Goal: Task Accomplishment & Management: Use online tool/utility

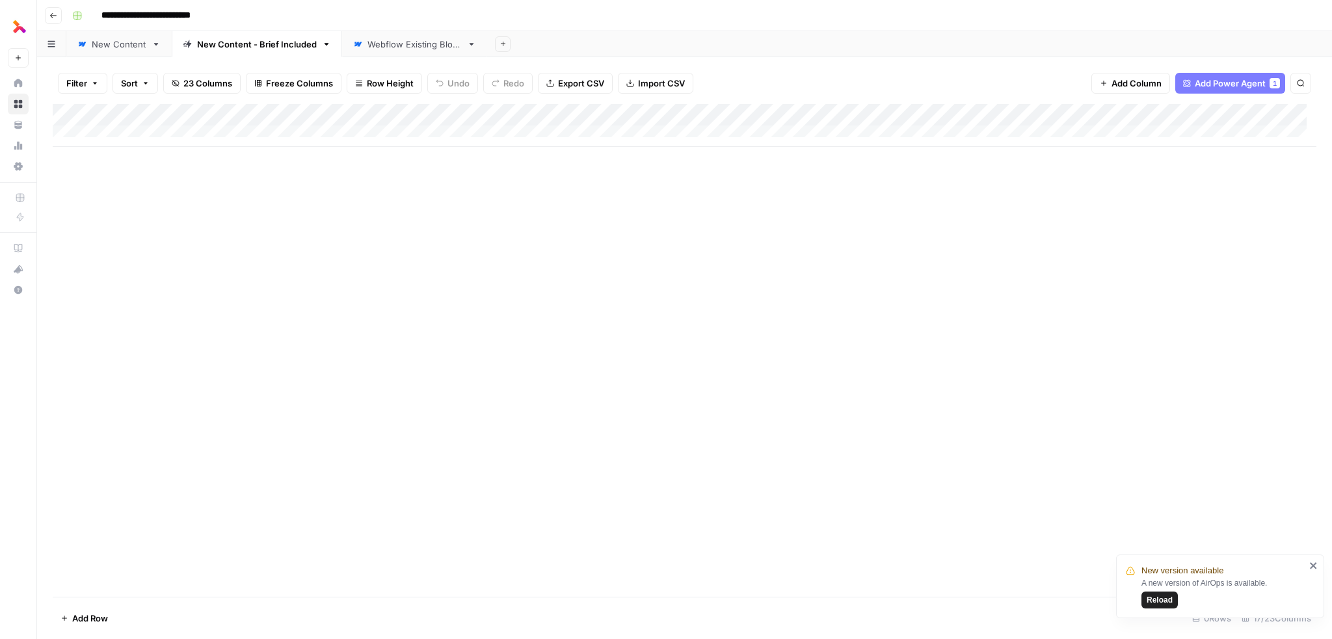
click at [437, 114] on div "Add Column" at bounding box center [685, 125] width 1264 height 43
click at [114, 38] on div "New Content" at bounding box center [119, 44] width 55 height 13
click at [440, 382] on div "Add Column" at bounding box center [685, 258] width 1264 height 308
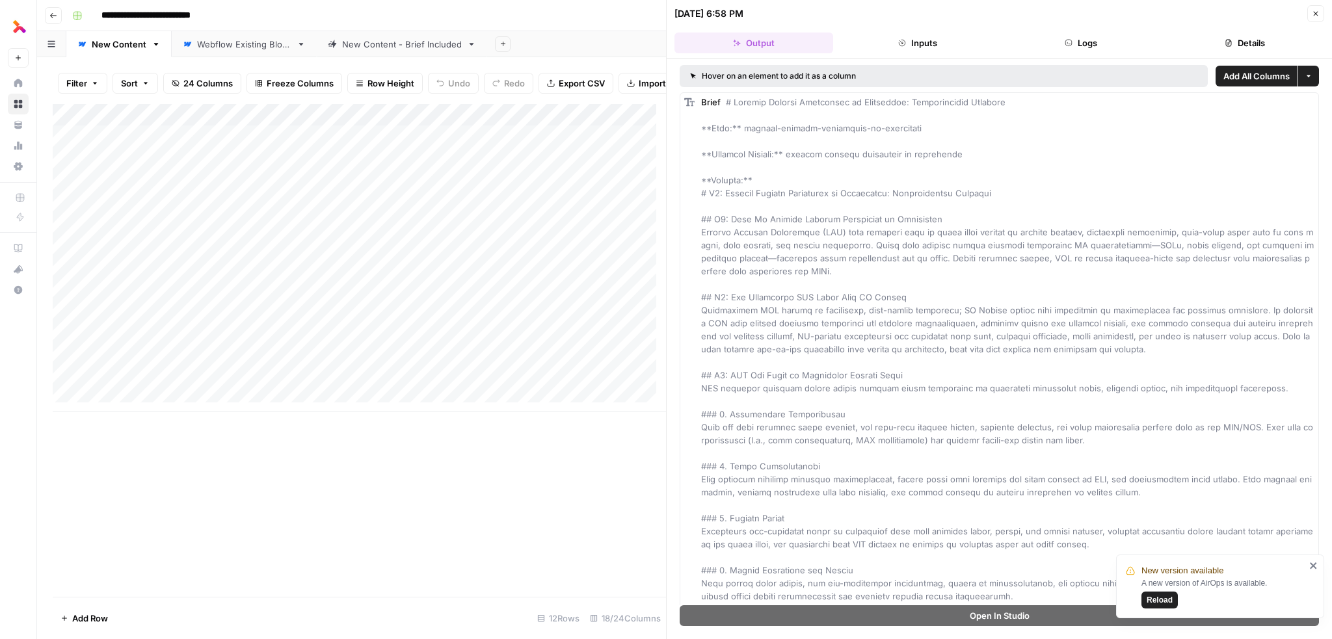
click at [1228, 46] on icon "button" at bounding box center [1229, 43] width 6 height 7
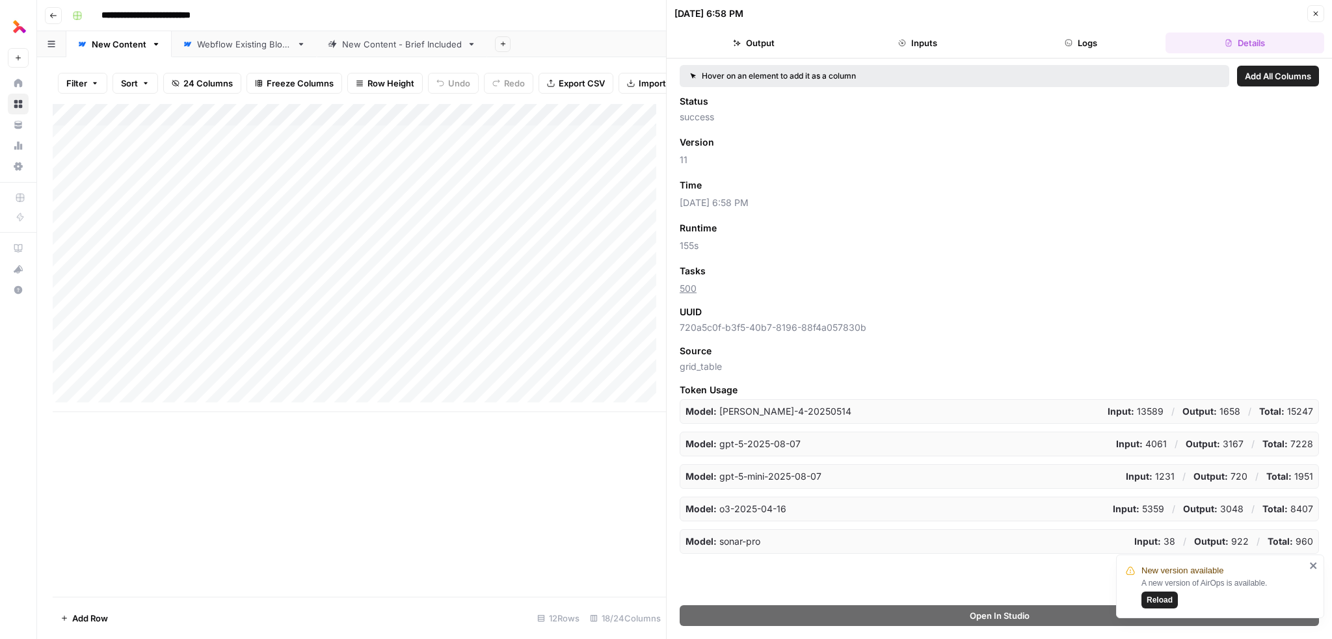
click at [1318, 8] on button "Close" at bounding box center [1316, 13] width 17 height 17
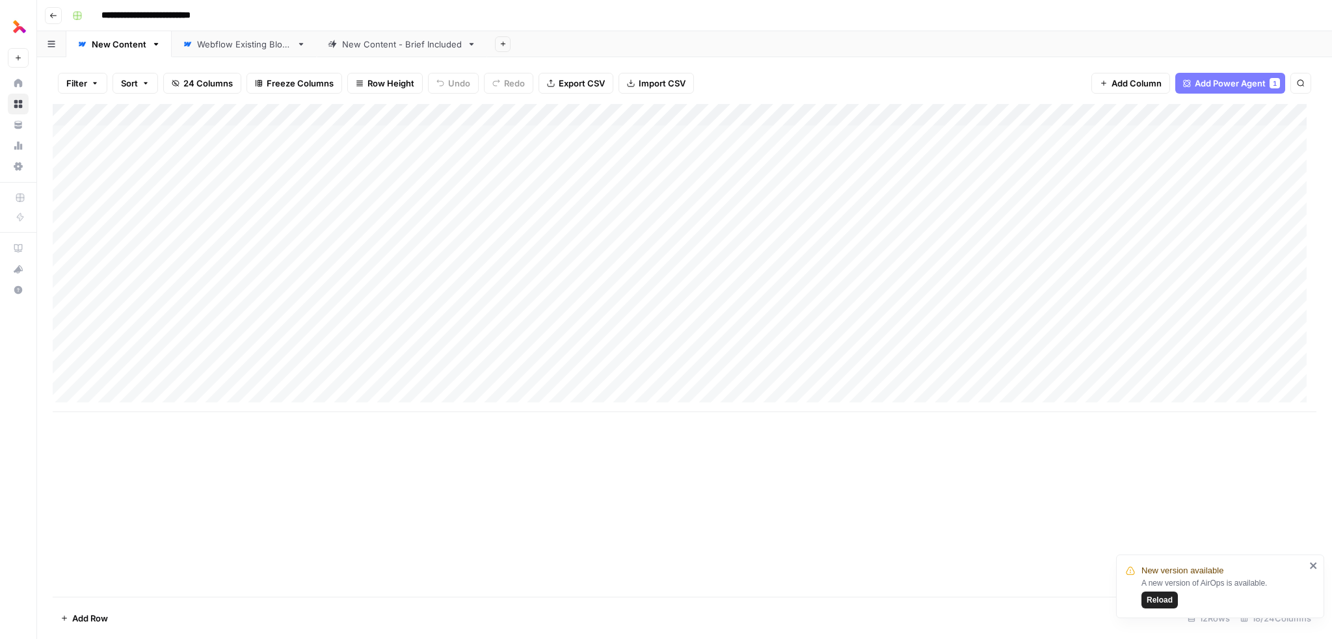
click at [401, 50] on div "New Content - Brief Included" at bounding box center [402, 44] width 120 height 13
click at [199, 114] on div "Add Column" at bounding box center [685, 125] width 1264 height 43
click at [199, 113] on div at bounding box center [172, 117] width 196 height 26
click at [312, 189] on div "Add Column" at bounding box center [685, 350] width 1264 height 493
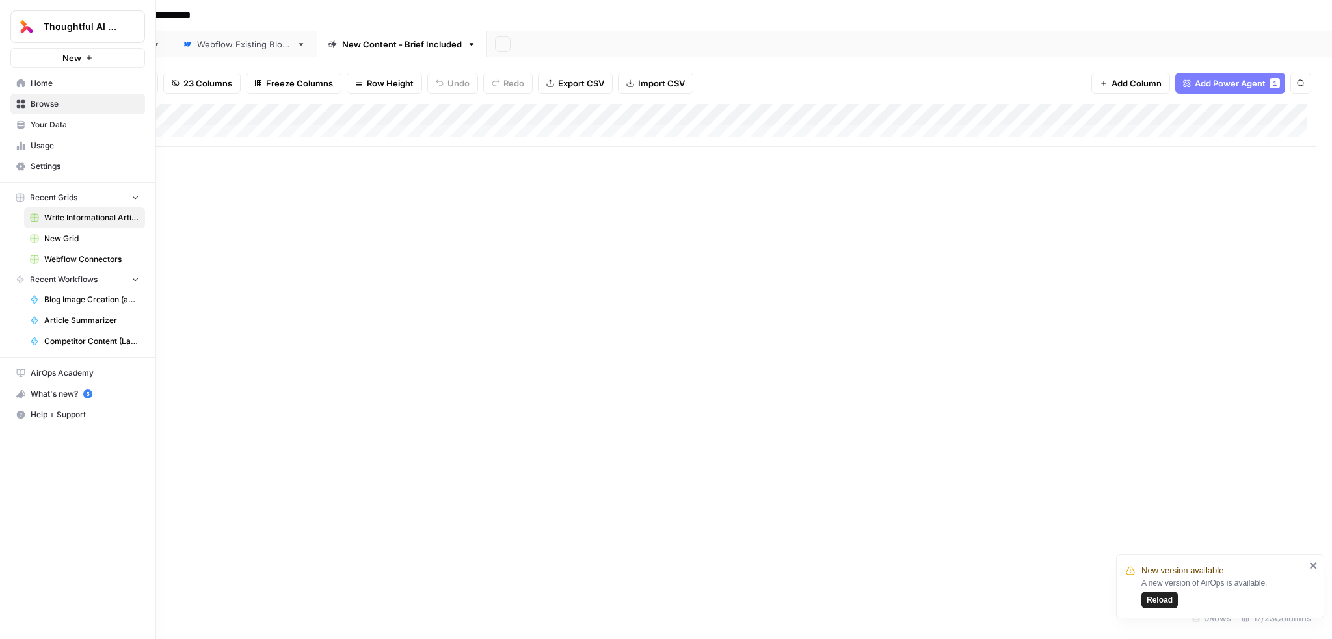
click at [90, 64] on button "New" at bounding box center [77, 58] width 135 height 20
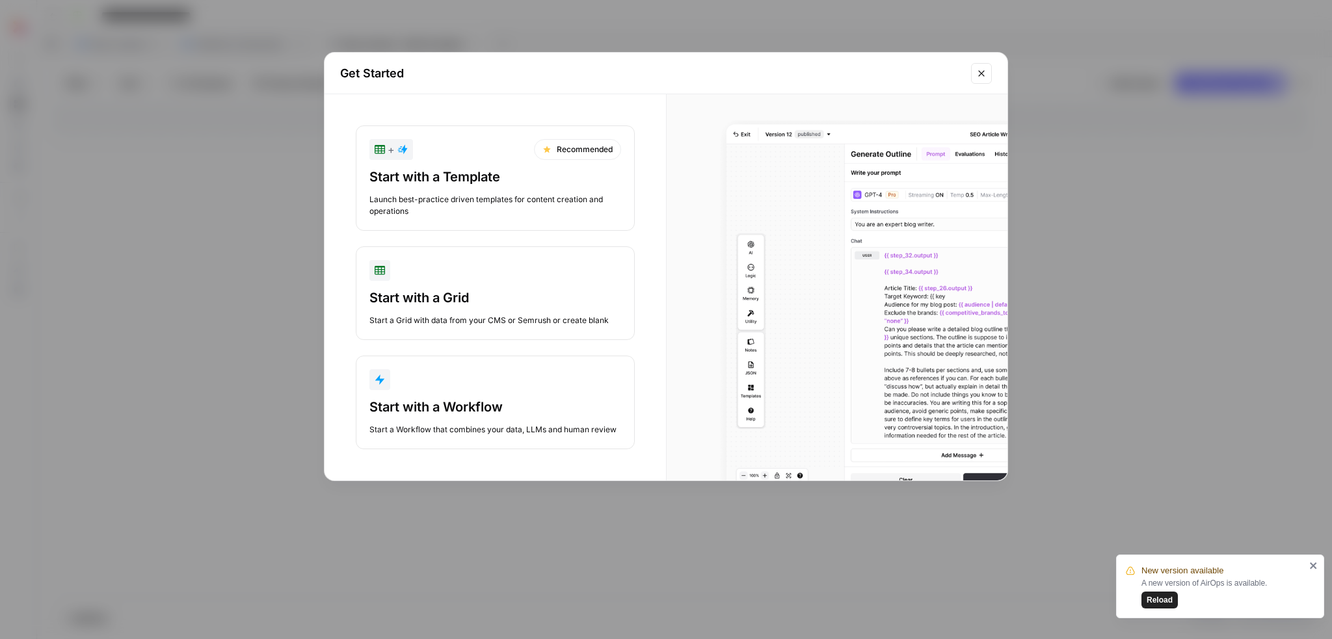
click at [520, 396] on button "Start with a Workflow Start a Workflow that combines your data, LLMs and human …" at bounding box center [495, 403] width 279 height 94
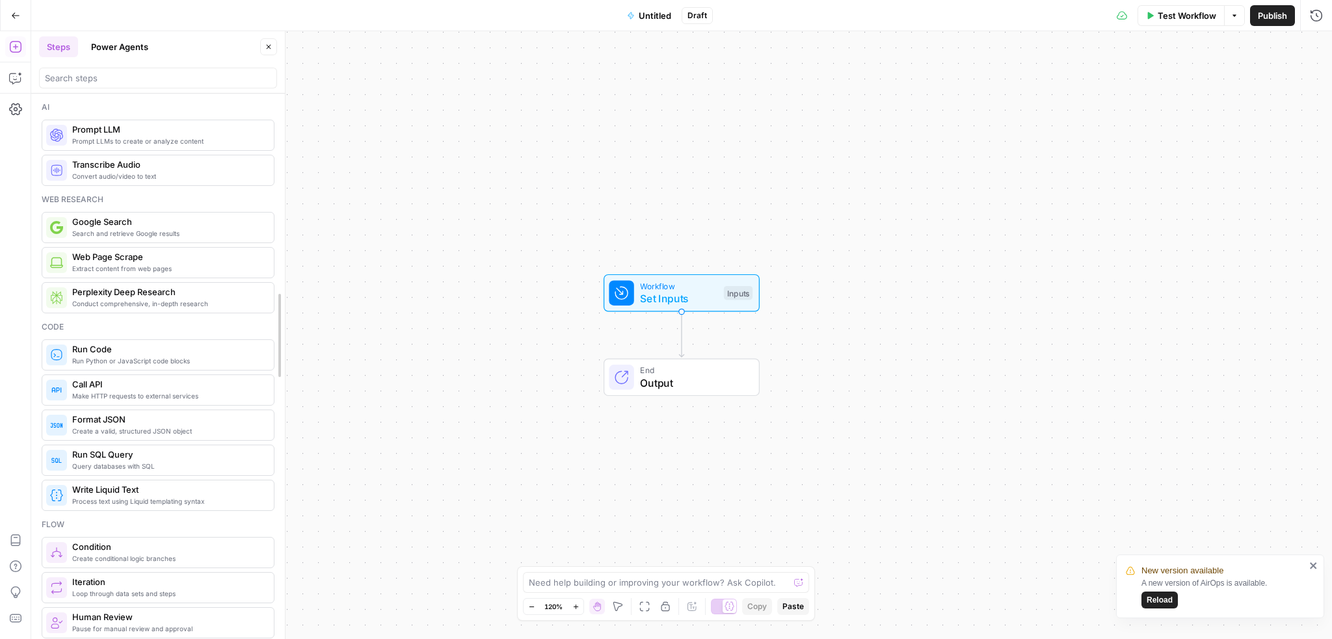
drag, startPoint x: 282, startPoint y: 179, endPoint x: 281, endPoint y: 171, distance: 7.9
click at [629, 586] on textarea at bounding box center [659, 582] width 260 height 13
click at [725, 576] on div "Show/Hide Test Outputs H" at bounding box center [724, 582] width 103 height 12
click at [707, 580] on textarea "Input is context, facts, or useful information that can be used when creating t…" at bounding box center [653, 576] width 250 height 26
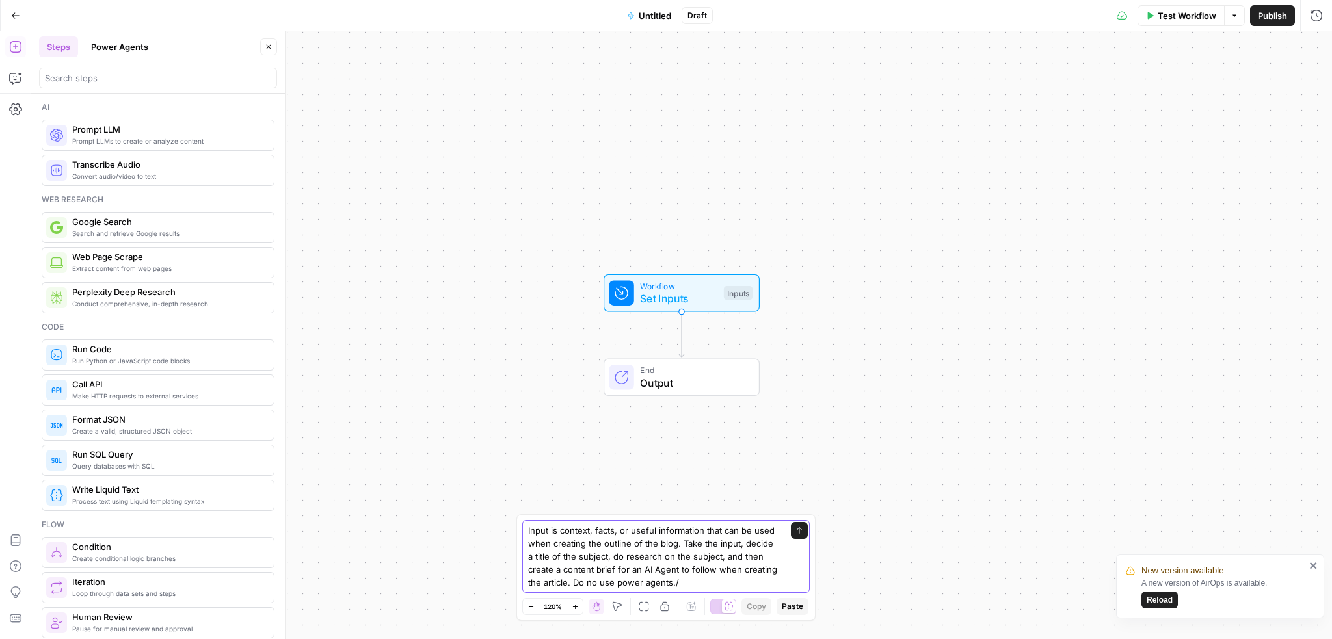
type textarea "Input is context, facts, or useful information that can be used when creating t…"
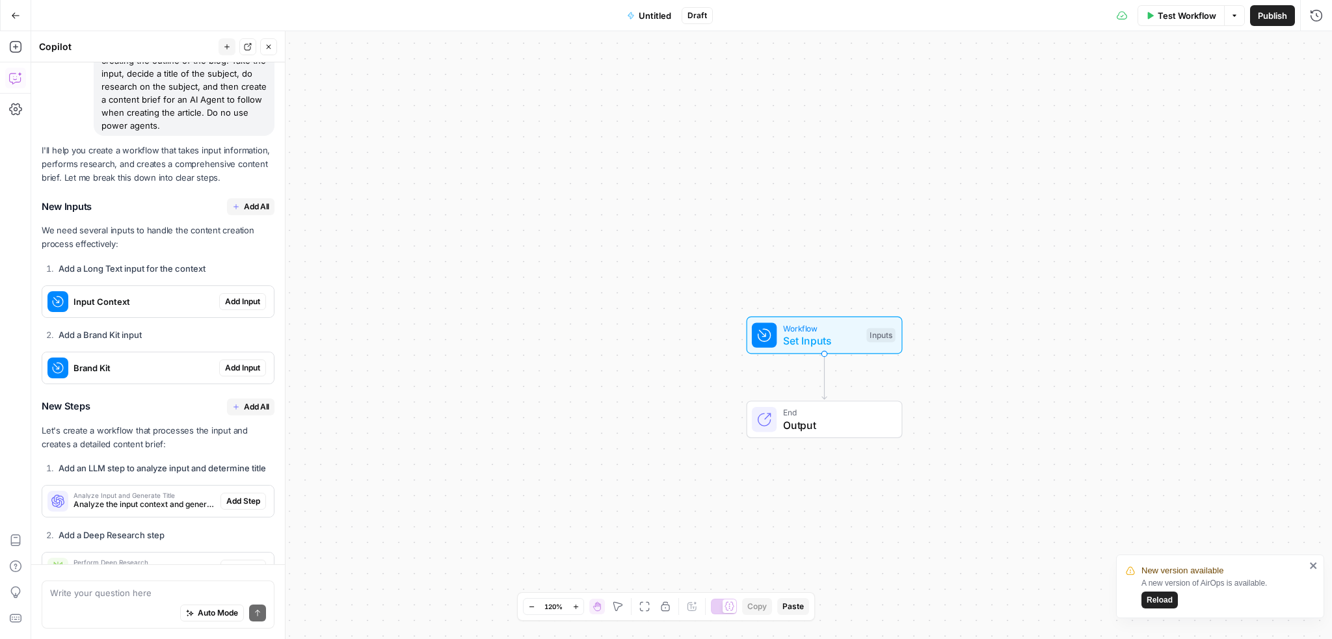
scroll to position [73, 0]
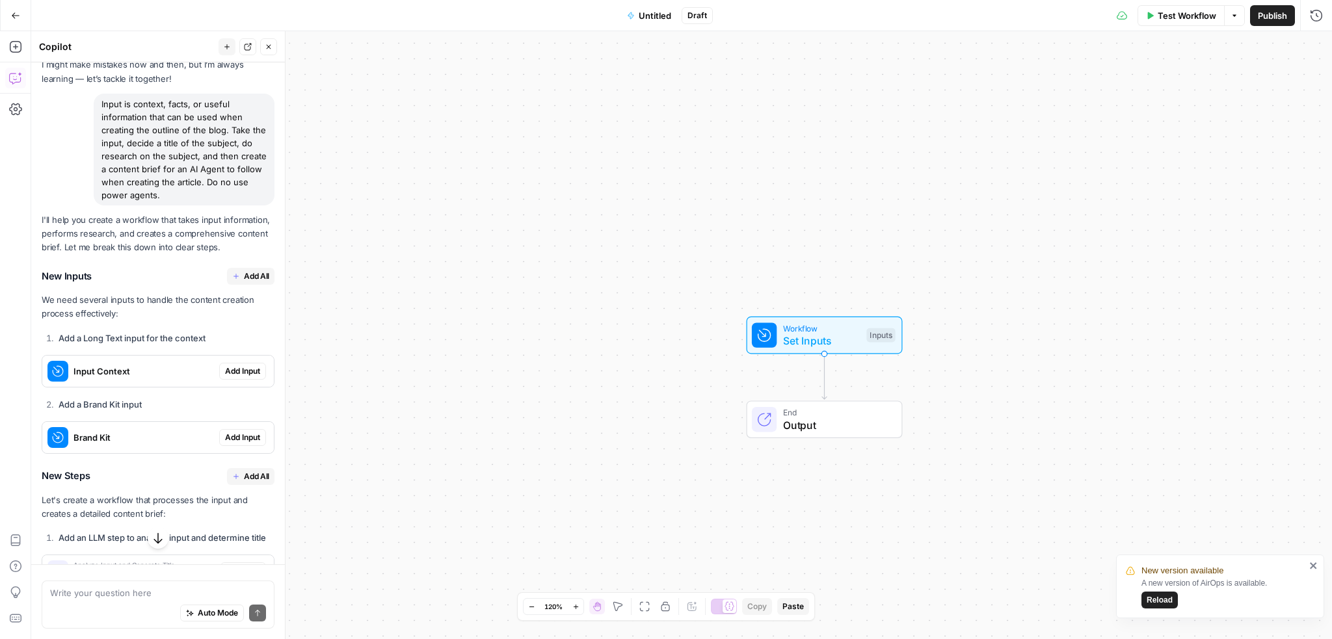
click at [244, 282] on span "Add All" at bounding box center [256, 277] width 25 height 12
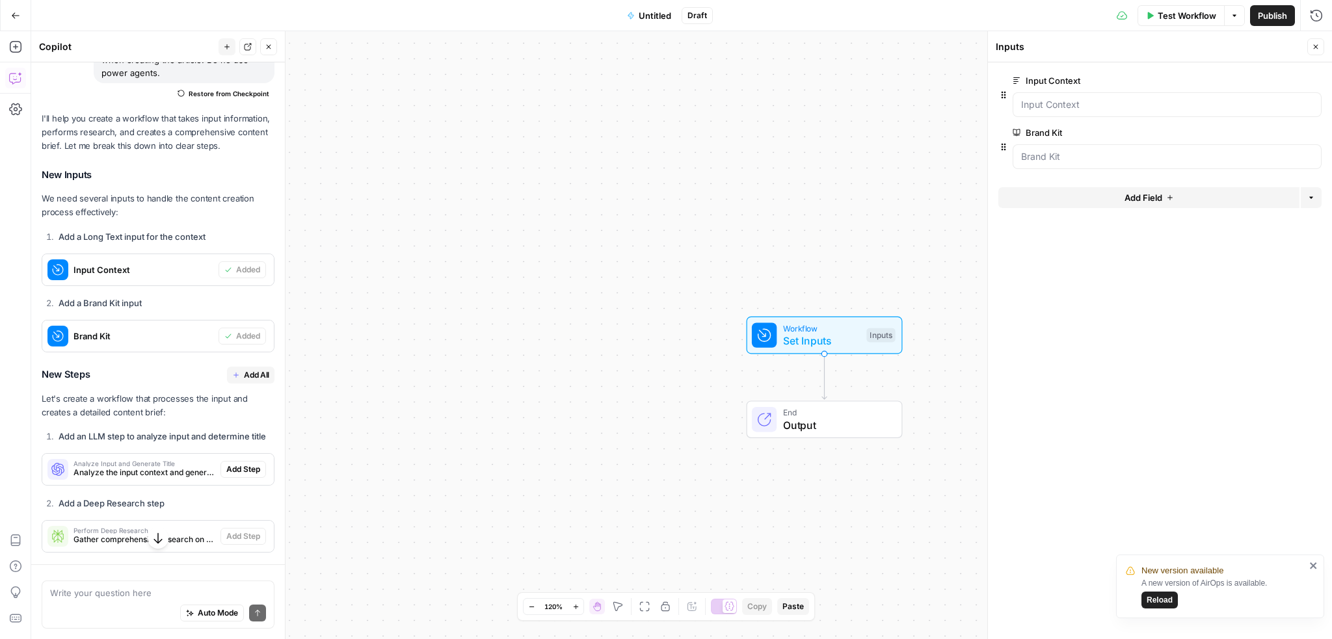
scroll to position [203, 0]
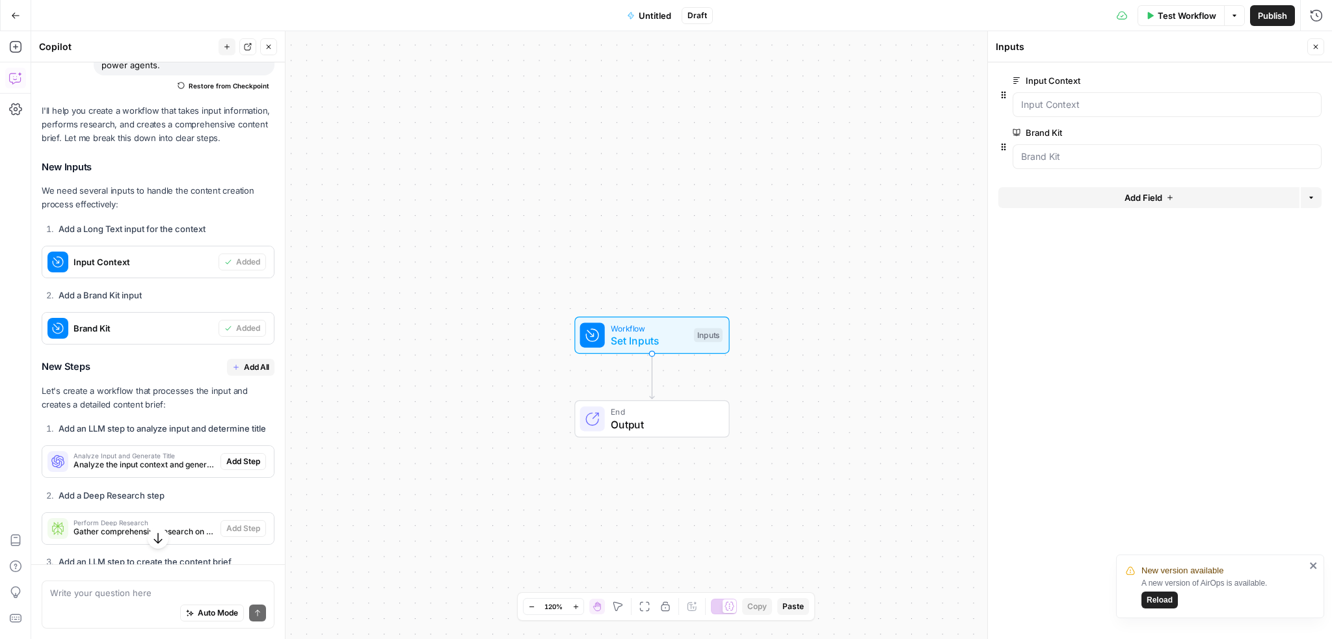
click at [253, 373] on span "Add All" at bounding box center [256, 368] width 25 height 12
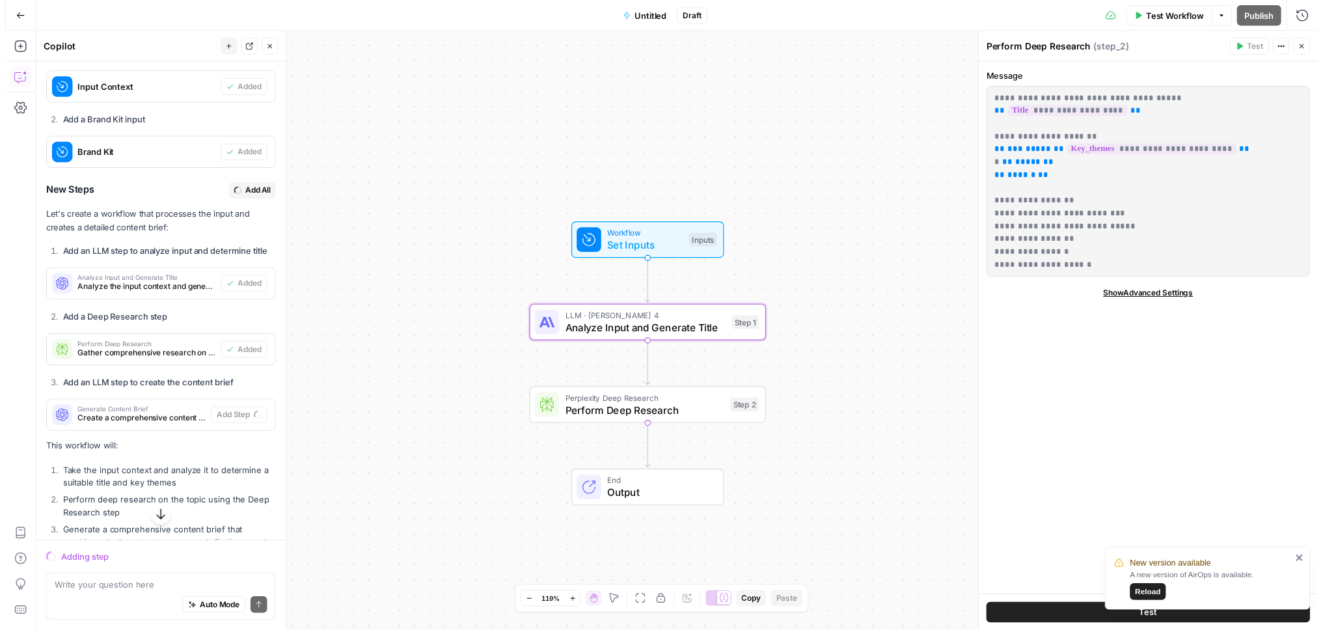
scroll to position [350, 0]
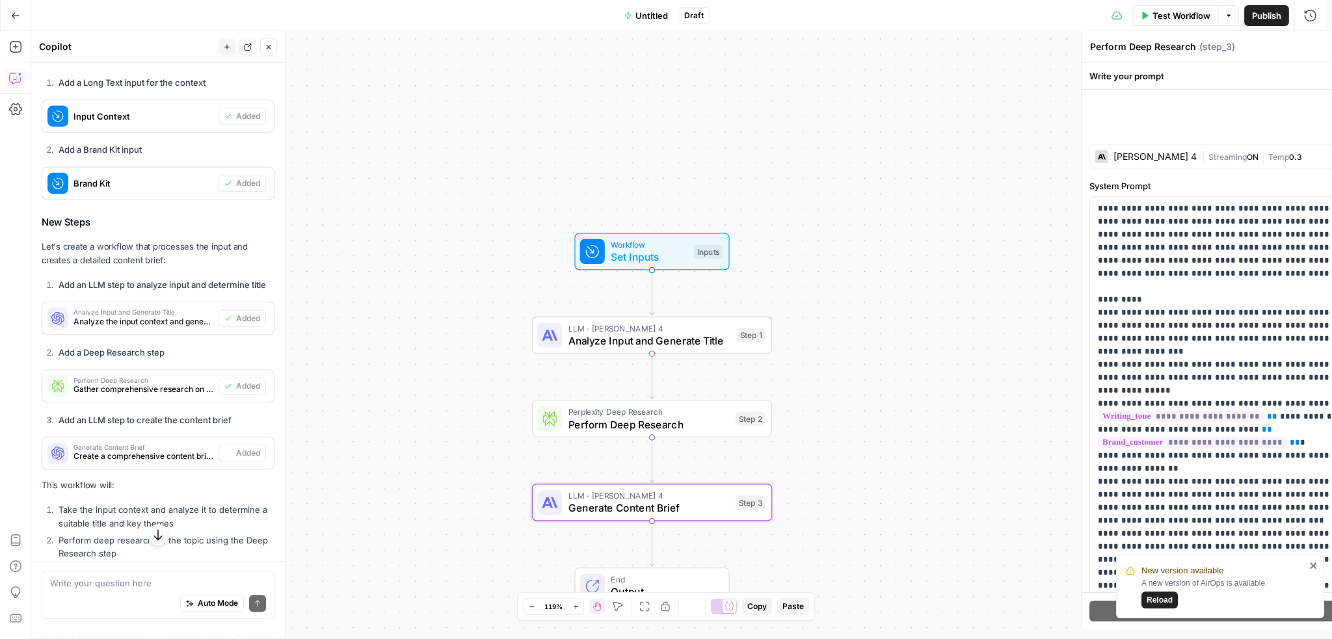
type textarea "Generate Content Brief"
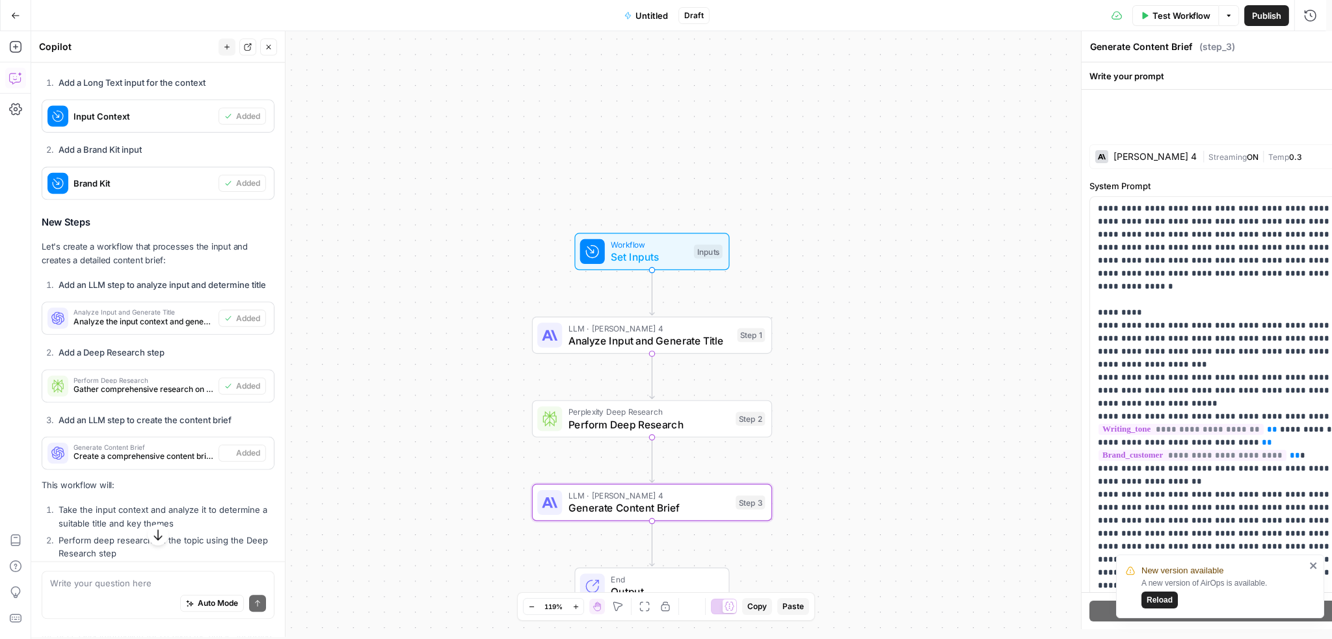
scroll to position [371, 0]
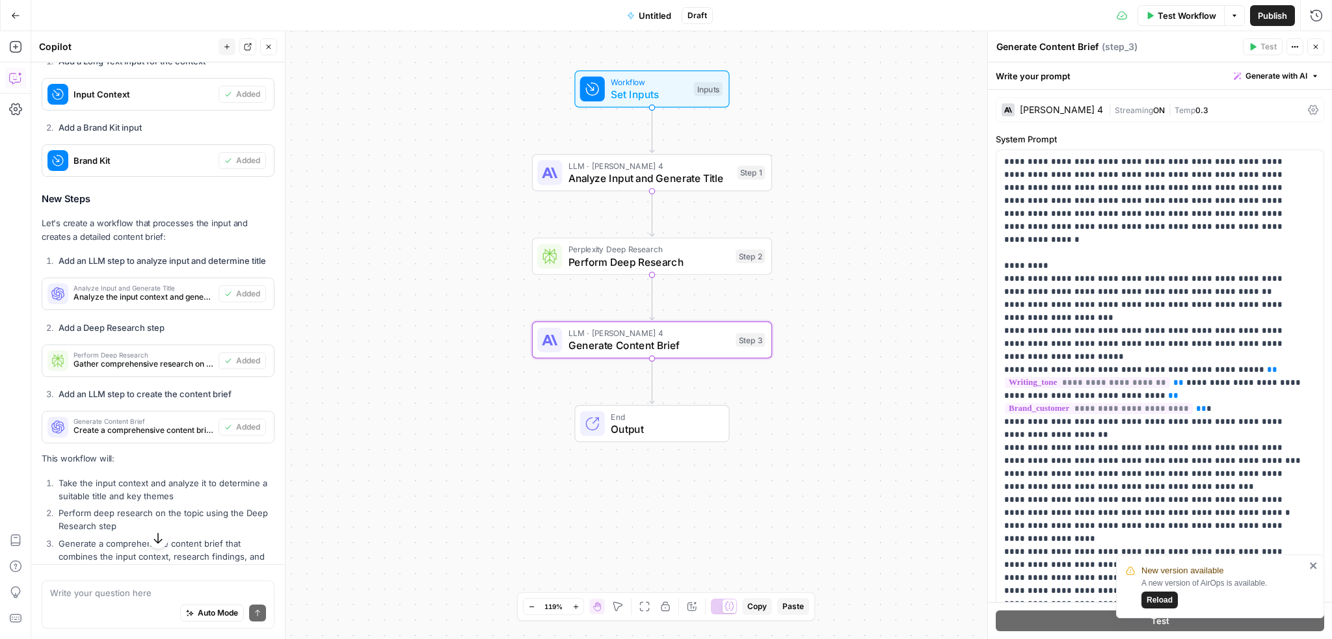
click at [679, 431] on span "Output" at bounding box center [663, 430] width 105 height 16
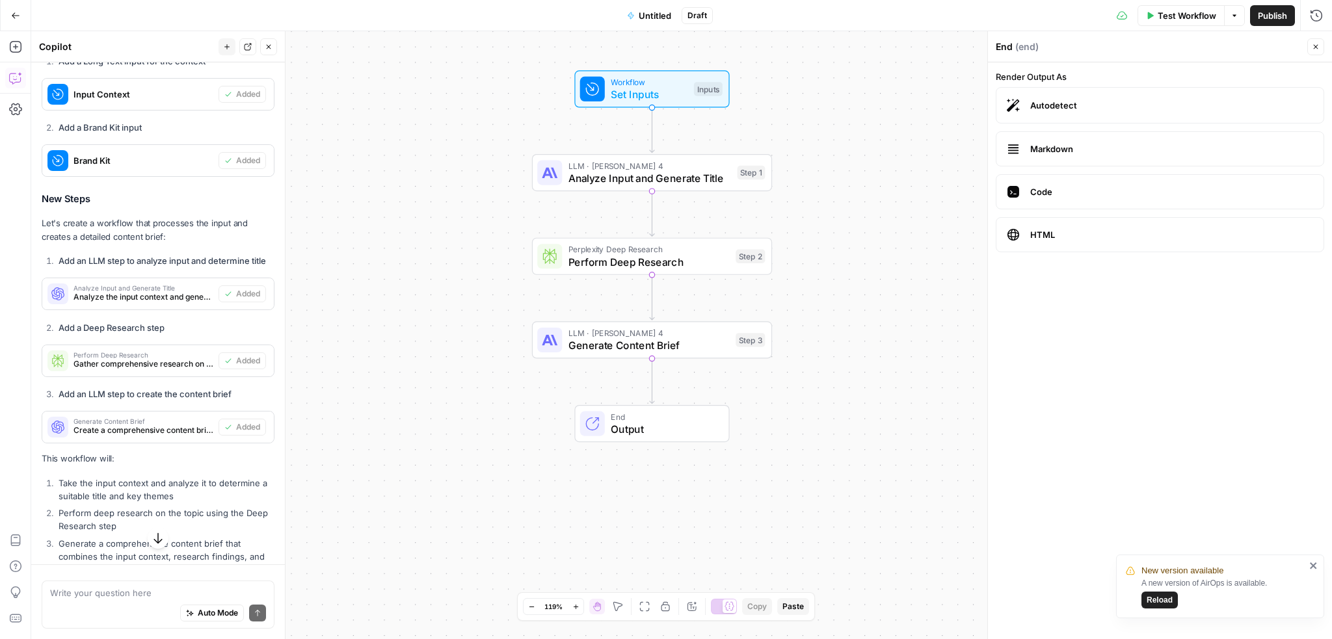
click at [1075, 151] on span "Markdown" at bounding box center [1171, 148] width 283 height 13
click at [1319, 569] on div "New version available A new version of AirOps is available. Reload" at bounding box center [1220, 587] width 208 height 64
click at [1315, 567] on icon "close" at bounding box center [1313, 566] width 7 height 7
click at [1066, 155] on label "Markdown" at bounding box center [1160, 148] width 329 height 35
click at [1313, 44] on icon "button" at bounding box center [1316, 47] width 8 height 8
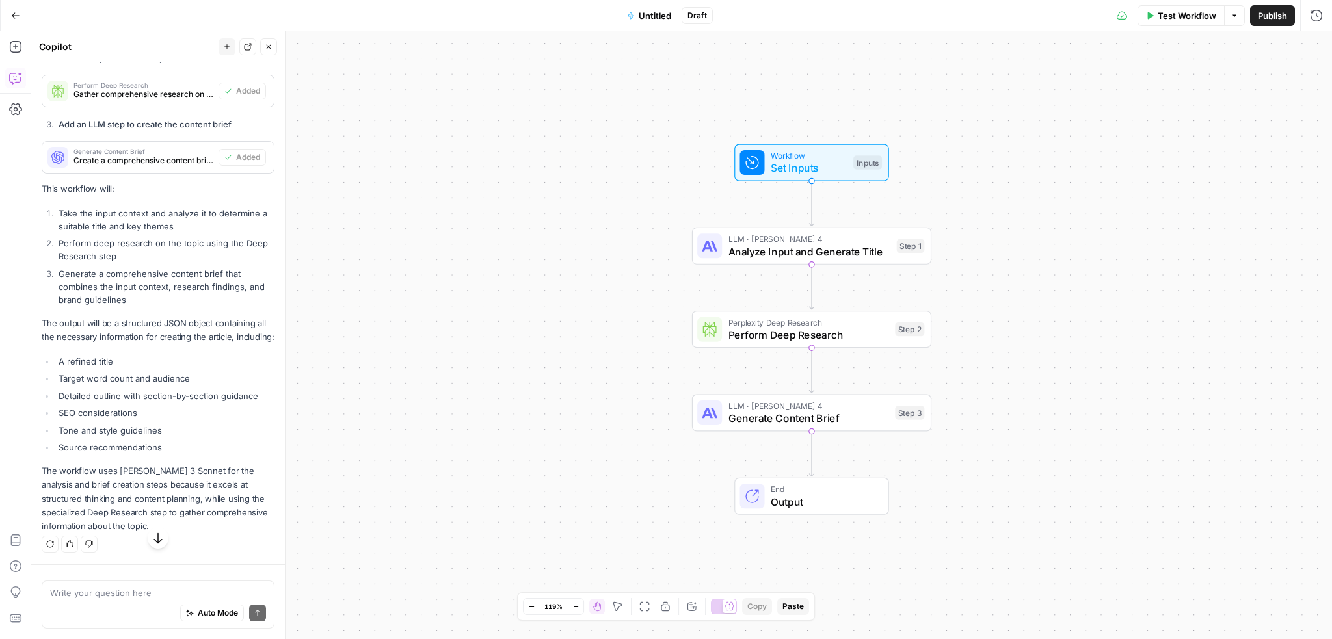
scroll to position [679, 0]
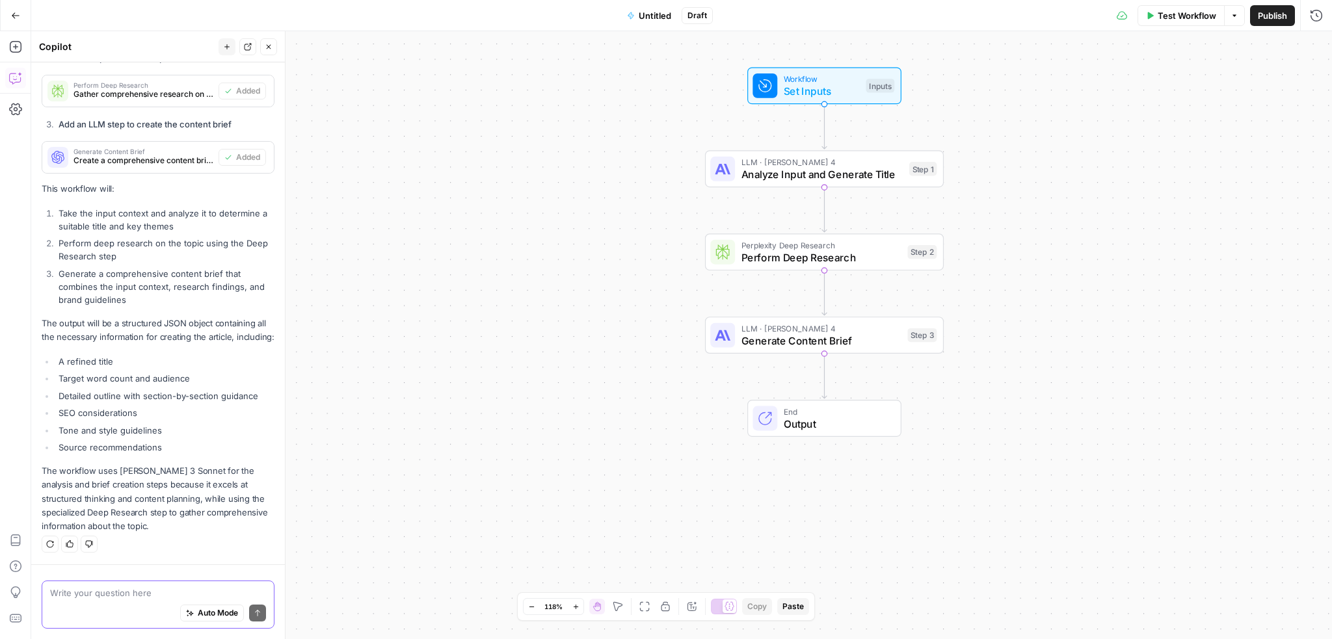
click at [127, 595] on textarea at bounding box center [158, 593] width 216 height 13
paste textarea "I want the output to be broken up by article topic, the brief, the analysis, an…"
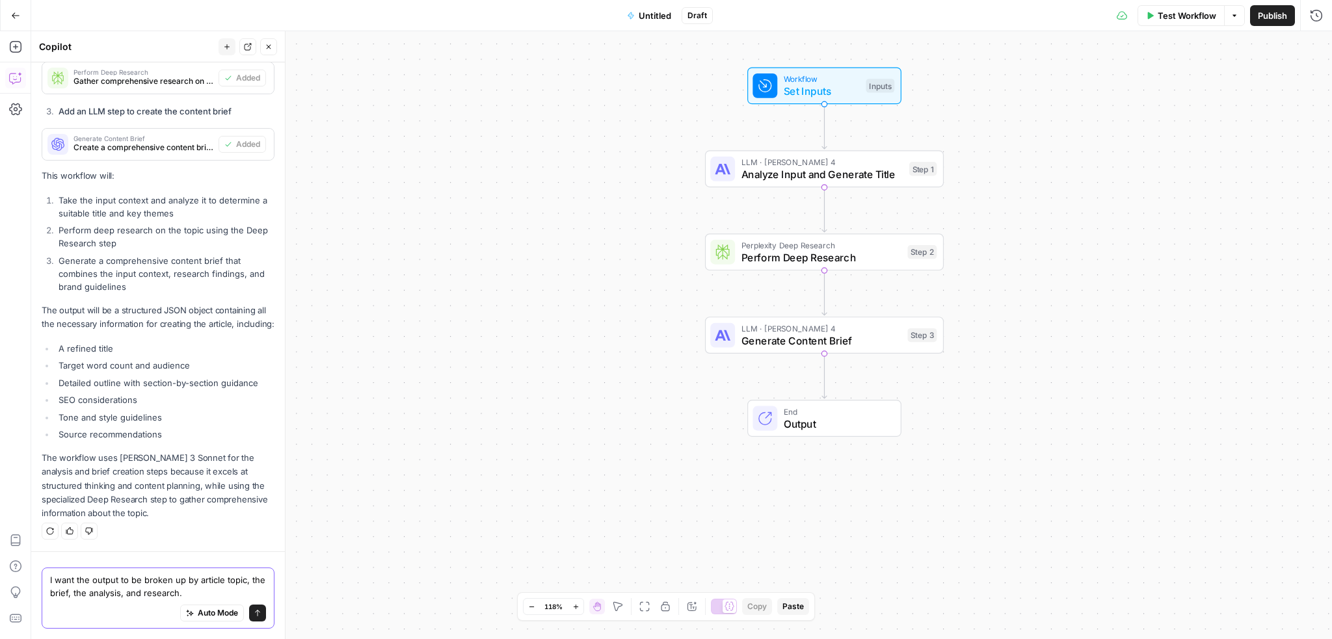
type textarea "I want the output to be broken up by article topic, the brief, the analysis, an…"
click at [249, 616] on button "Send" at bounding box center [257, 613] width 17 height 17
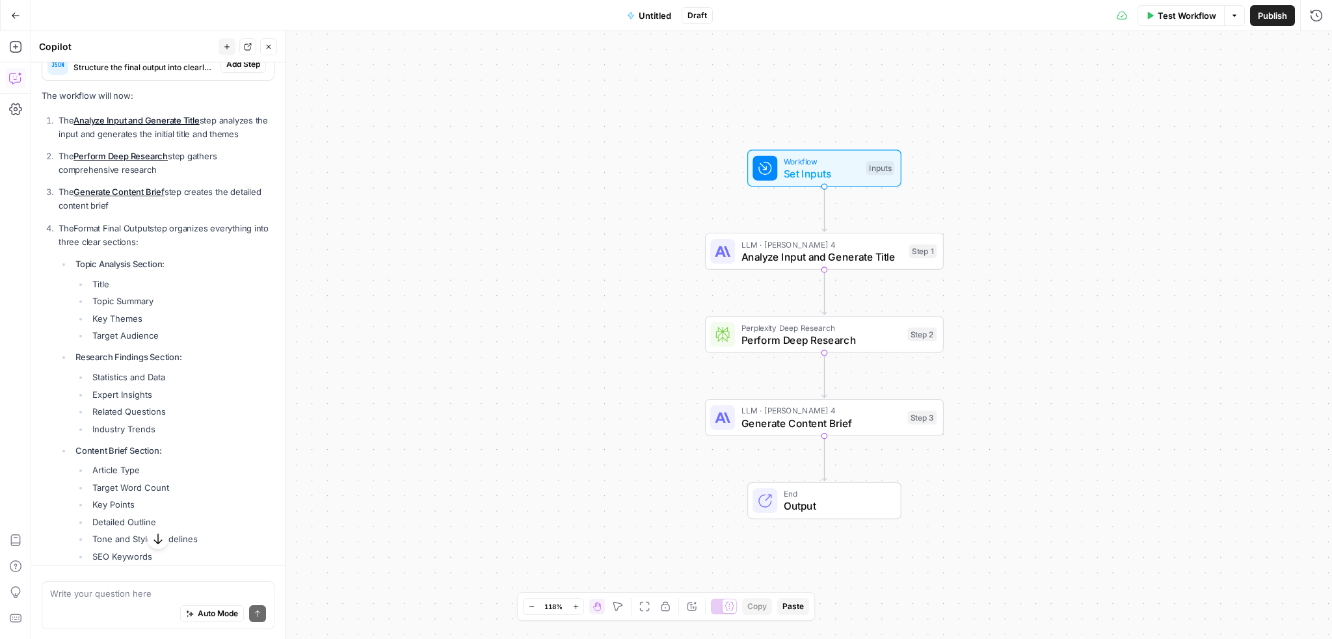
scroll to position [1330, 0]
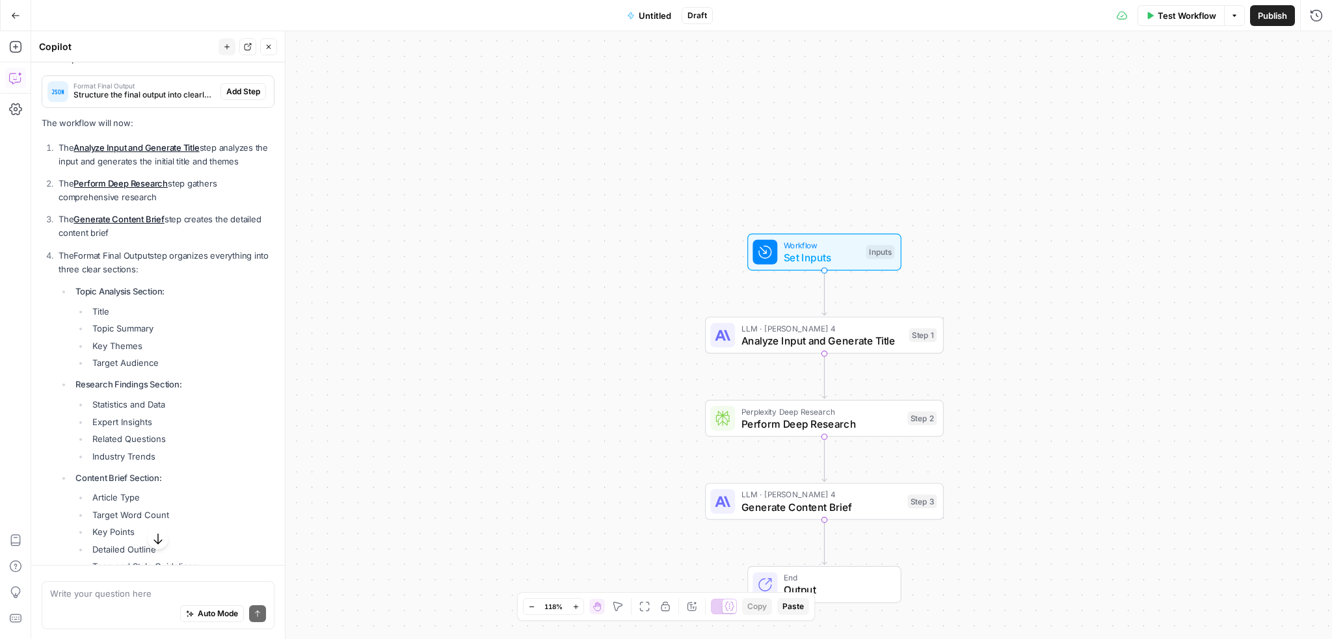
click at [649, 23] on button "Untitled" at bounding box center [649, 15] width 60 height 21
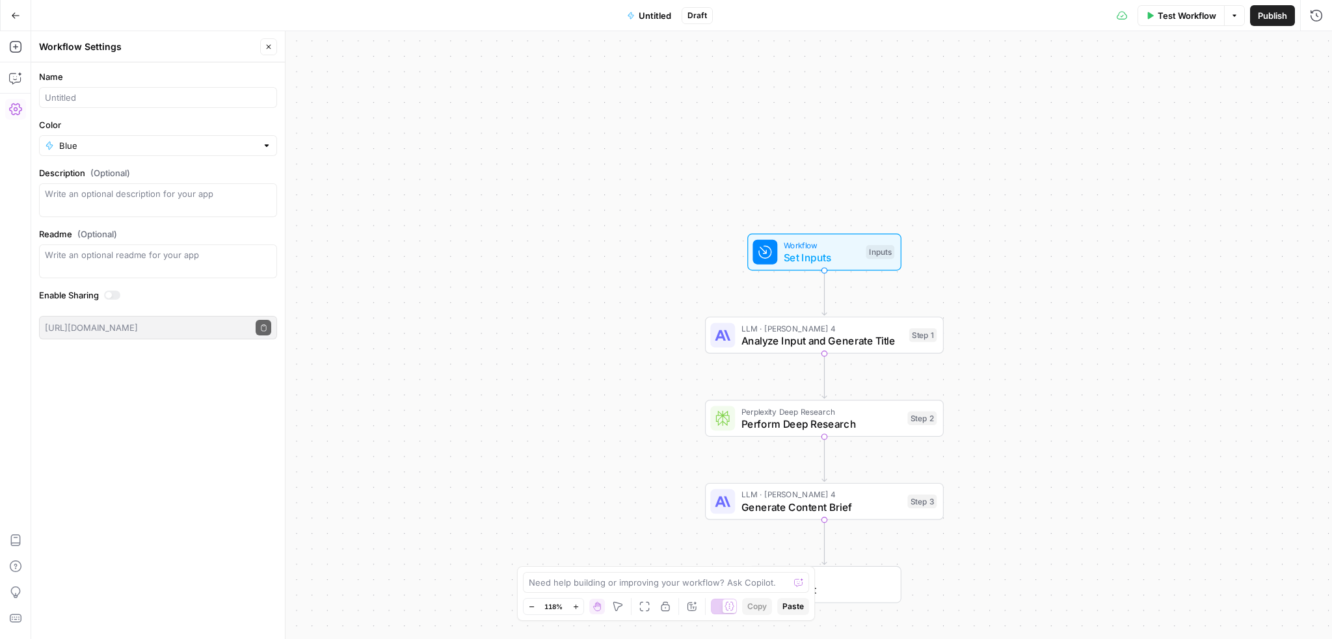
click at [658, 14] on span "Untitled" at bounding box center [655, 15] width 33 height 13
click at [138, 94] on input "Name" at bounding box center [158, 97] width 226 height 13
type input "Content Brief From Research"
click at [175, 297] on label "Enable Sharing" at bounding box center [158, 295] width 238 height 13
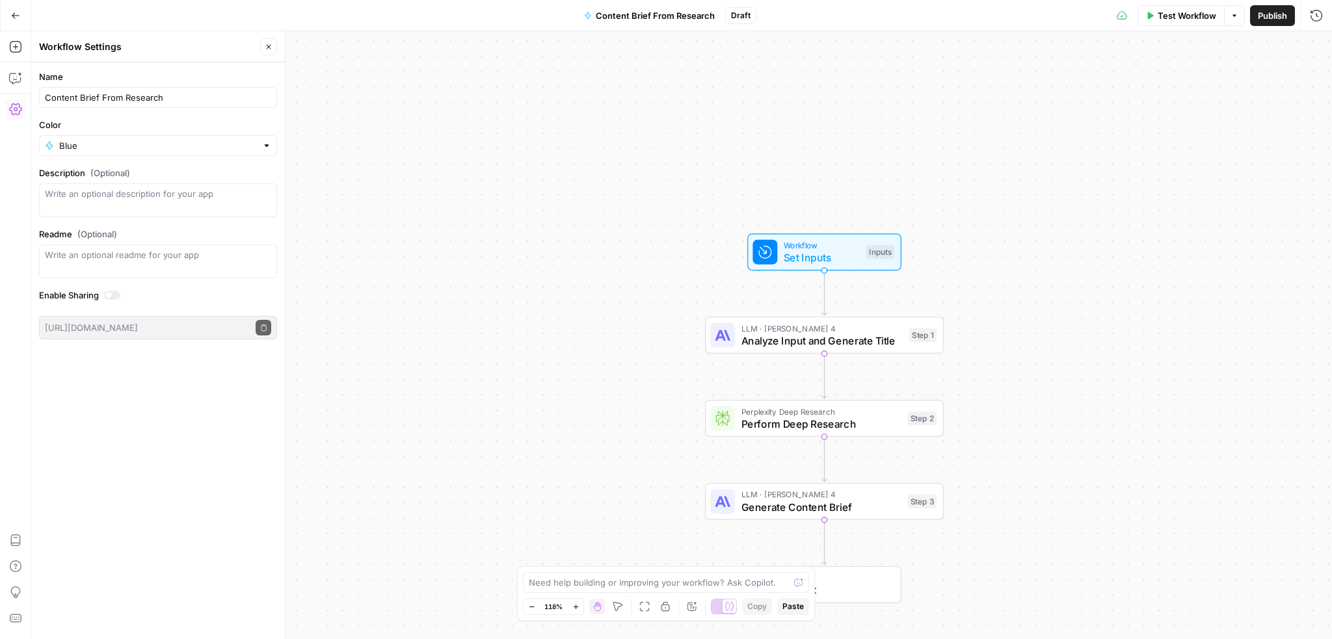
click at [1271, 20] on span "Publish" at bounding box center [1272, 15] width 29 height 13
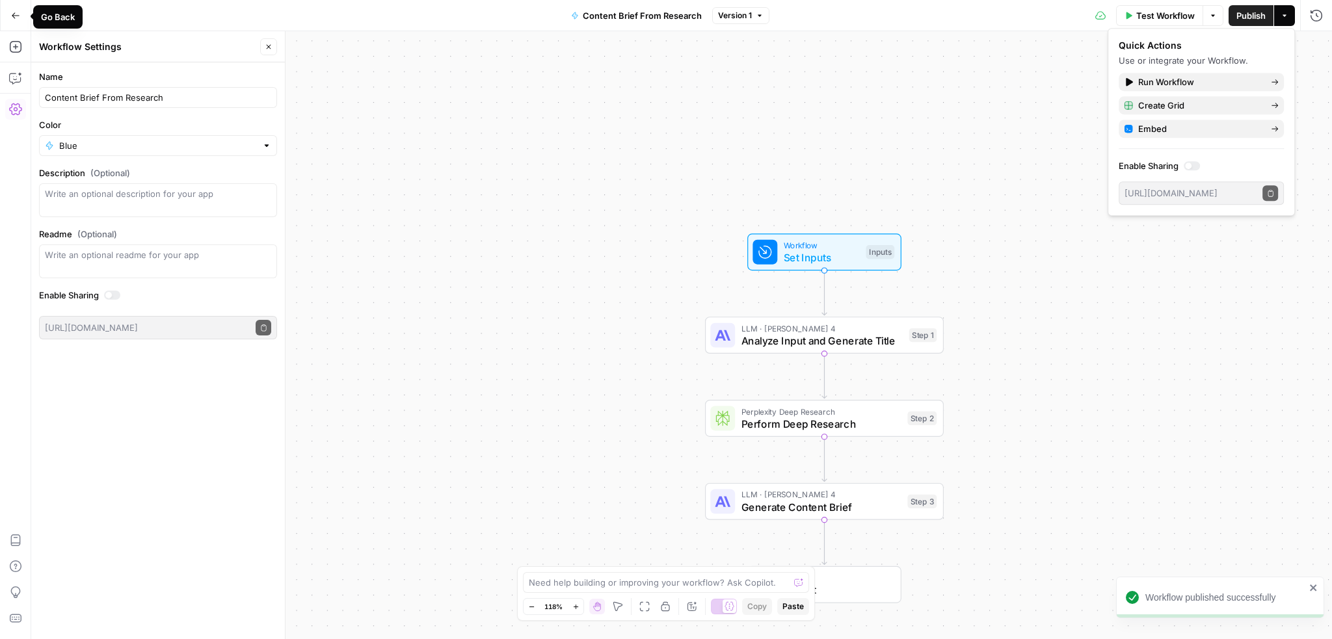
click at [12, 15] on icon "button" at bounding box center [16, 15] width 8 height 6
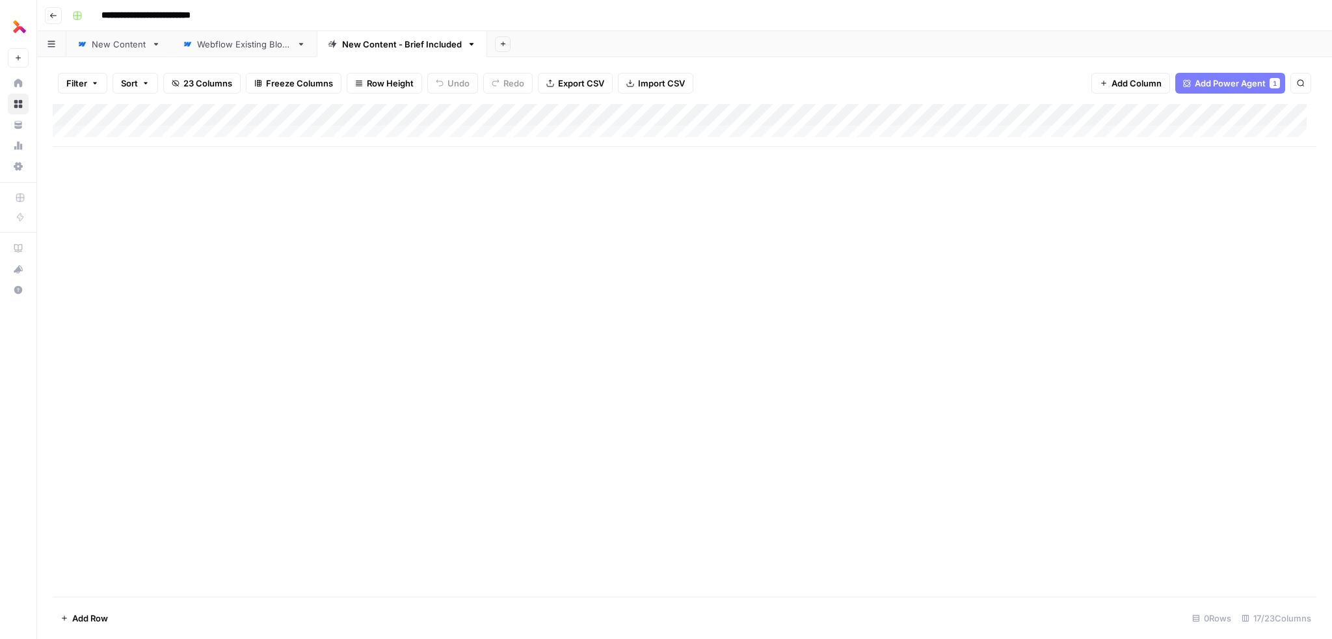
click at [437, 113] on div "Add Column" at bounding box center [685, 125] width 1264 height 43
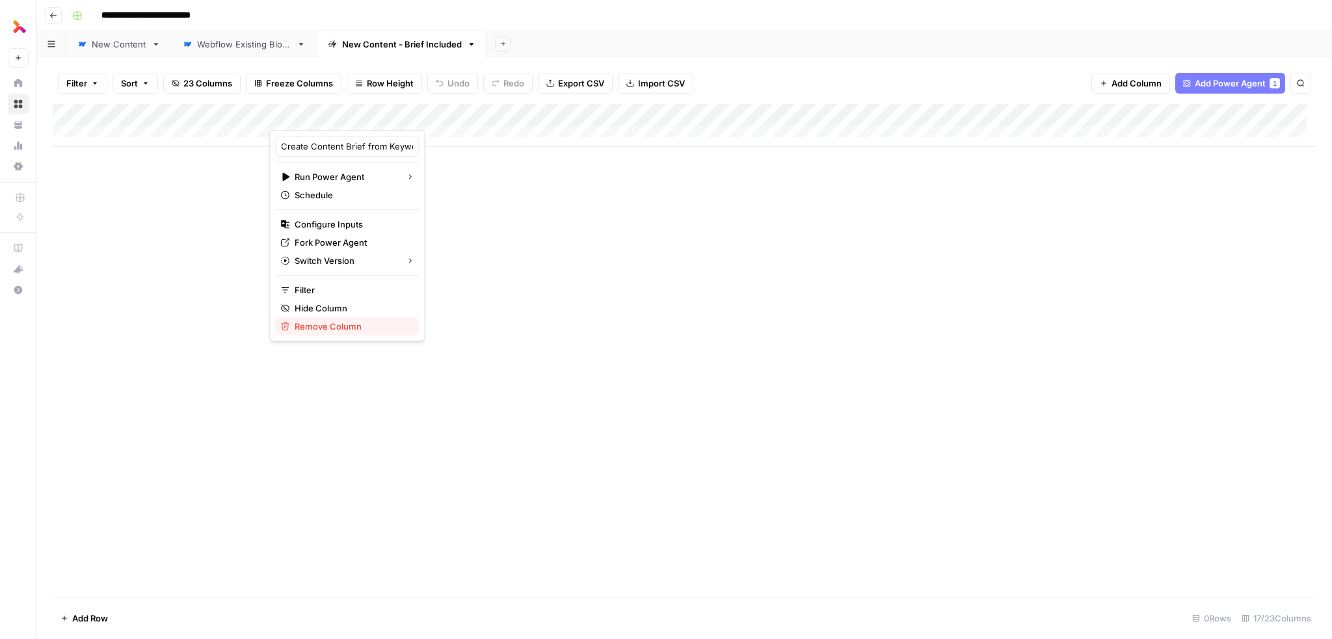
click at [325, 326] on span "Remove Column" at bounding box center [352, 326] width 114 height 13
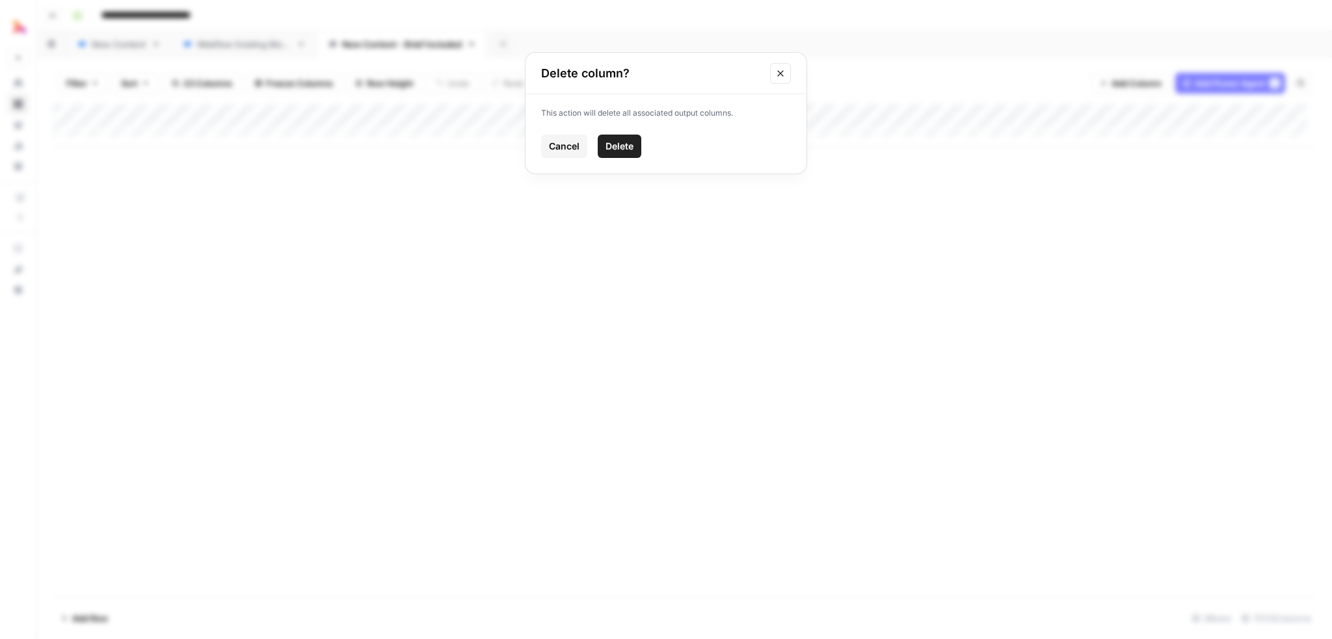
click at [611, 148] on span "Delete" at bounding box center [620, 146] width 28 height 13
click at [1227, 83] on span "Add Power Agent" at bounding box center [1230, 83] width 71 height 13
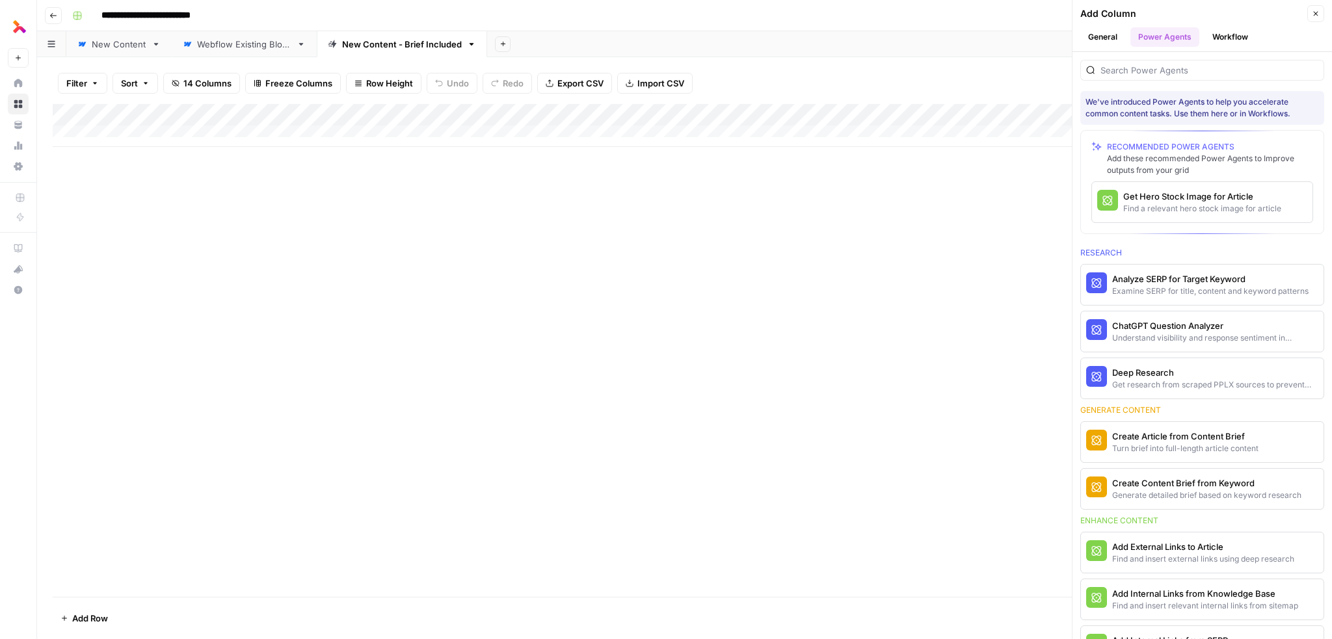
click at [1101, 33] on button "General" at bounding box center [1103, 37] width 45 height 20
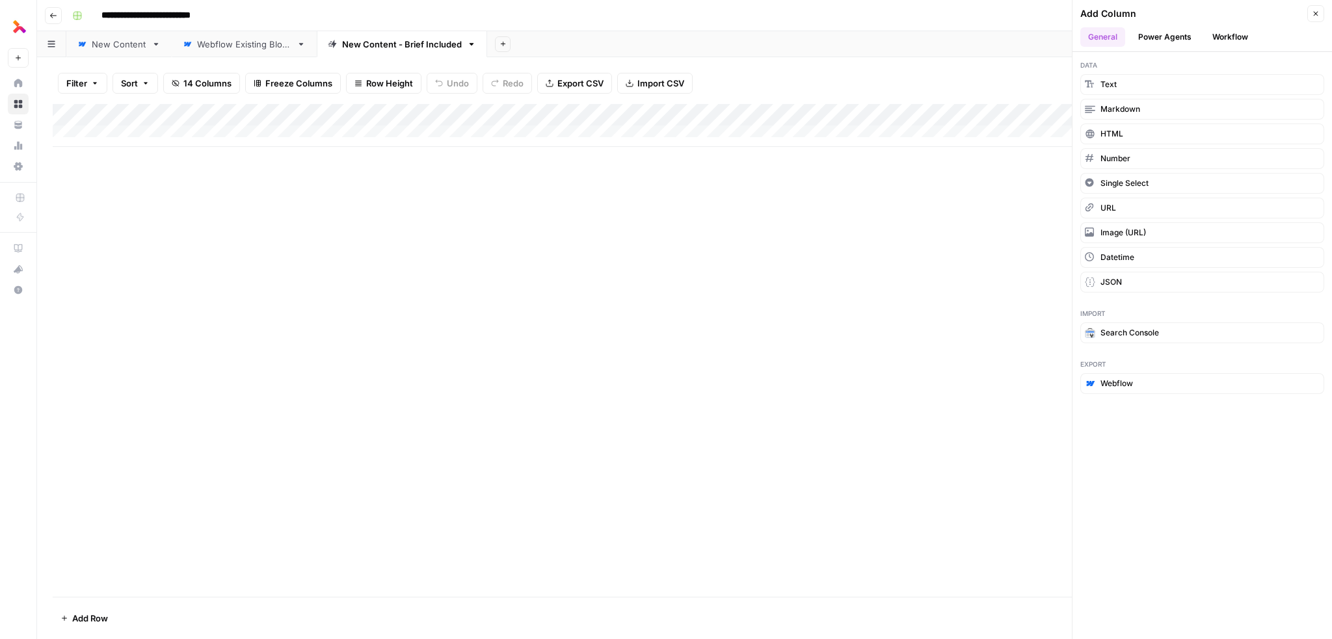
click at [1215, 33] on button "Workflow" at bounding box center [1230, 37] width 51 height 20
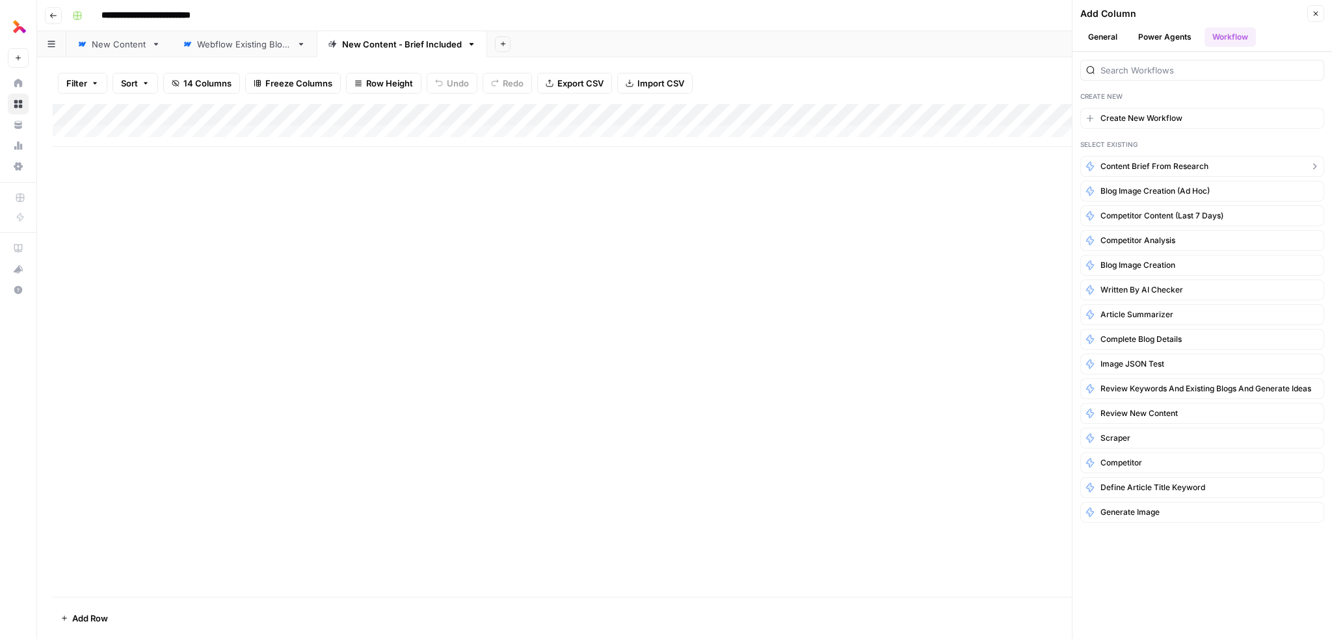
click at [1164, 163] on span "Content Brief From Research" at bounding box center [1155, 167] width 108 height 12
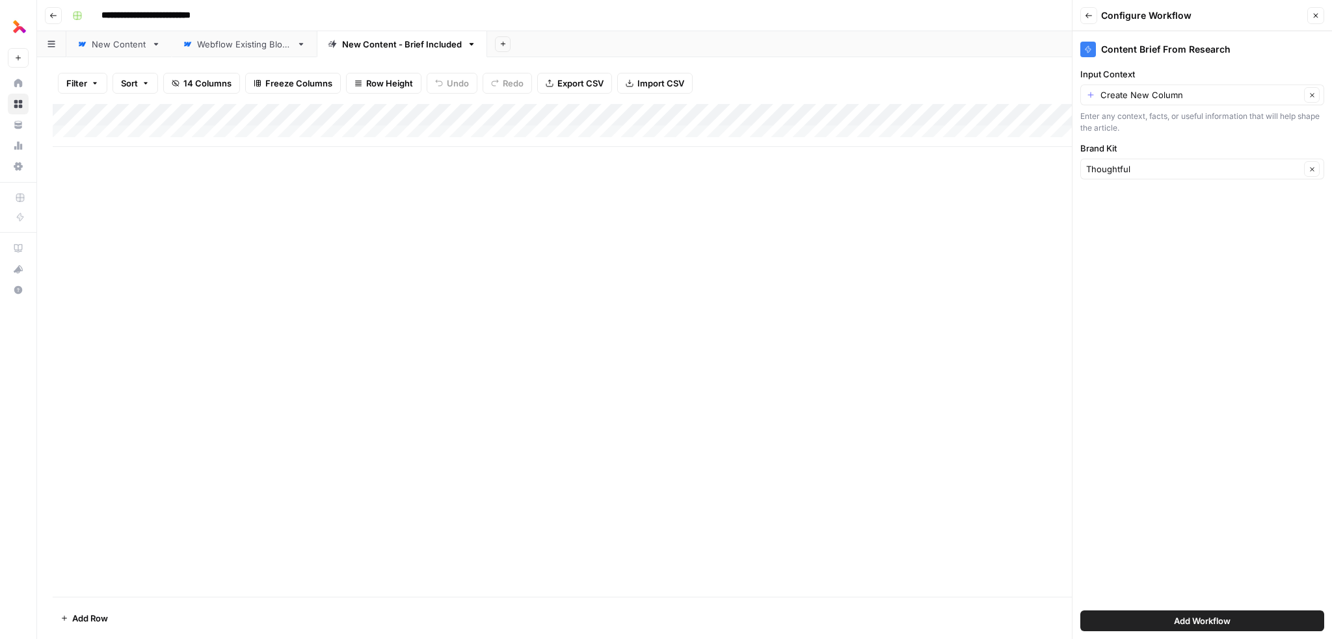
click at [1093, 95] on div "Create New Column Clear" at bounding box center [1203, 95] width 244 height 21
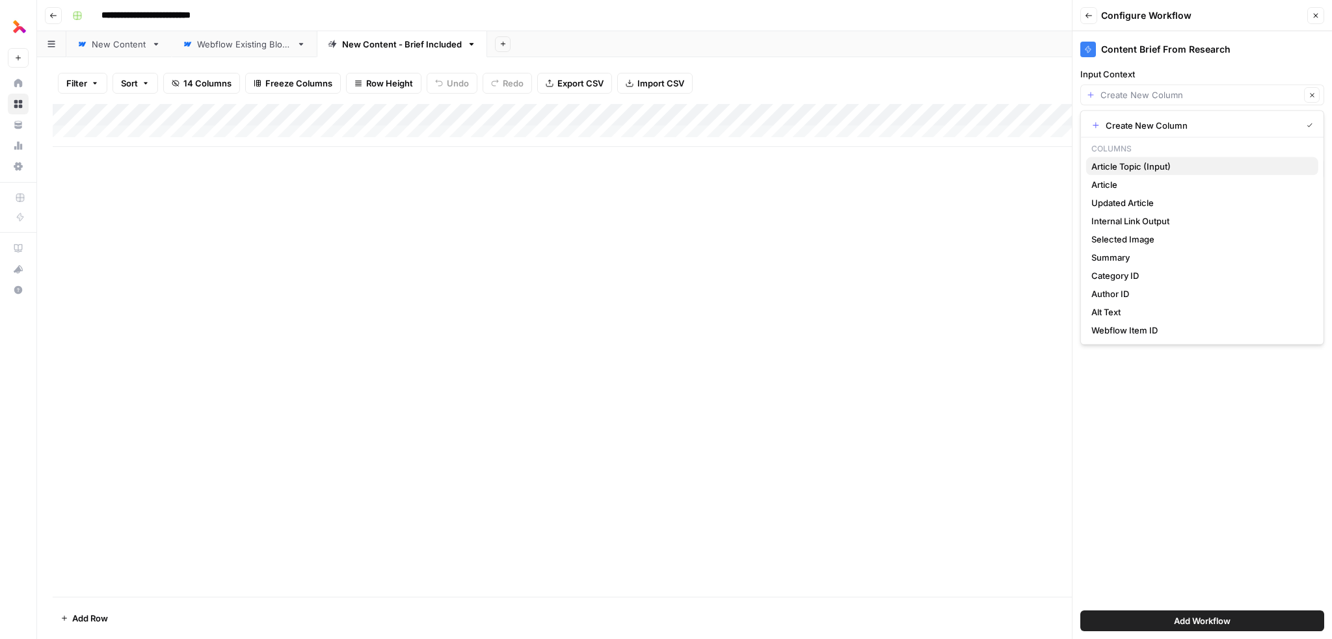
click at [1122, 168] on span "Article Topic (Input)" at bounding box center [1200, 166] width 217 height 13
type input "Article Topic (Input)"
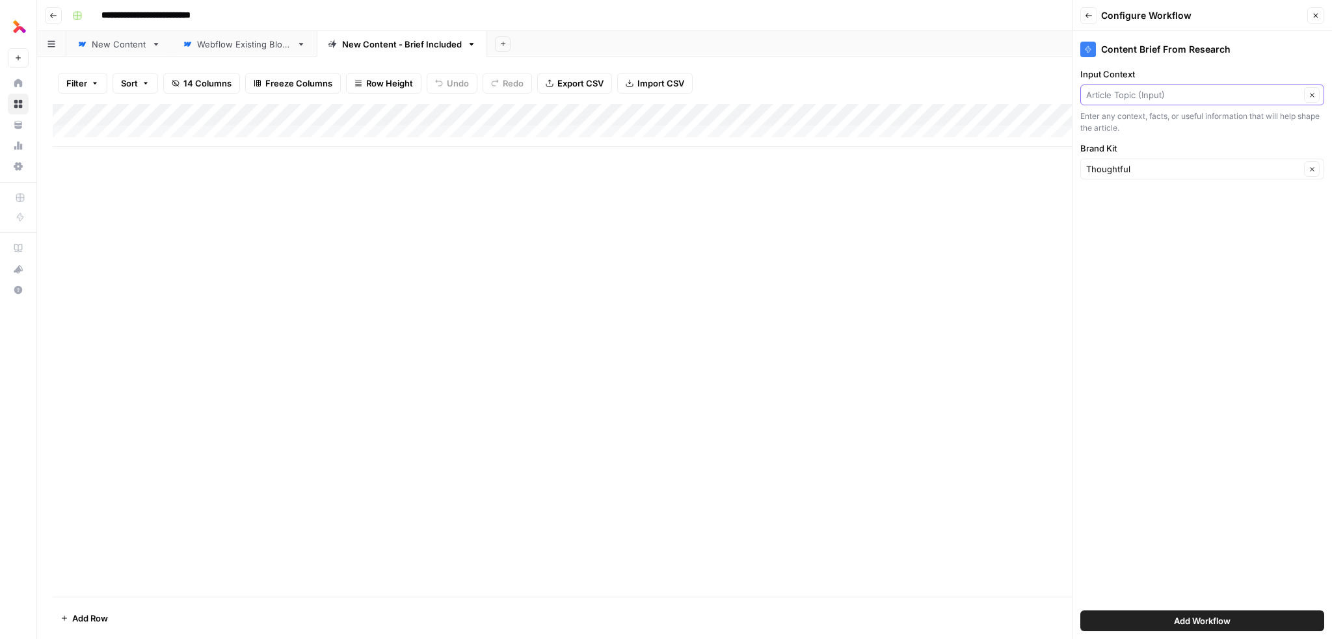
click at [1176, 100] on input "Input Context" at bounding box center [1193, 94] width 214 height 13
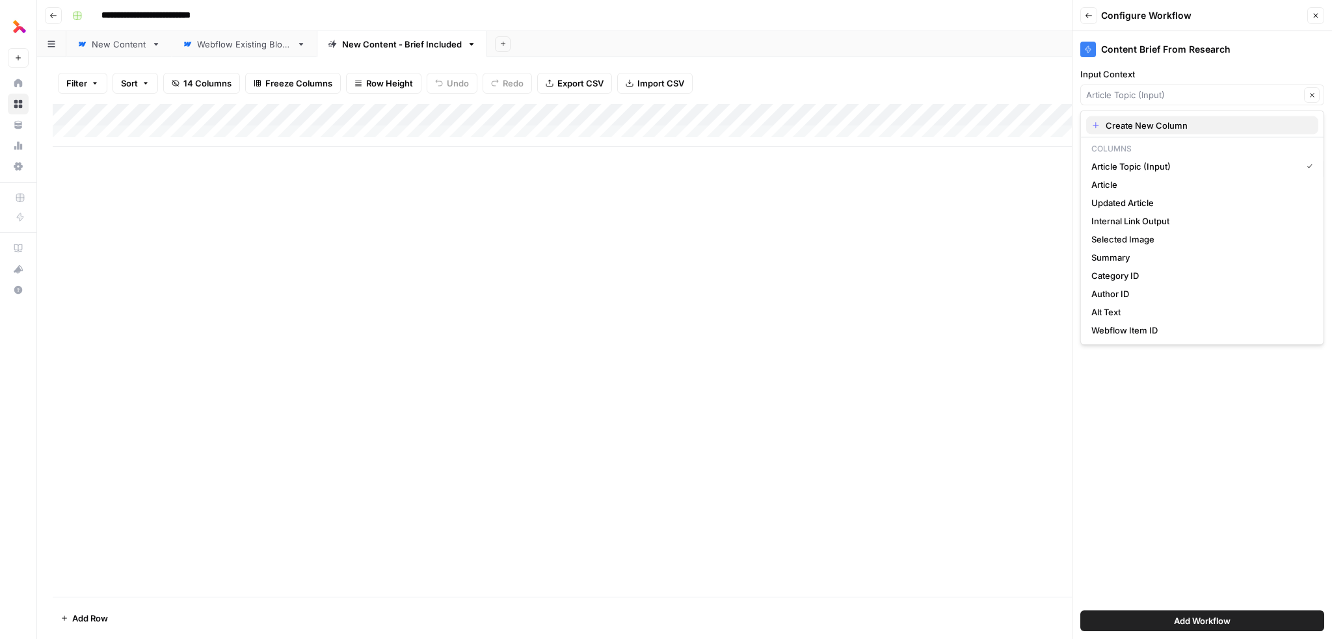
click at [1140, 124] on span "Create New Column" at bounding box center [1207, 125] width 202 height 13
type input "Create New Column"
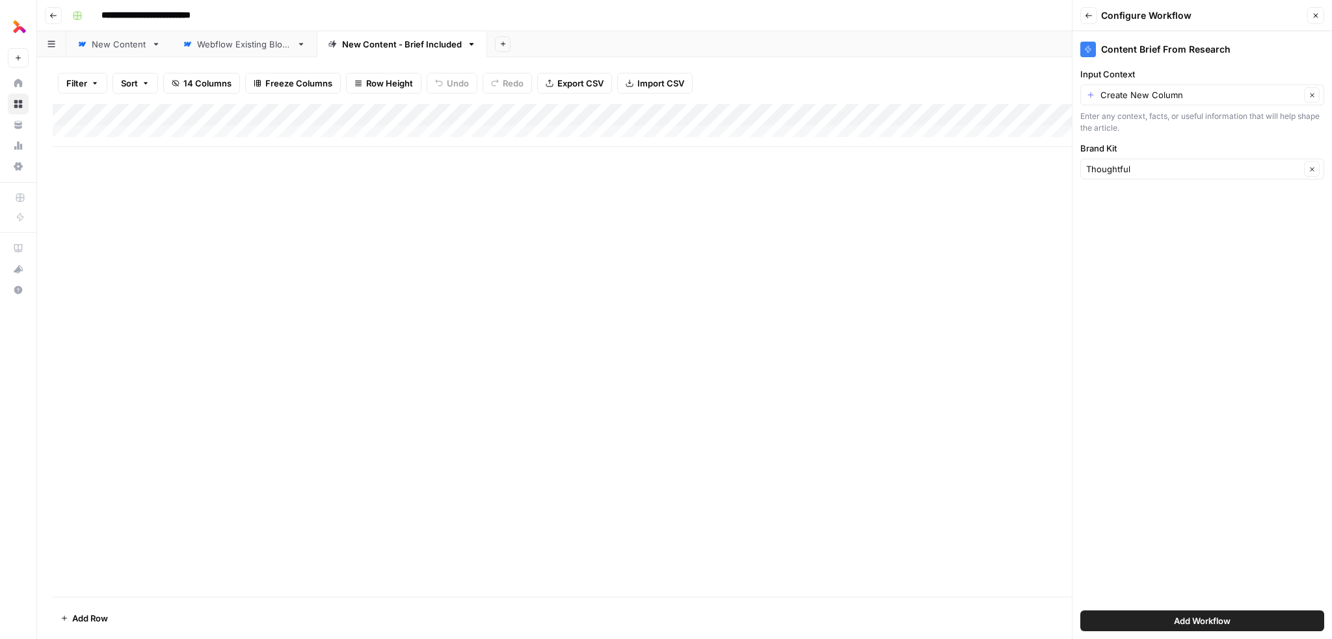
click at [1168, 621] on button "Add Workflow" at bounding box center [1203, 621] width 244 height 21
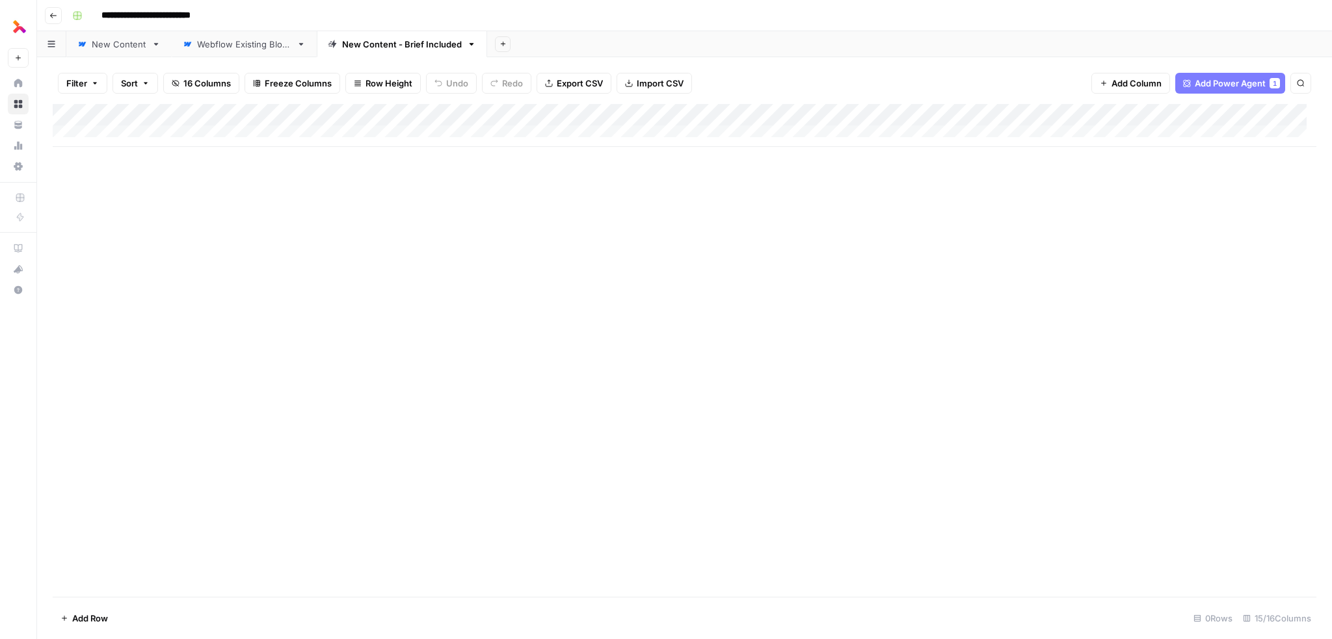
drag, startPoint x: 952, startPoint y: 110, endPoint x: 383, endPoint y: 118, distance: 569.3
click at [383, 118] on div "Add Column" at bounding box center [685, 125] width 1264 height 43
click at [258, 112] on div "Add Column" at bounding box center [685, 125] width 1264 height 43
click at [143, 312] on span "Remove Column" at bounding box center [156, 308] width 114 height 13
click at [792, 66] on div "Delete column?" at bounding box center [666, 74] width 281 height 42
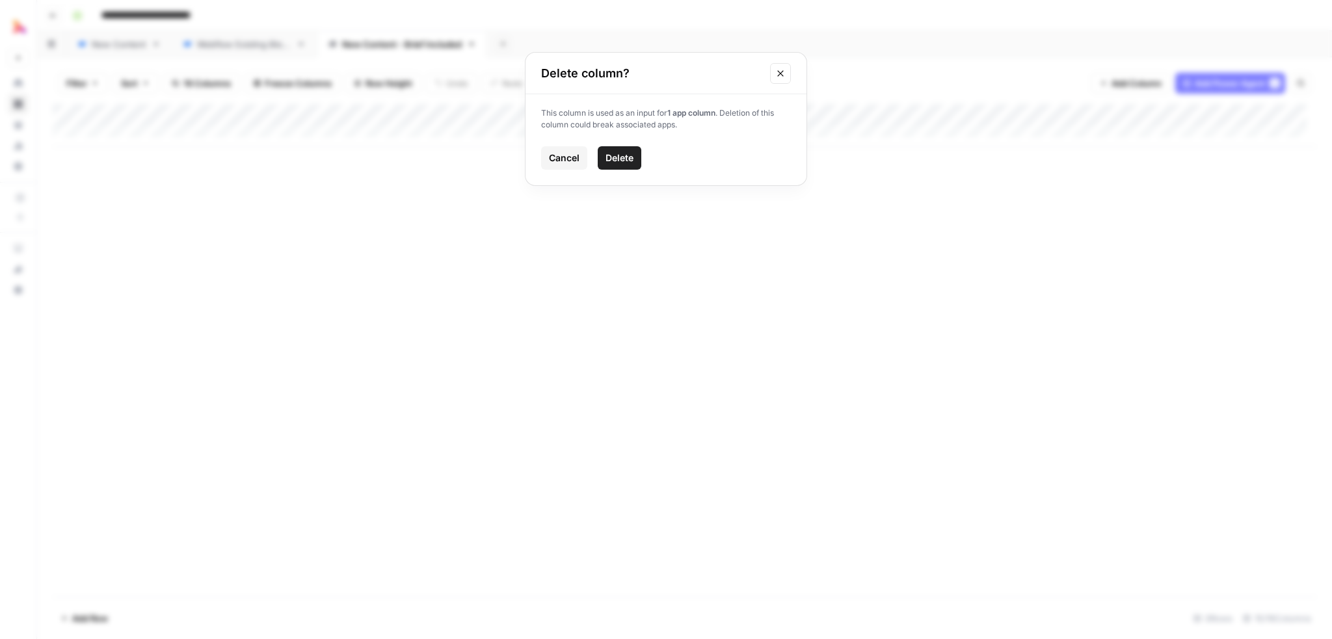
click at [781, 68] on icon "Close modal" at bounding box center [780, 73] width 10 height 10
click at [627, 113] on div "Add Column" at bounding box center [685, 125] width 1264 height 43
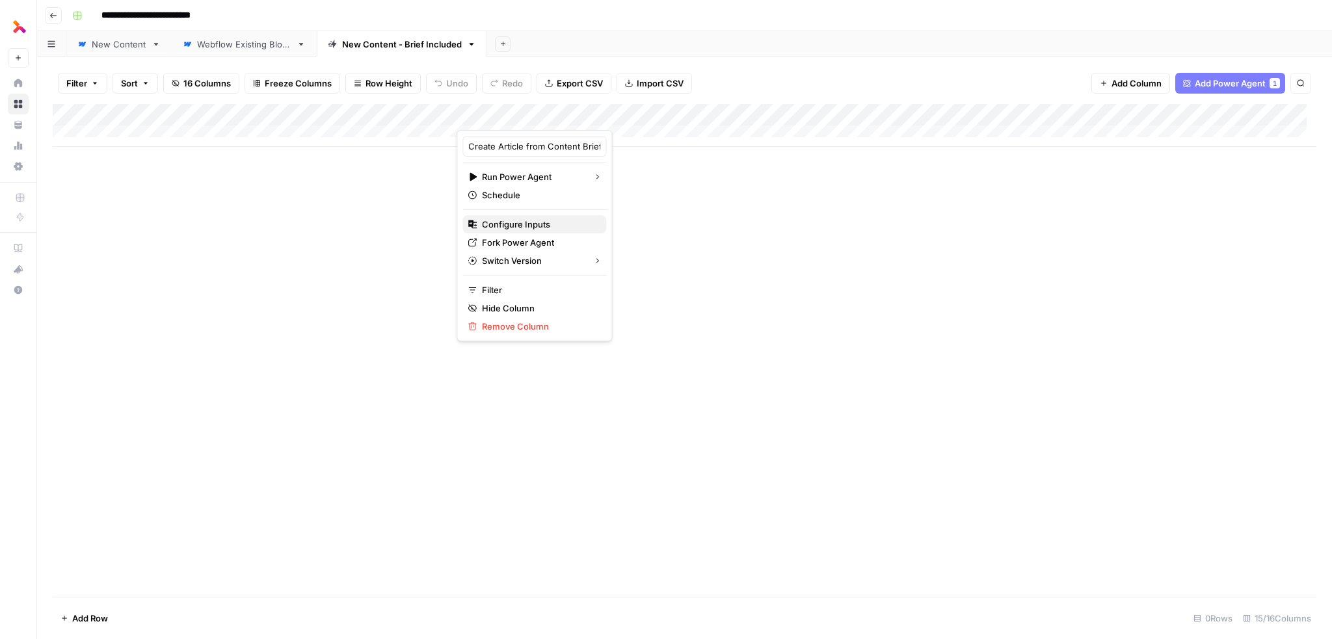
click at [543, 228] on span "Configure Inputs" at bounding box center [539, 224] width 114 height 13
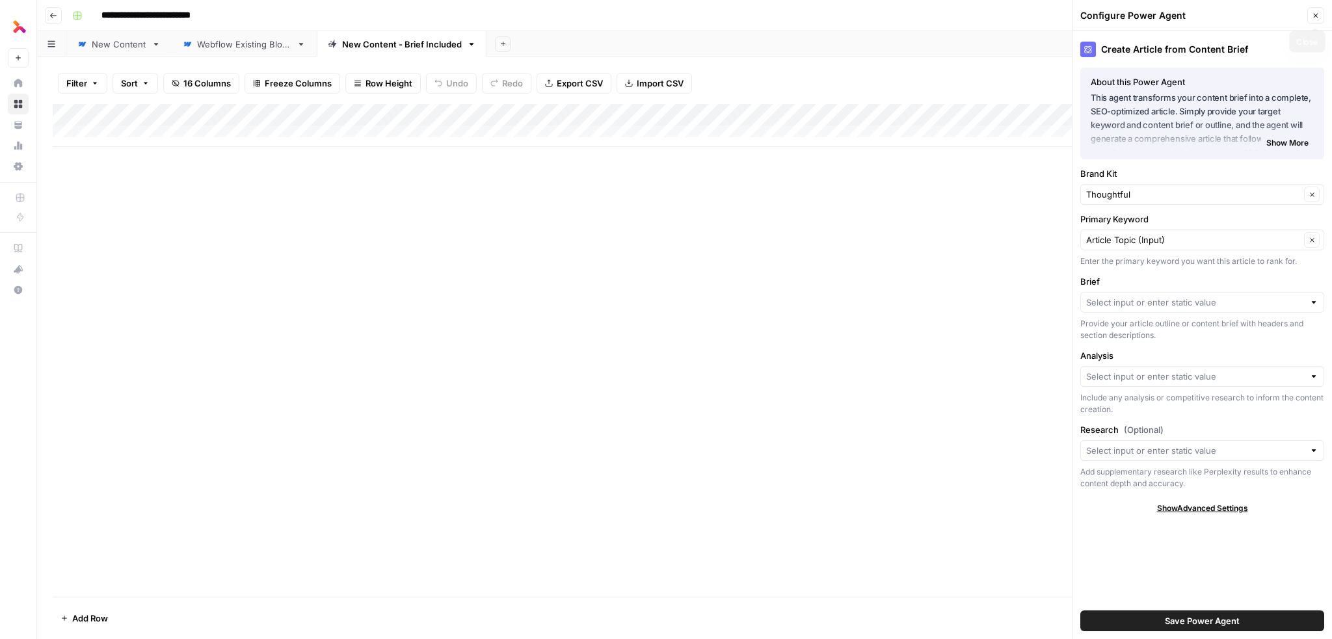
click at [1319, 16] on span "Close" at bounding box center [1319, 16] width 1 height 1
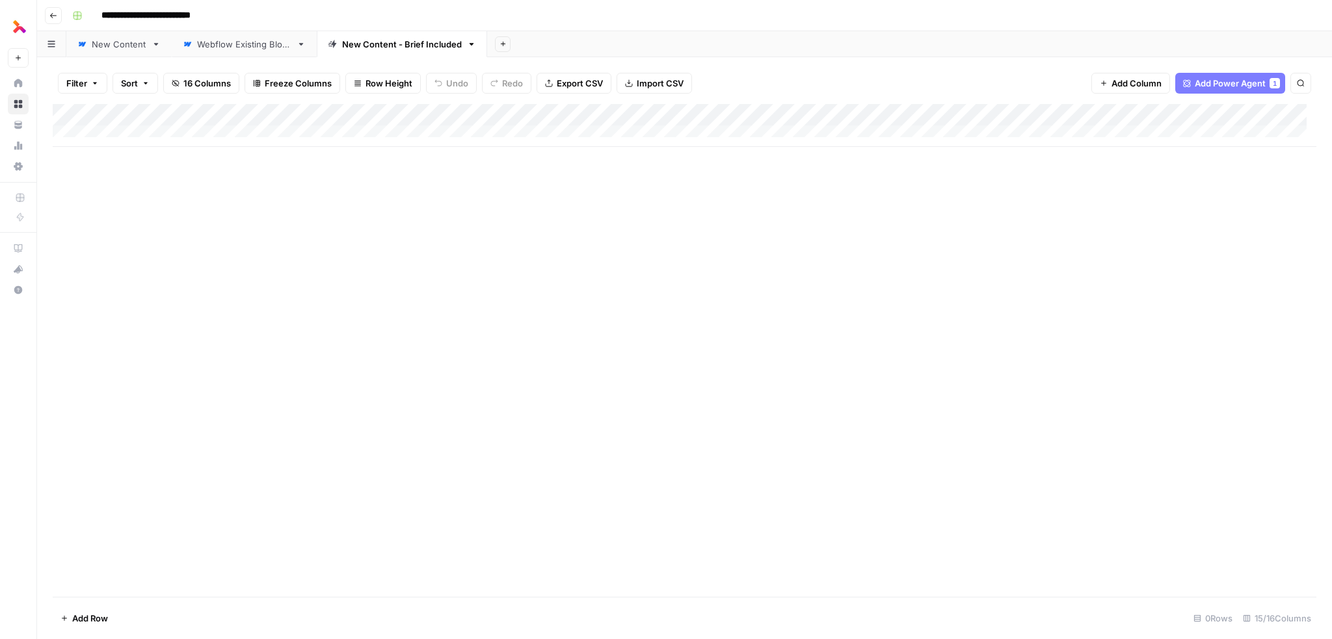
click at [444, 112] on div "Add Column" at bounding box center [685, 125] width 1264 height 43
click at [307, 290] on span "Remove Column" at bounding box center [352, 290] width 114 height 13
click at [617, 162] on span "Delete" at bounding box center [620, 158] width 28 height 13
click at [1203, 116] on div "Add Column" at bounding box center [685, 125] width 1264 height 43
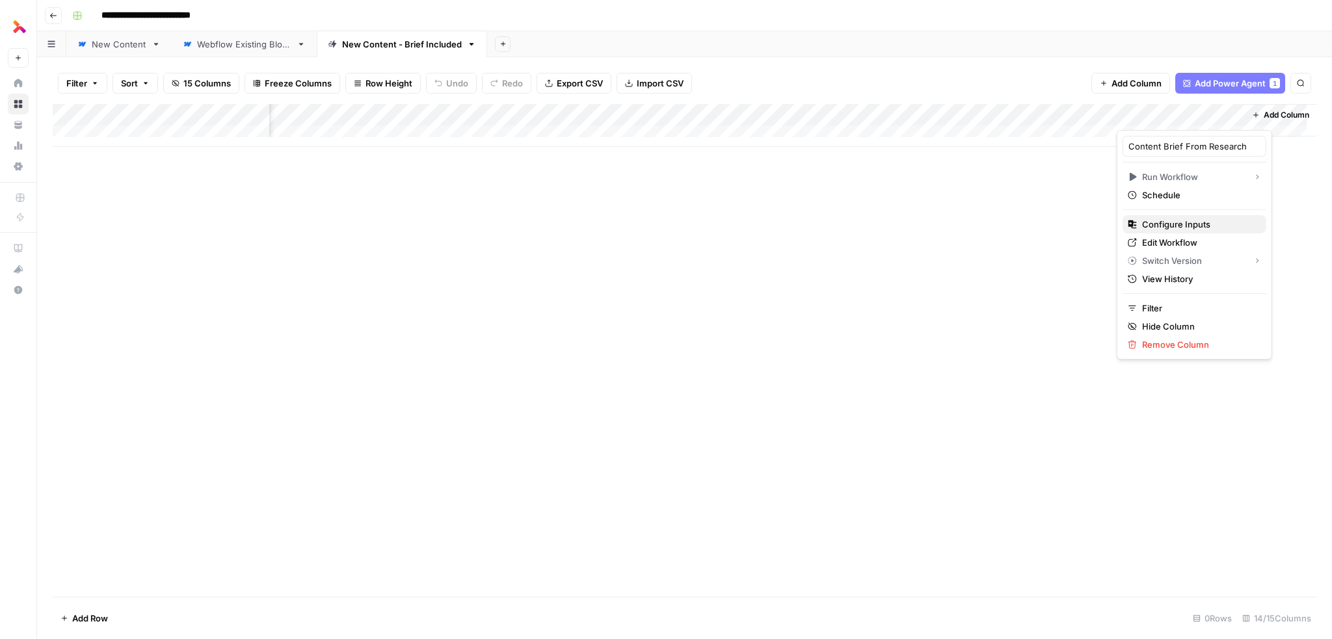
click at [1180, 226] on span "Configure Inputs" at bounding box center [1199, 224] width 114 height 13
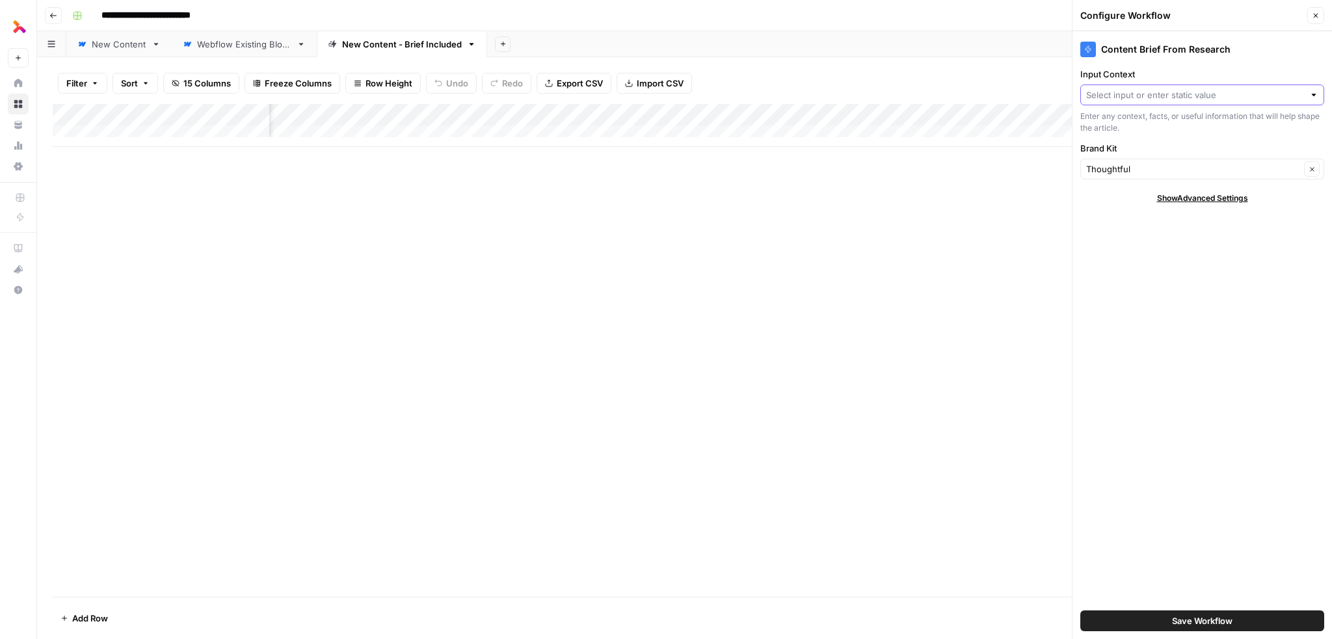
click at [1194, 93] on input "Input Context" at bounding box center [1195, 94] width 218 height 13
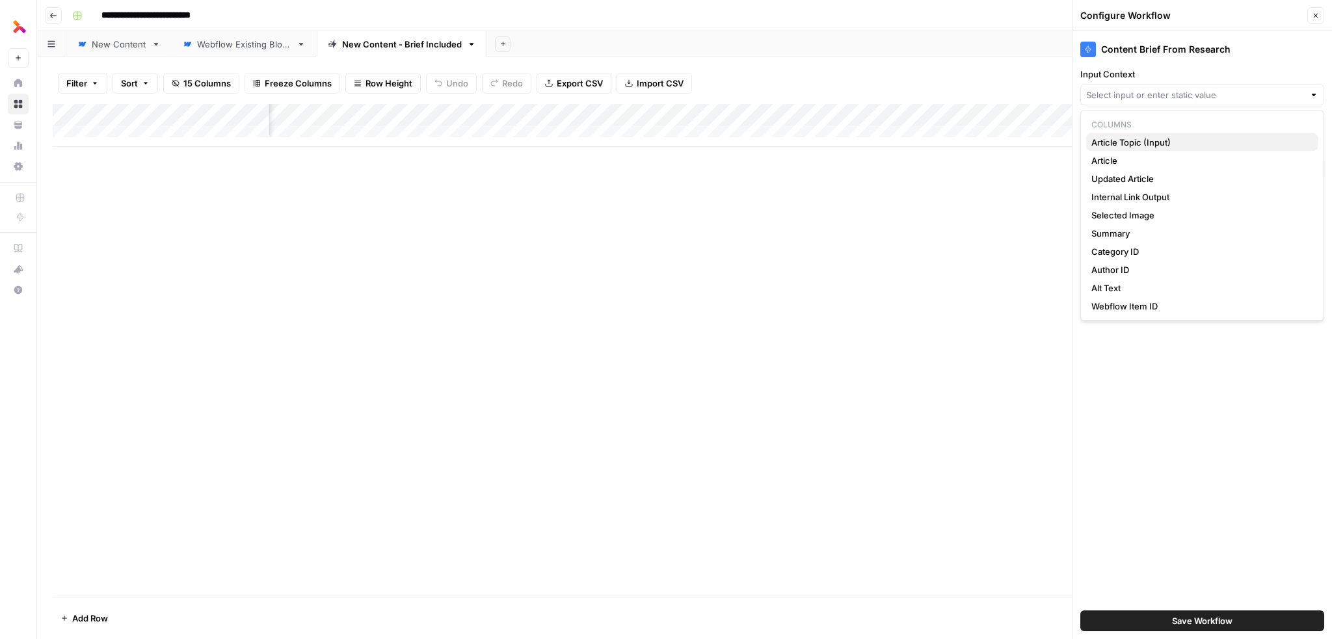
click at [1143, 142] on span "Article Topic (Input)" at bounding box center [1200, 142] width 217 height 13
type input "Article Topic (Input)"
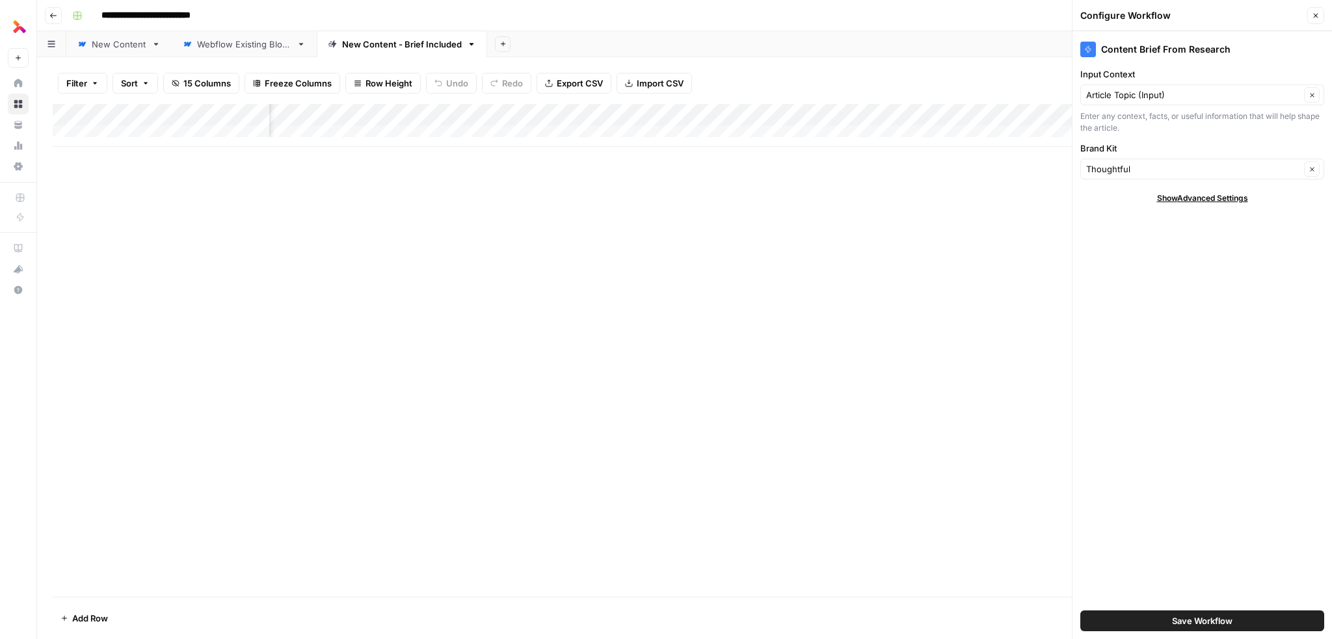
click at [1183, 613] on button "Save Workflow" at bounding box center [1203, 621] width 244 height 21
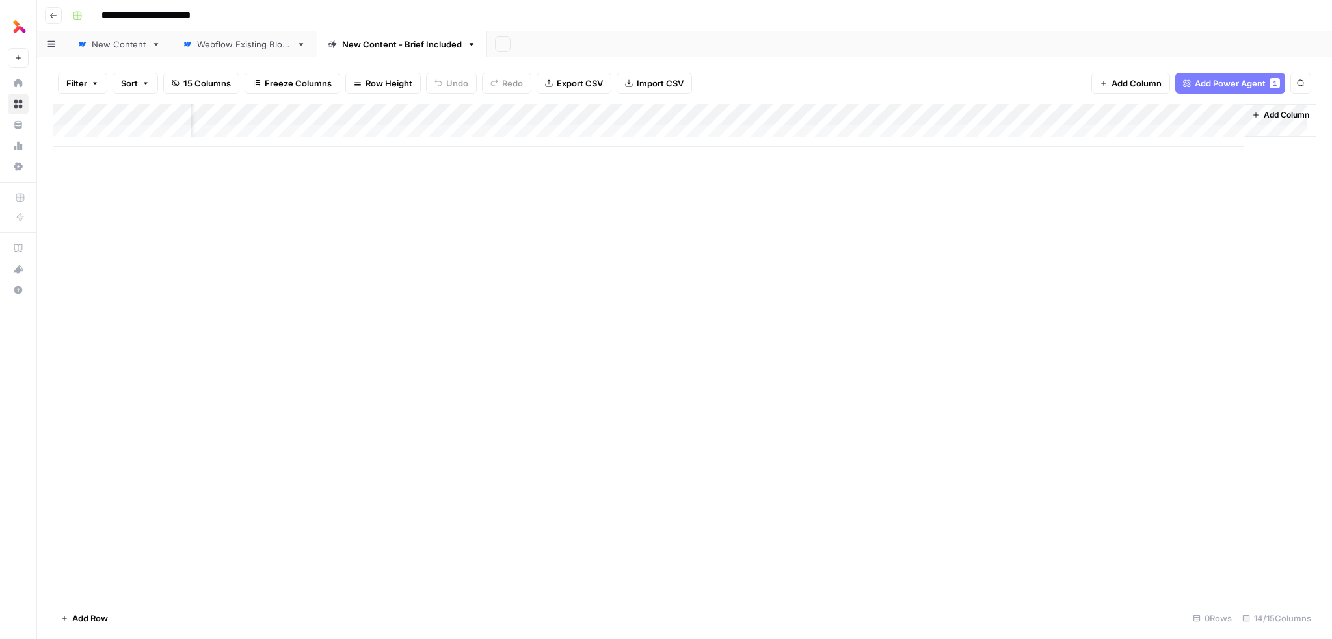
drag, startPoint x: 1156, startPoint y: 114, endPoint x: 143, endPoint y: 109, distance: 1012.9
click at [143, 109] on div "Add Column" at bounding box center [685, 125] width 1264 height 43
click at [244, 200] on div "Add Column" at bounding box center [685, 350] width 1264 height 493
drag, startPoint x: 130, startPoint y: 114, endPoint x: 243, endPoint y: 111, distance: 113.2
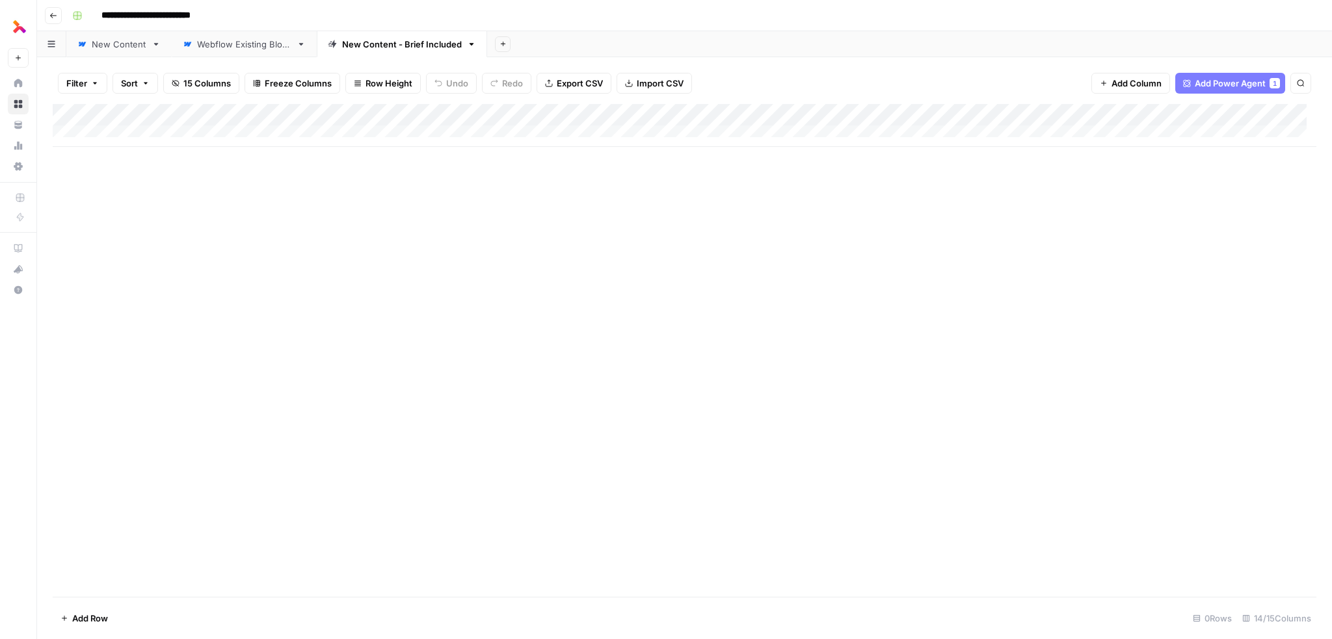
click at [243, 111] on div "Add Column" at bounding box center [685, 125] width 1264 height 43
click at [338, 112] on div "Add Column" at bounding box center [685, 125] width 1264 height 43
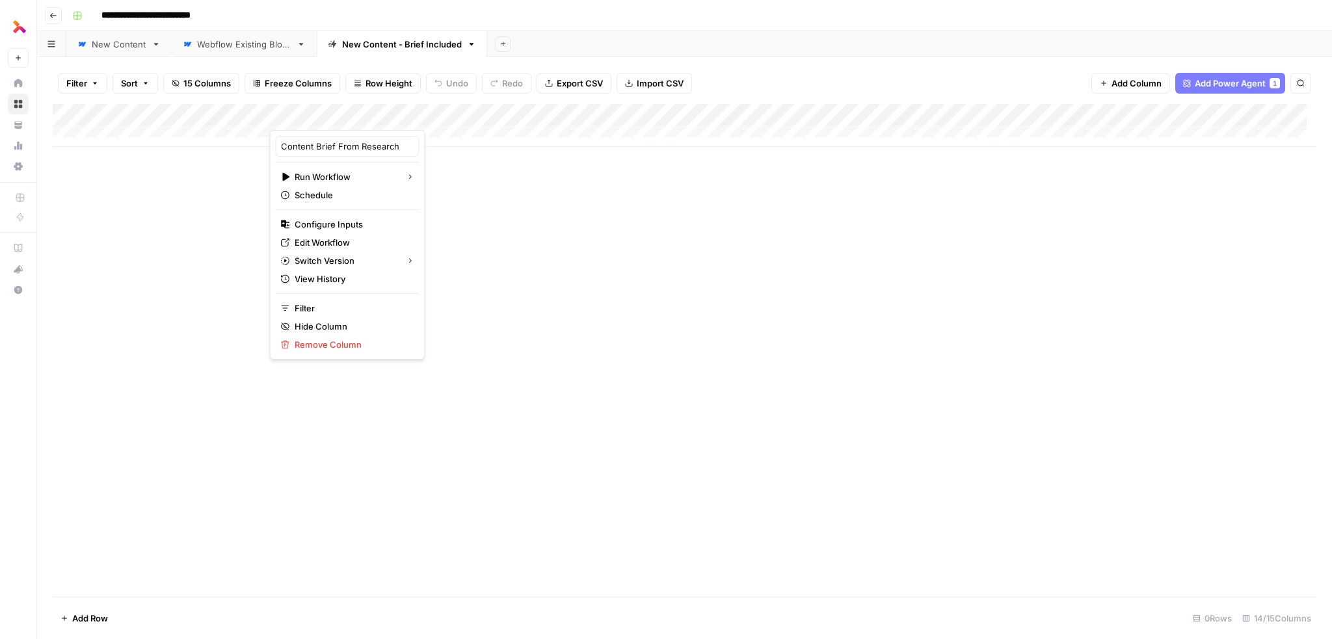
click at [504, 189] on div "Add Column" at bounding box center [685, 350] width 1264 height 493
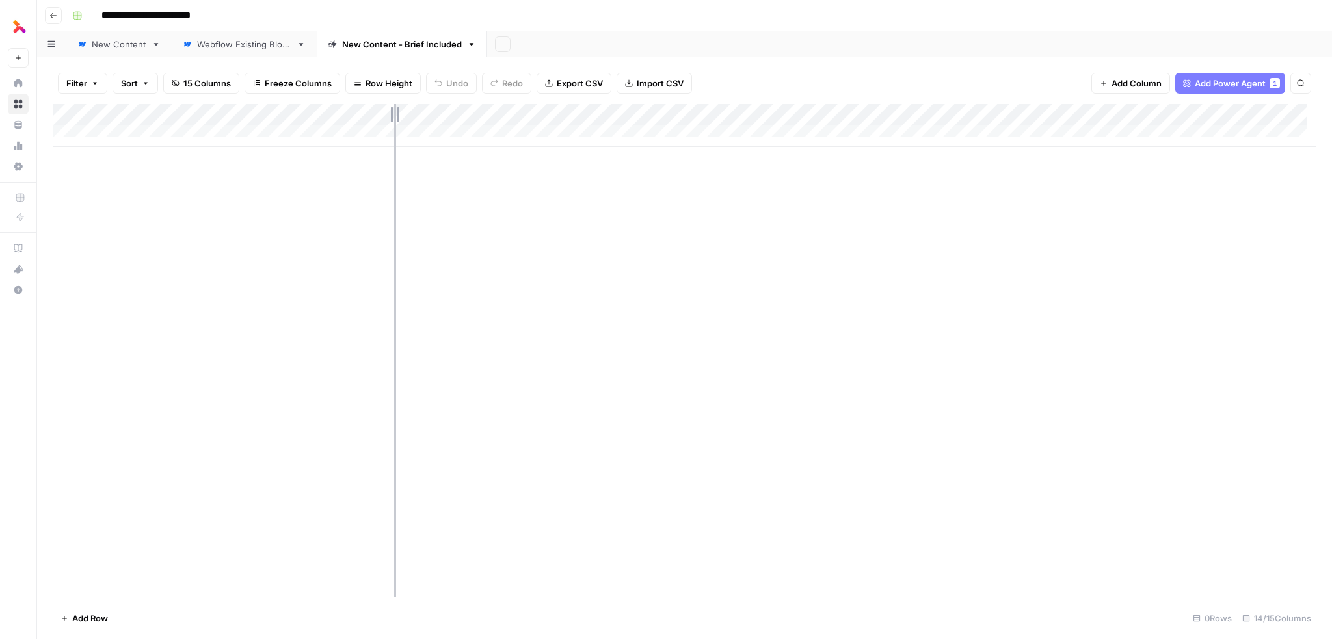
drag, startPoint x: 385, startPoint y: 111, endPoint x: 497, endPoint y: 111, distance: 111.9
click at [500, 109] on div "Add Column" at bounding box center [685, 125] width 1264 height 43
click at [412, 128] on div "Add Column" at bounding box center [685, 125] width 1264 height 43
click at [387, 140] on div "Add Column" at bounding box center [685, 136] width 1264 height 65
click at [379, 136] on div at bounding box center [385, 136] width 232 height 24
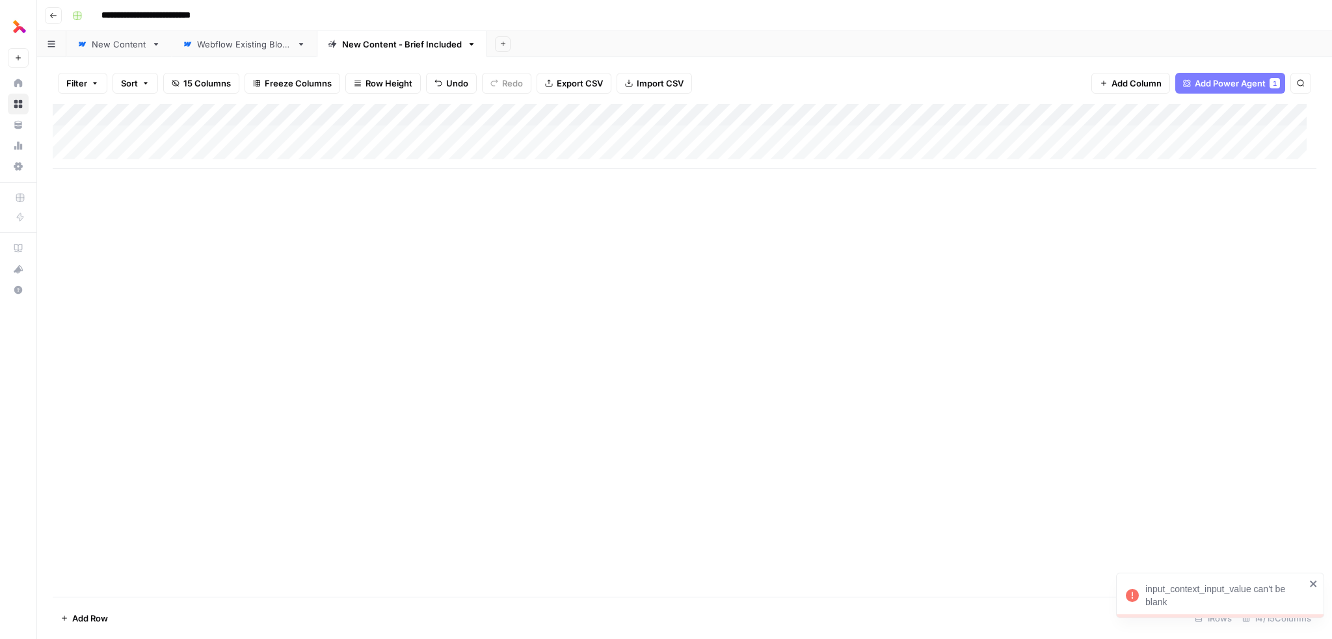
click at [169, 133] on div "Add Column" at bounding box center [685, 136] width 1264 height 65
click at [185, 139] on div "Add Column" at bounding box center [685, 136] width 1264 height 65
click at [185, 139] on textarea at bounding box center [177, 137] width 208 height 18
click at [281, 236] on div "Add Column" at bounding box center [685, 350] width 1264 height 493
click at [185, 131] on div "Add Column" at bounding box center [685, 136] width 1264 height 65
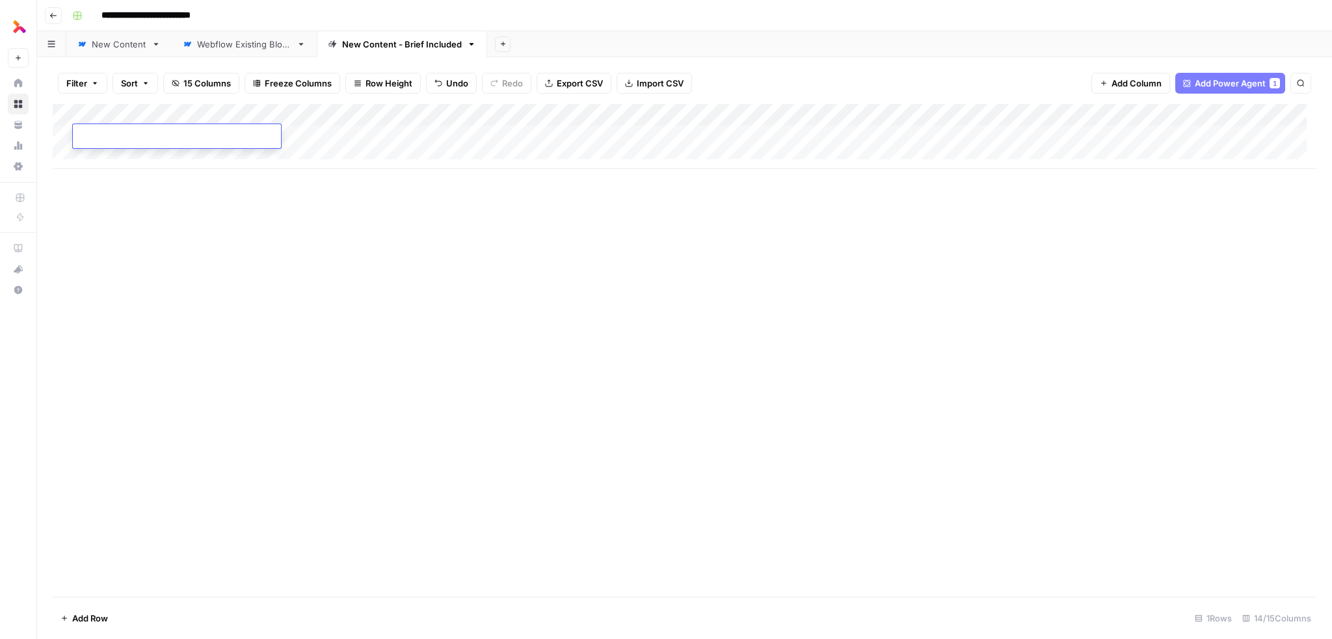
type textarea "**********"
click at [360, 135] on div "Add Column" at bounding box center [685, 136] width 1264 height 65
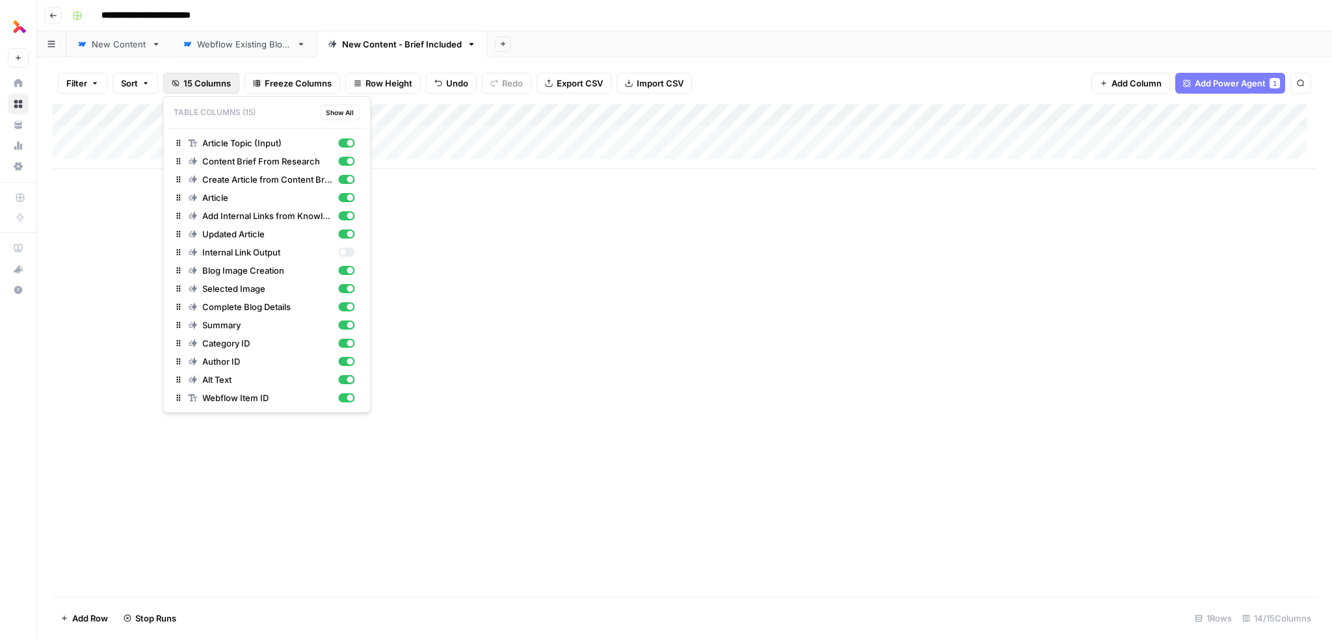
click at [215, 83] on span "15 Columns" at bounding box center [206, 83] width 47 height 13
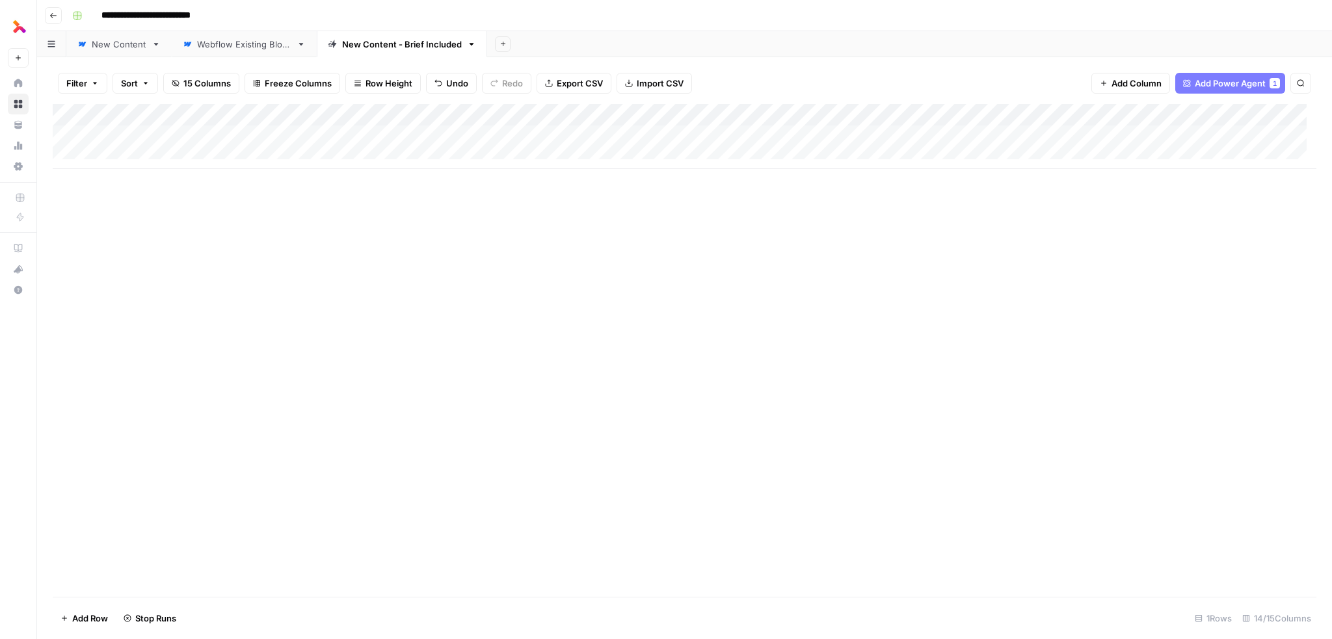
click at [215, 83] on span "15 Columns" at bounding box center [206, 83] width 47 height 13
click at [468, 135] on div "Add Column" at bounding box center [685, 136] width 1264 height 65
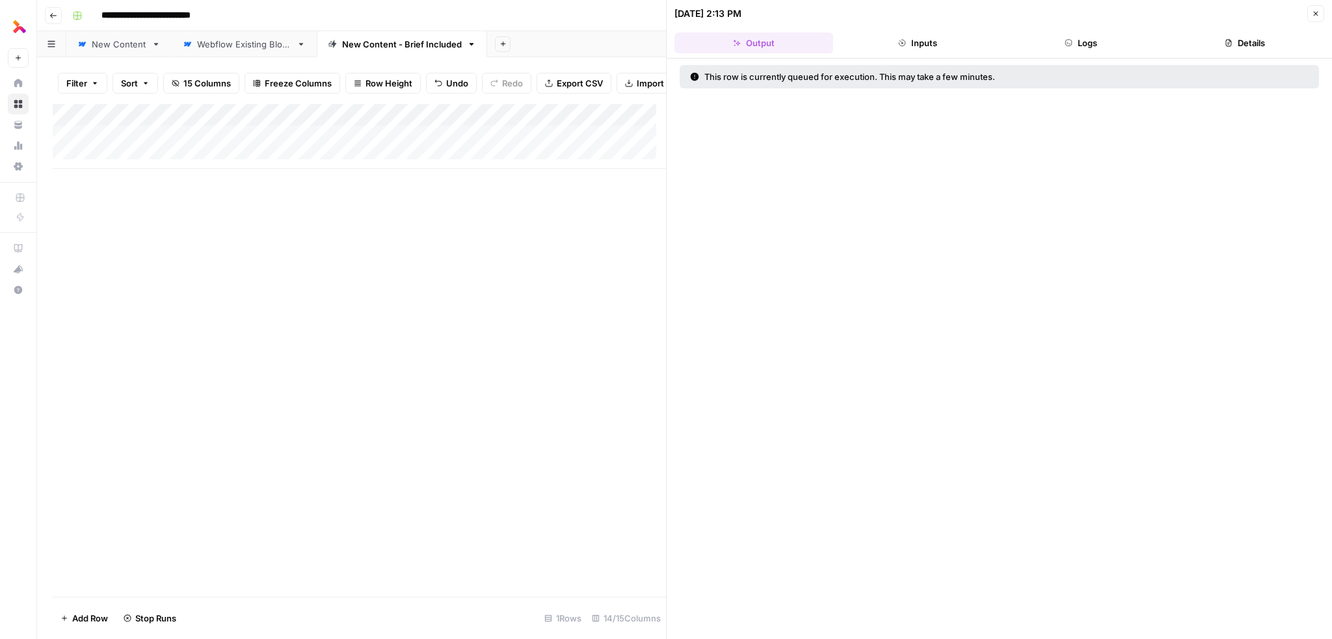
click at [897, 40] on button "Inputs" at bounding box center [918, 43] width 159 height 21
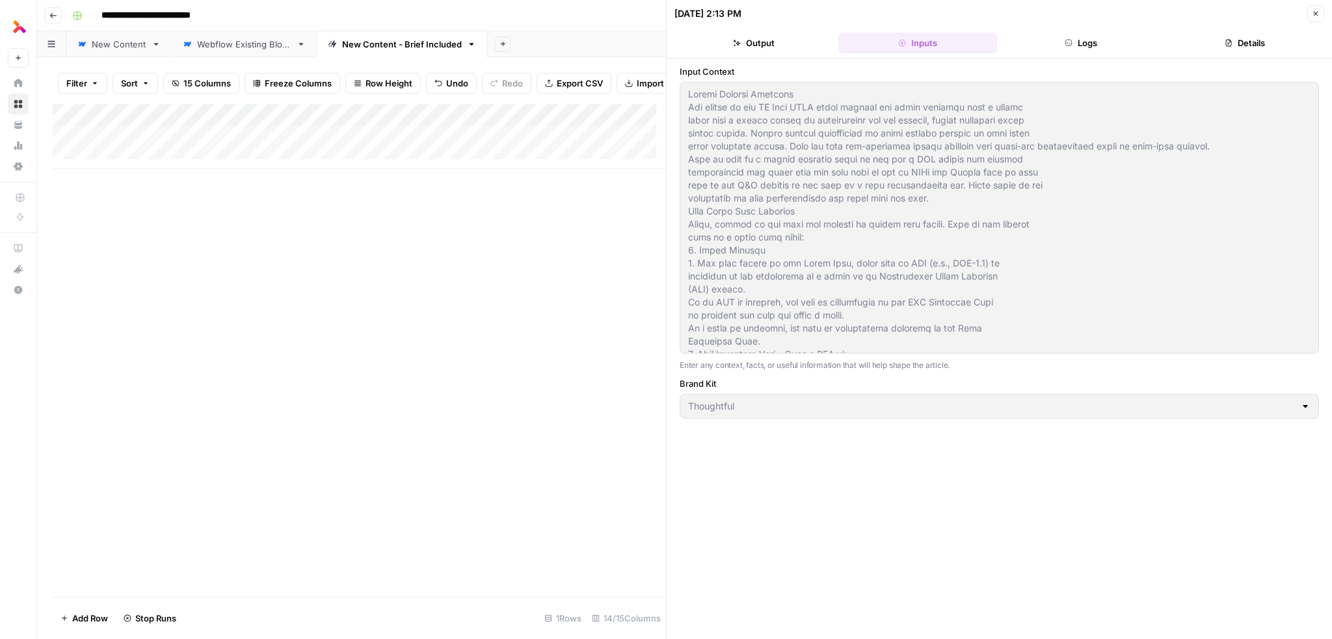
click at [1066, 44] on icon "button" at bounding box center [1069, 43] width 7 height 7
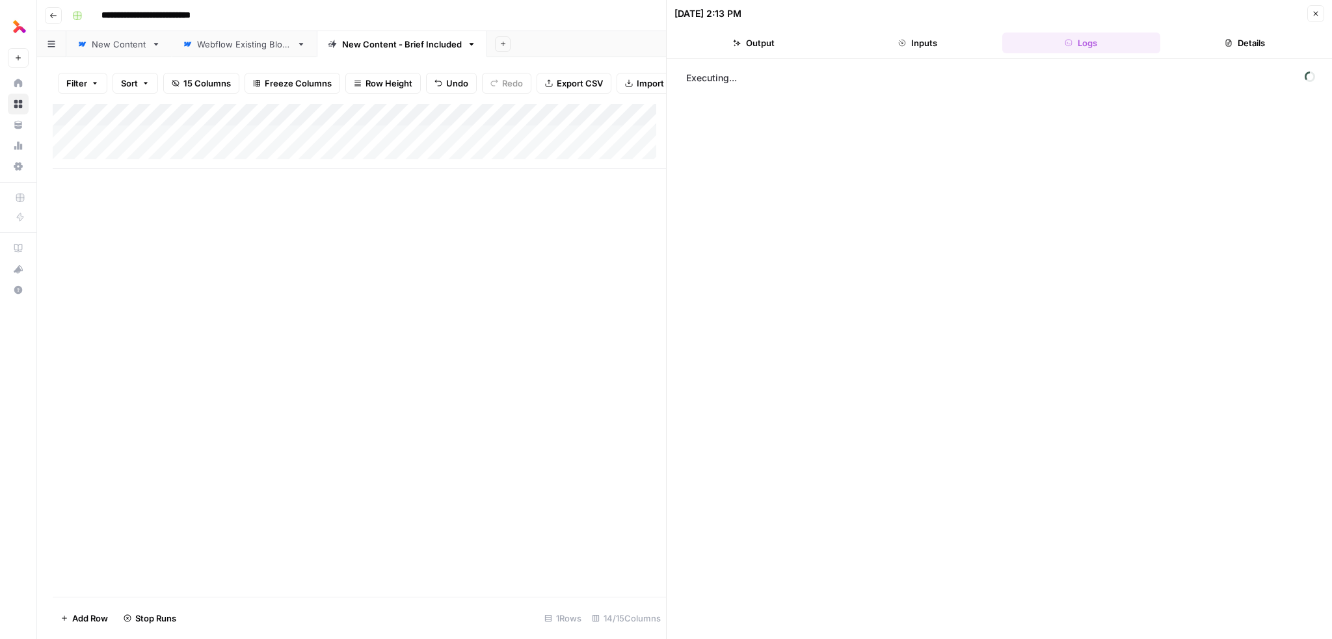
click at [1262, 46] on button "Details" at bounding box center [1245, 43] width 159 height 21
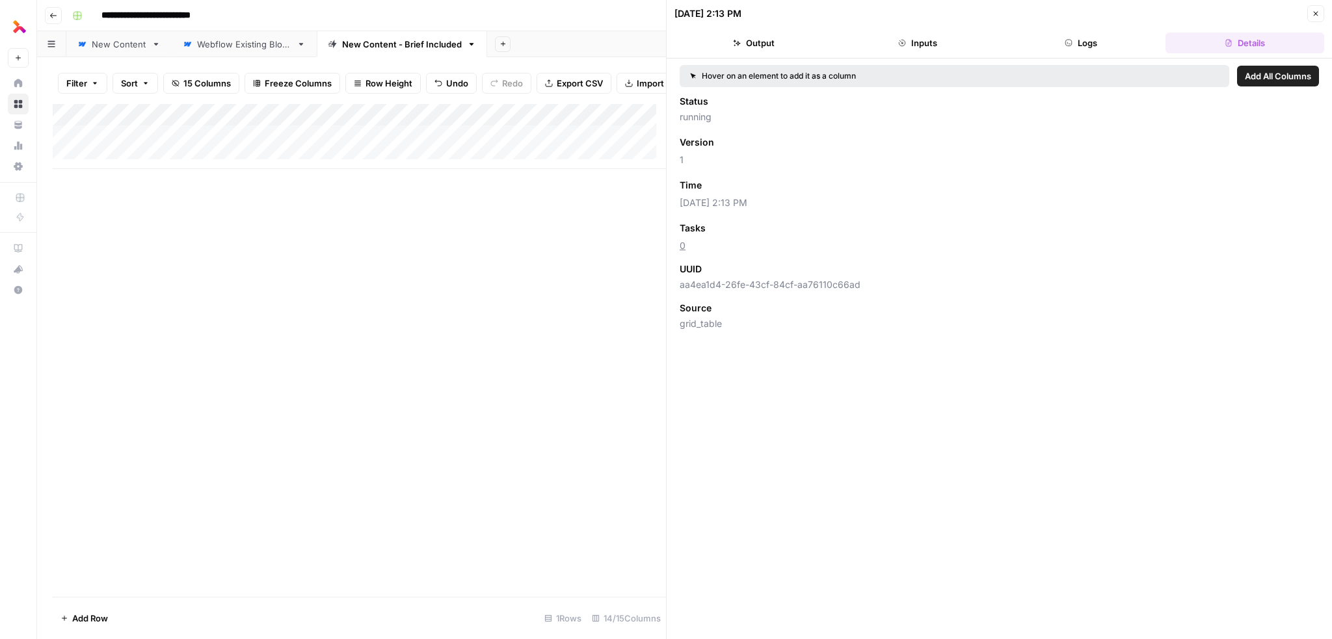
click at [1077, 44] on button "Logs" at bounding box center [1082, 43] width 159 height 21
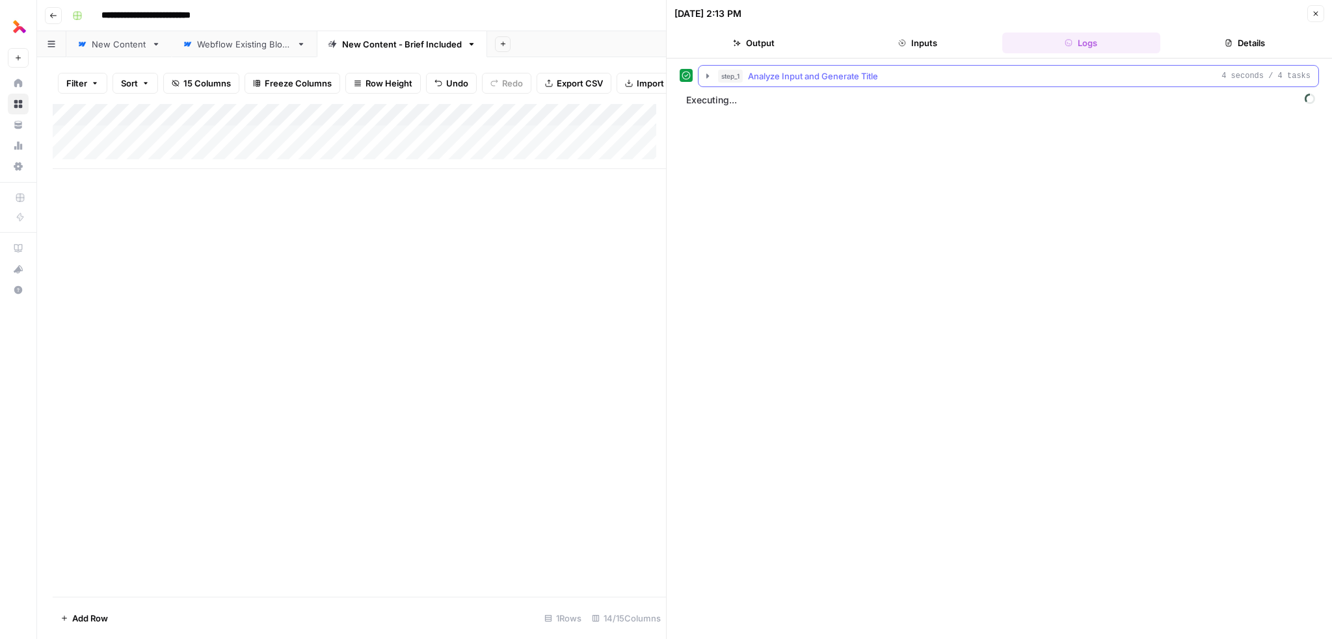
click at [707, 72] on icon "button" at bounding box center [708, 76] width 10 height 10
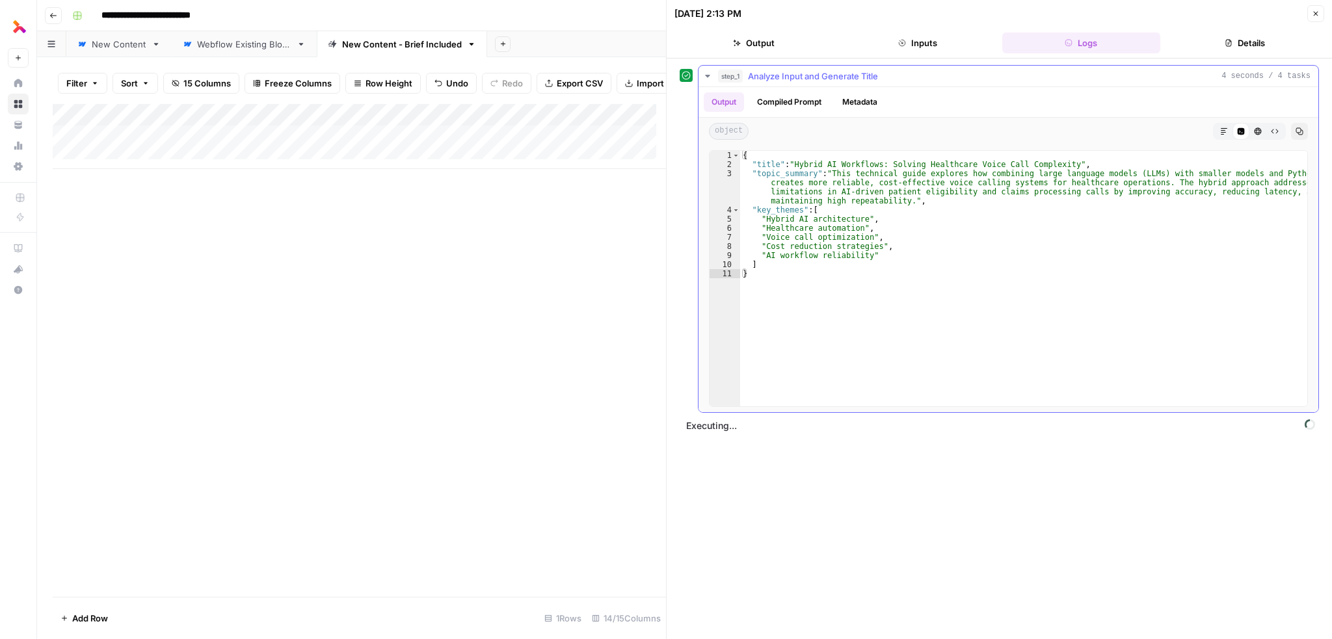
click at [705, 72] on icon "button" at bounding box center [708, 76] width 10 height 10
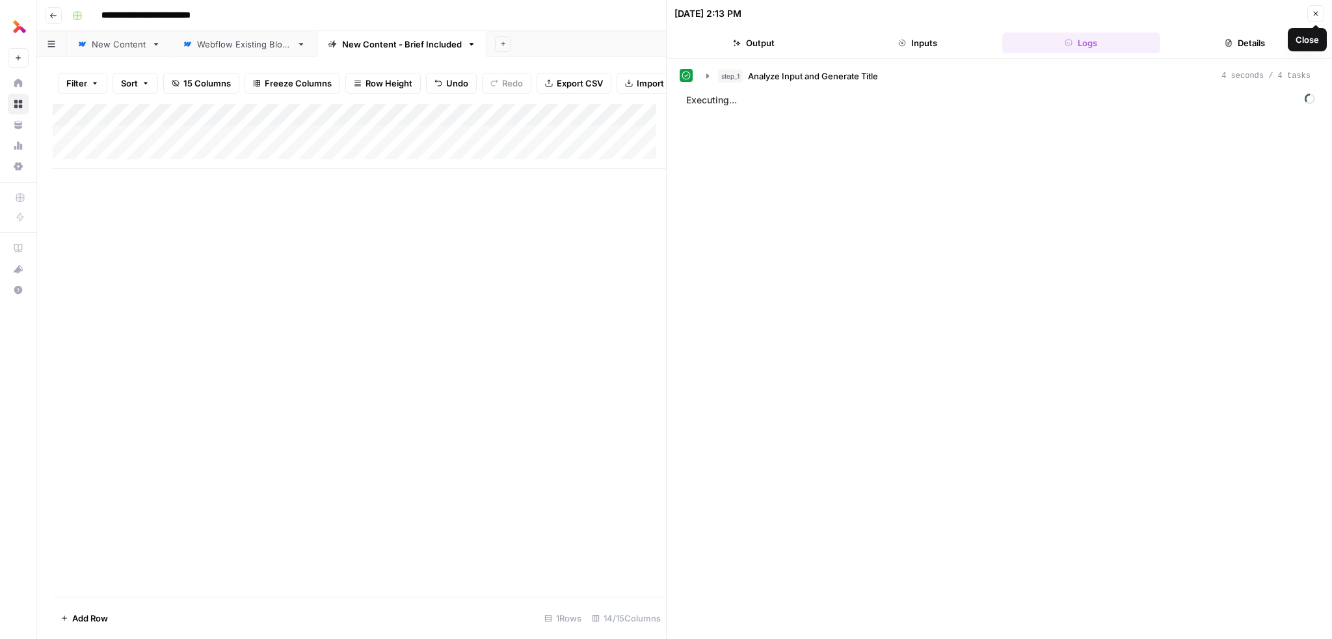
click at [1257, 36] on button "Details" at bounding box center [1245, 43] width 159 height 21
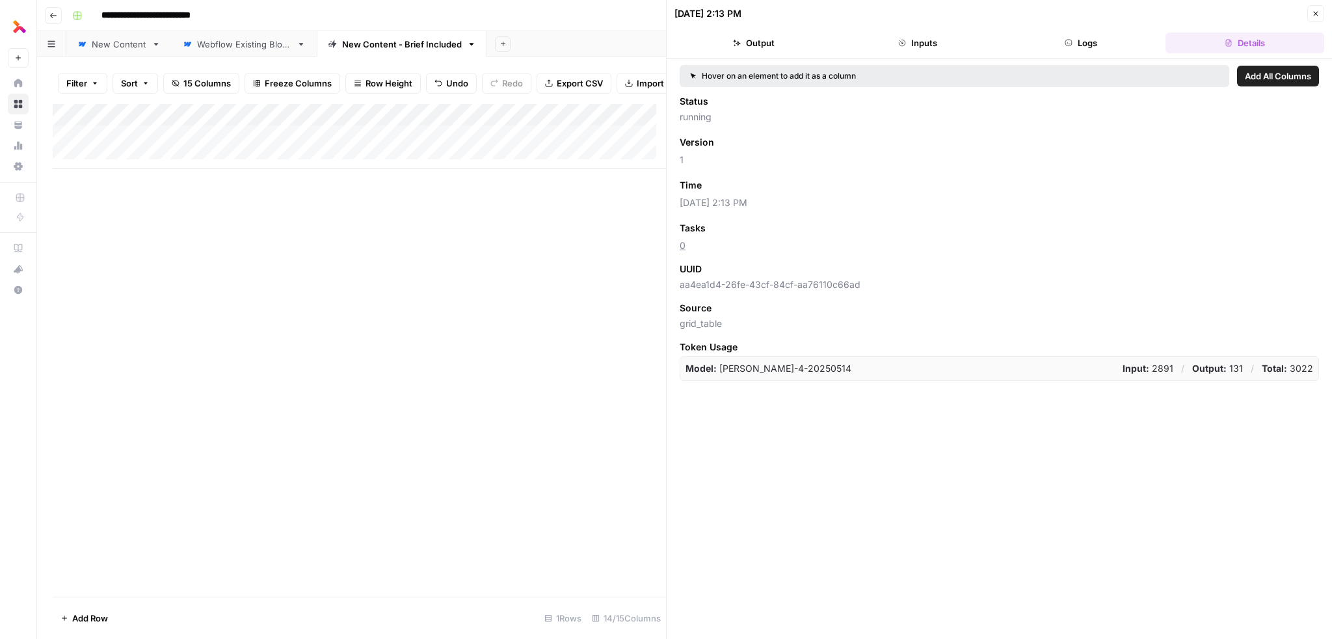
click at [1118, 49] on button "Logs" at bounding box center [1082, 43] width 159 height 21
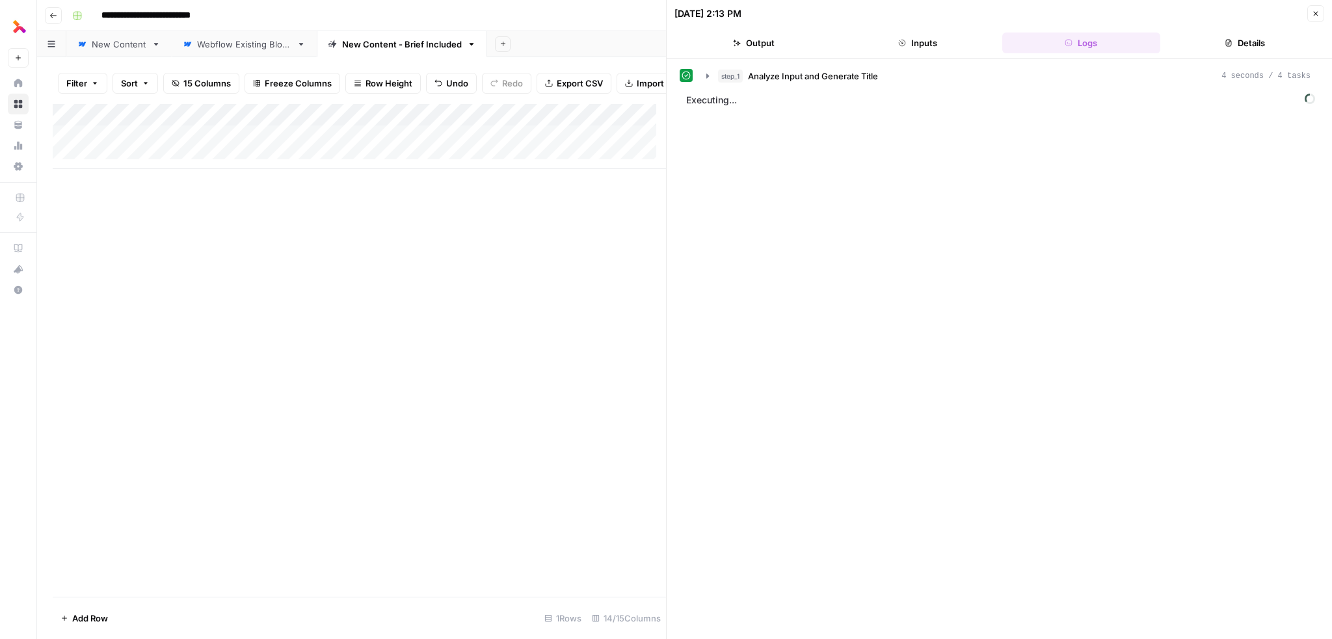
click at [712, 99] on span "Executing..." at bounding box center [1000, 100] width 637 height 21
click at [708, 78] on icon "button" at bounding box center [708, 76] width 10 height 10
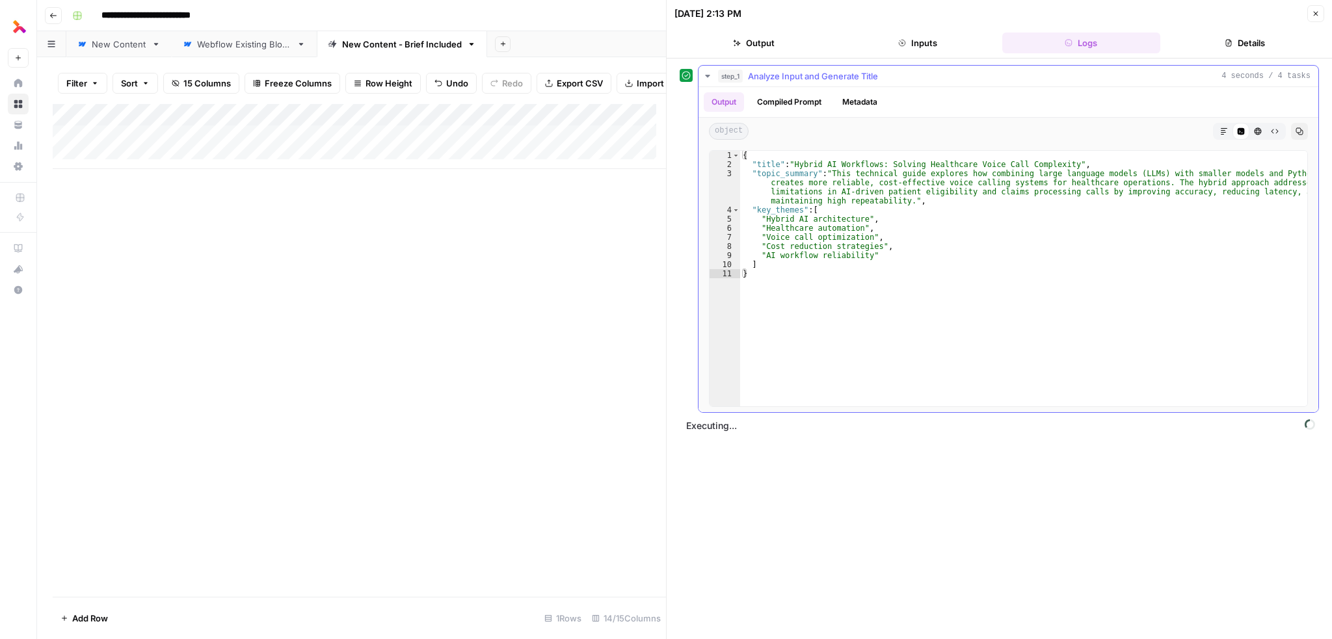
click at [708, 75] on icon "button" at bounding box center [707, 76] width 5 height 3
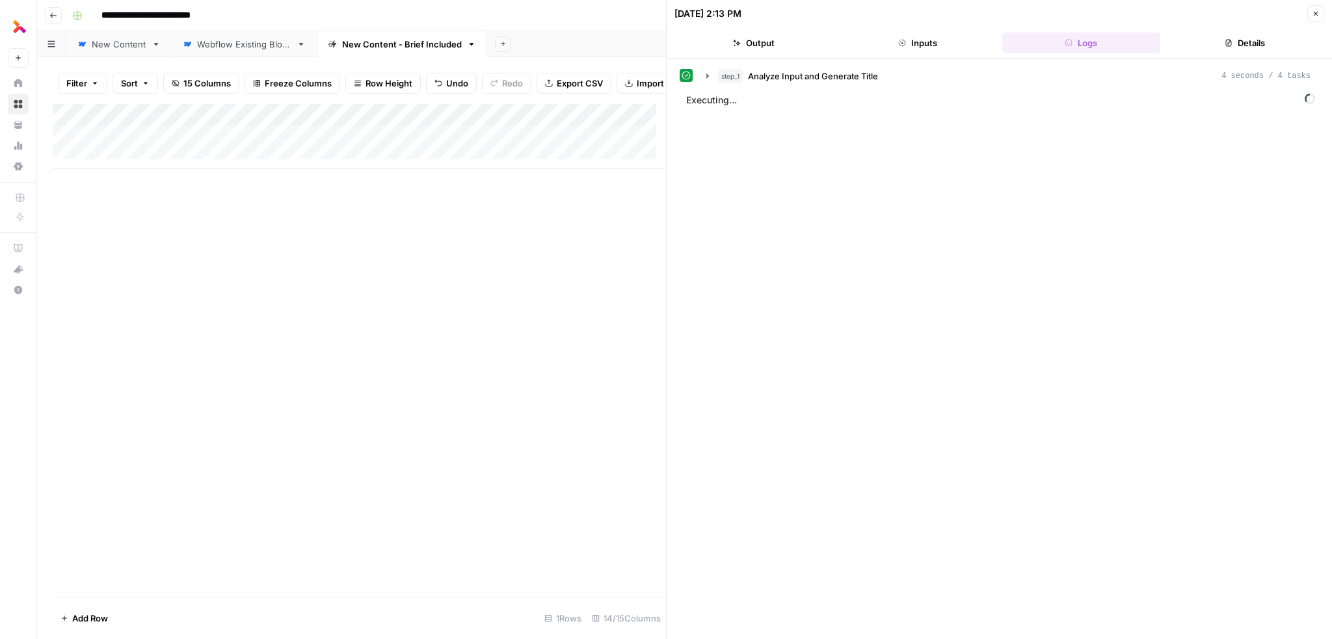
click at [393, 146] on div "Add Column" at bounding box center [359, 136] width 613 height 65
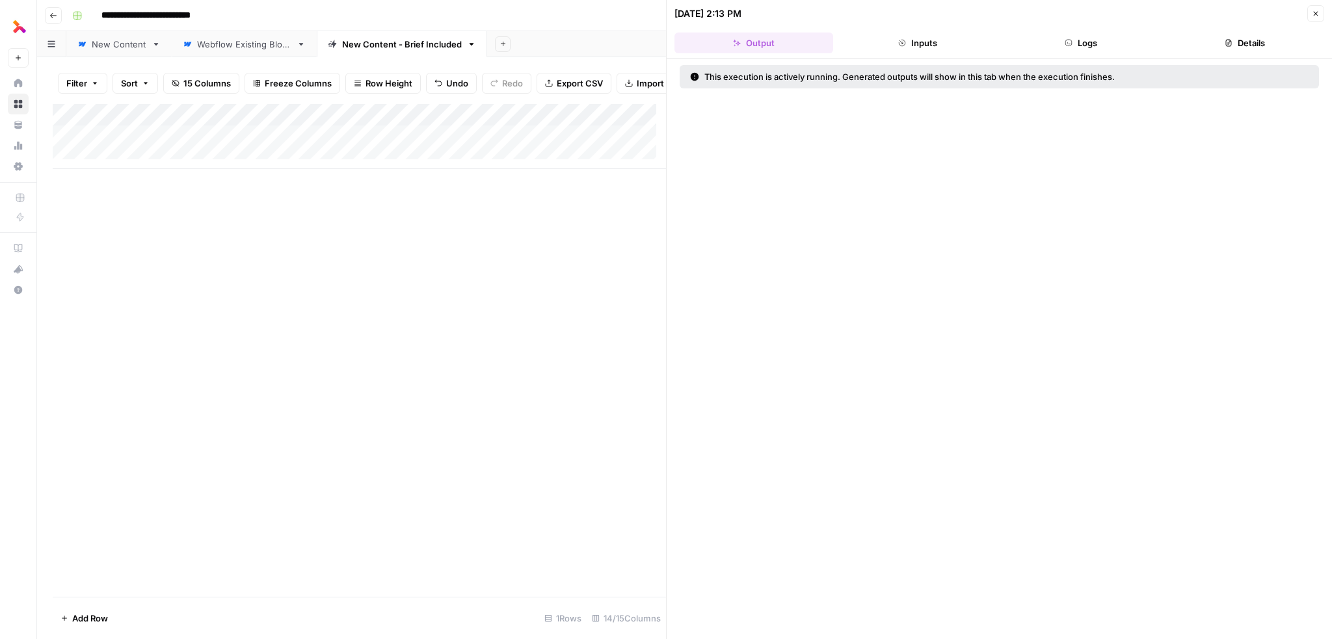
click at [922, 40] on button "Inputs" at bounding box center [918, 43] width 159 height 21
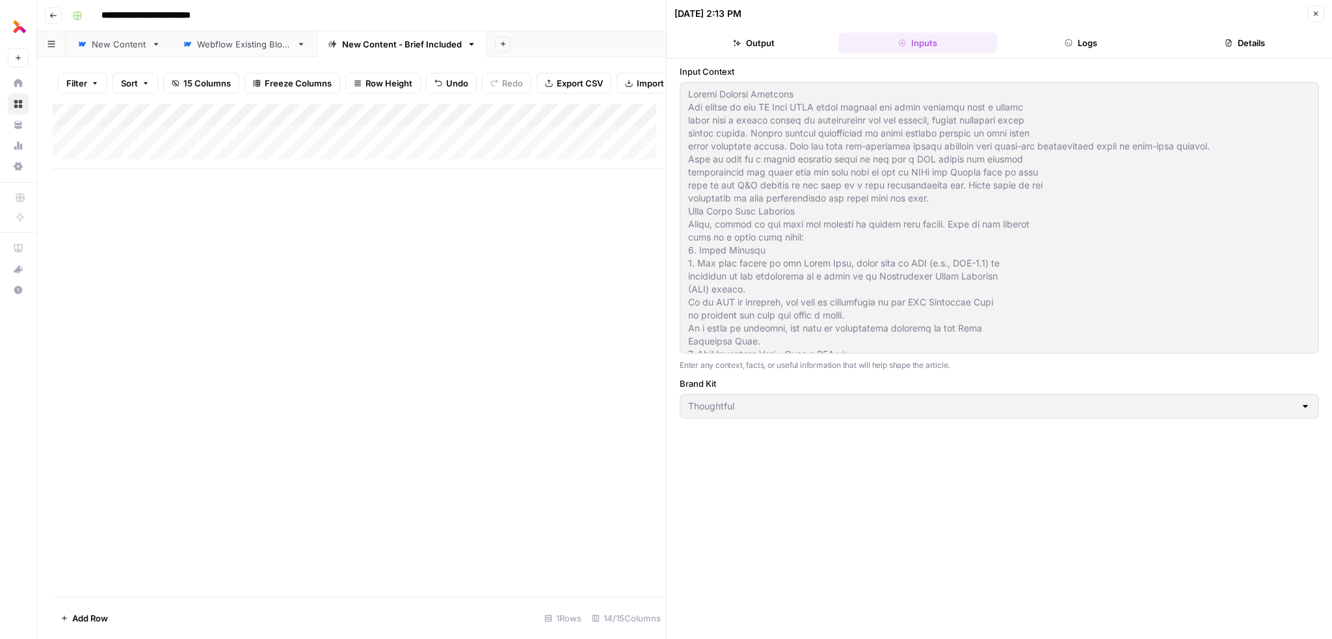
click at [1120, 36] on button "Logs" at bounding box center [1082, 43] width 159 height 21
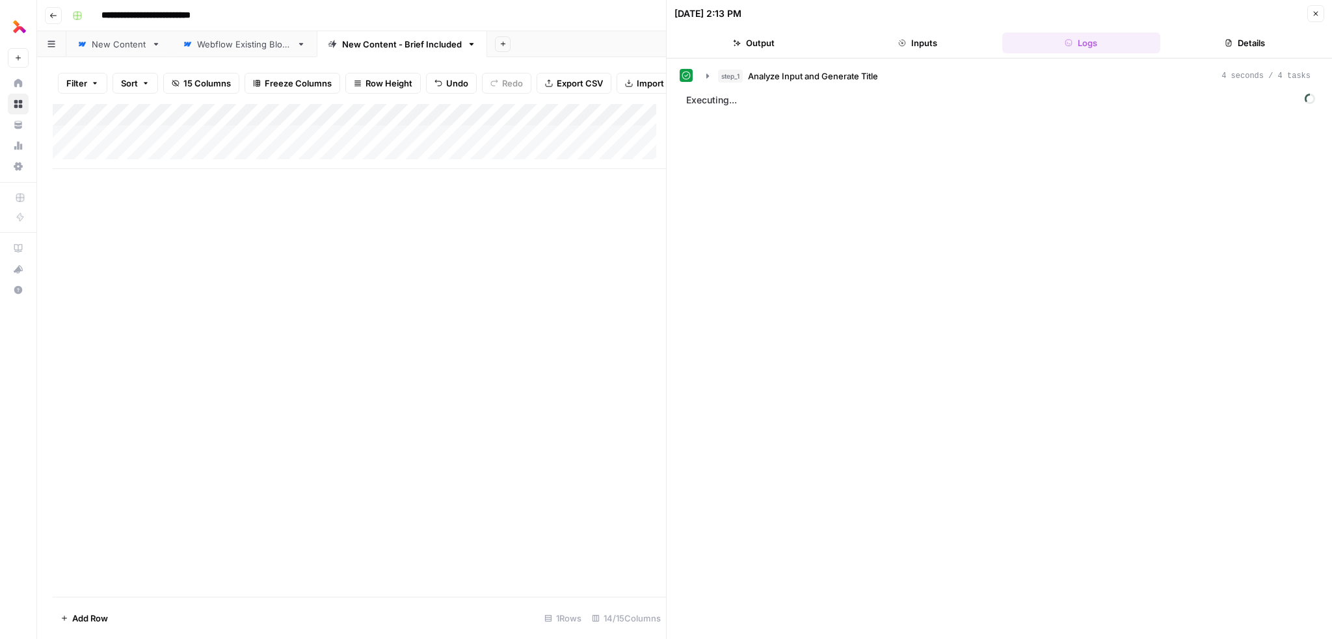
click at [1236, 40] on button "Details" at bounding box center [1245, 43] width 159 height 21
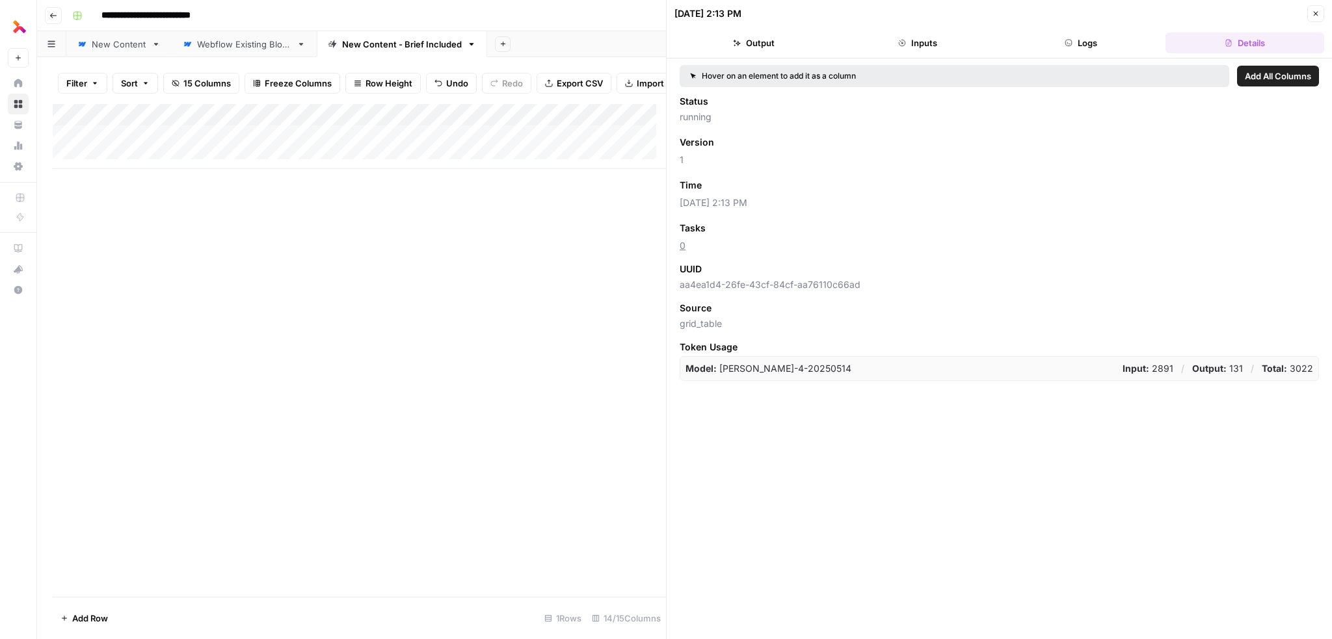
click at [1319, 11] on icon "button" at bounding box center [1316, 14] width 8 height 8
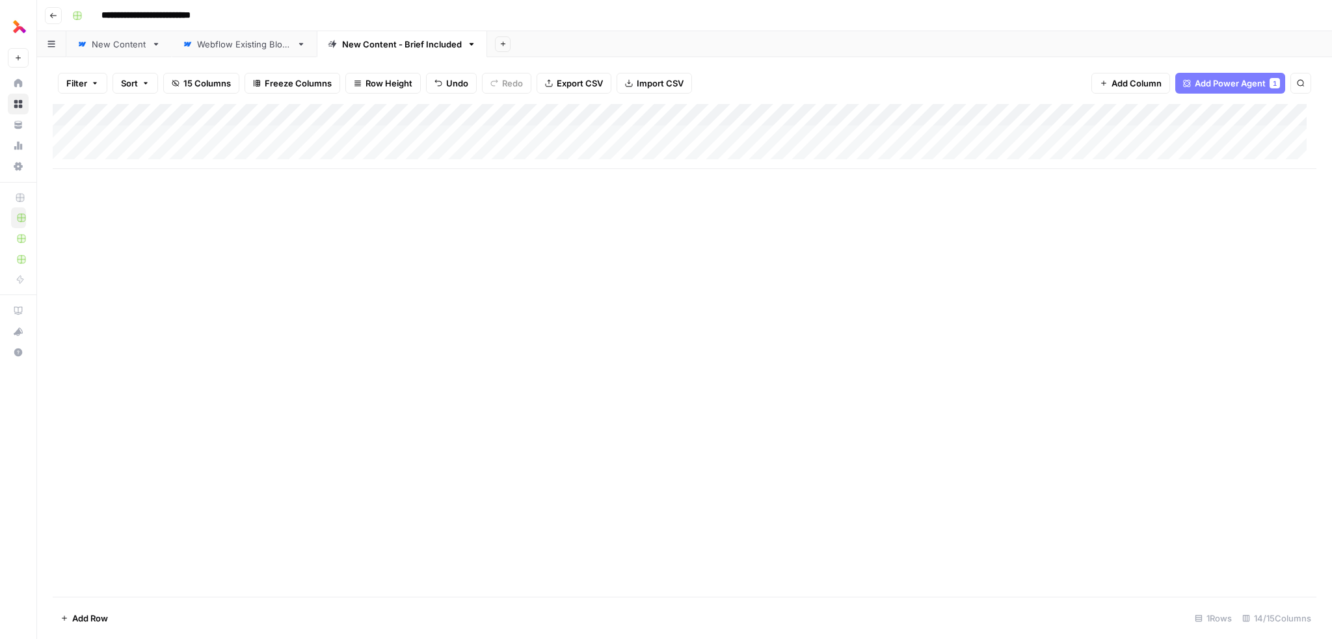
click at [468, 135] on div "Add Column" at bounding box center [685, 136] width 1264 height 65
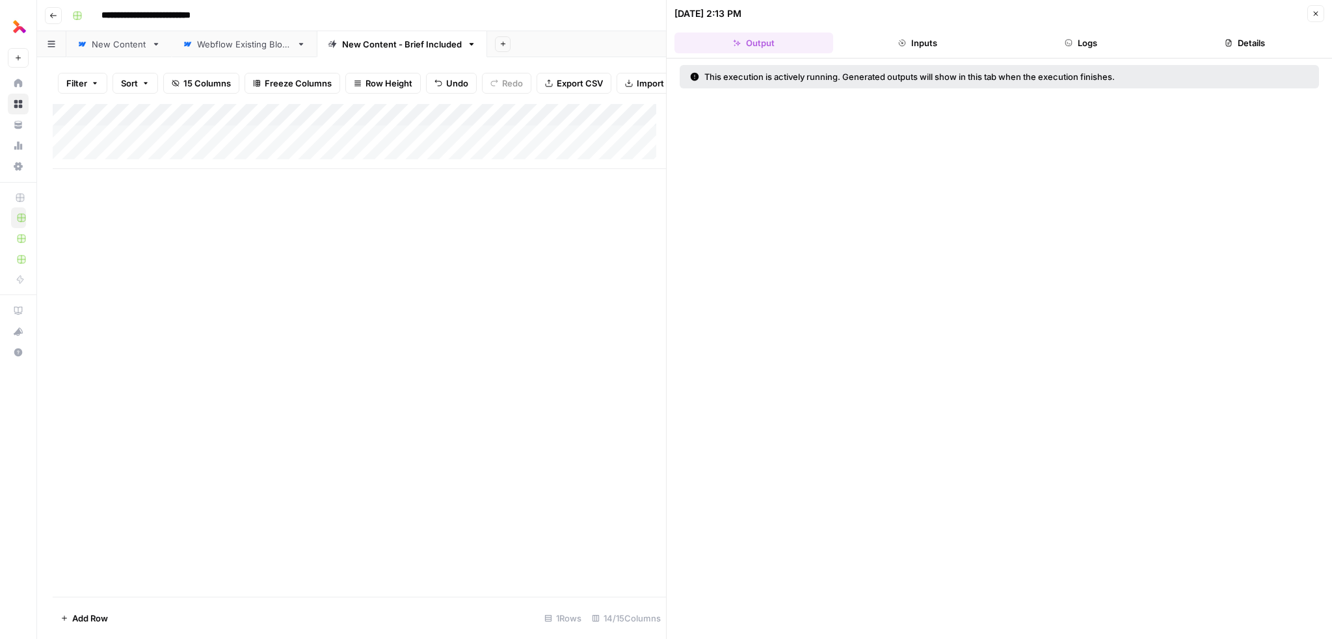
drag, startPoint x: 920, startPoint y: 42, endPoint x: 978, endPoint y: 41, distance: 58.6
click at [922, 42] on button "Inputs" at bounding box center [918, 43] width 159 height 21
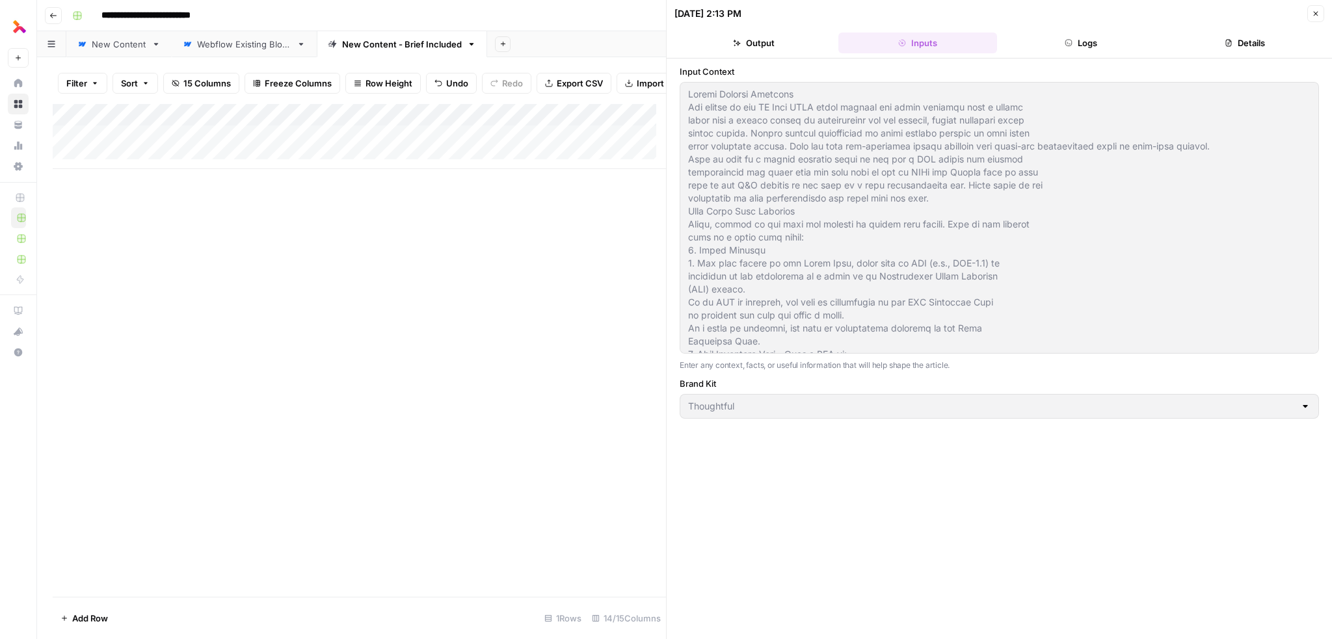
click at [1055, 42] on button "Logs" at bounding box center [1082, 43] width 159 height 21
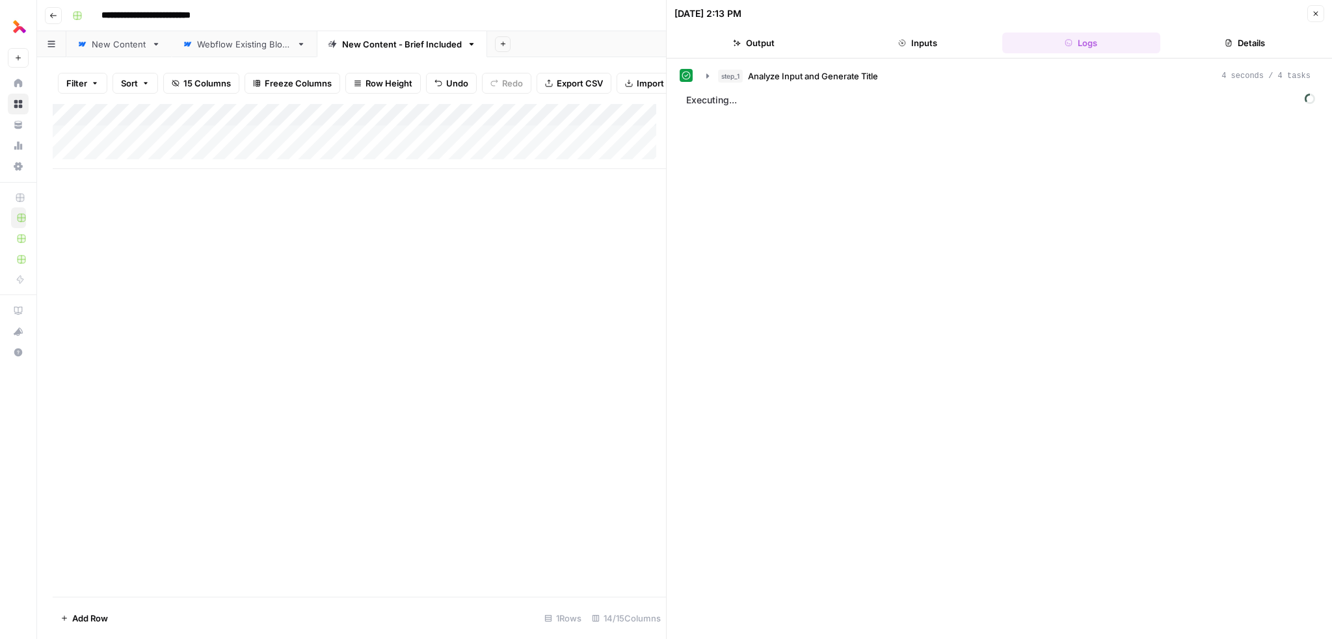
click at [1197, 41] on button "Details" at bounding box center [1245, 43] width 159 height 21
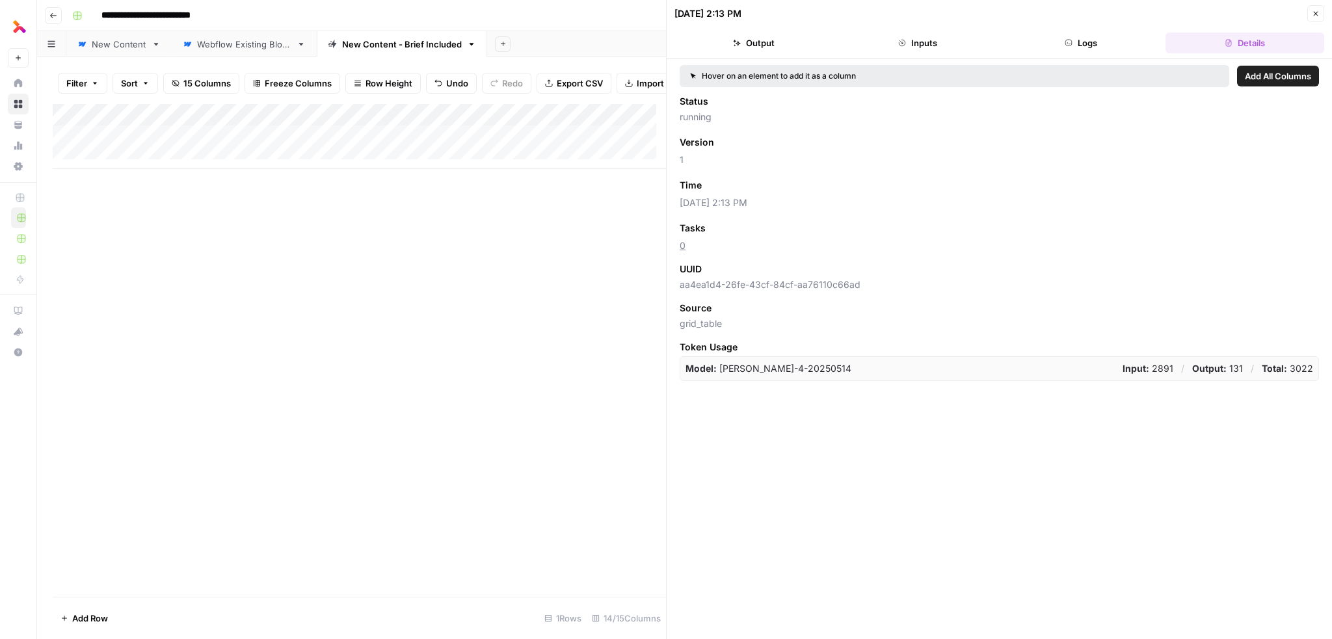
click at [1073, 44] on button "Logs" at bounding box center [1082, 43] width 159 height 21
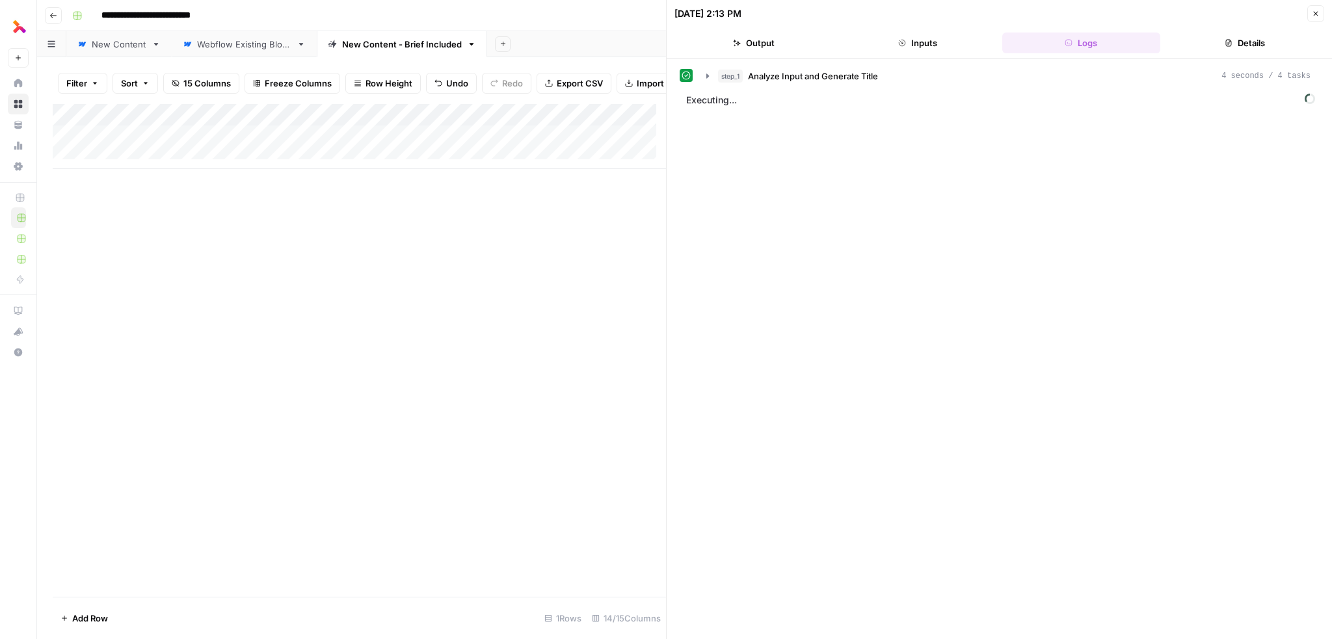
click at [969, 49] on button "Inputs" at bounding box center [918, 43] width 159 height 21
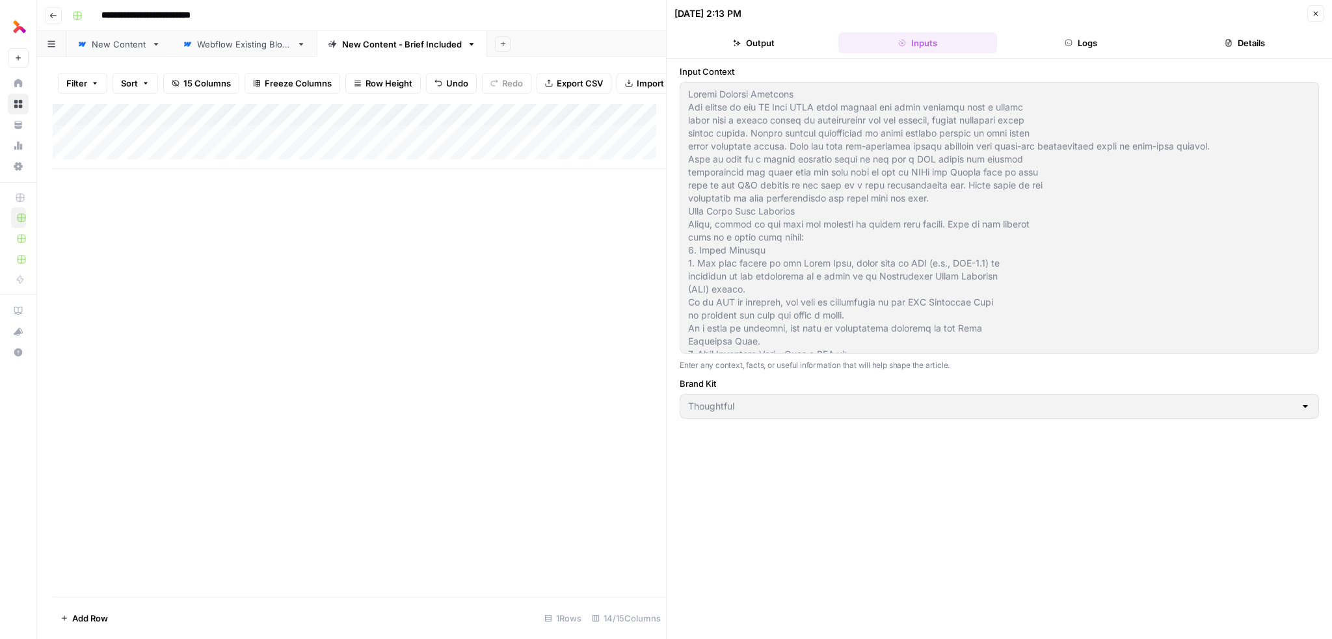
click at [1059, 47] on button "Logs" at bounding box center [1082, 43] width 159 height 21
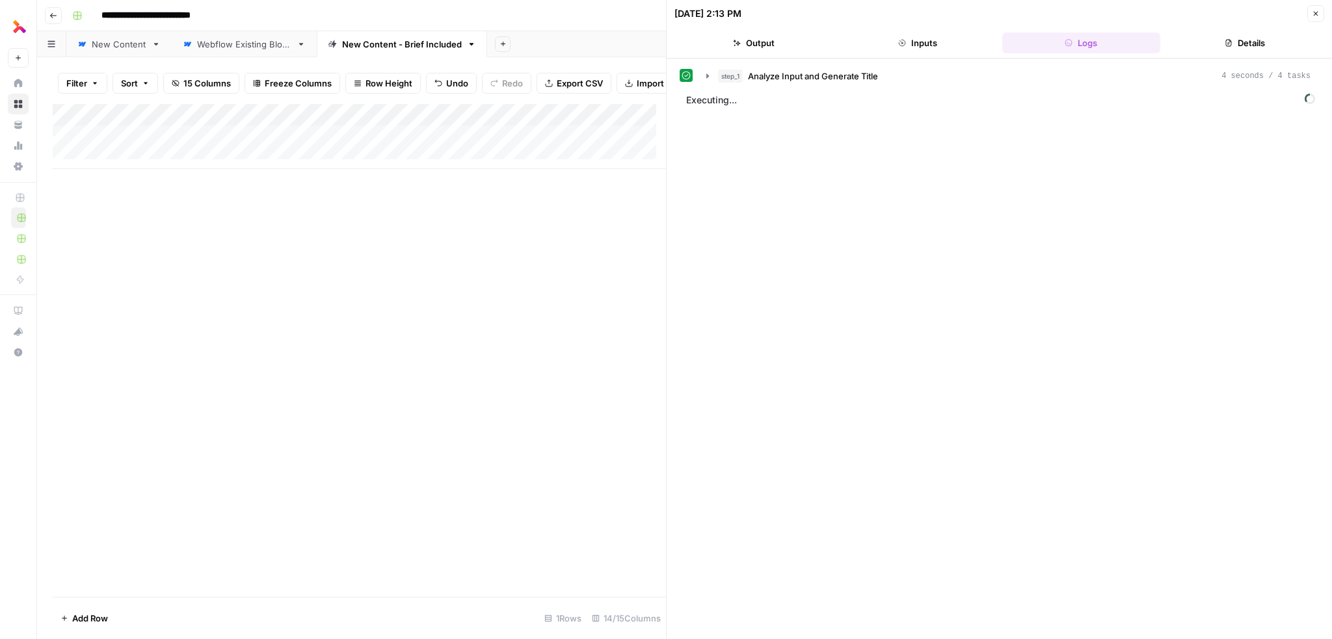
click at [727, 96] on span "Executing..." at bounding box center [1000, 100] width 637 height 21
click at [719, 80] on span "step_1" at bounding box center [730, 76] width 25 height 13
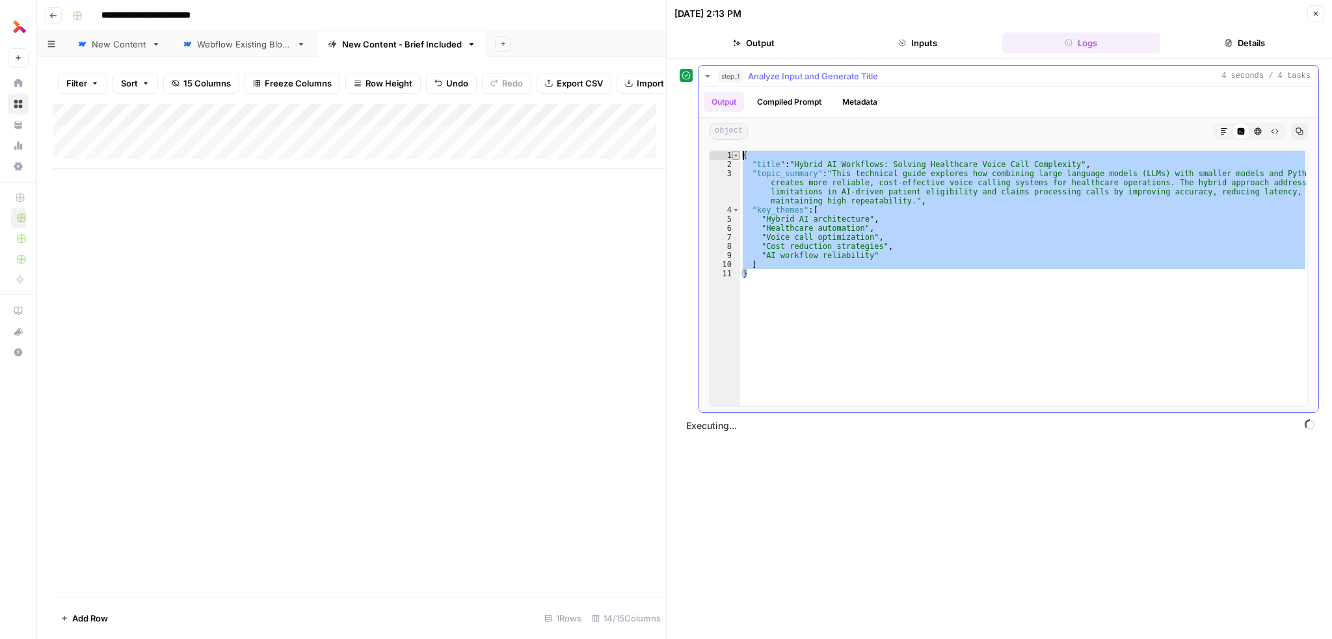
drag, startPoint x: 746, startPoint y: 247, endPoint x: 736, endPoint y: 150, distance: 97.4
click at [736, 150] on div "* 1 2 3 4 5 6 7 8 9 10 11 { "title" : "Hybrid AI Workflows: Solving Healthcare …" at bounding box center [1008, 278] width 599 height 257
drag, startPoint x: 741, startPoint y: 155, endPoint x: 742, endPoint y: 162, distance: 7.2
click at [741, 156] on div "{ "title" : "Hybrid AI Workflows: Solving Healthcare Voice Call Complexity" , "…" at bounding box center [1023, 279] width 567 height 256
type textarea "*"
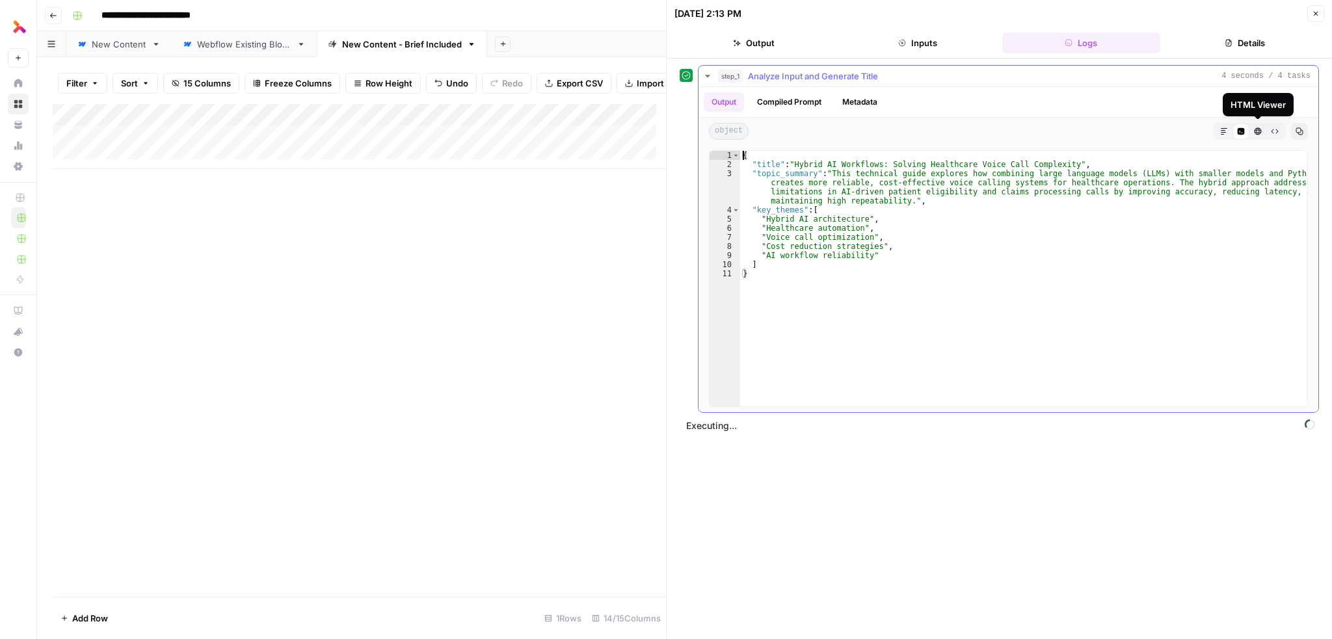
click at [1223, 126] on button "Markdown" at bounding box center [1224, 131] width 17 height 17
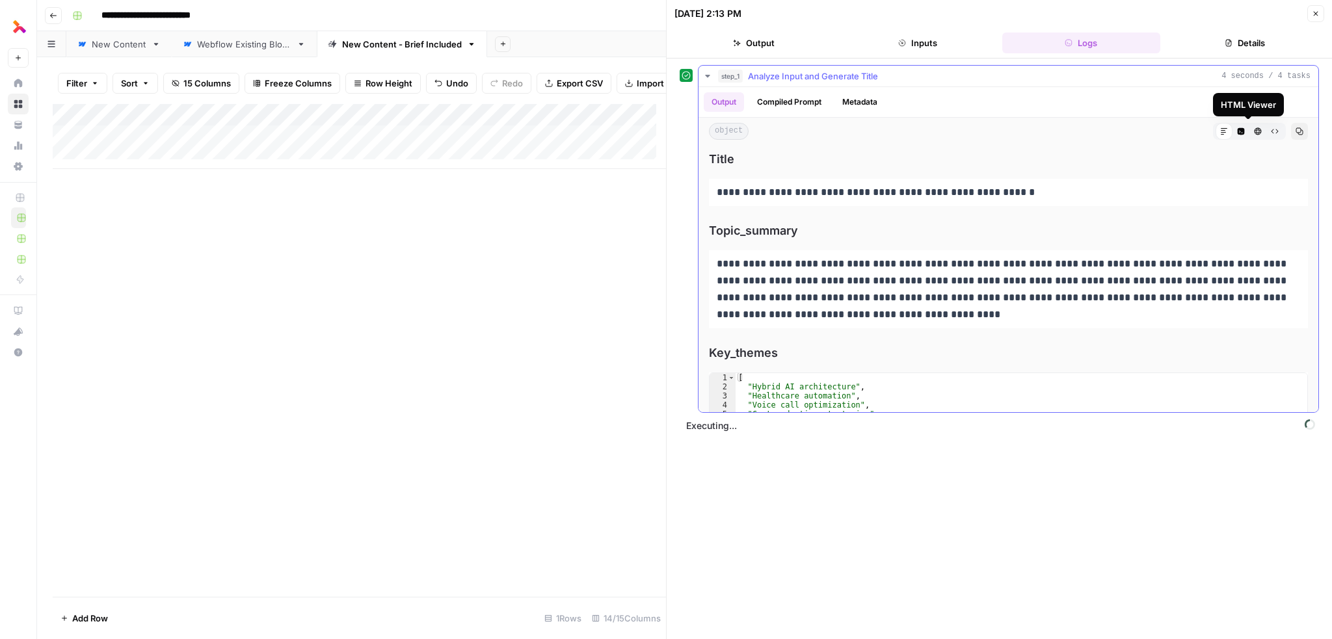
click at [1250, 131] on button "HTML Viewer" at bounding box center [1258, 131] width 17 height 17
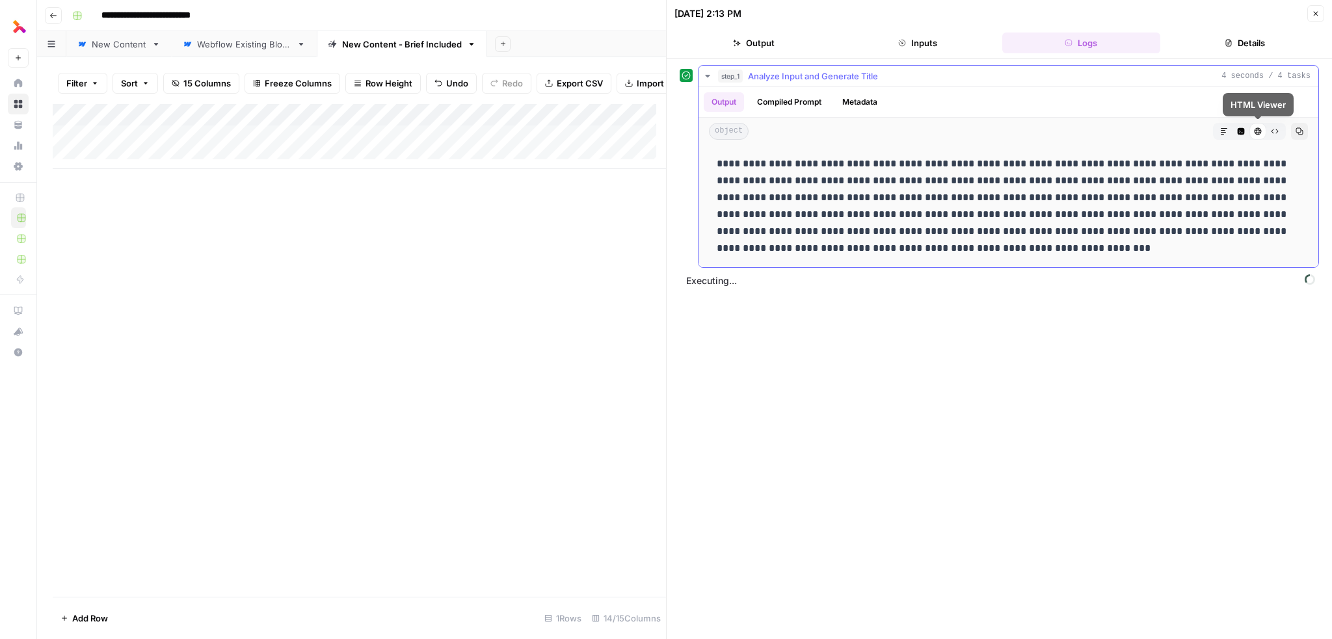
click at [1262, 132] on div "HTML Viewer" at bounding box center [1258, 131] width 17 height 17
click at [1223, 135] on button "Markdown" at bounding box center [1224, 131] width 17 height 17
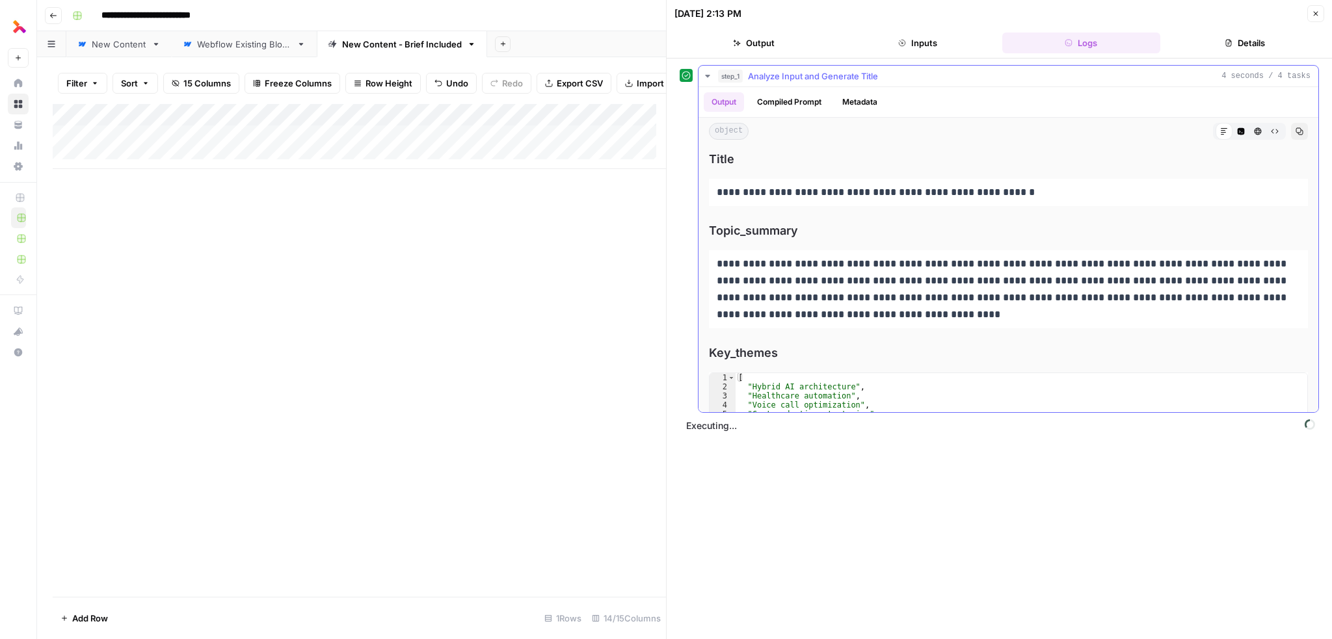
click at [1250, 135] on button "HTML Viewer" at bounding box center [1258, 131] width 17 height 17
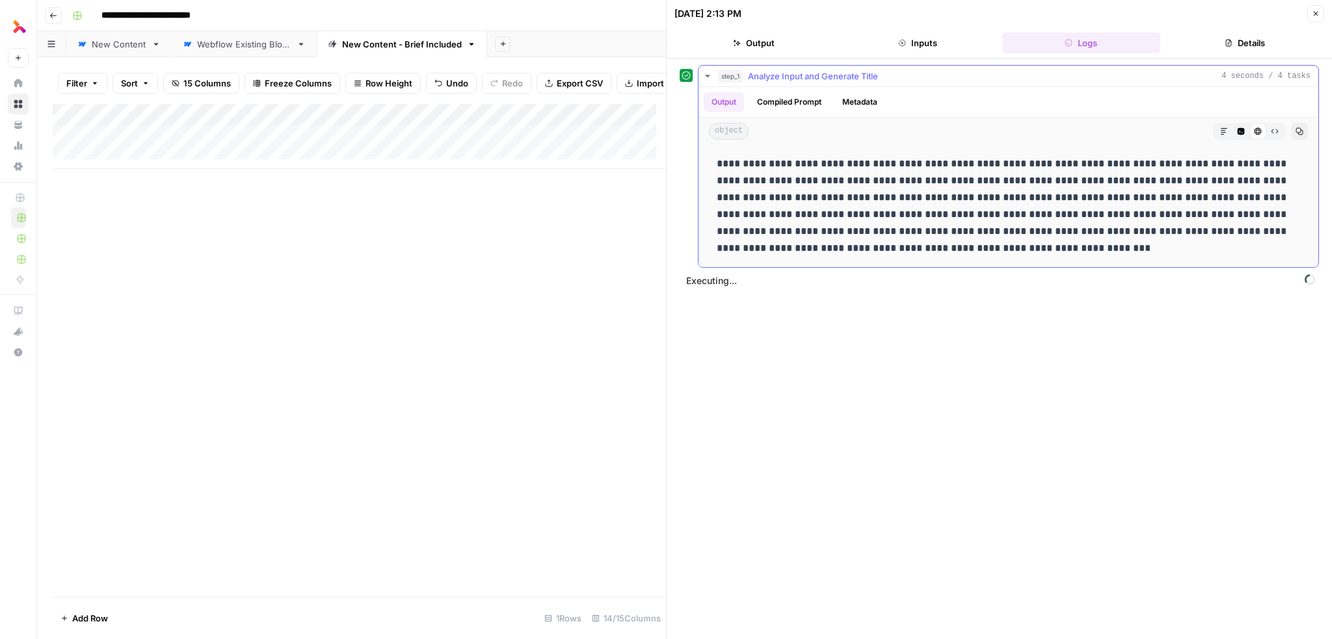
click at [1279, 129] on button "Raw Output" at bounding box center [1275, 131] width 17 height 17
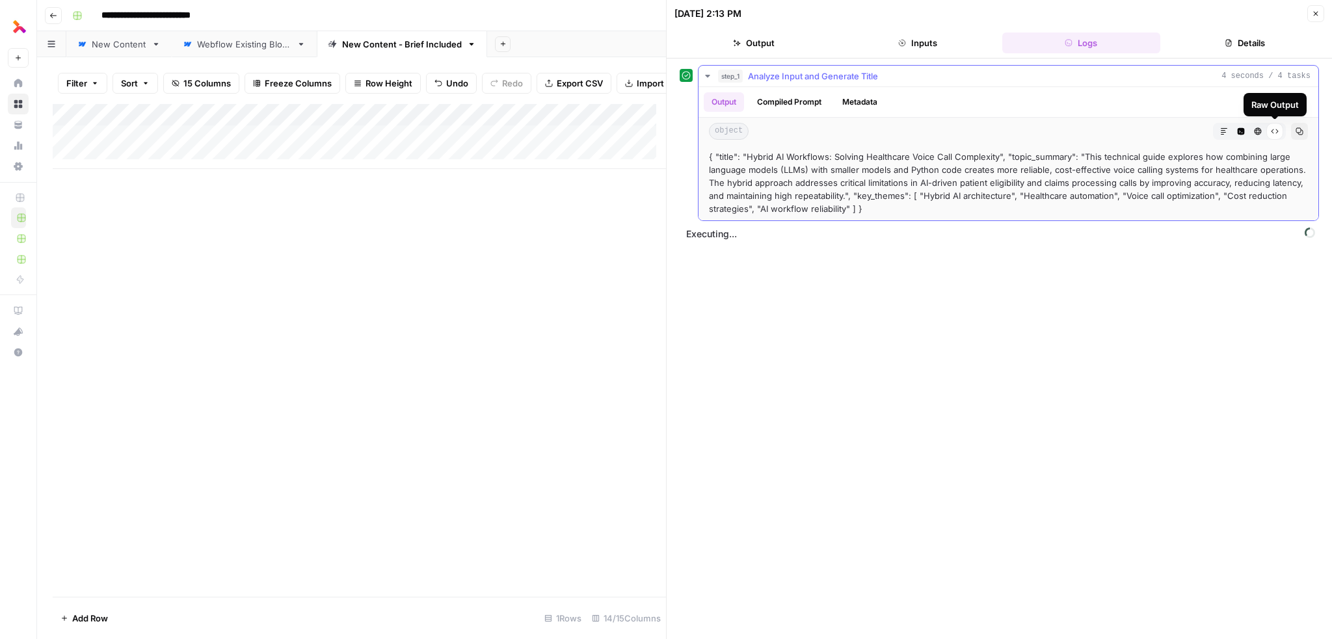
click at [1256, 132] on icon "button" at bounding box center [1258, 132] width 8 height 8
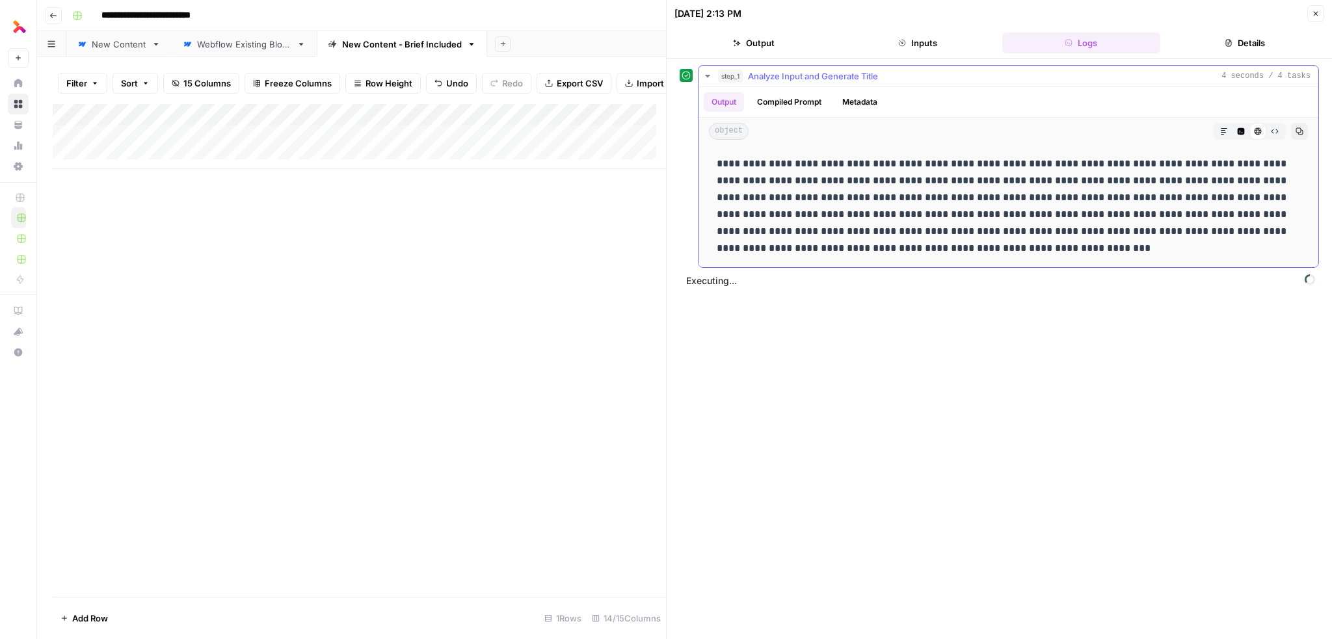
click at [1239, 135] on button "Code Editor" at bounding box center [1241, 131] width 17 height 17
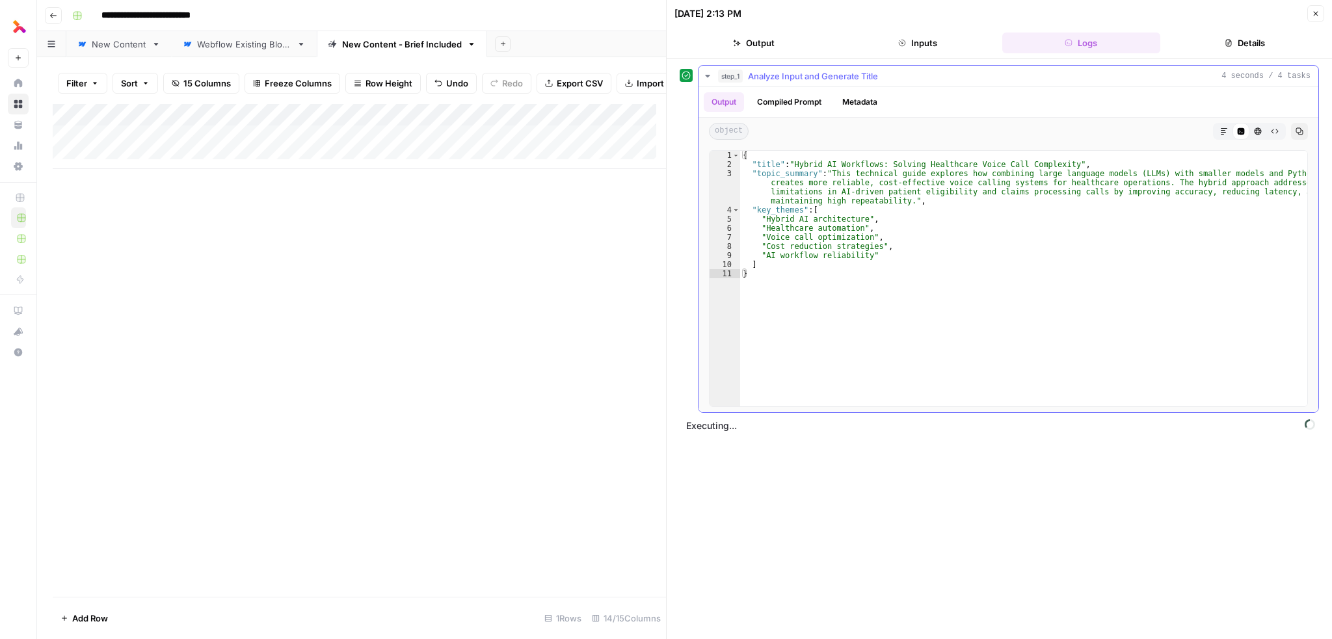
click at [1225, 134] on button "Markdown" at bounding box center [1224, 131] width 17 height 17
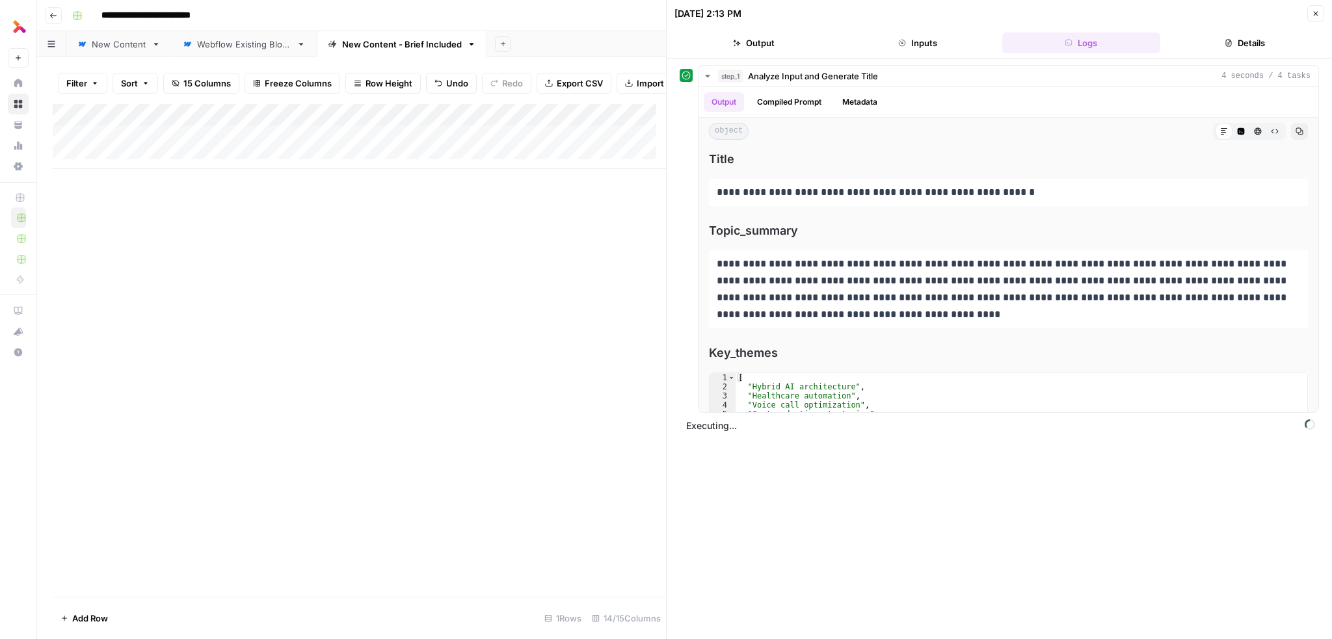
click at [931, 34] on button "Inputs" at bounding box center [918, 43] width 159 height 21
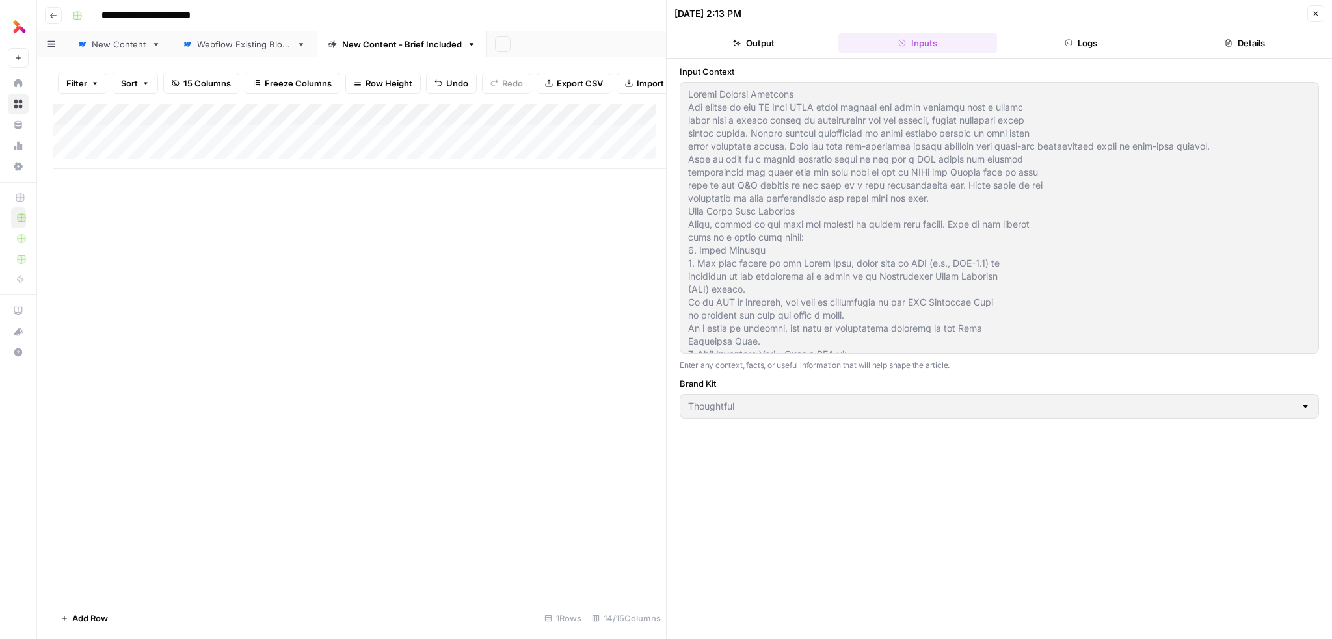
drag, startPoint x: 1093, startPoint y: 41, endPoint x: 1168, endPoint y: 36, distance: 75.6
click at [1094, 42] on button "Logs" at bounding box center [1082, 43] width 159 height 21
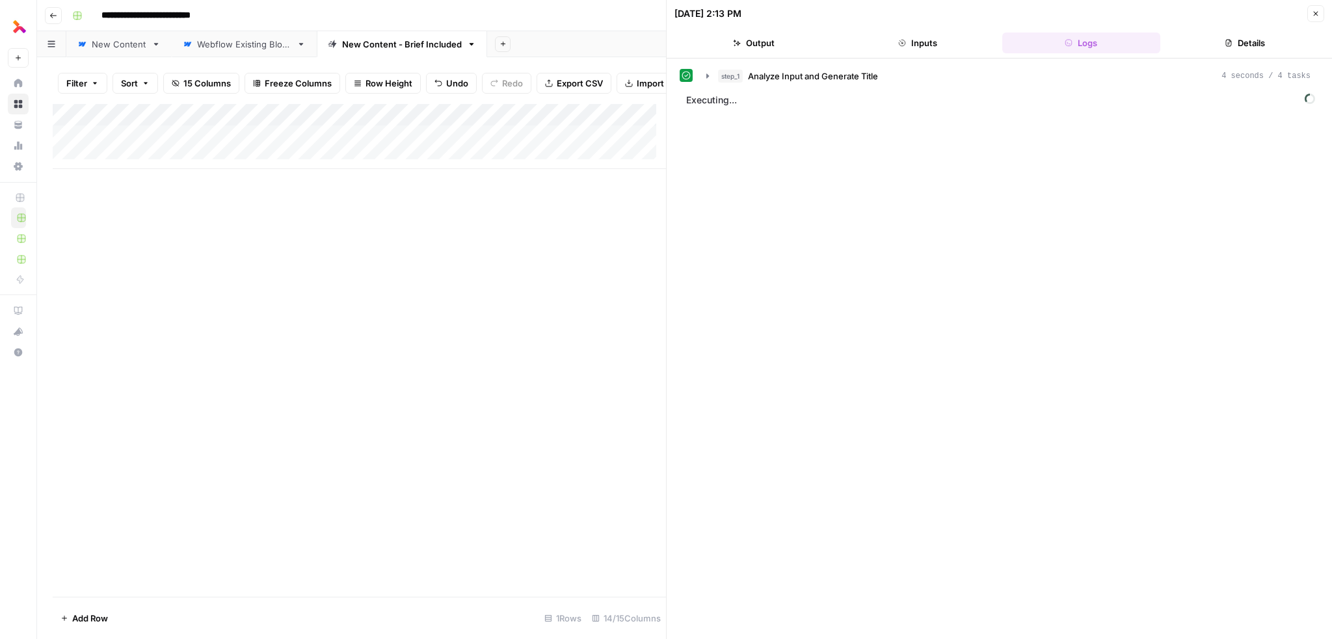
click at [1252, 42] on button "Details" at bounding box center [1245, 43] width 159 height 21
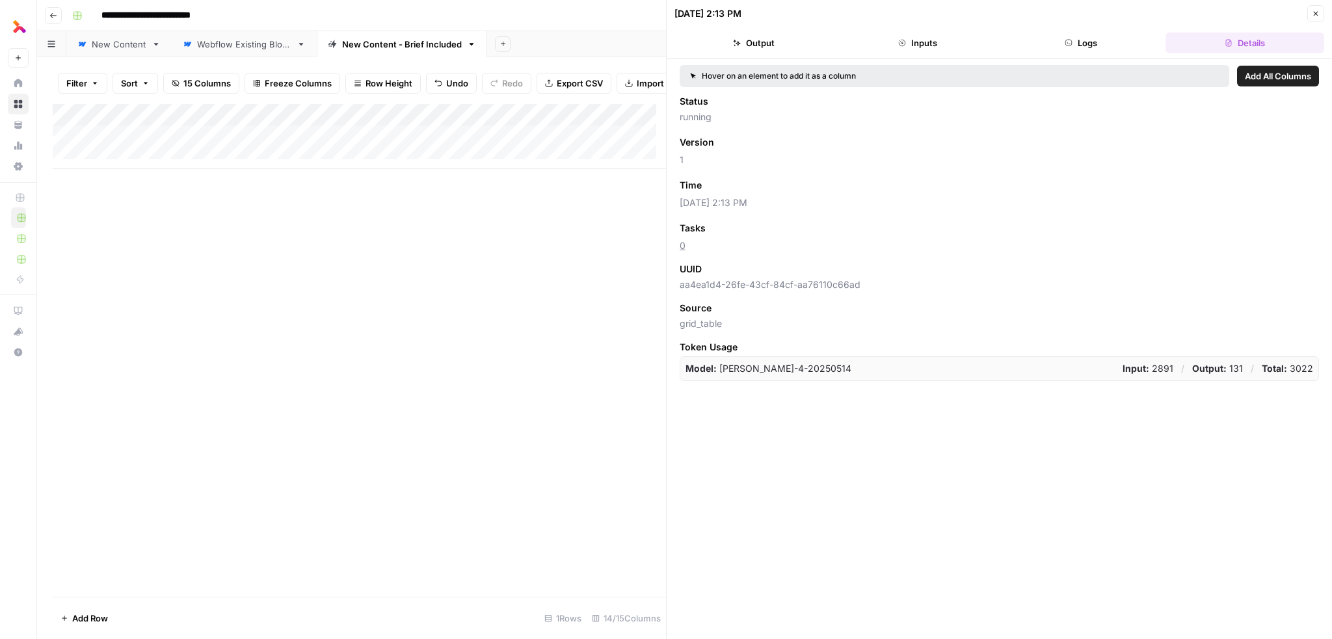
click at [1321, 12] on button "Close" at bounding box center [1316, 13] width 17 height 17
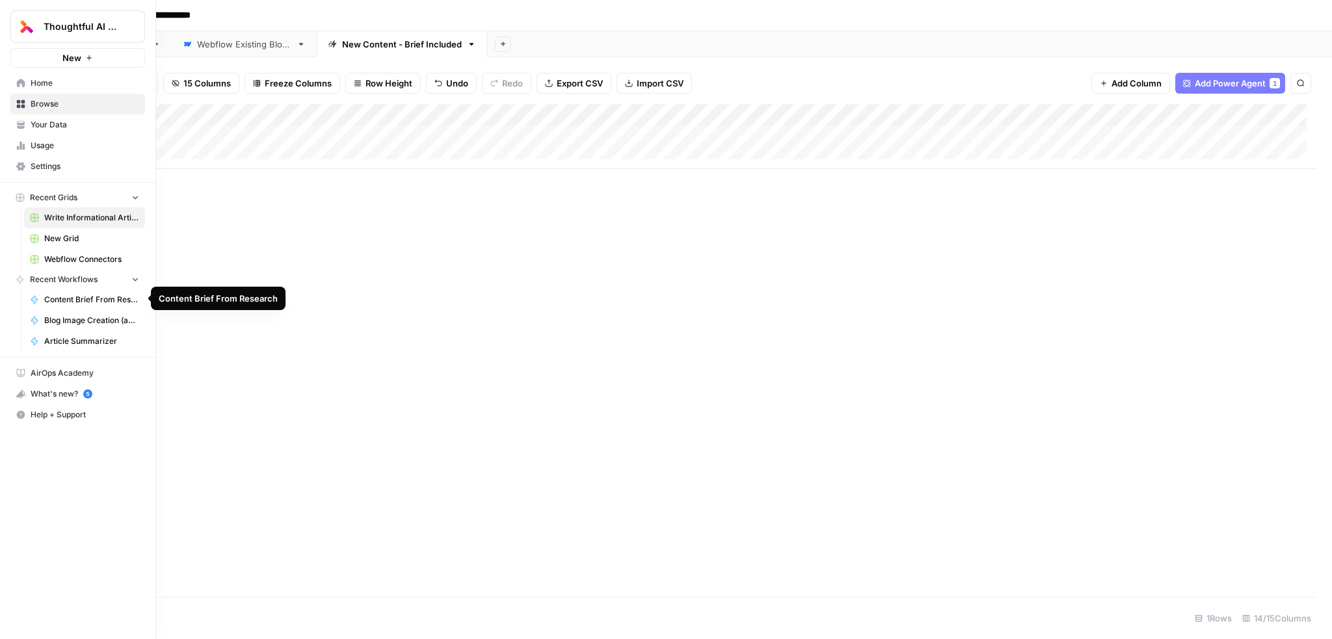
click at [81, 299] on span "Content Brief From Research" at bounding box center [91, 300] width 95 height 12
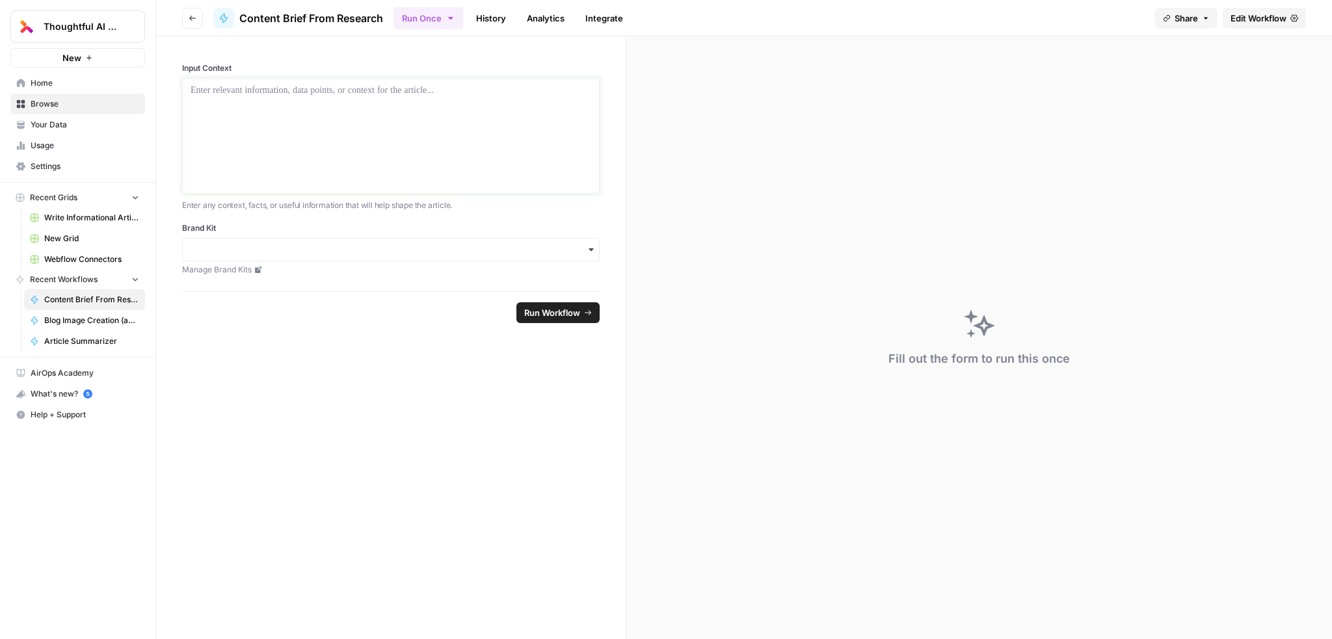
click at [318, 124] on div at bounding box center [391, 136] width 401 height 104
click at [366, 97] on div at bounding box center [391, 136] width 401 height 104
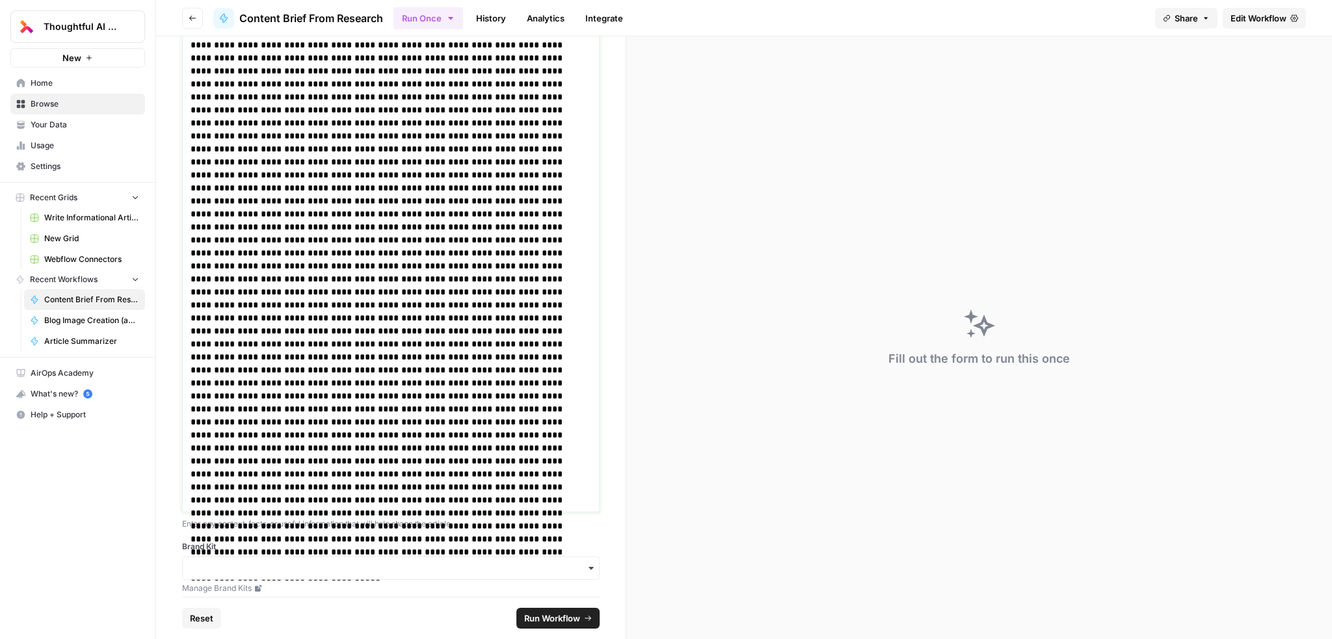
scroll to position [786, 0]
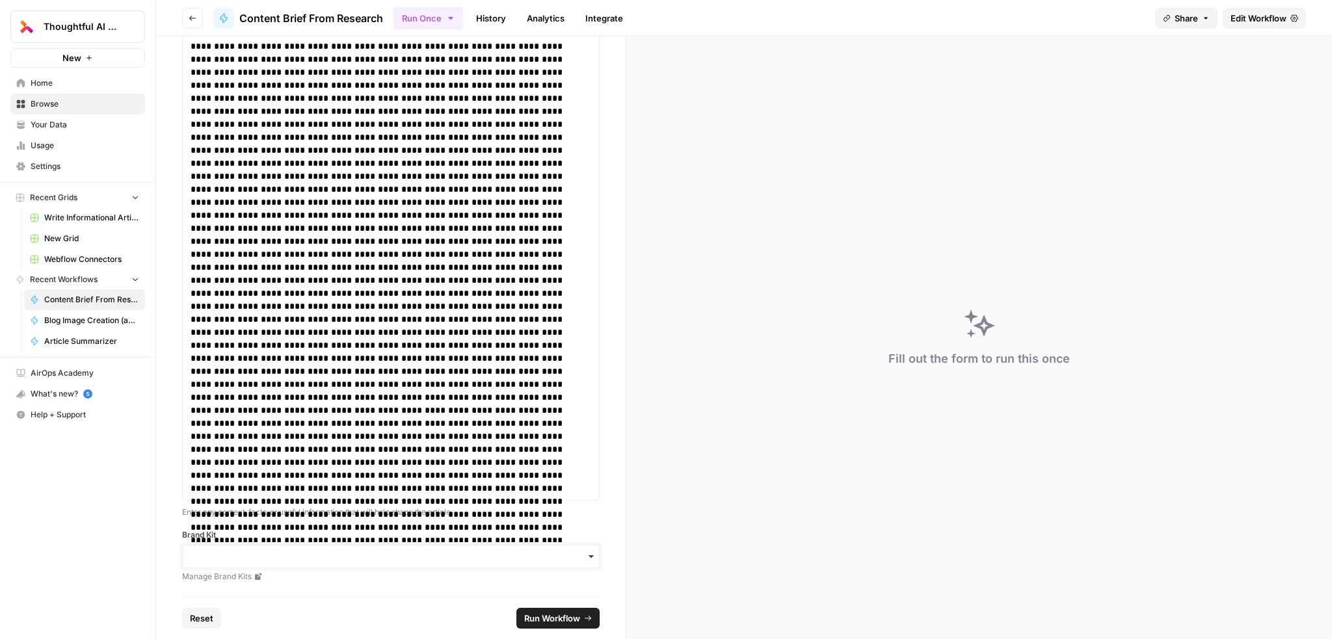
click at [403, 552] on input "Brand Kit" at bounding box center [391, 556] width 401 height 13
click at [262, 588] on div "Thoughtful" at bounding box center [386, 590] width 407 height 25
click at [533, 624] on span "Run Workflow" at bounding box center [552, 618] width 56 height 13
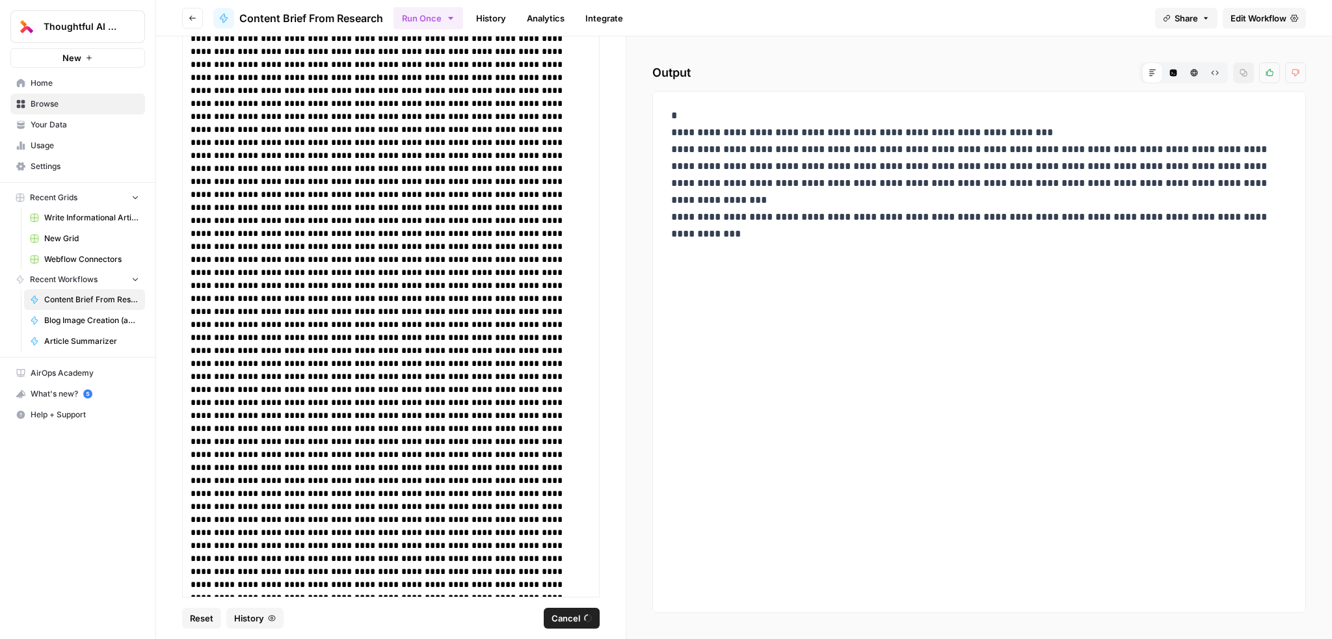
scroll to position [330, 0]
click at [1173, 74] on icon "button" at bounding box center [1174, 73] width 8 height 8
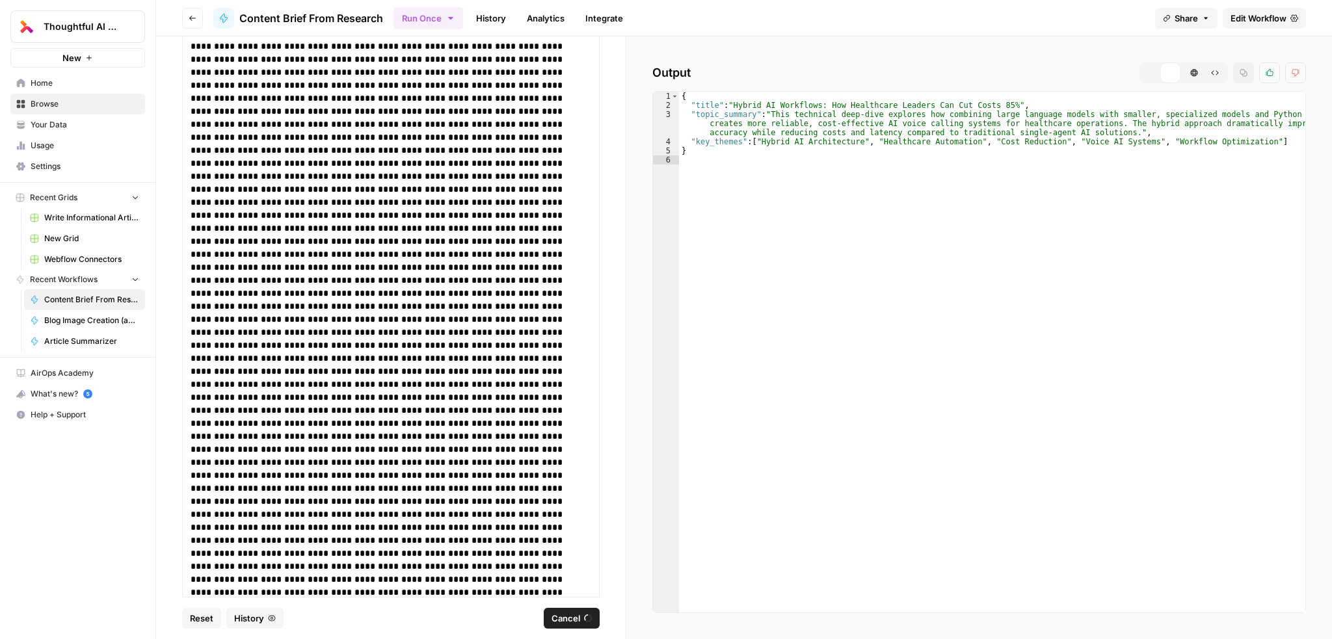
click at [1192, 76] on icon "button" at bounding box center [1195, 73] width 8 height 8
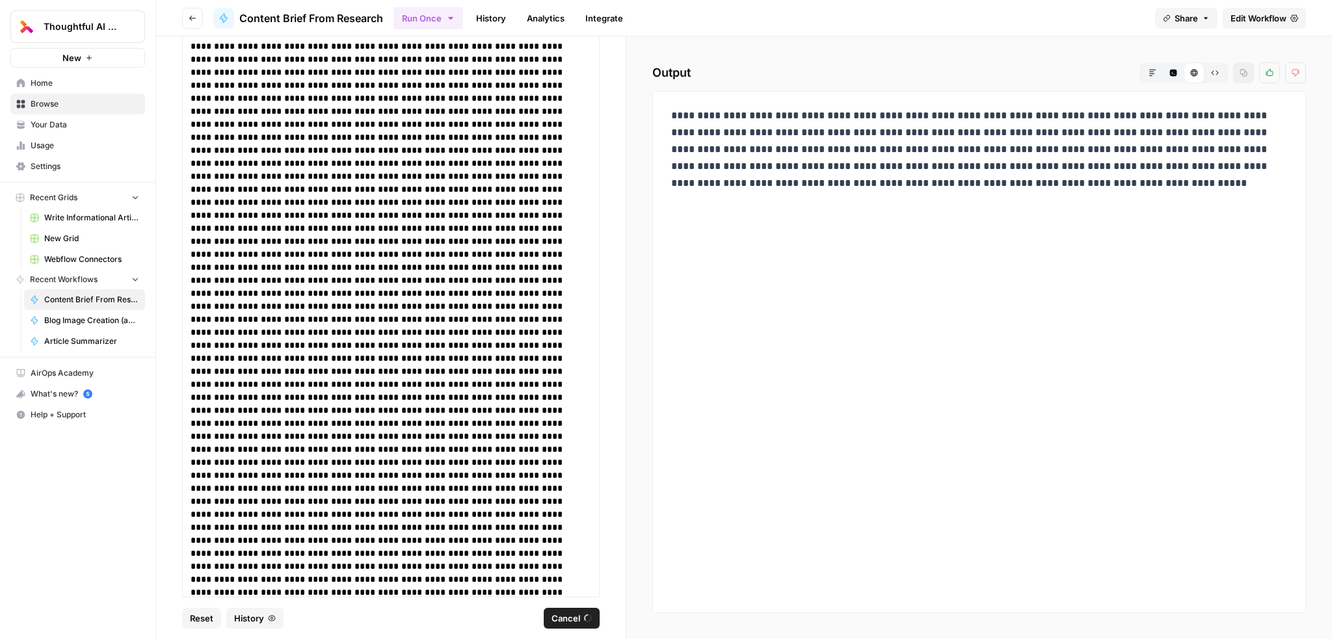
click at [1220, 71] on button "Raw Output" at bounding box center [1215, 72] width 21 height 21
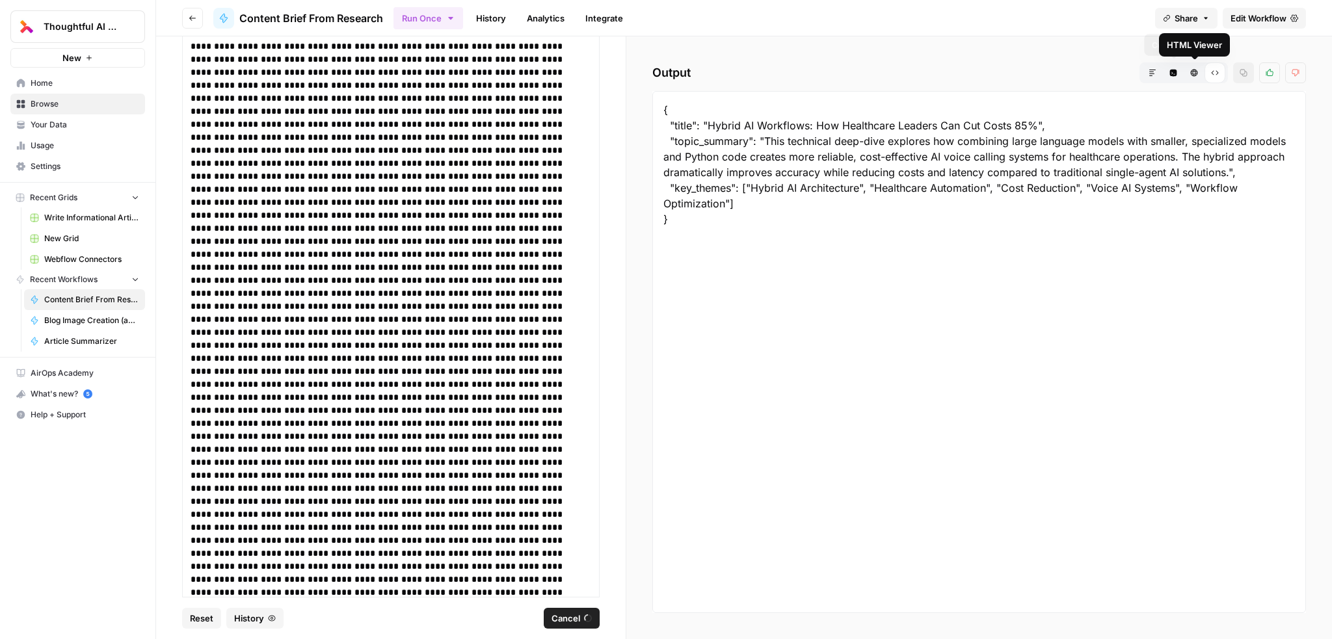
click at [1174, 75] on icon "button" at bounding box center [1174, 73] width 8 height 8
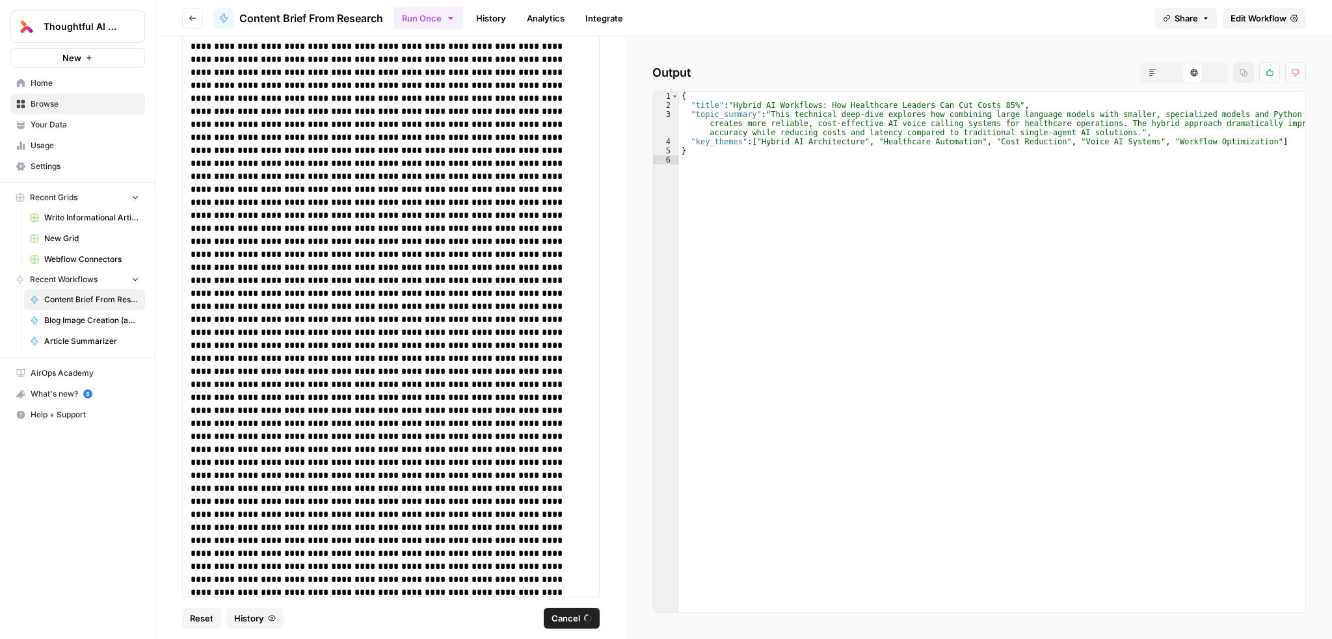
click at [1154, 77] on button "Markdown" at bounding box center [1152, 72] width 21 height 21
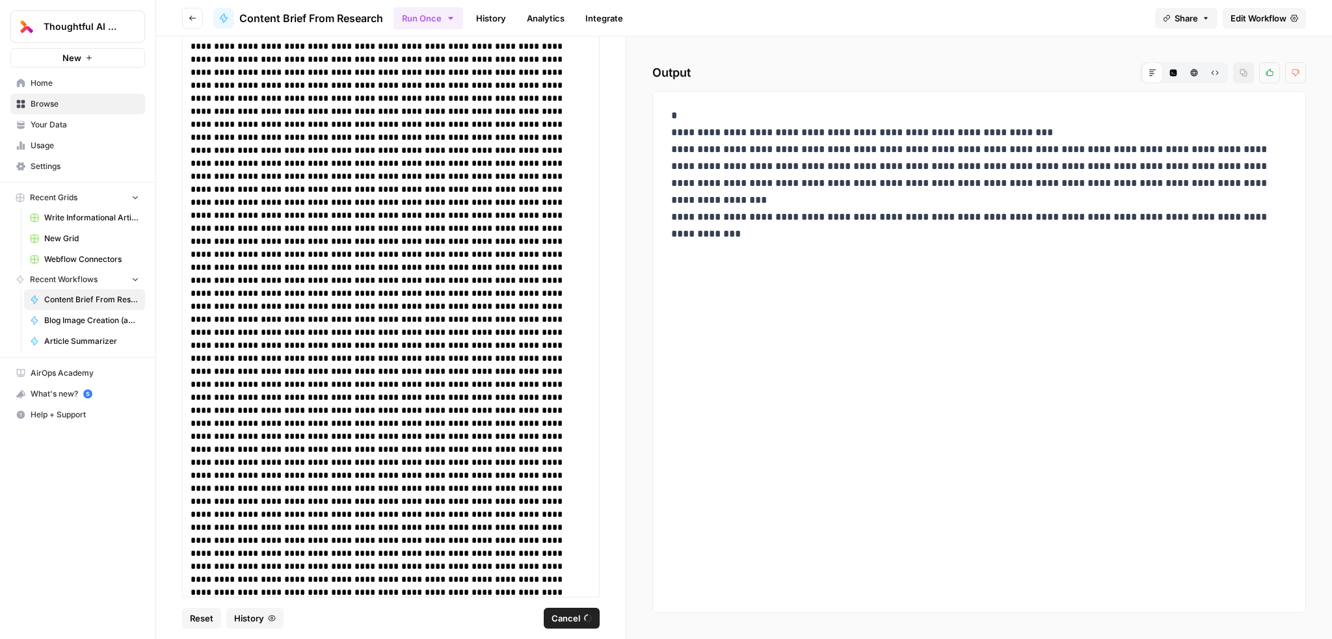
click at [1163, 76] on button "Code Editor" at bounding box center [1173, 72] width 21 height 21
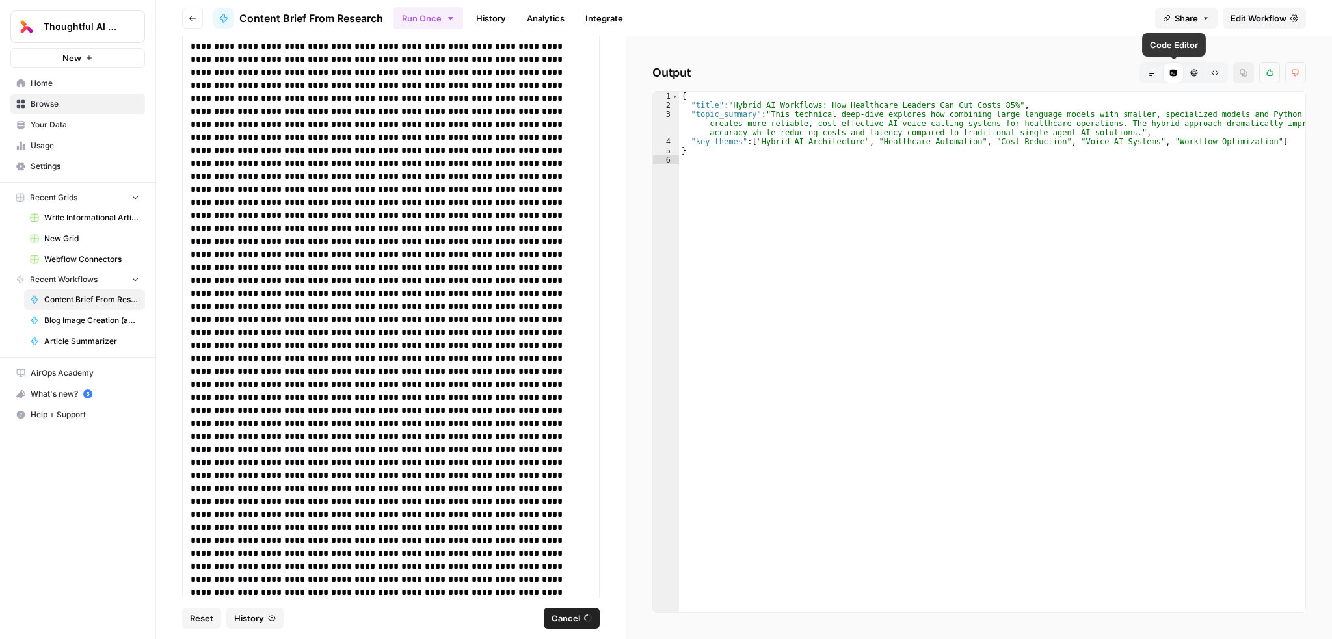
click at [1150, 77] on button "Markdown" at bounding box center [1152, 72] width 21 height 21
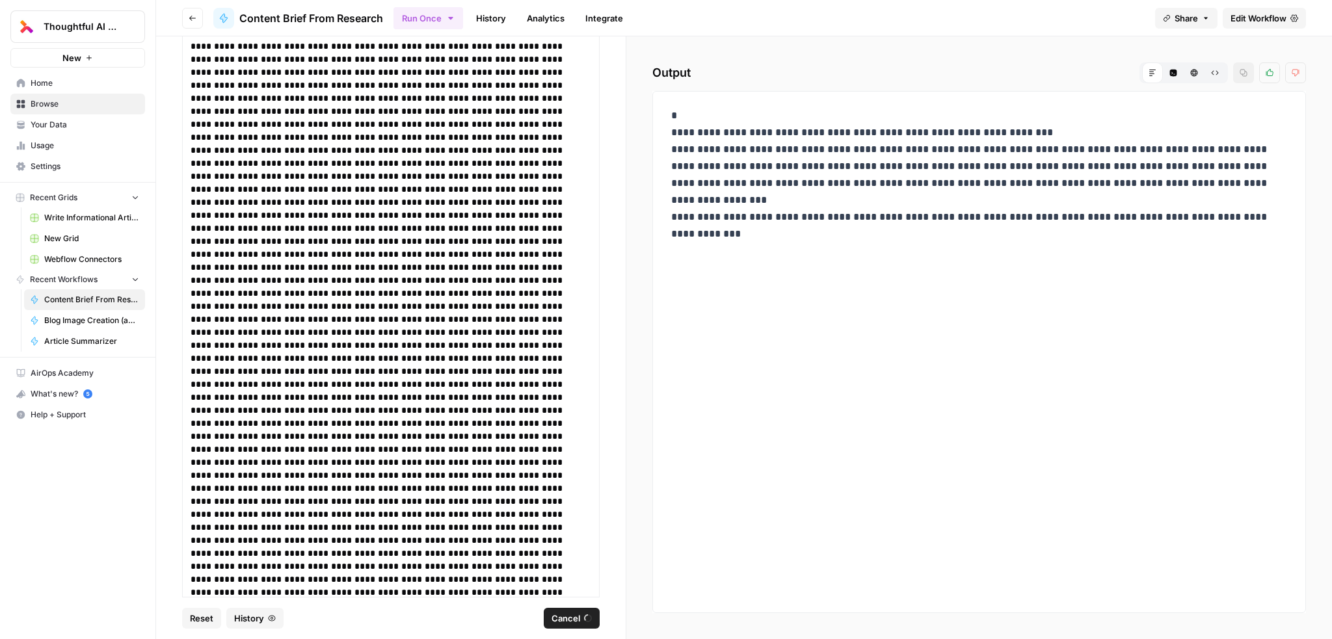
click at [1168, 77] on button "Code Editor" at bounding box center [1173, 72] width 21 height 21
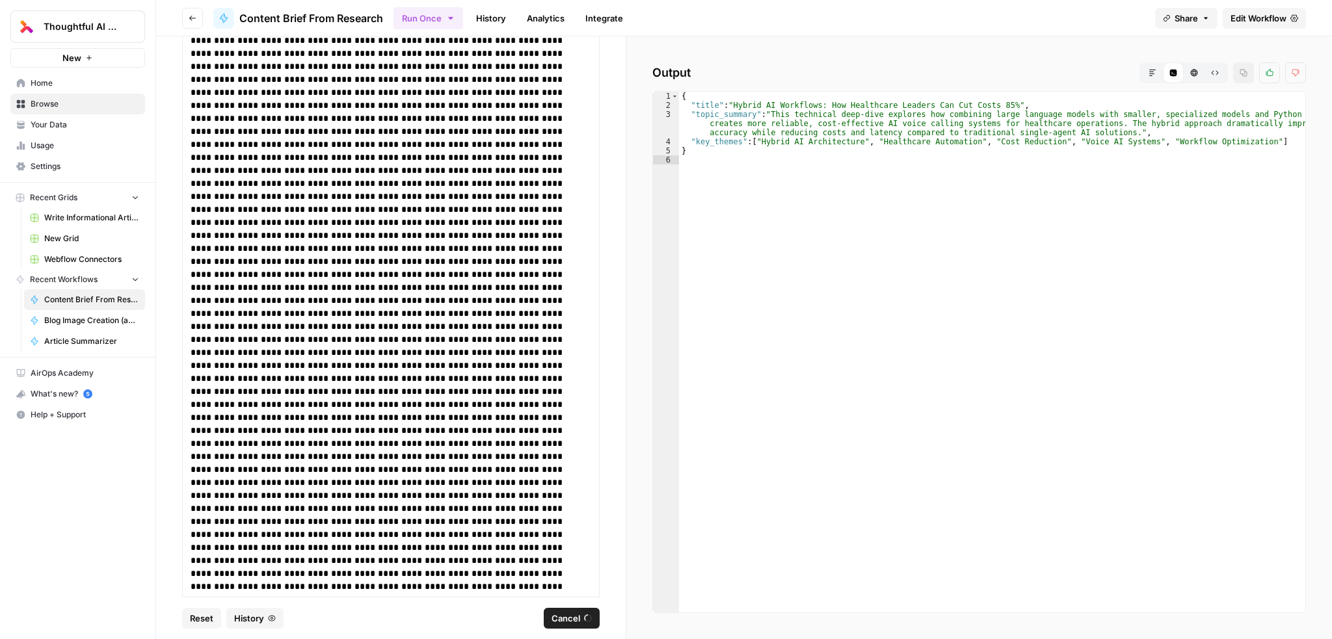
scroll to position [0, 0]
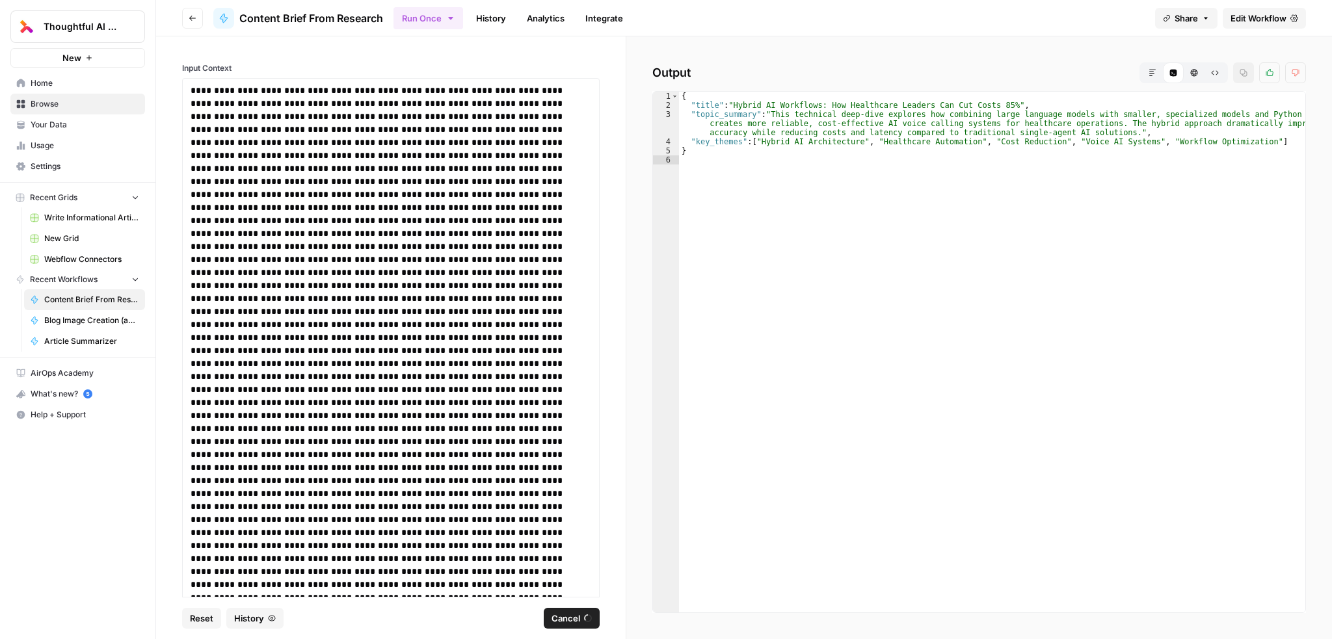
click at [571, 625] on span "Cancel" at bounding box center [566, 618] width 29 height 13
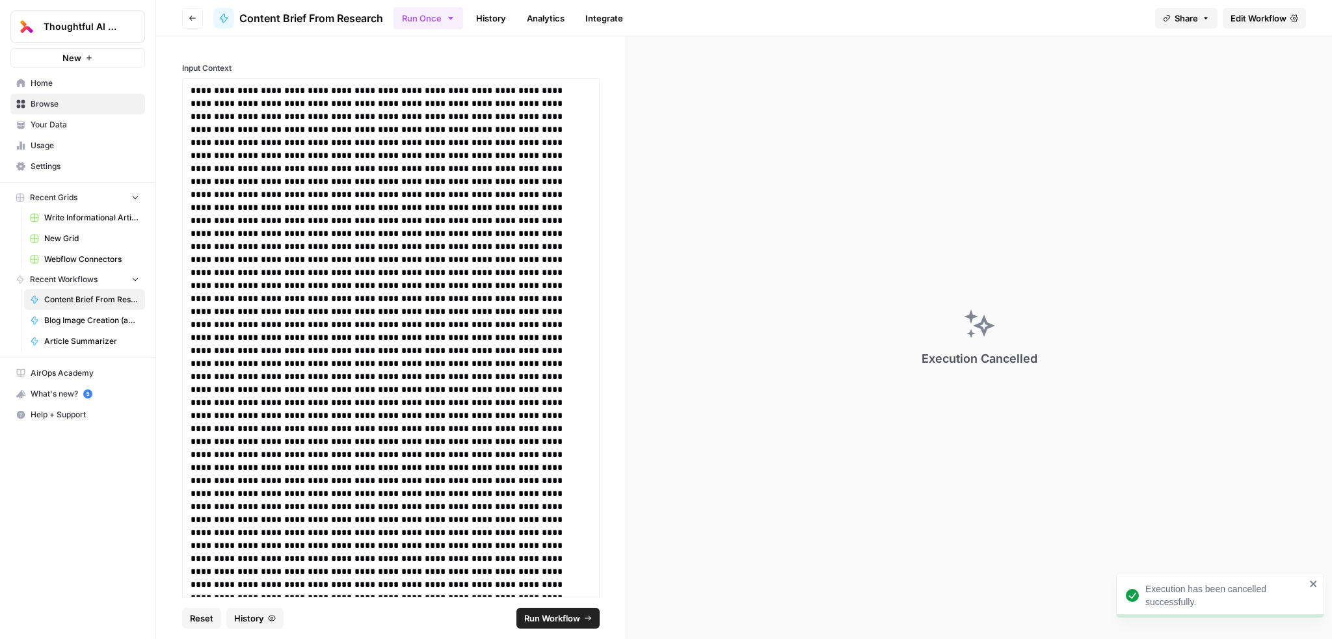
click at [1252, 20] on span "Edit Workflow" at bounding box center [1259, 18] width 56 height 13
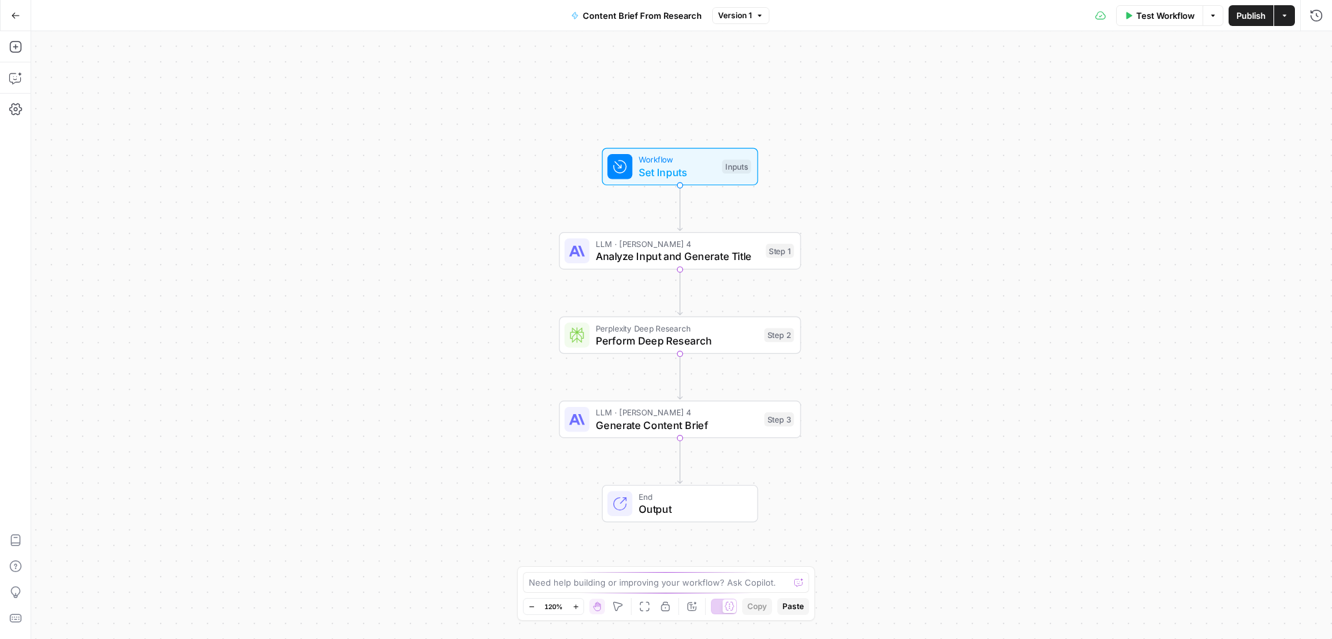
click at [1162, 15] on span "Test Workflow" at bounding box center [1166, 15] width 59 height 13
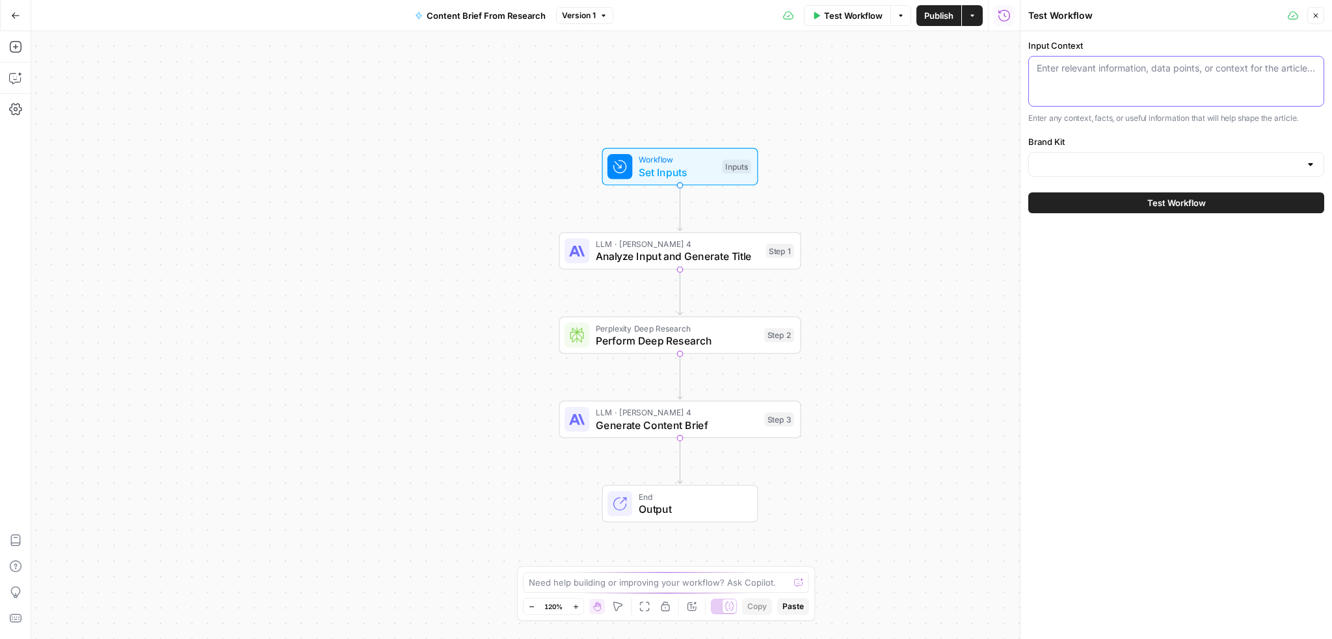
click at [1135, 70] on textarea "Input Context" at bounding box center [1176, 68] width 279 height 13
paste textarea "Hybrid Agentic Workflow Our review of the PM Peds ARIA voice calling use cases …"
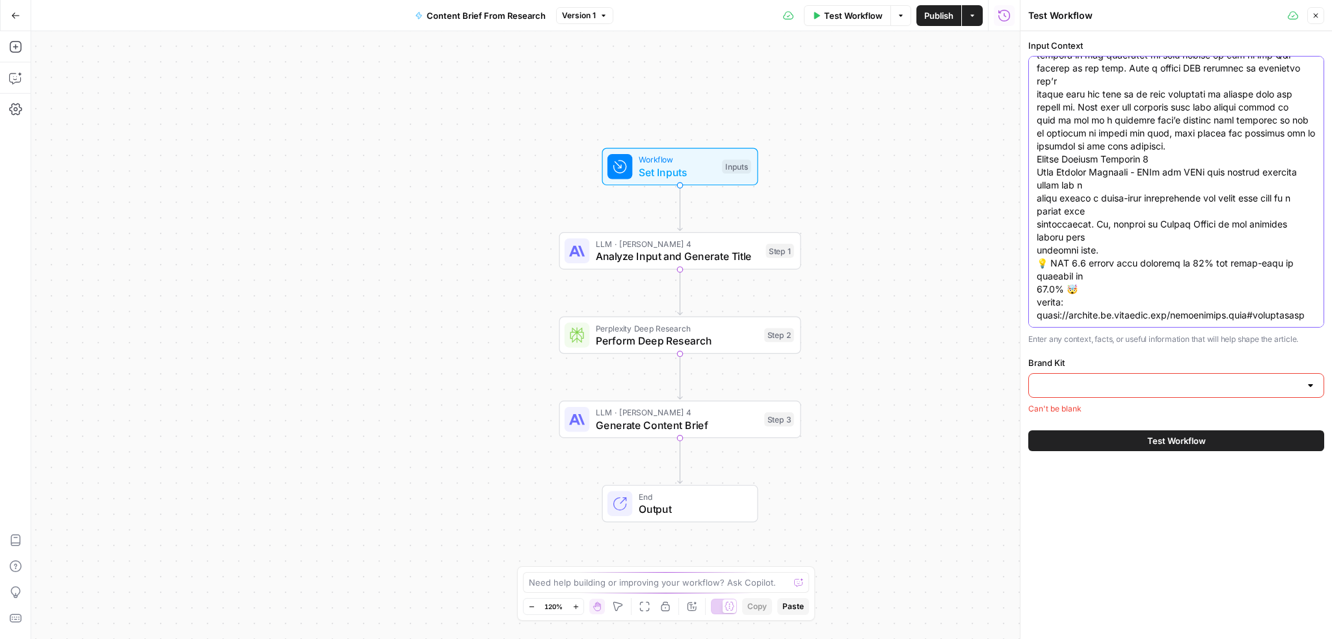
type textarea "Hybrid Agentic Workflow Our review of the PM Peds ARIA voice calling use cases …"
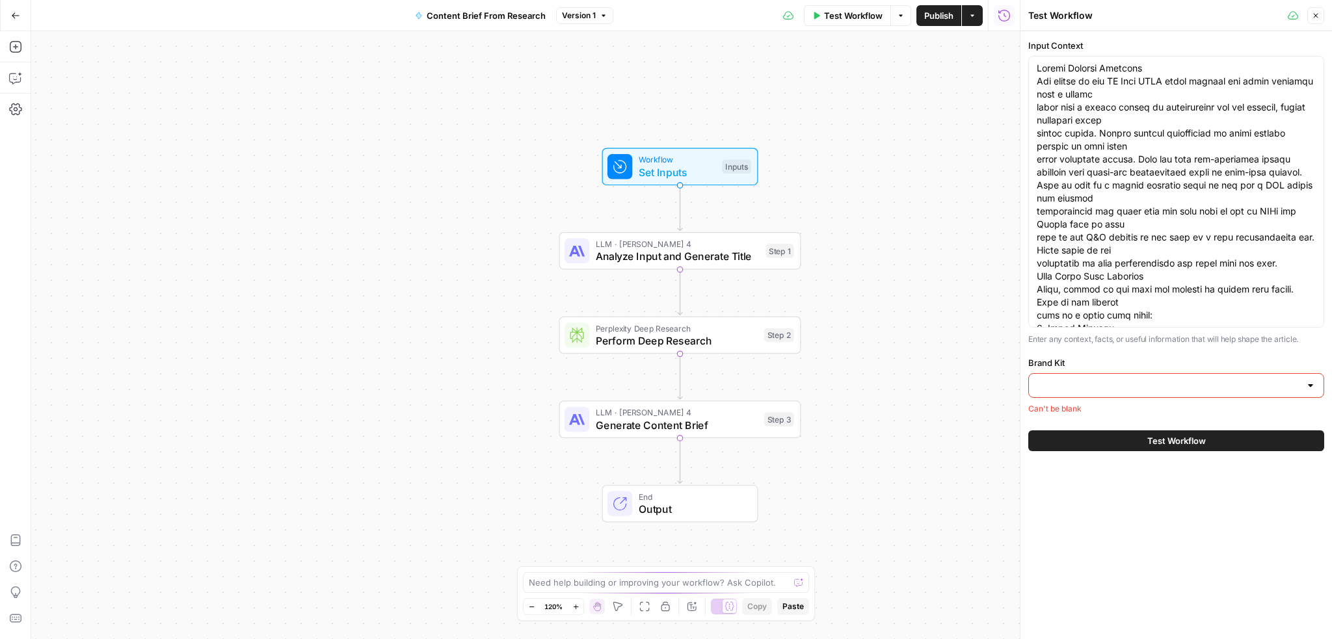
click at [1112, 389] on input "Brand Kit" at bounding box center [1168, 385] width 263 height 13
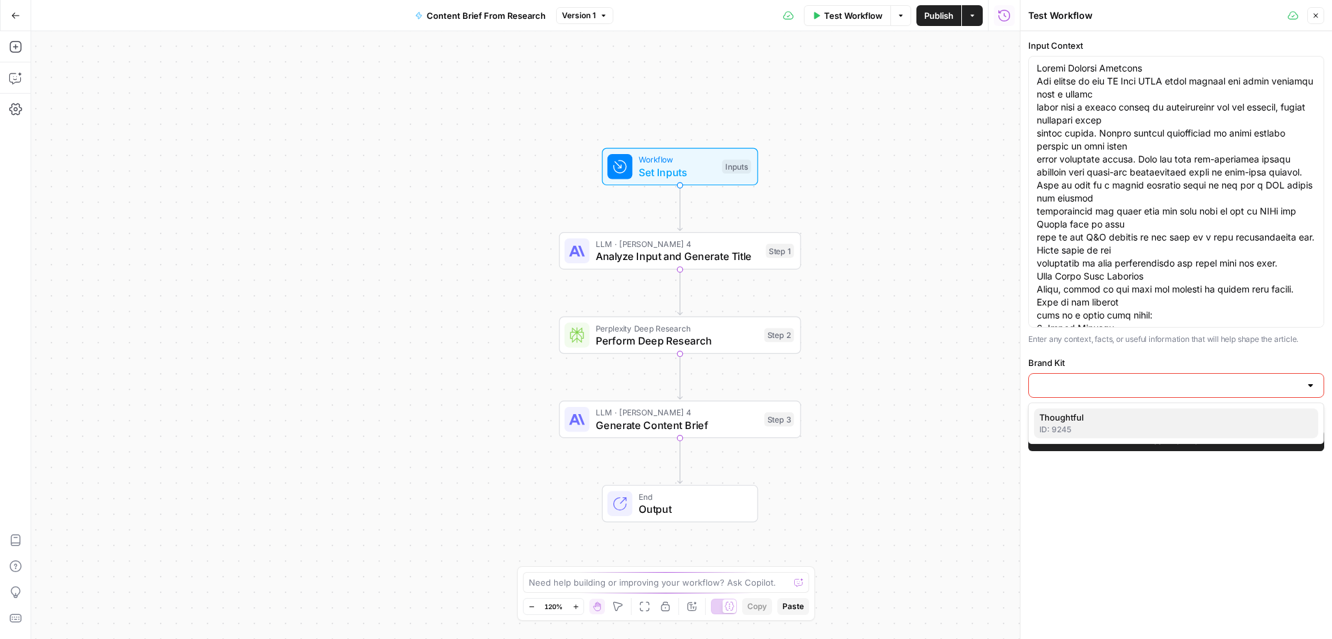
click at [1090, 416] on span "Thoughtful" at bounding box center [1174, 417] width 269 height 13
type input "Thoughtful"
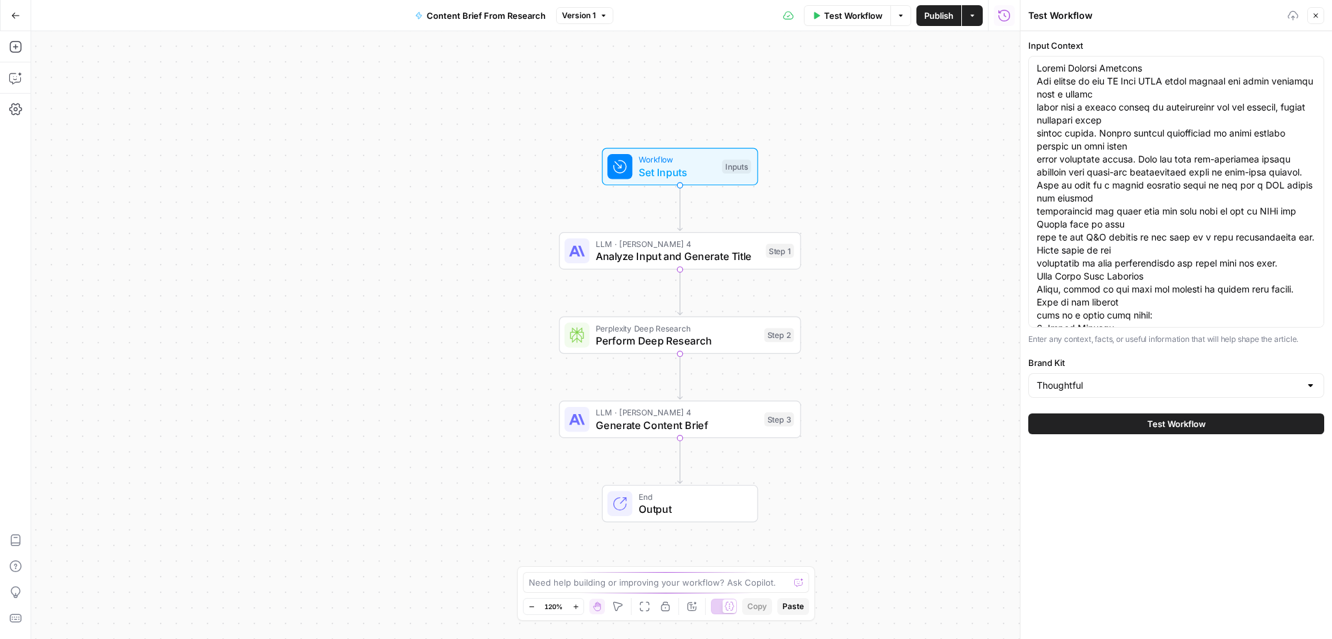
click at [1107, 425] on button "Test Workflow" at bounding box center [1177, 424] width 296 height 21
click at [1183, 428] on span "Test Workflow" at bounding box center [1177, 424] width 59 height 13
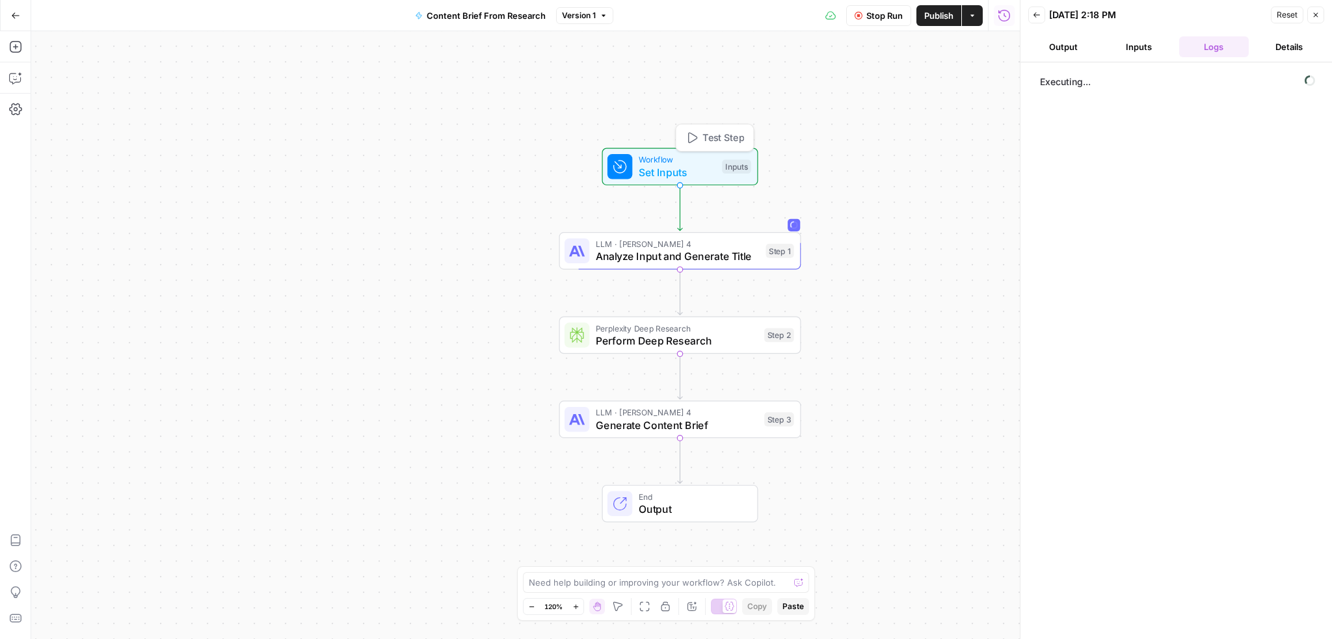
click at [679, 165] on span "Set Inputs" at bounding box center [677, 173] width 77 height 16
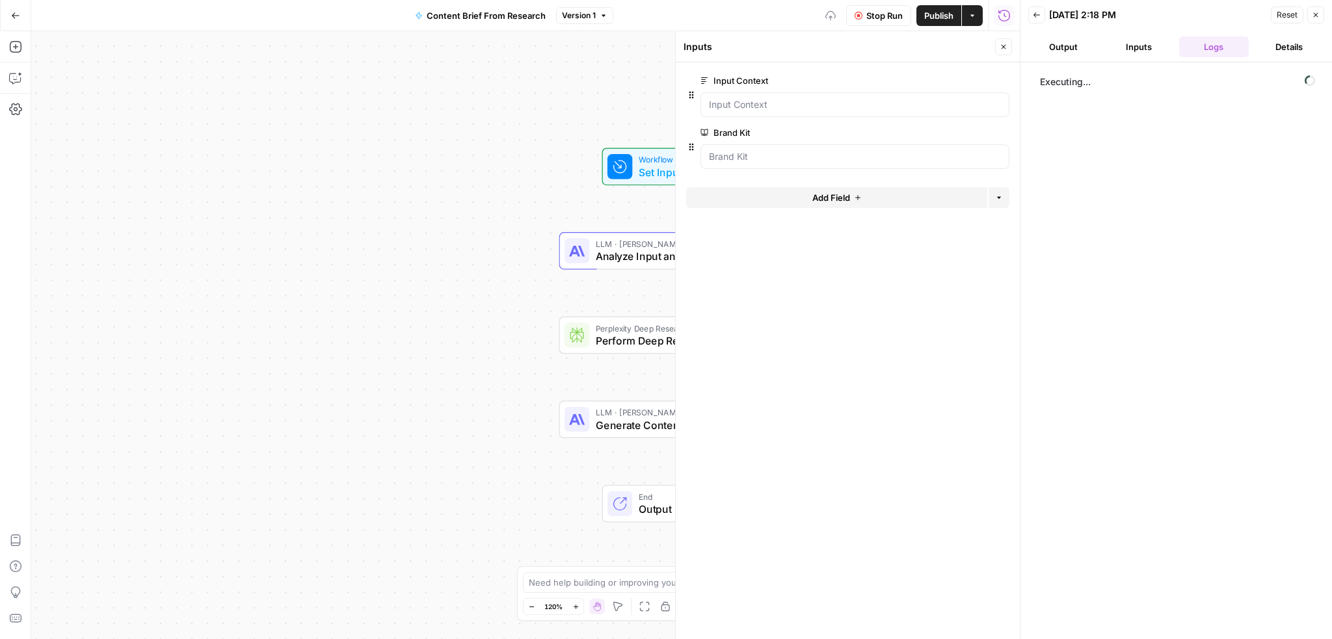
click at [837, 195] on span "Add Field" at bounding box center [832, 197] width 38 height 13
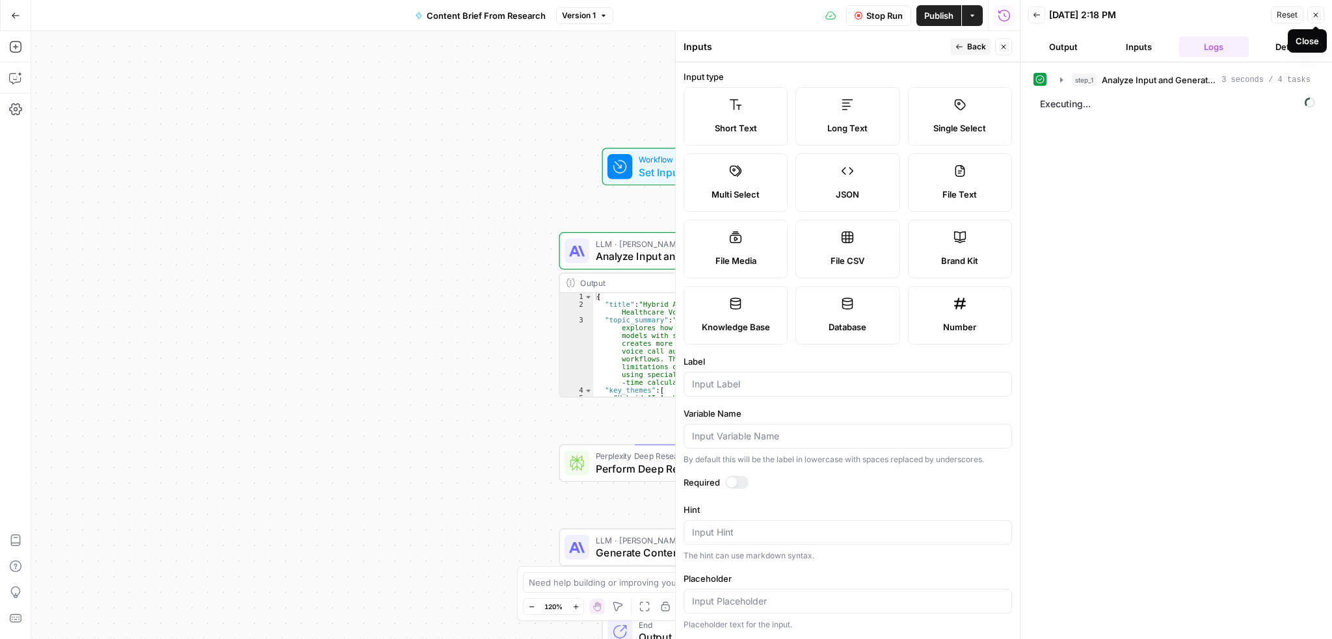
click at [1315, 18] on icon "button" at bounding box center [1316, 15] width 8 height 8
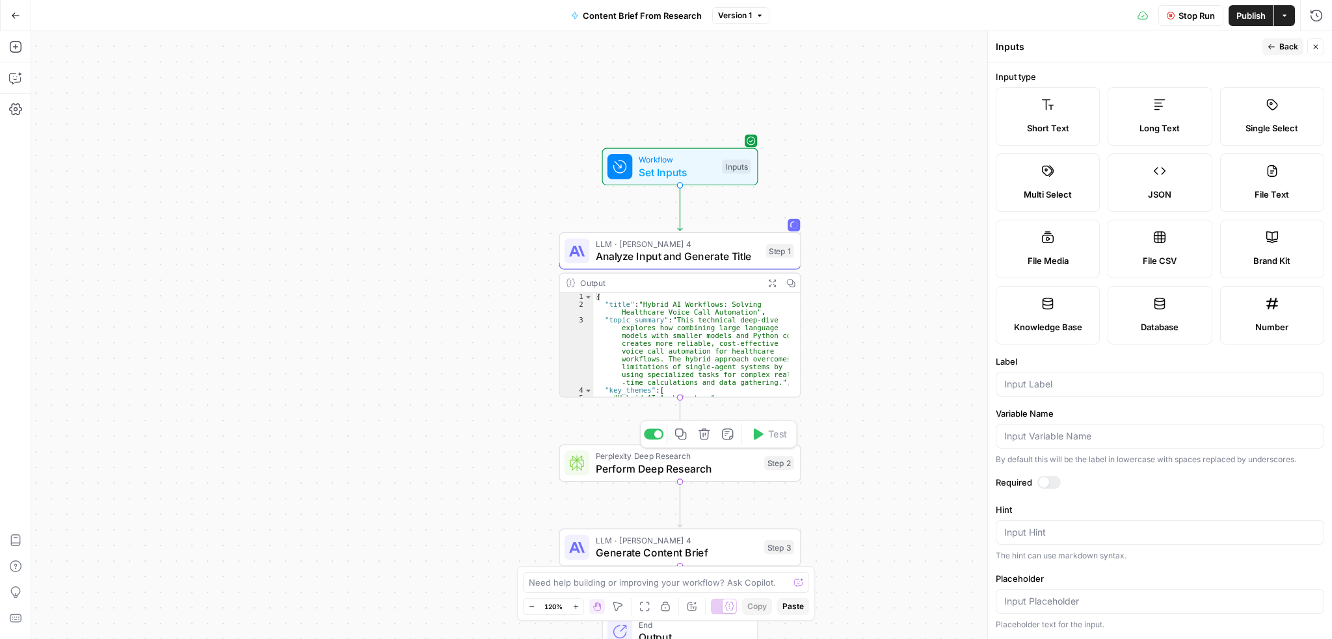
click at [733, 467] on span "Perform Deep Research" at bounding box center [677, 469] width 163 height 16
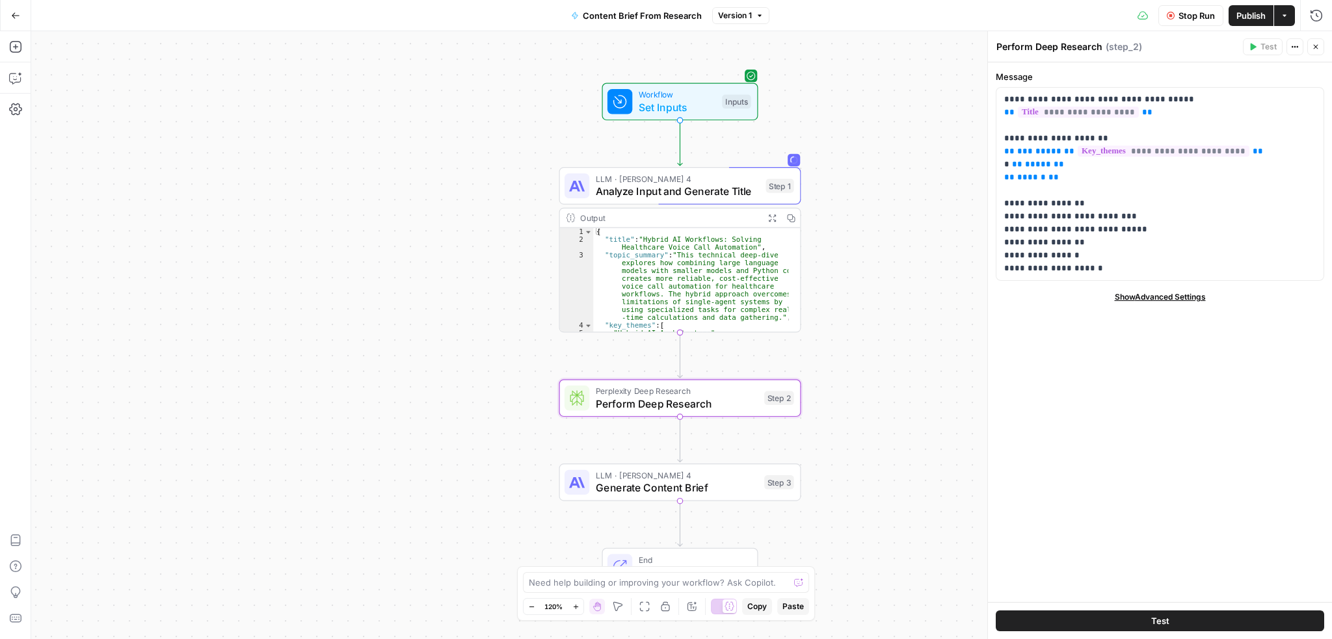
click at [896, 347] on div "Workflow Set Inputs Inputs LLM · Claude Sonnet 4 Analyze Input and Generate Tit…" at bounding box center [681, 335] width 1301 height 608
type textarea "**********"
click at [726, 262] on div "{ "title" : "Hybrid AI Workflows: Solving Healthcare Voice Call Automation" , "…" at bounding box center [690, 288] width 195 height 120
click at [688, 189] on span "Analyze Input and Generate Title" at bounding box center [678, 191] width 164 height 16
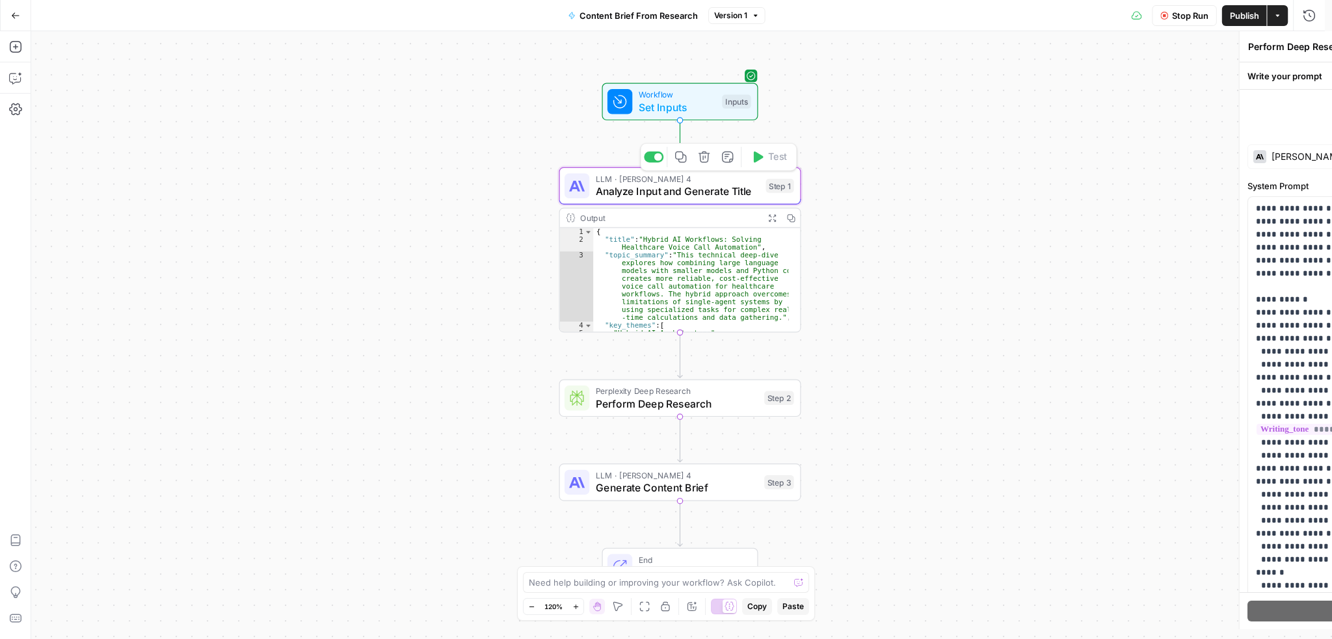
type textarea "Analyze Input and Generate Title"
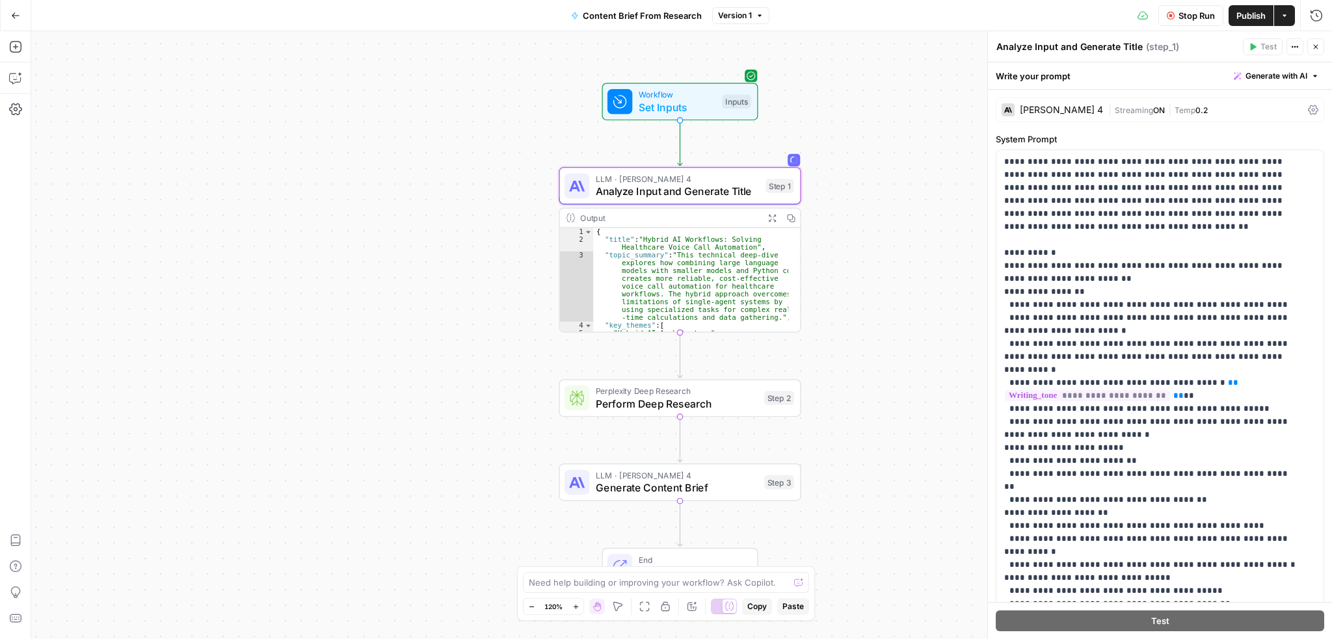
click at [1318, 49] on icon "button" at bounding box center [1316, 47] width 5 height 5
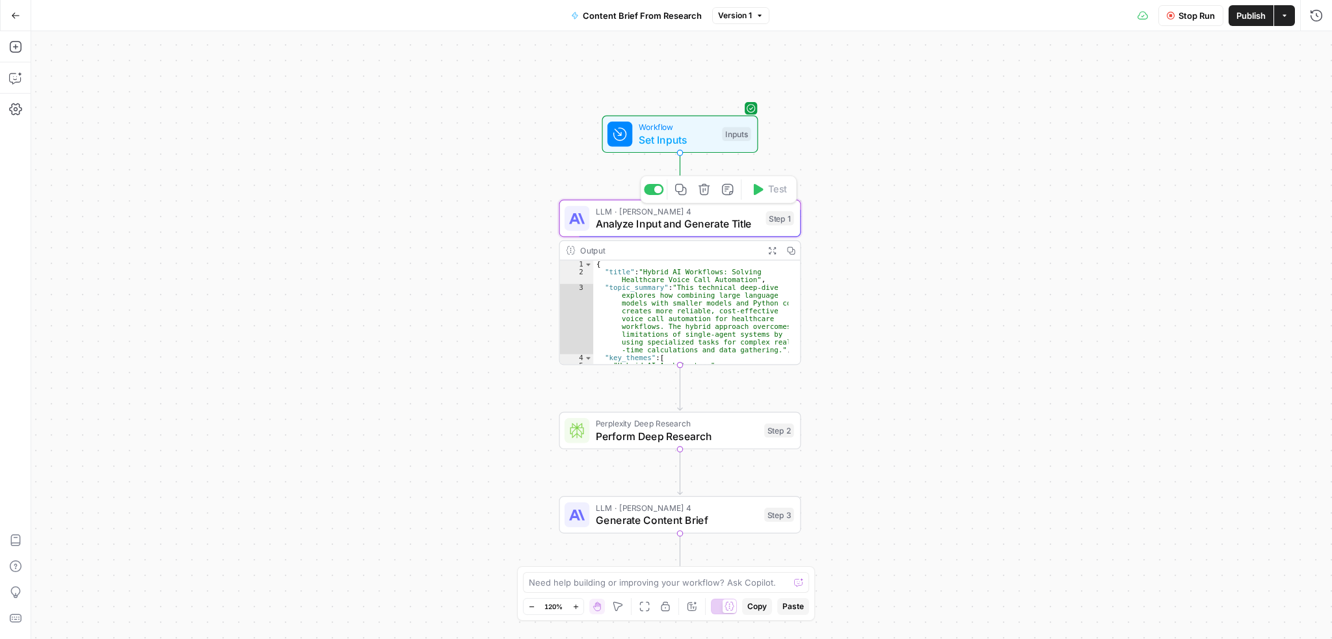
click at [677, 230] on span "Analyze Input and Generate Title" at bounding box center [678, 224] width 164 height 16
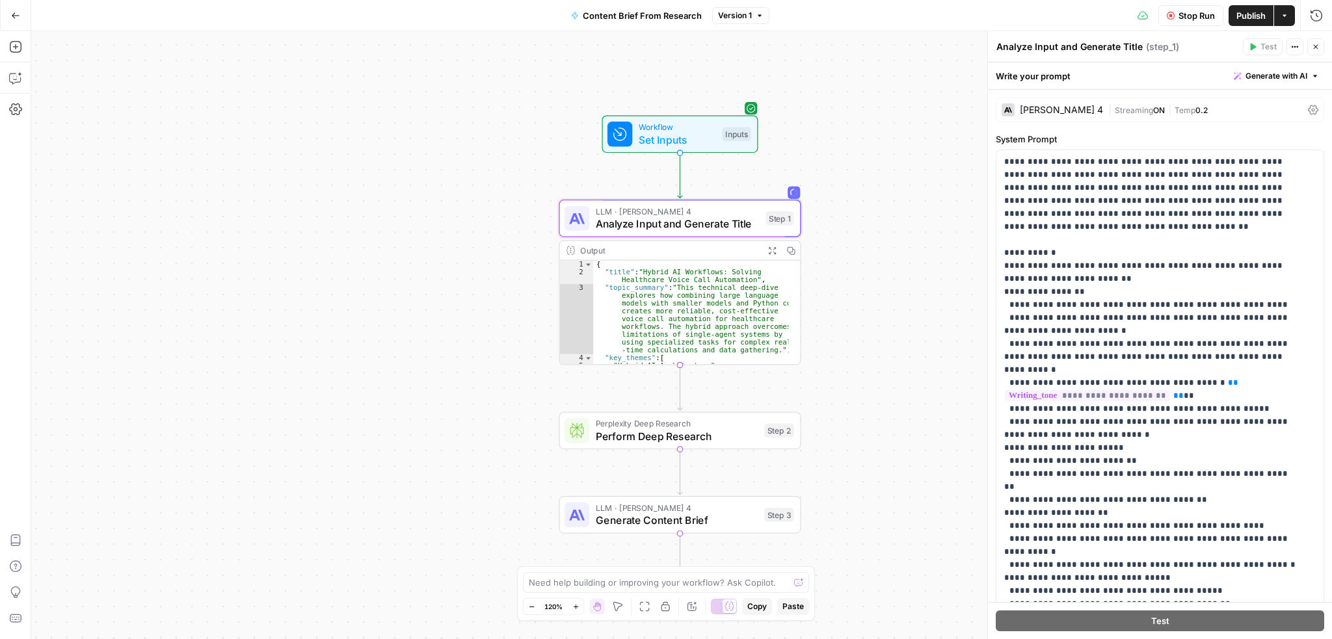
click at [1073, 105] on div "Claude Sonnet 4" at bounding box center [1052, 109] width 101 height 13
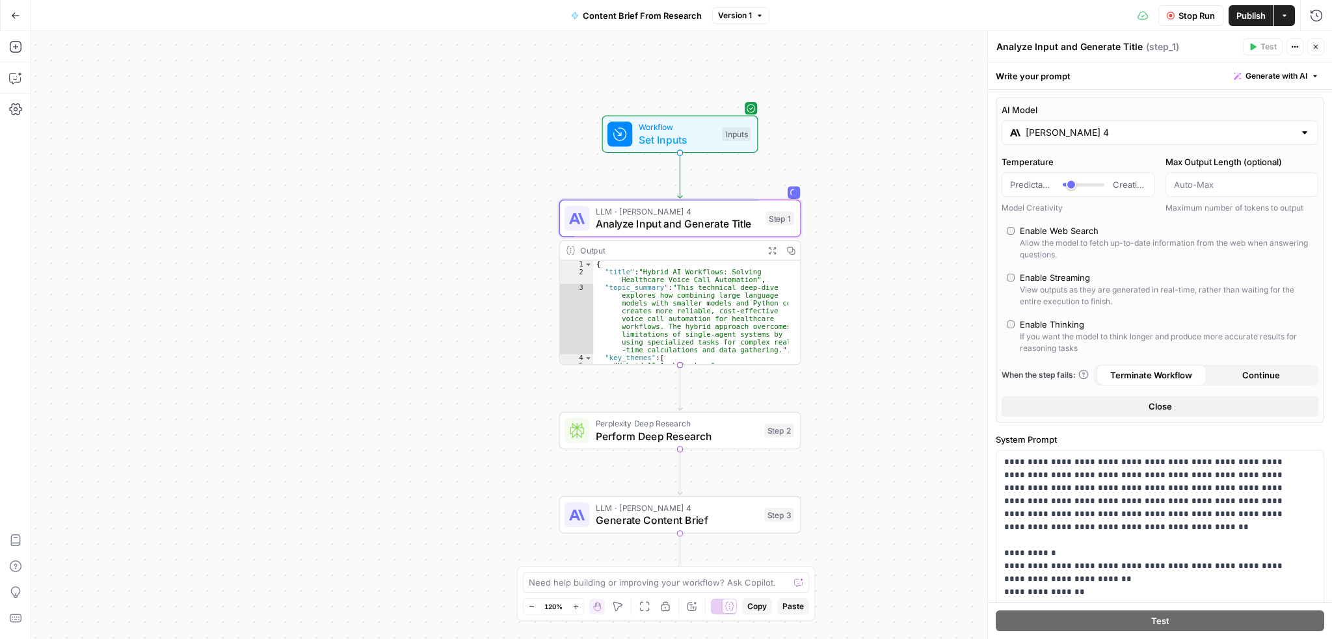
click at [1168, 124] on div "Claude Sonnet 4" at bounding box center [1160, 132] width 317 height 25
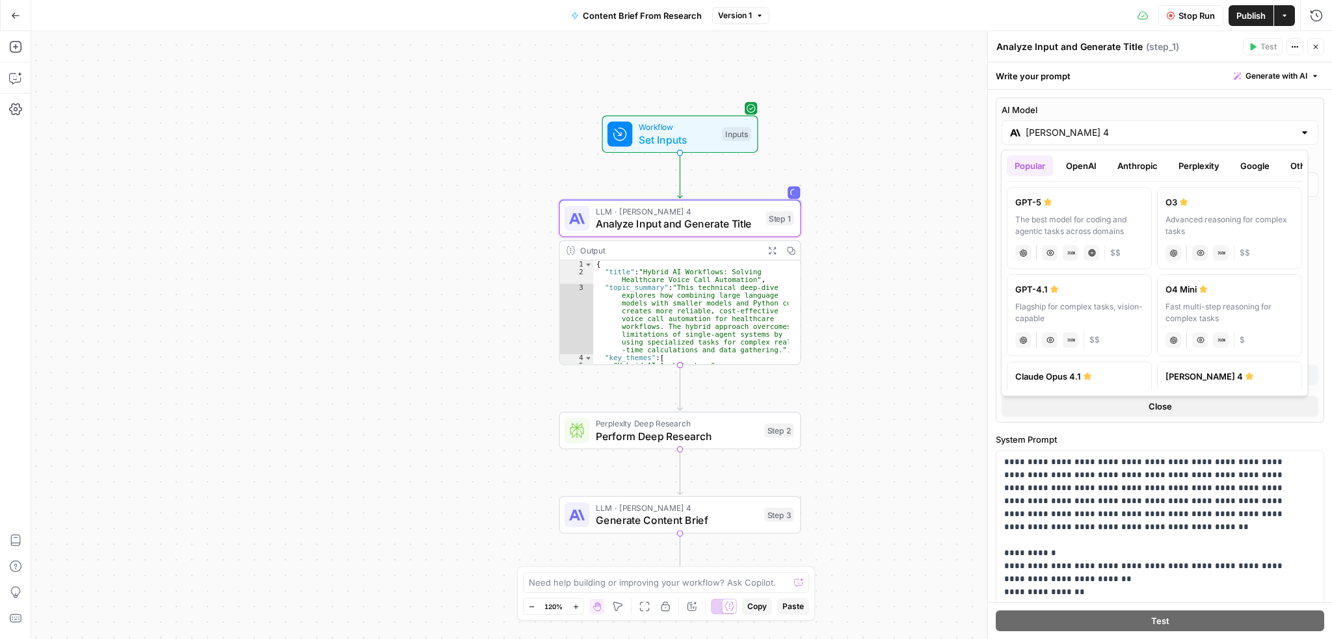
click at [891, 114] on div "**********" at bounding box center [681, 335] width 1301 height 608
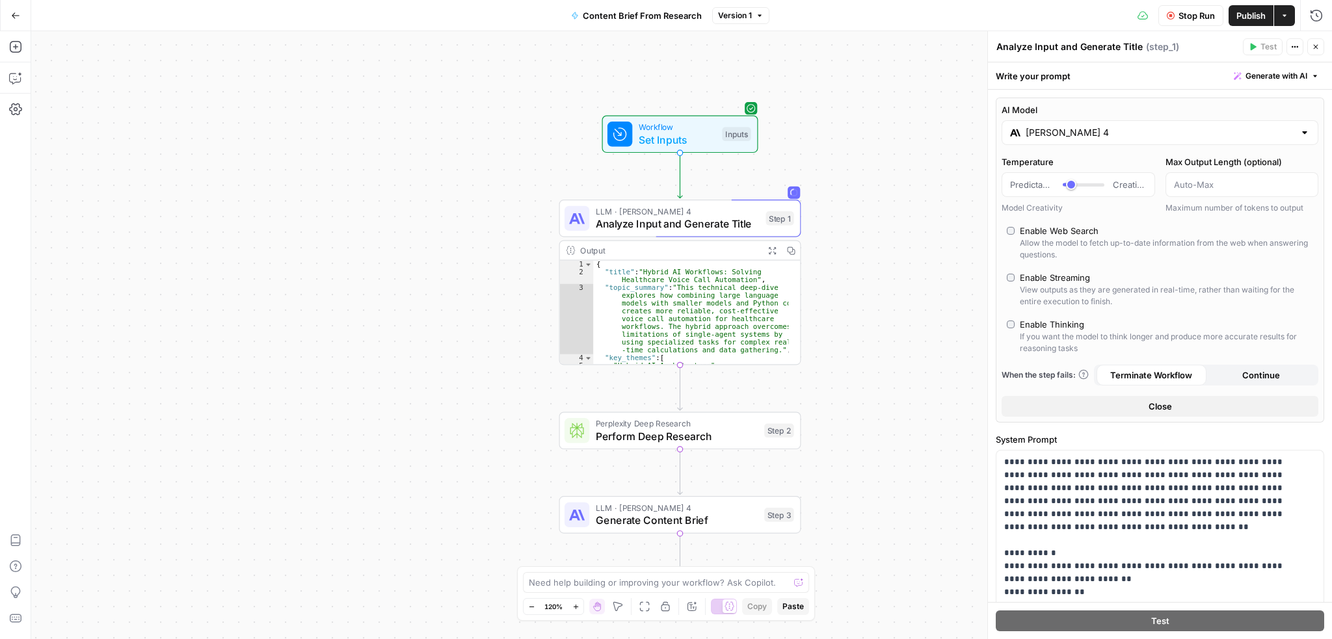
scroll to position [520, 0]
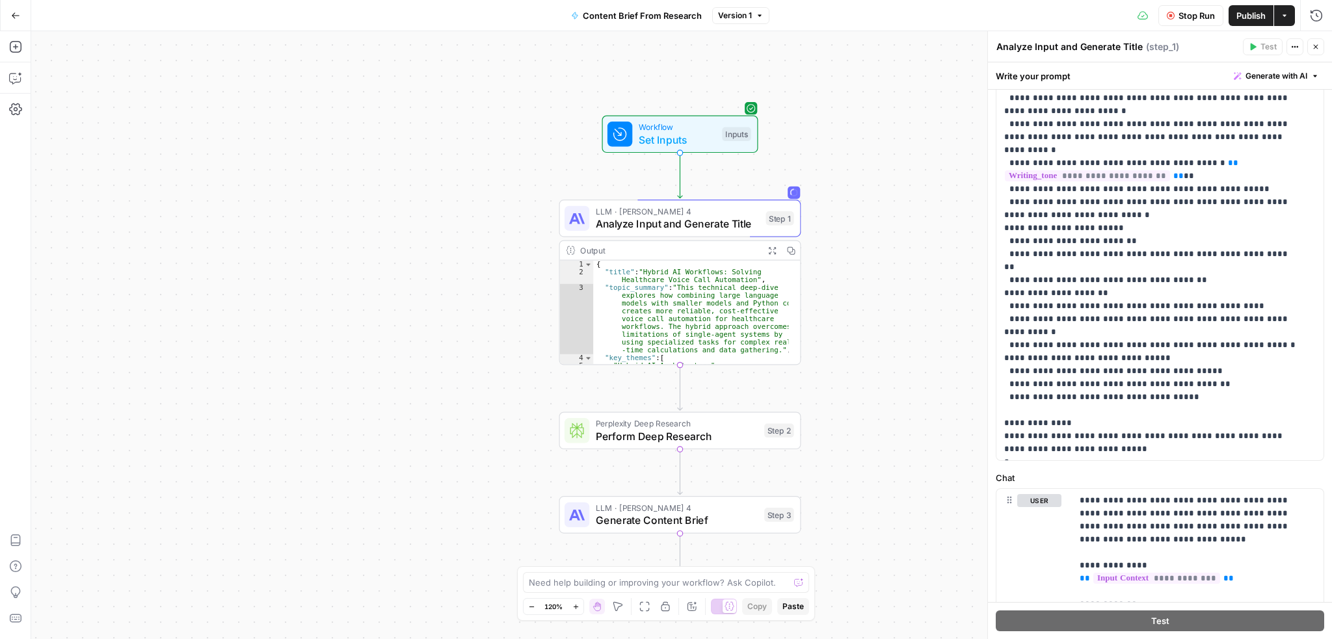
click at [1192, 15] on span "Stop Run" at bounding box center [1197, 15] width 36 height 13
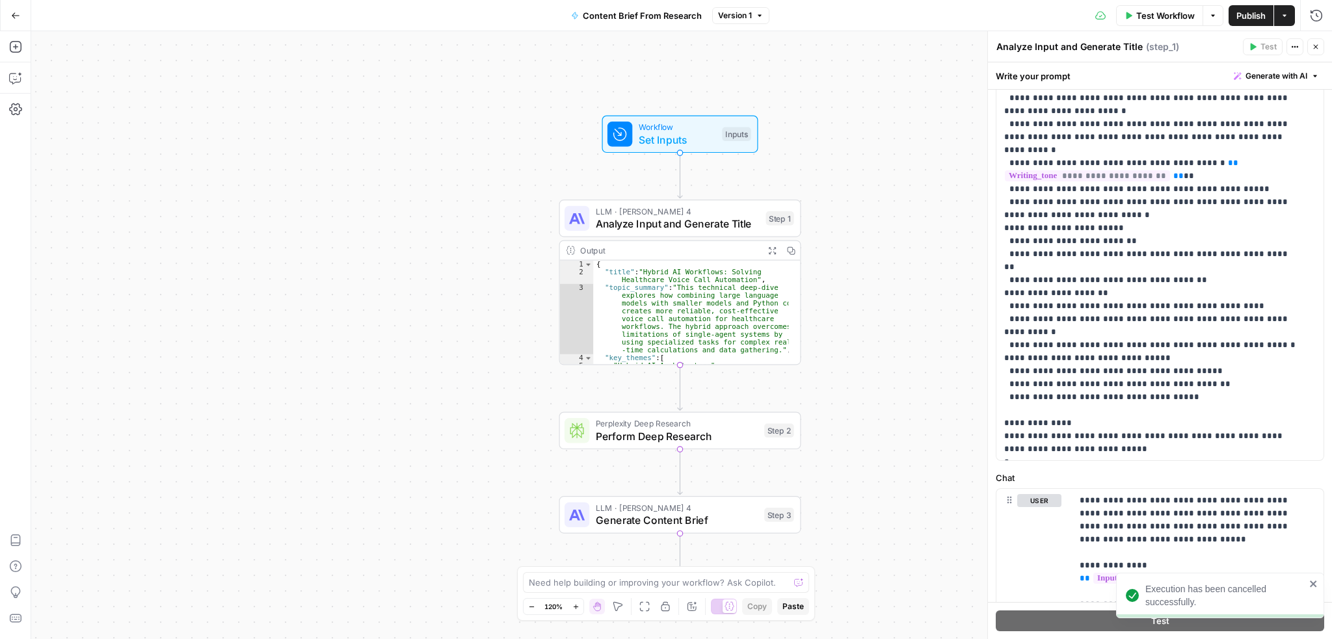
scroll to position [42, 0]
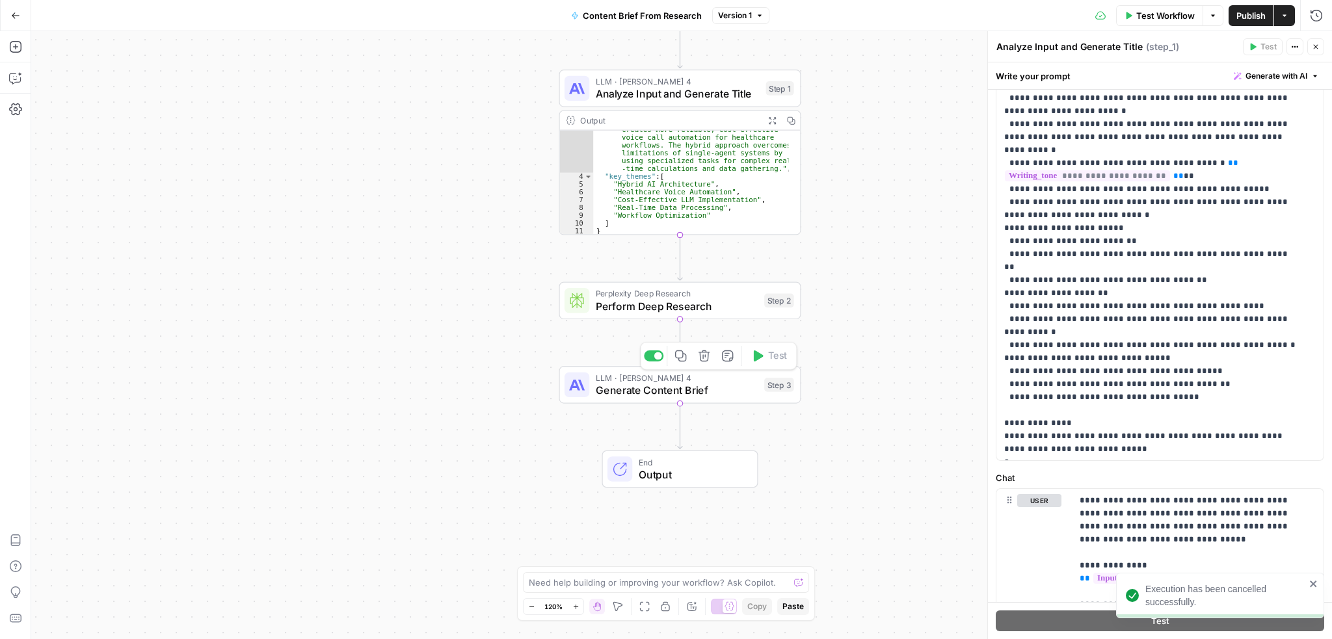
click at [698, 390] on span "Generate Content Brief" at bounding box center [677, 391] width 163 height 16
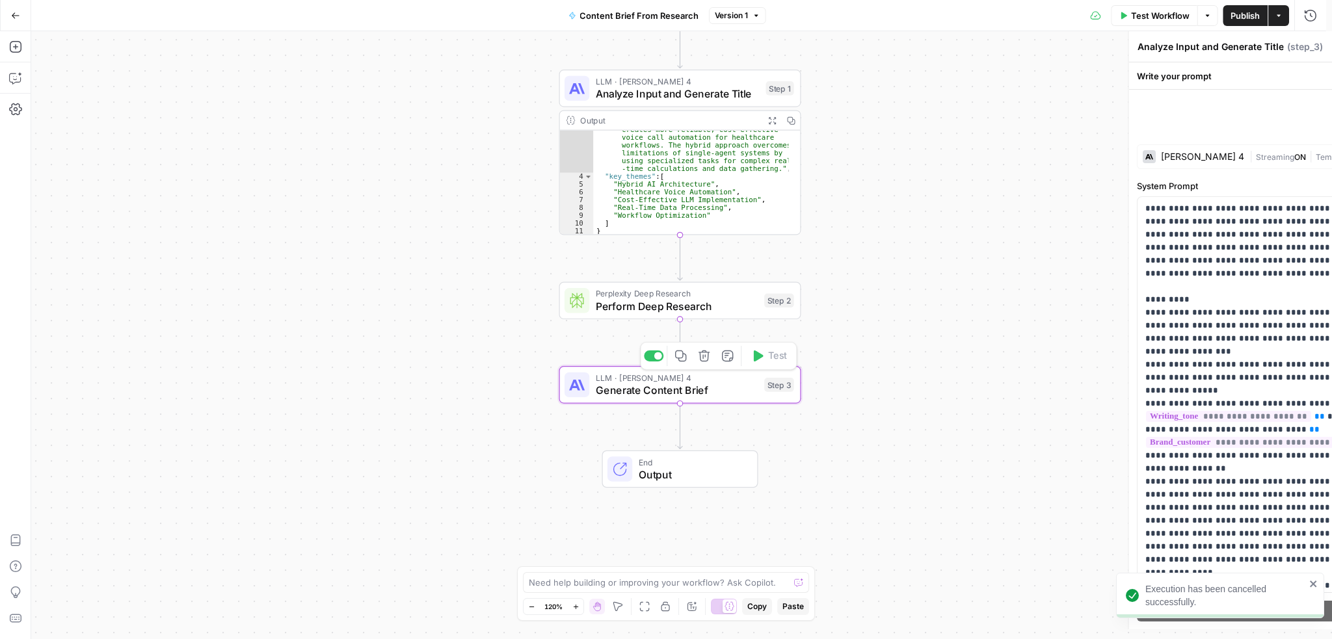
type textarea "Generate Content Brief"
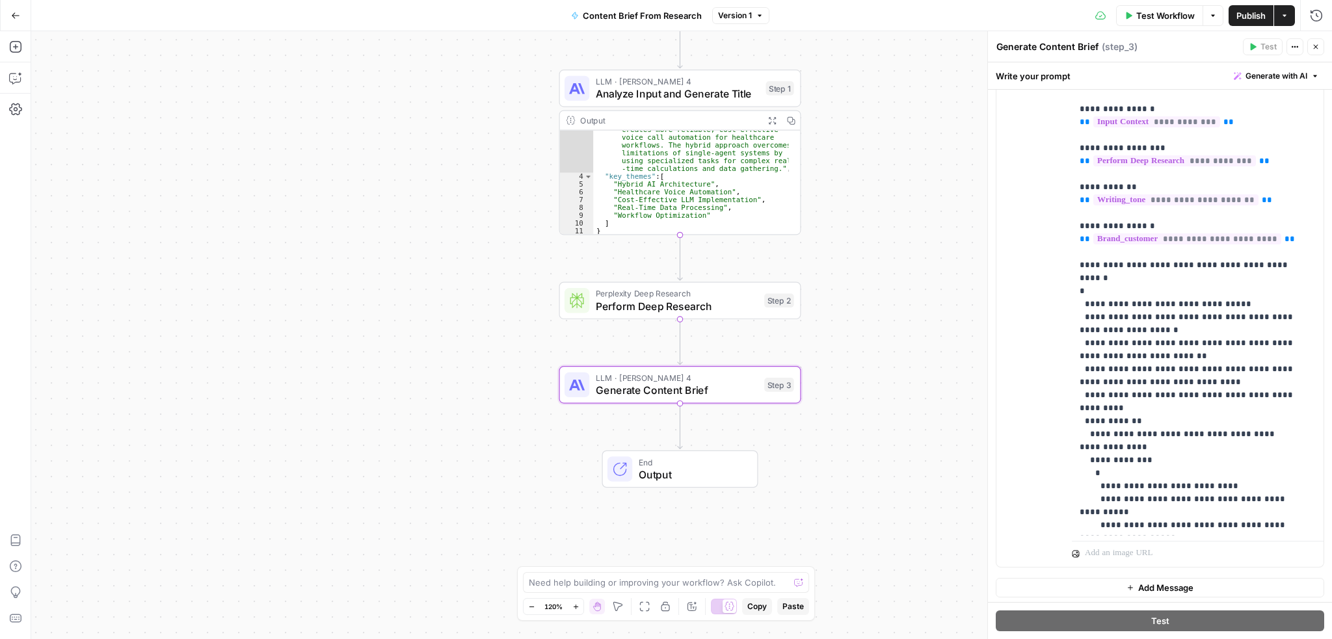
scroll to position [705, 0]
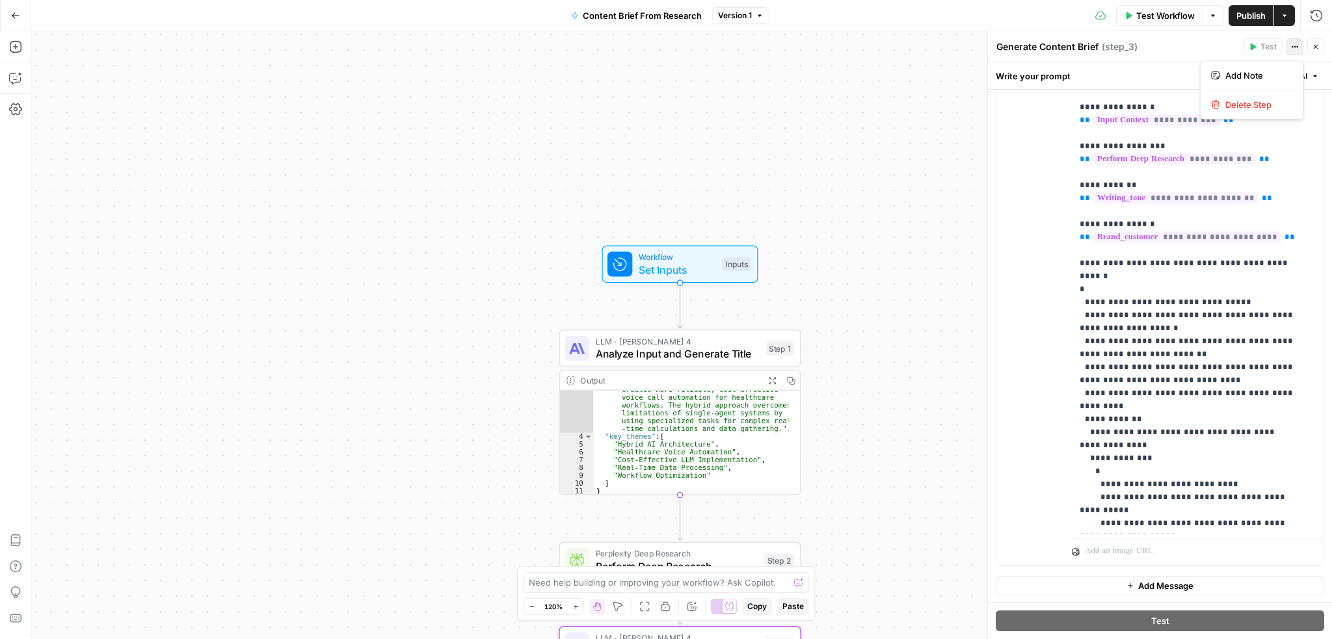
click at [1289, 46] on button "Actions" at bounding box center [1295, 46] width 17 height 17
click at [1235, 104] on span "Delete Step" at bounding box center [1257, 104] width 62 height 13
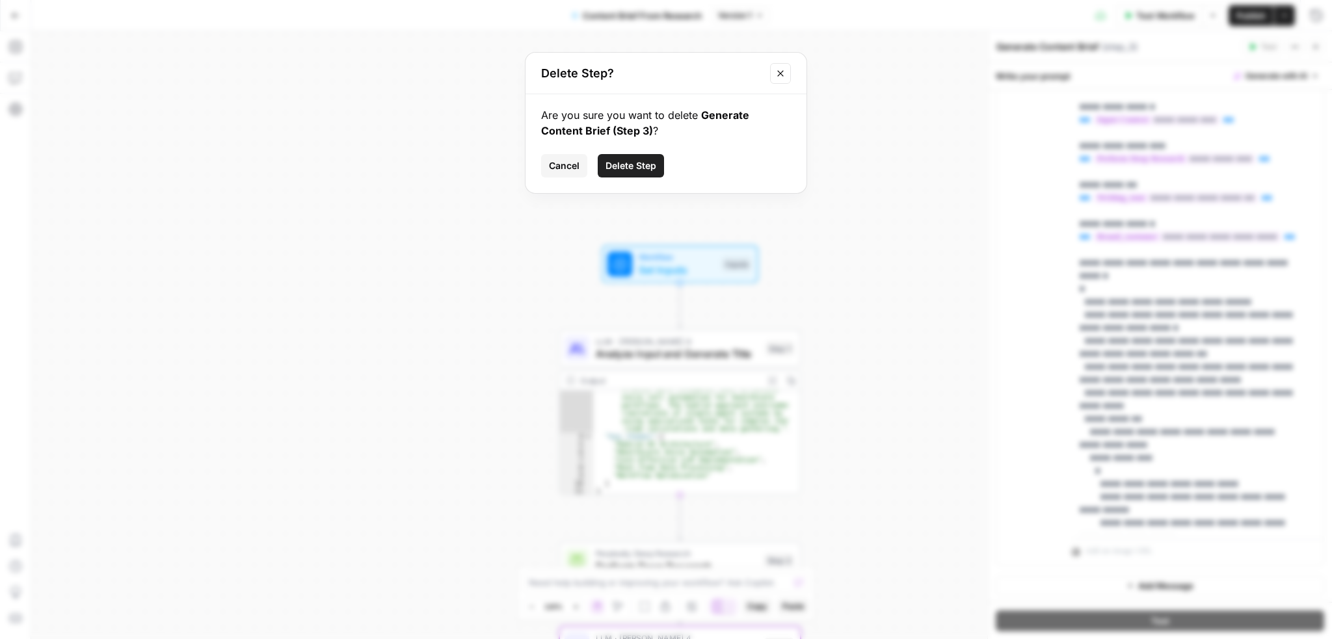
click at [783, 62] on div "Delete Step?" at bounding box center [666, 74] width 281 height 42
click at [783, 75] on icon "Close modal" at bounding box center [780, 73] width 10 height 10
click at [870, 70] on div "**********" at bounding box center [681, 335] width 1301 height 608
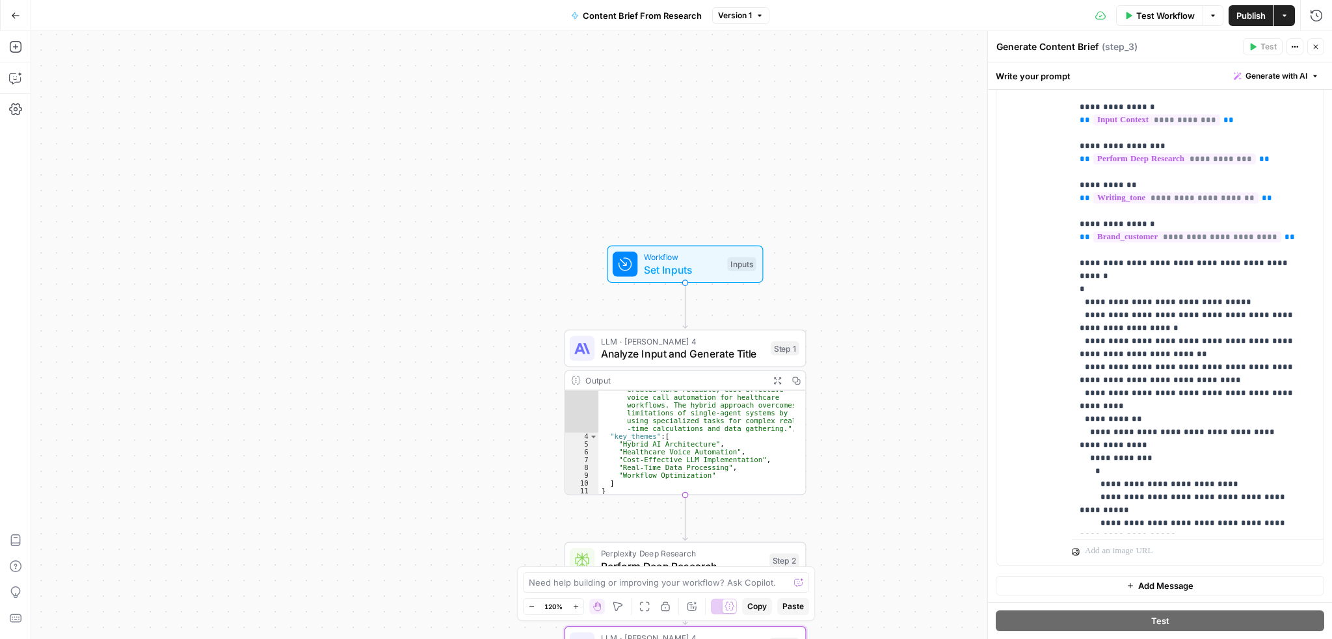
click at [12, 12] on icon "button" at bounding box center [15, 15] width 9 height 9
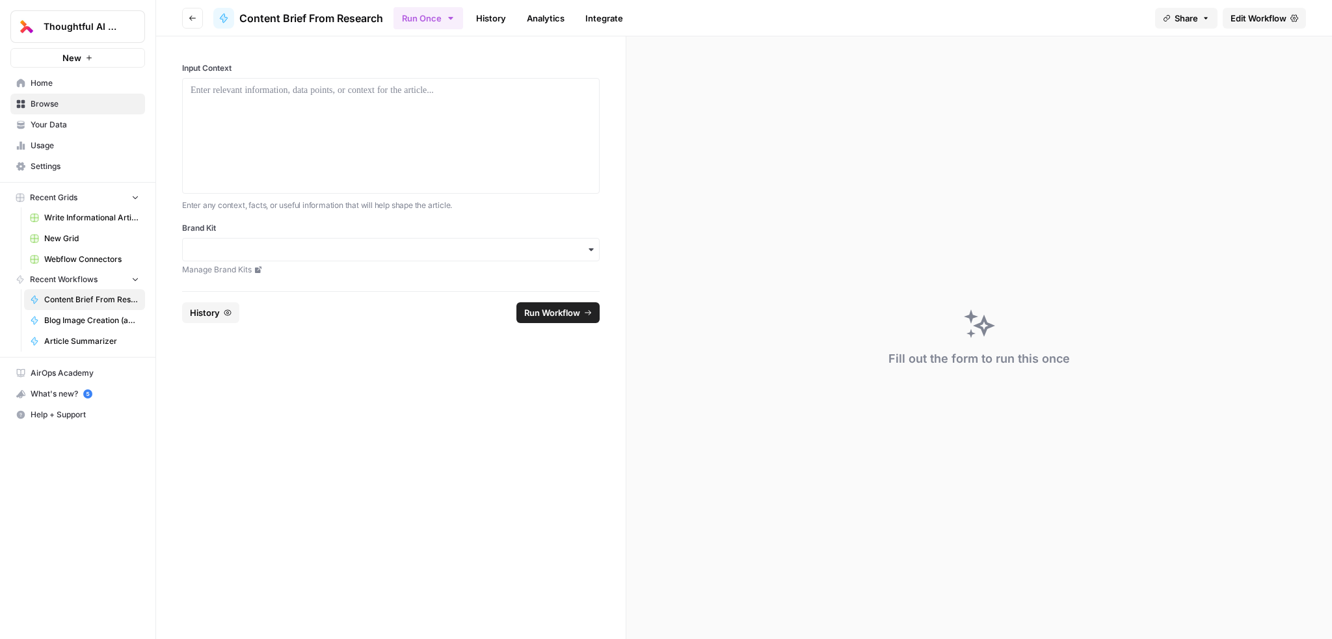
click at [72, 98] on span "Browse" at bounding box center [85, 104] width 109 height 12
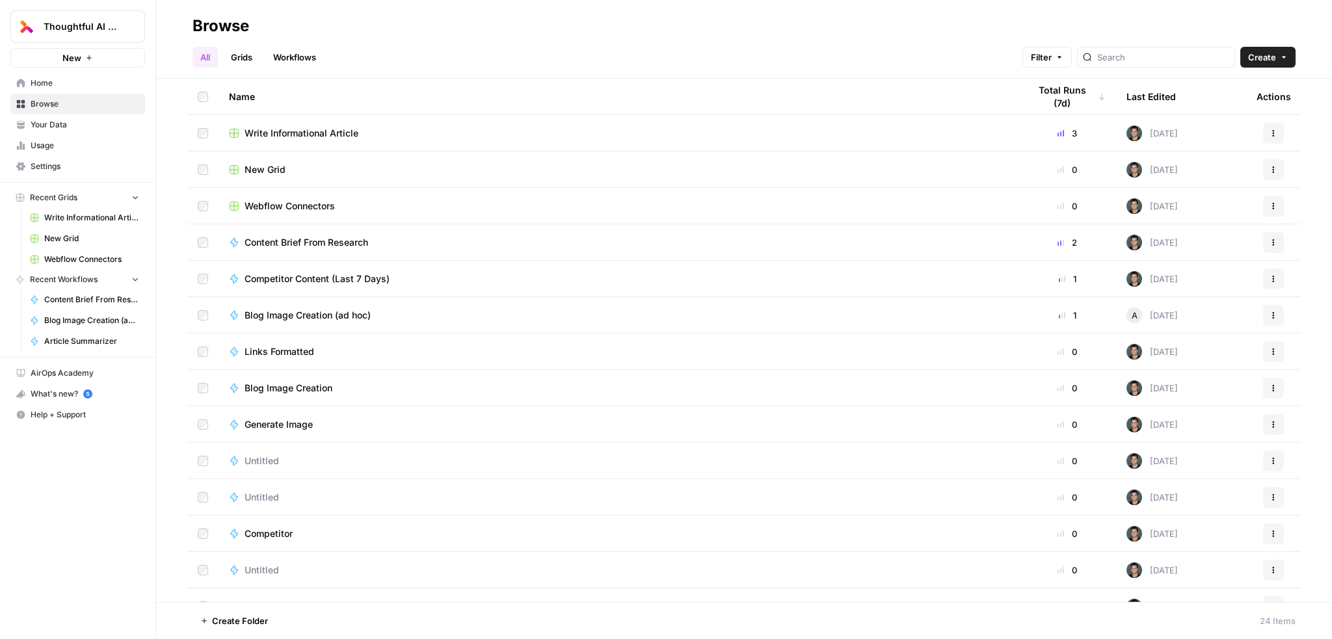
click at [83, 129] on span "Your Data" at bounding box center [85, 125] width 109 height 12
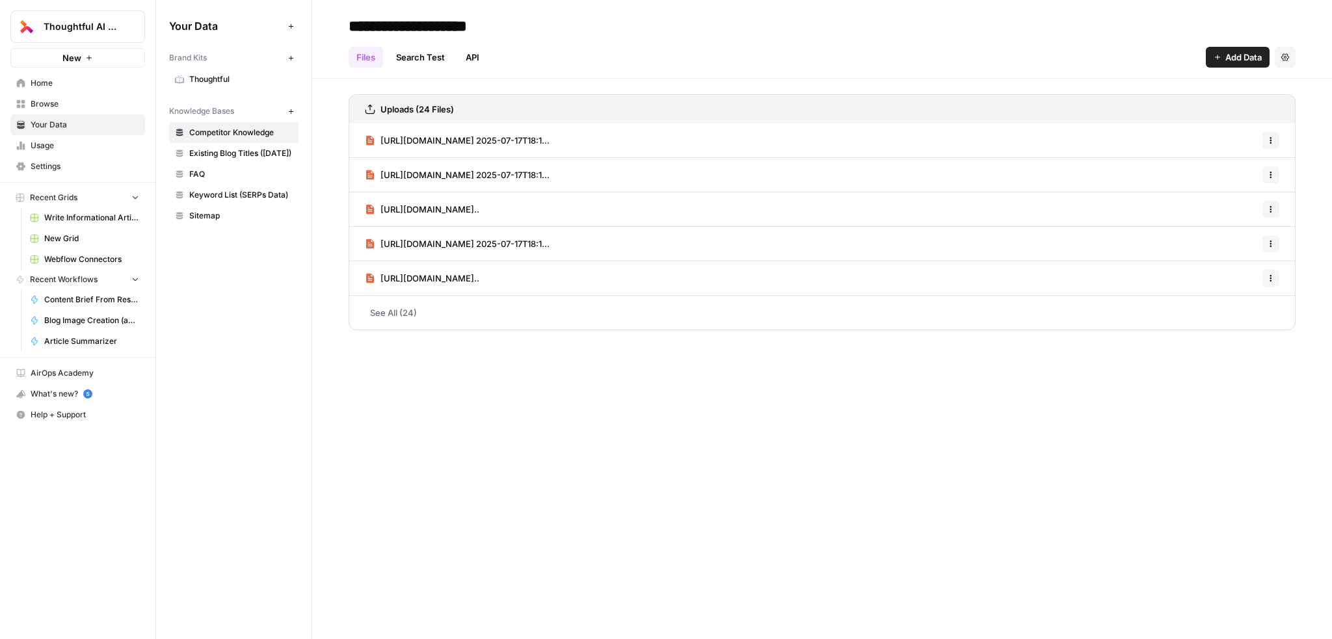
click at [70, 282] on span "Recent Workflows" at bounding box center [64, 280] width 68 height 12
click at [72, 280] on span "Recent Workflows" at bounding box center [64, 280] width 68 height 12
click at [72, 109] on span "Browse" at bounding box center [85, 104] width 109 height 12
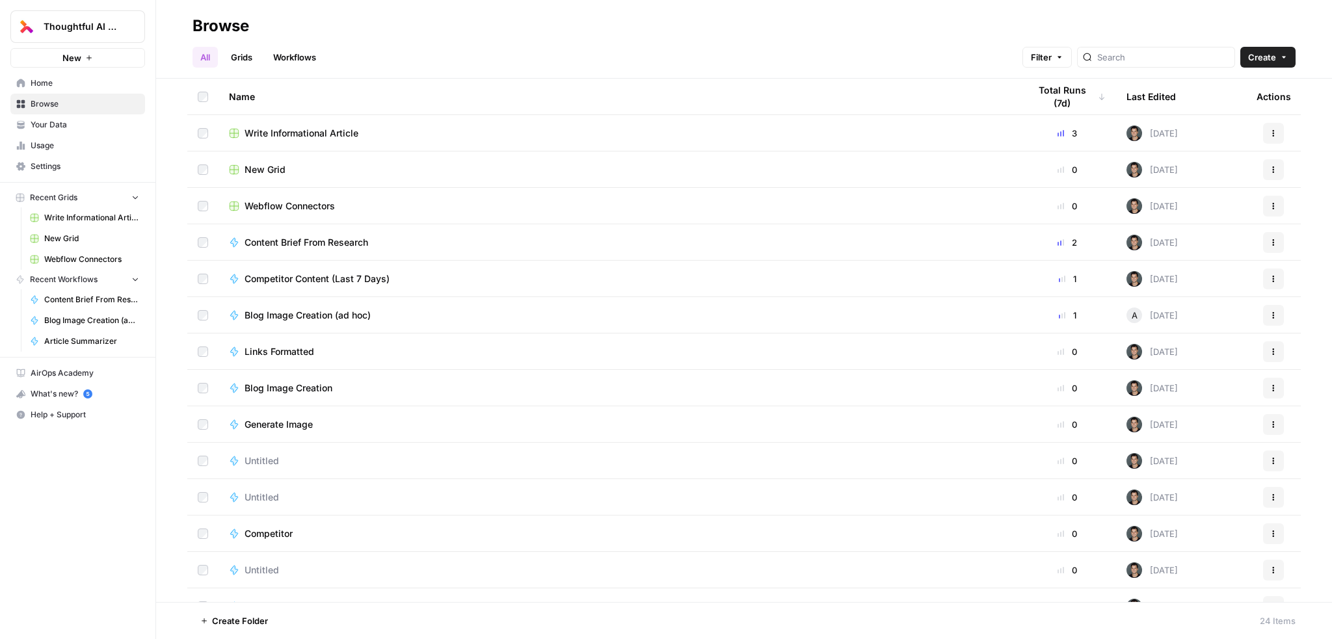
drag, startPoint x: 353, startPoint y: 53, endPoint x: 309, endPoint y: 59, distance: 44.0
click at [343, 54] on div "All Grids Workflows Filter Create" at bounding box center [744, 51] width 1103 height 31
click at [296, 61] on link "Workflows" at bounding box center [294, 57] width 59 height 21
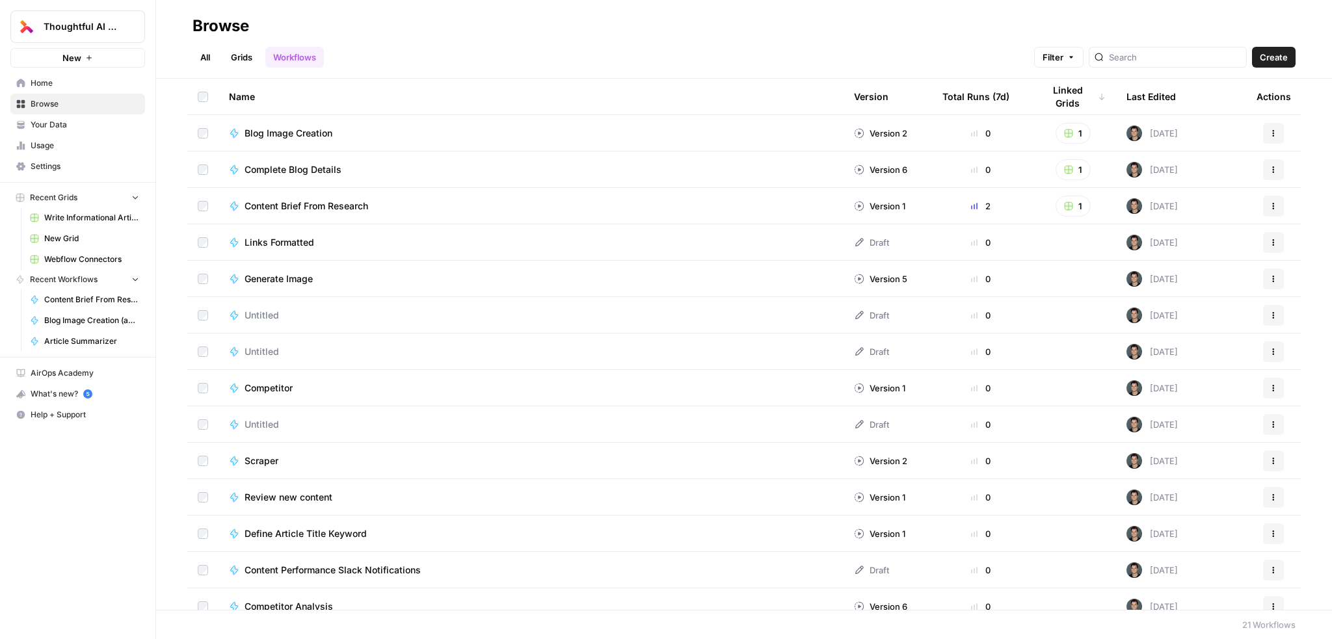
click at [1280, 51] on span "Create" at bounding box center [1274, 57] width 28 height 13
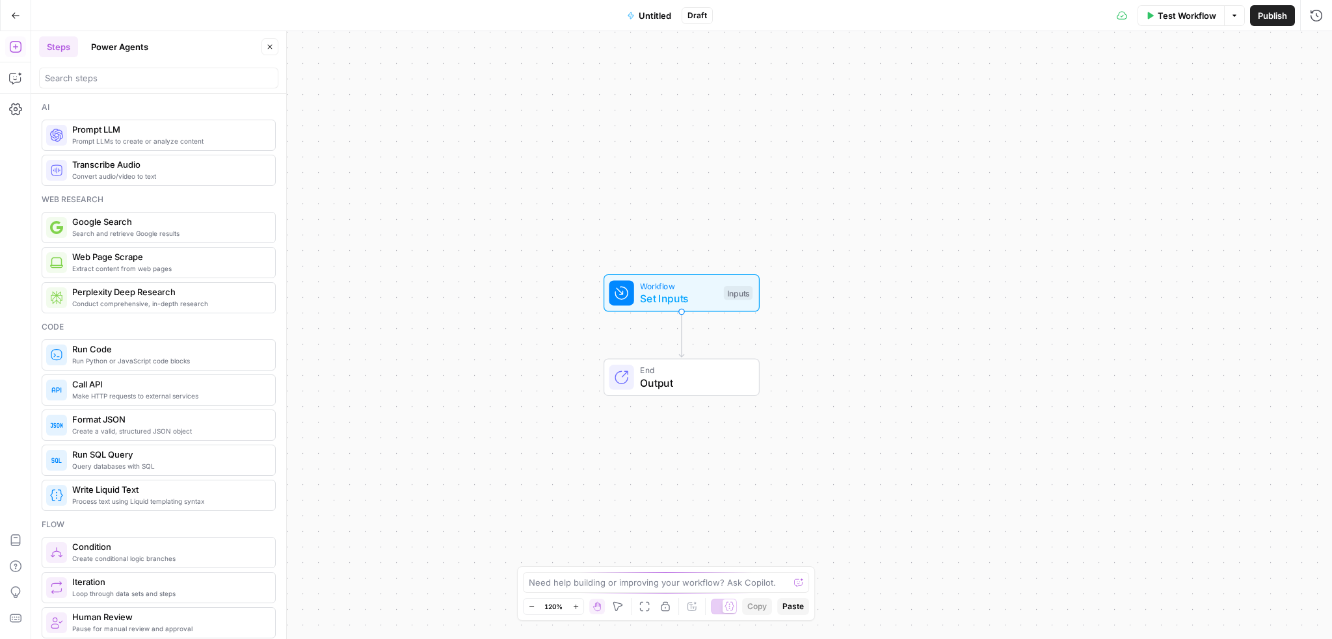
click at [135, 70] on div at bounding box center [158, 78] width 239 height 21
drag, startPoint x: 16, startPoint y: 85, endPoint x: 13, endPoint y: 77, distance: 7.9
click at [13, 77] on icon "button" at bounding box center [15, 78] width 13 height 13
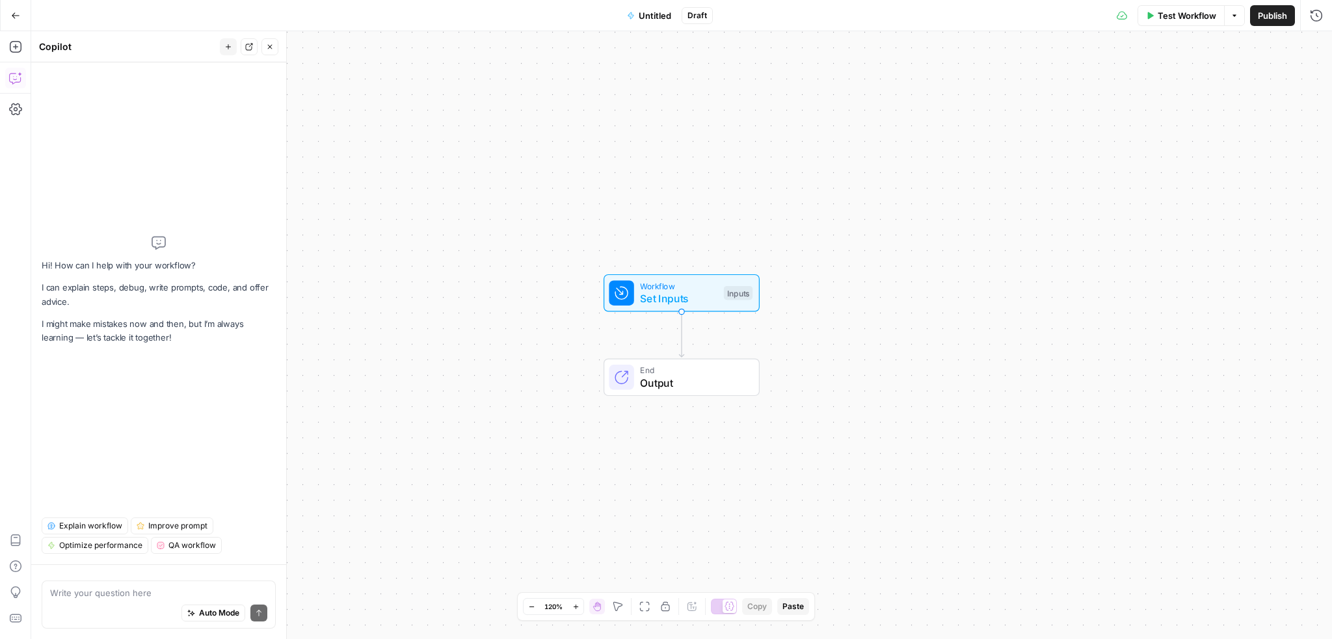
click at [133, 596] on textarea at bounding box center [158, 593] width 217 height 13
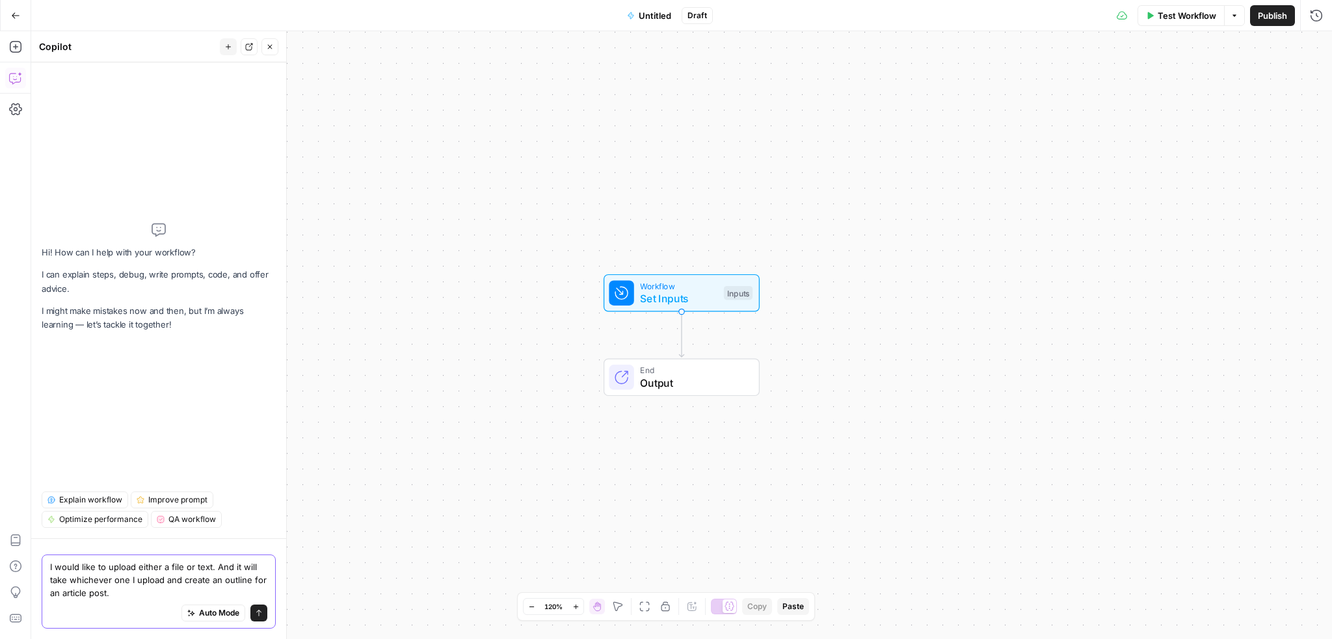
click at [132, 592] on textarea "I would like to upload either a file or text. And it will take whichever one I …" at bounding box center [158, 580] width 217 height 39
click at [138, 597] on textarea "I would like to upload either a file or text. And it will take whichever one I …" at bounding box center [158, 580] width 217 height 39
paste textarea "I want each of these to be separate outputs for a grid. The outputs are brief, …"
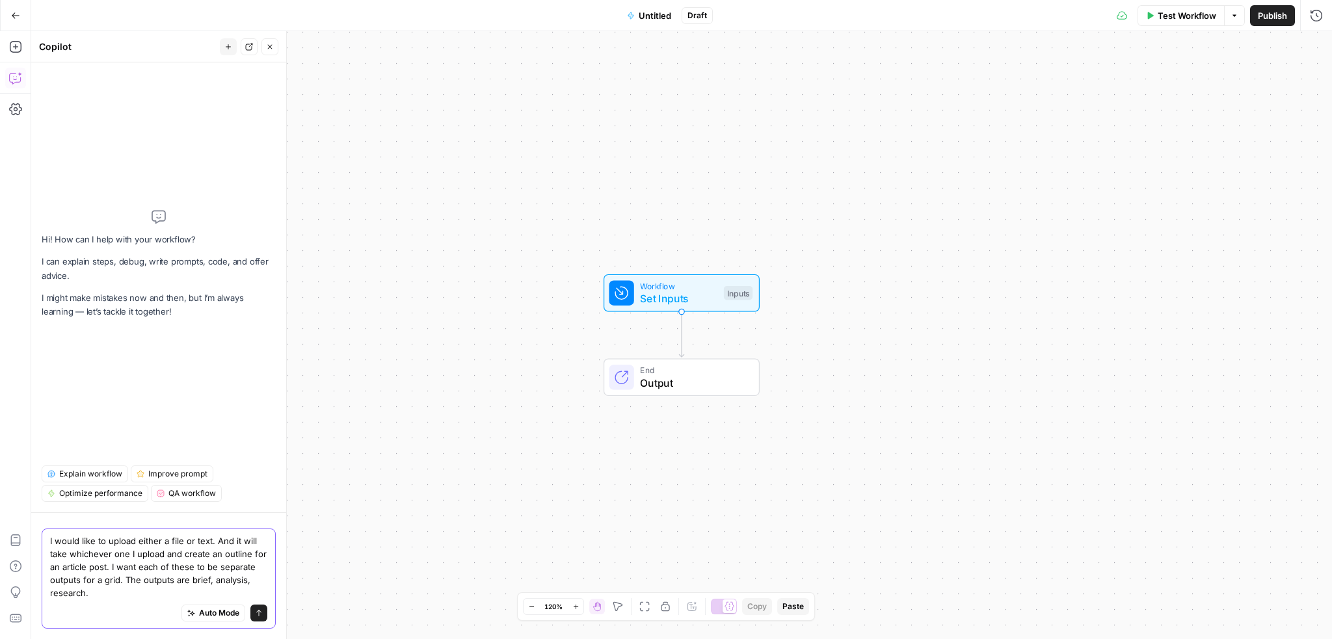
click at [110, 564] on textarea "I would like to upload either a file or text. And it will take whichever one I …" at bounding box center [158, 567] width 217 height 65
click at [230, 589] on div "Auto Mode will automatically modify and execute the workflow" at bounding box center [213, 581] width 185 height 25
drag, startPoint x: 174, startPoint y: 550, endPoint x: 179, endPoint y: 565, distance: 15.8
click at [174, 550] on textarea "I would like to upload either a file or text. And it will take whichever one I …" at bounding box center [158, 567] width 217 height 65
click at [236, 589] on textarea "I would like to upload either a file or text. And it will take whichever one I …" at bounding box center [158, 567] width 217 height 65
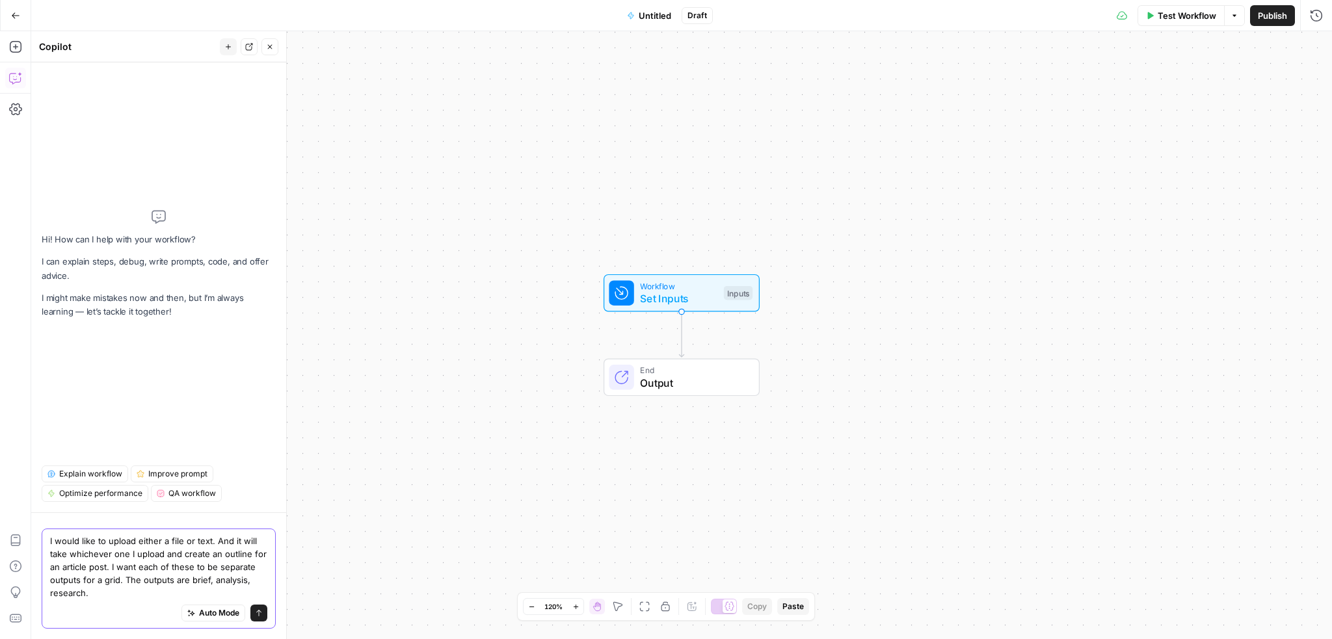
click at [247, 574] on textarea "I would like to upload either a file or text. And it will take whichever one I …" at bounding box center [158, 567] width 217 height 65
click at [239, 587] on textarea "I would like to upload either a file or text. And it will take whichever one I …" at bounding box center [158, 567] width 217 height 65
paste textarea "Make a simple workflow."
type textarea "I would like to upload either a file or text. And it will take whichever one I …"
click at [260, 615] on icon "submit" at bounding box center [259, 614] width 8 height 8
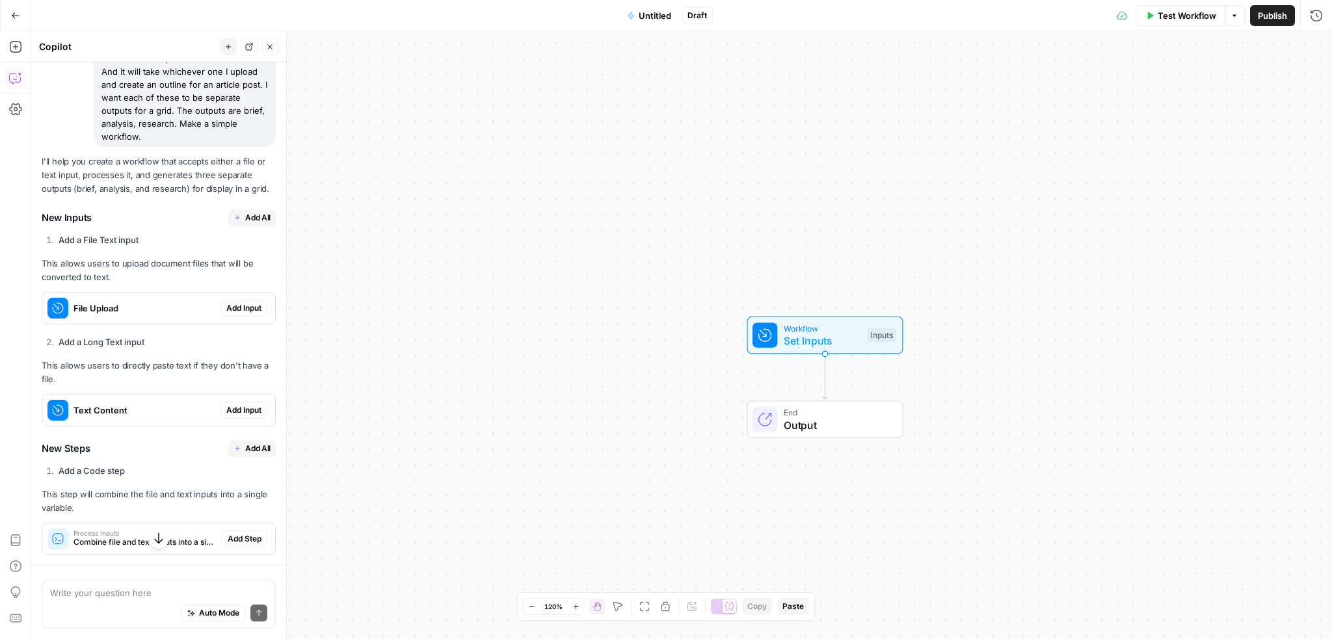
scroll to position [114, 0]
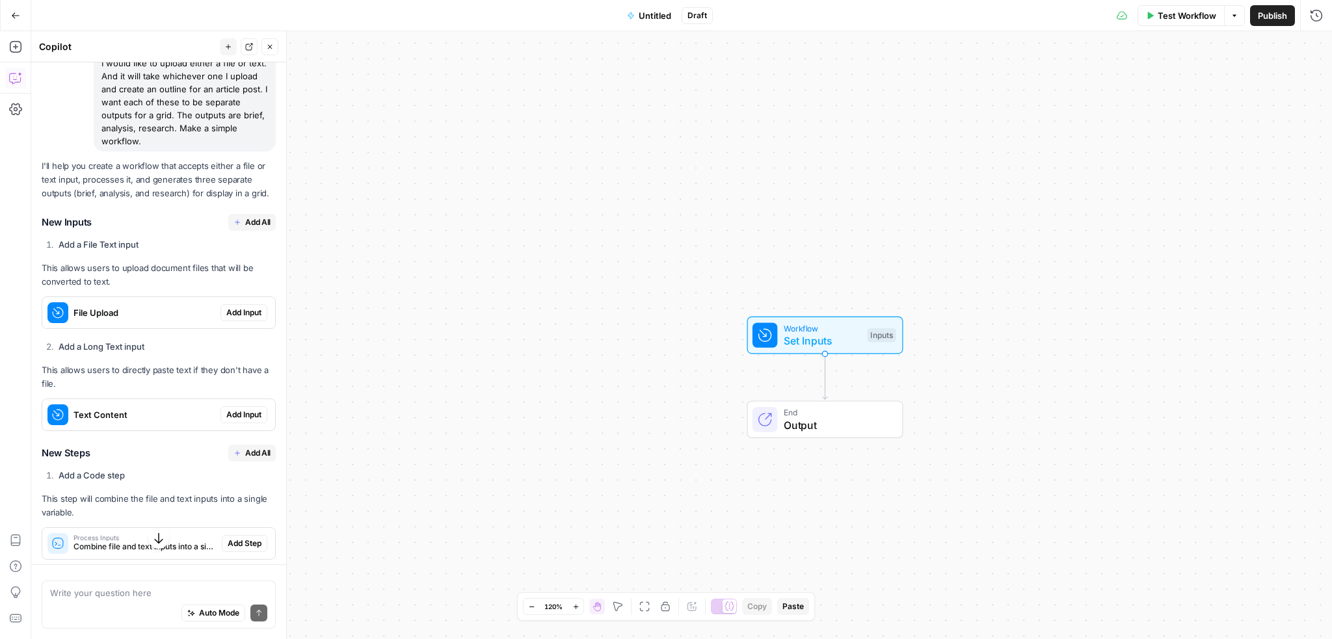
click at [252, 221] on span "Add All" at bounding box center [257, 223] width 25 height 12
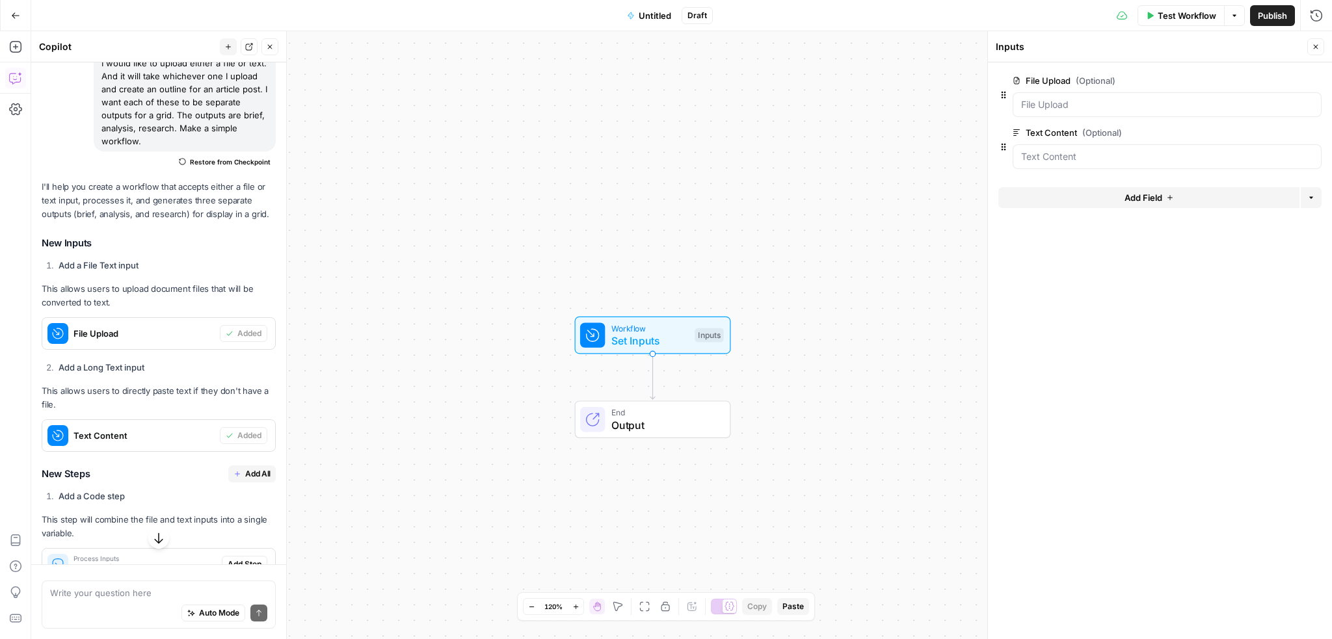
click at [249, 477] on span "Add All" at bounding box center [257, 474] width 25 height 12
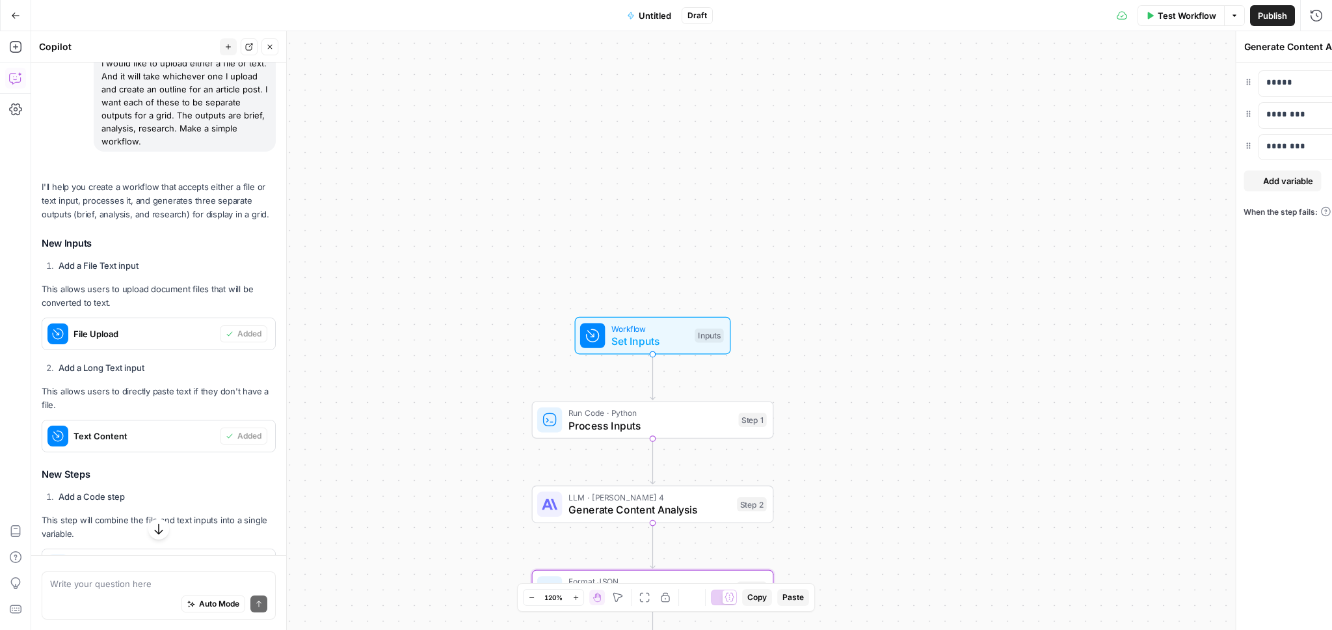
type textarea "Format Grid Output"
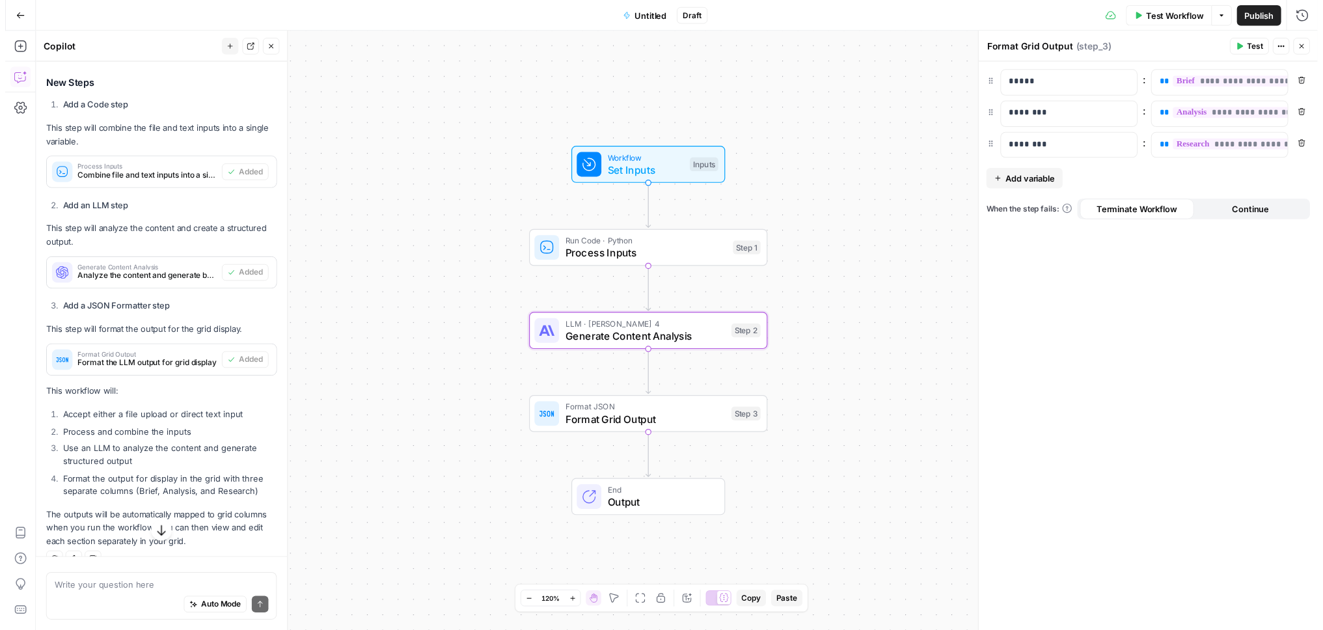
scroll to position [525, 0]
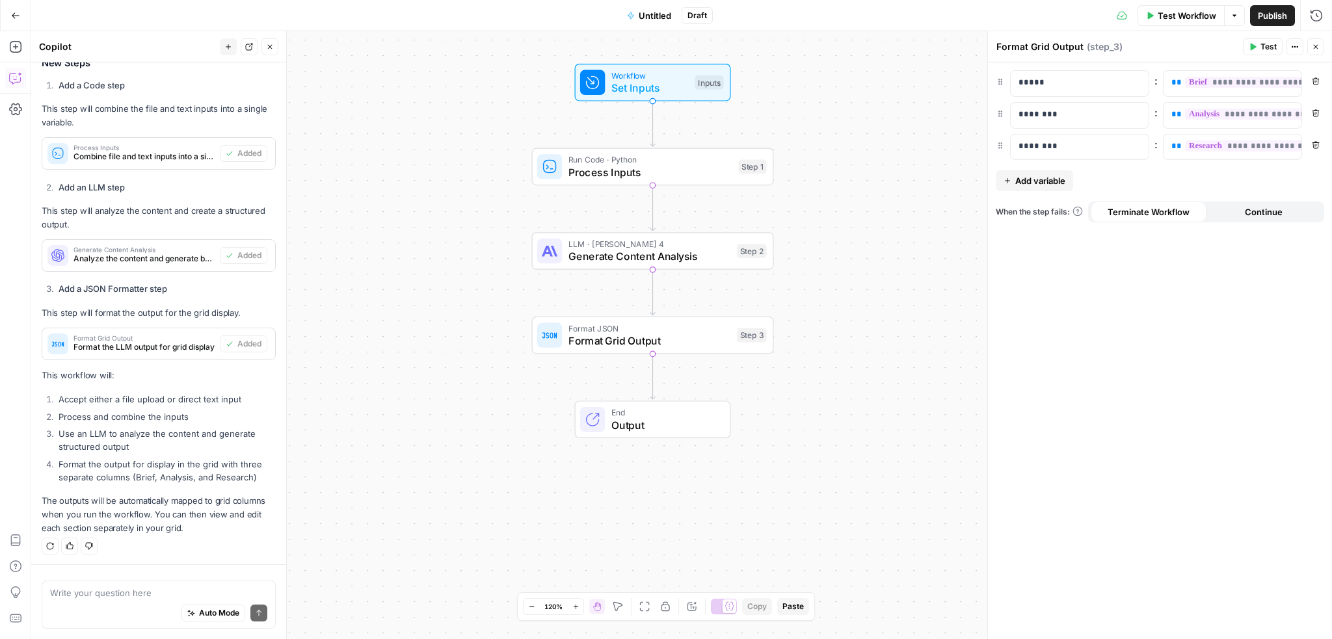
click at [639, 265] on div "LLM · Claude Sonnet 4 Generate Content Analysis Step 2 Copy step Delete step Ad…" at bounding box center [653, 251] width 242 height 38
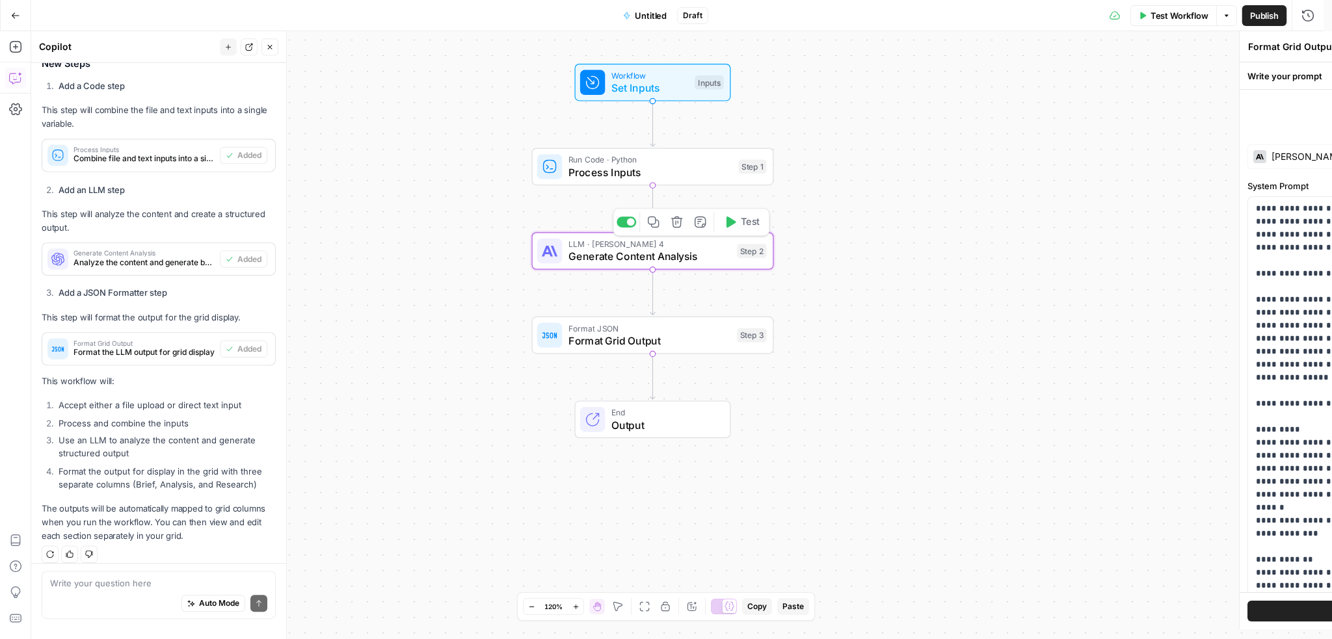
type textarea "Generate Content Analysis"
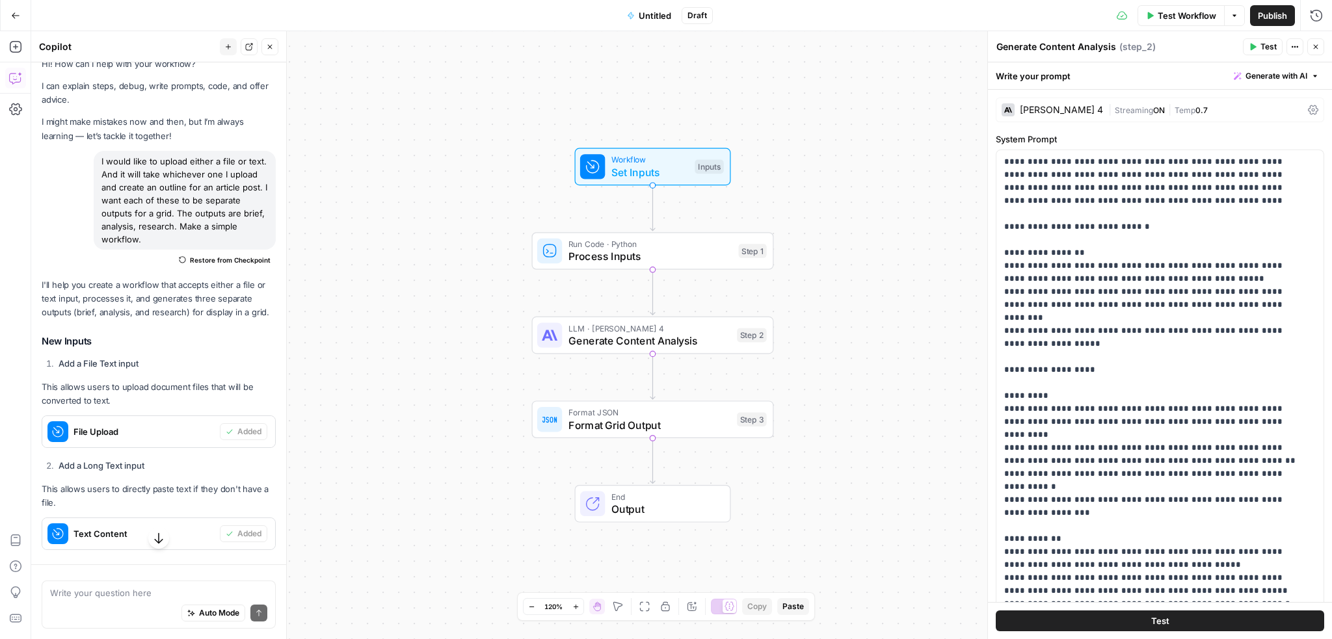
scroll to position [0, 0]
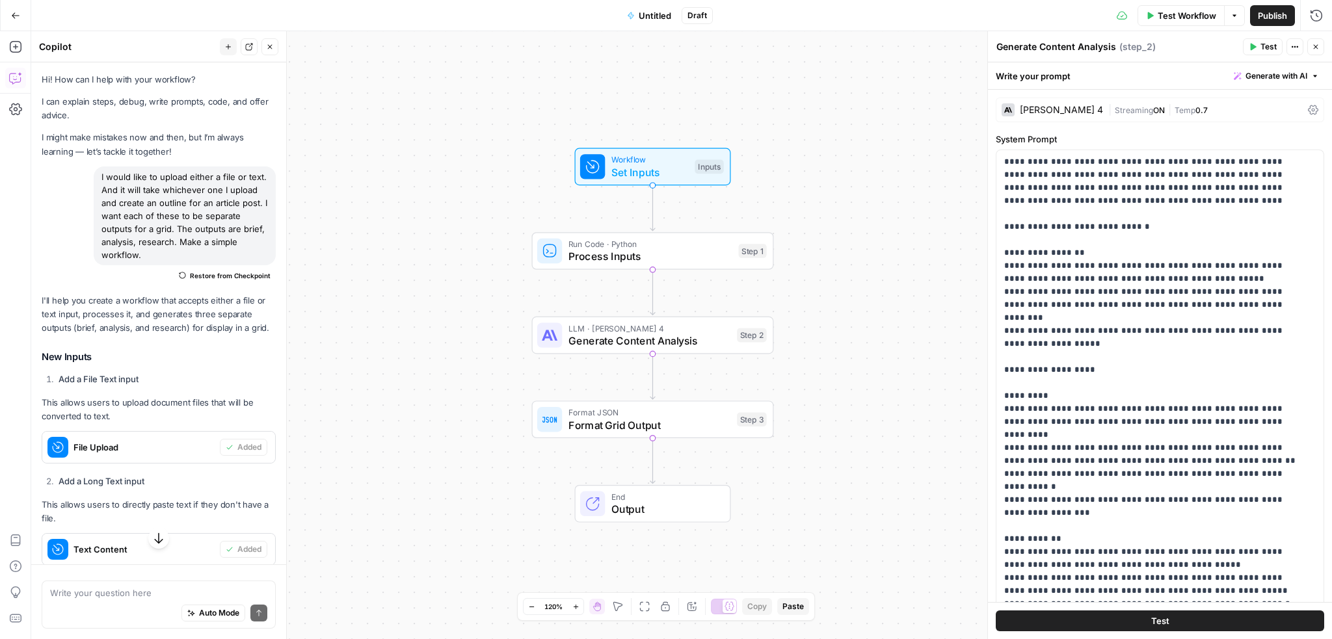
click at [1197, 21] on span "Test Workflow" at bounding box center [1187, 15] width 59 height 13
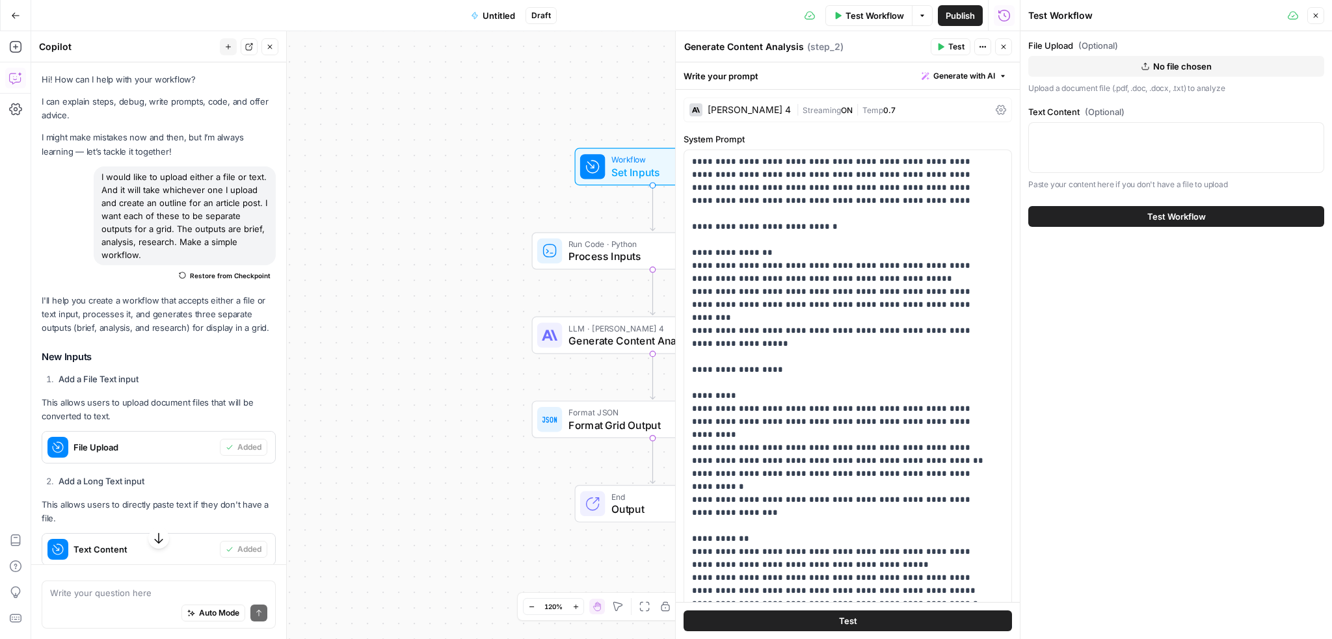
click at [1161, 68] on span "No file chosen" at bounding box center [1182, 66] width 59 height 13
click at [1315, 16] on icon "button" at bounding box center [1316, 16] width 5 height 5
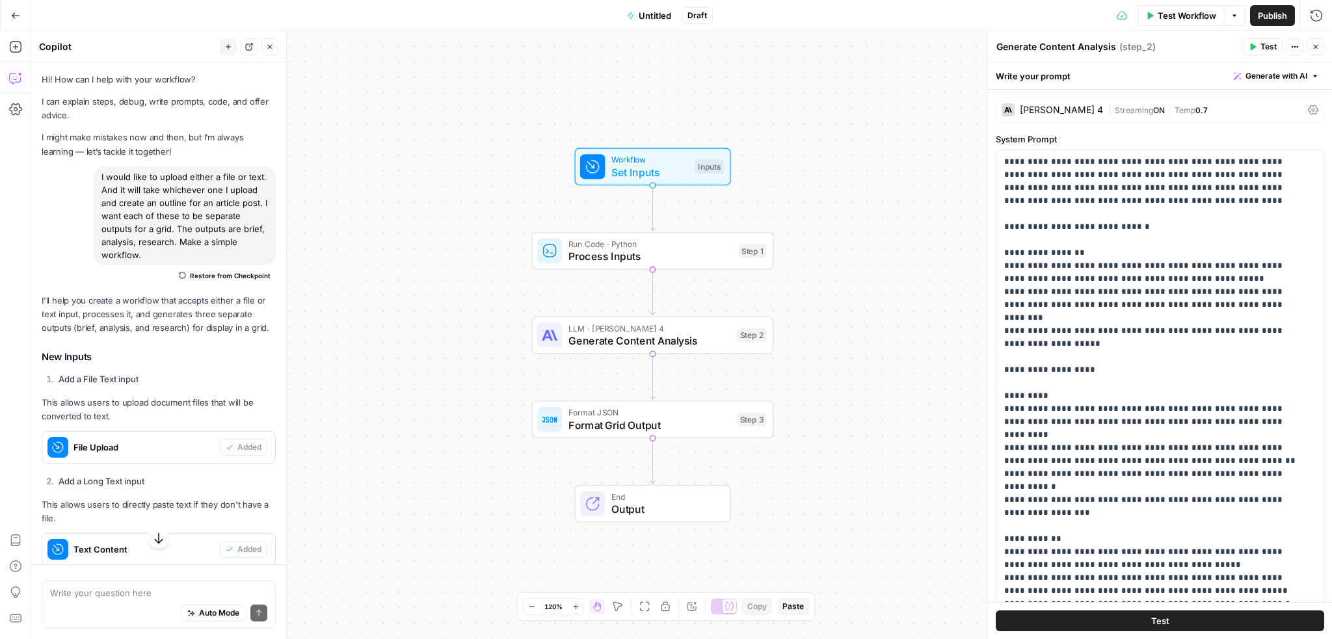
scroll to position [525, 0]
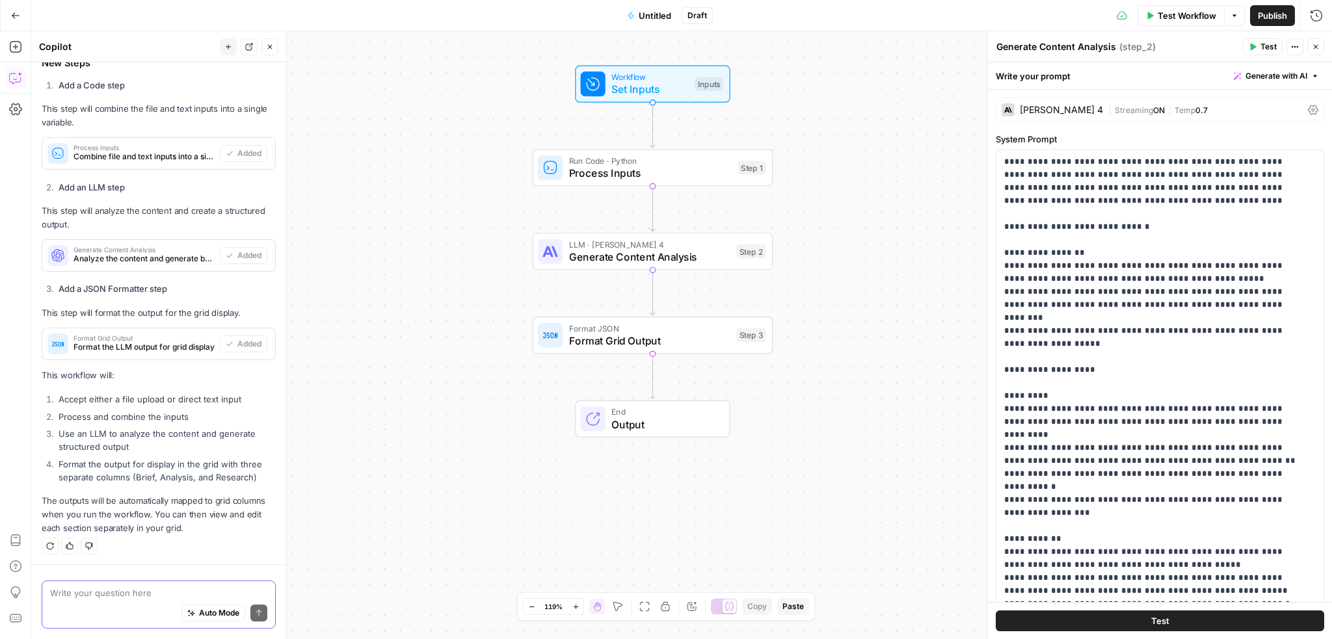
click at [94, 598] on textarea at bounding box center [158, 593] width 217 height 13
click at [110, 599] on textarea at bounding box center [158, 593] width 217 height 13
paste textarea "Make sure it considers our brand kit."
type textarea "Make sure it considers our brand kit."
click at [250, 619] on button "Send" at bounding box center [258, 613] width 17 height 17
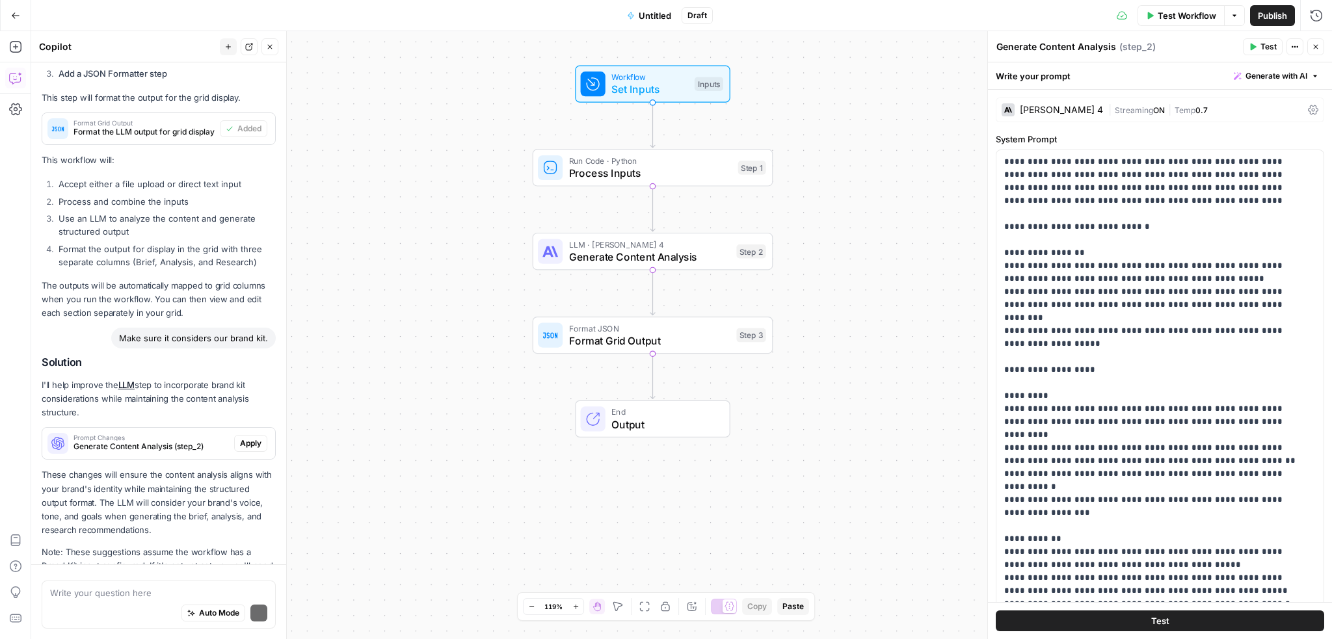
scroll to position [792, 0]
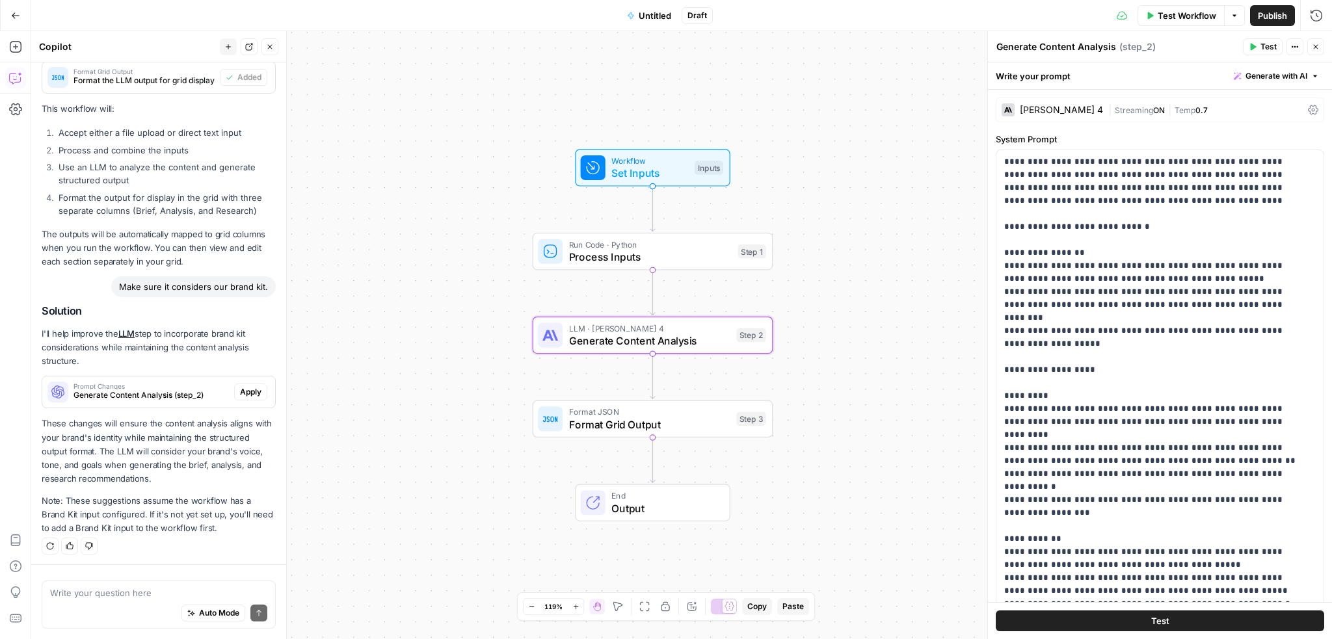
click at [242, 390] on span "Apply" at bounding box center [250, 392] width 21 height 12
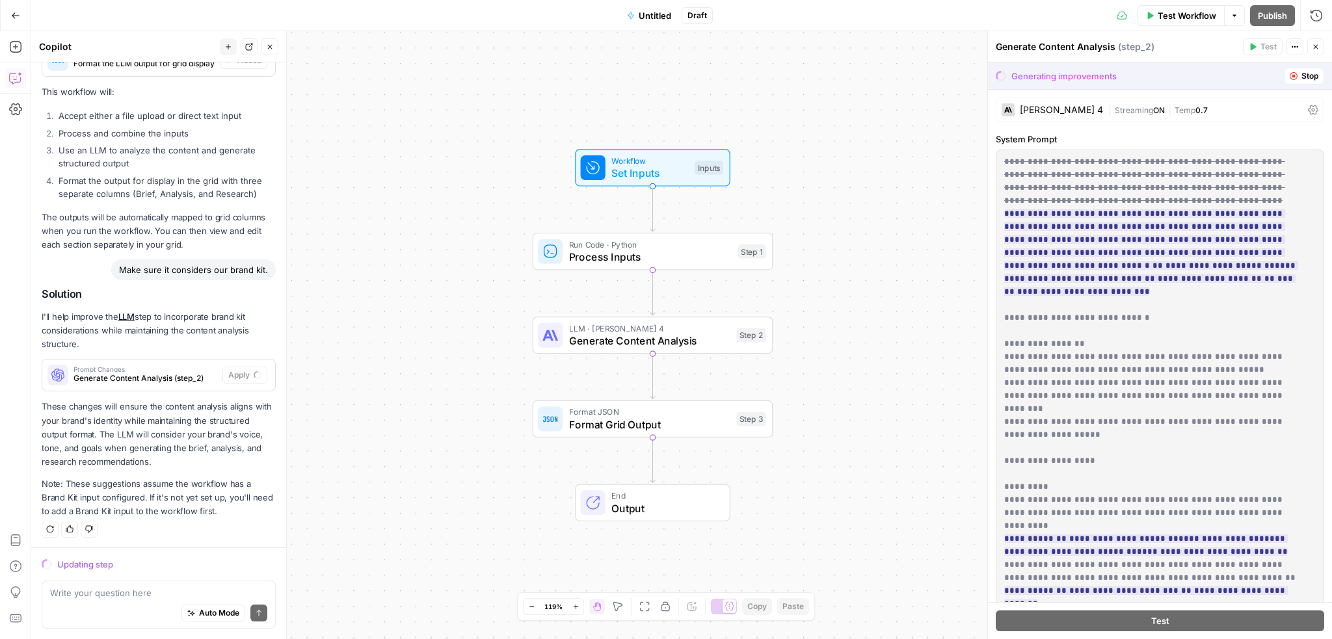
scroll to position [771, 0]
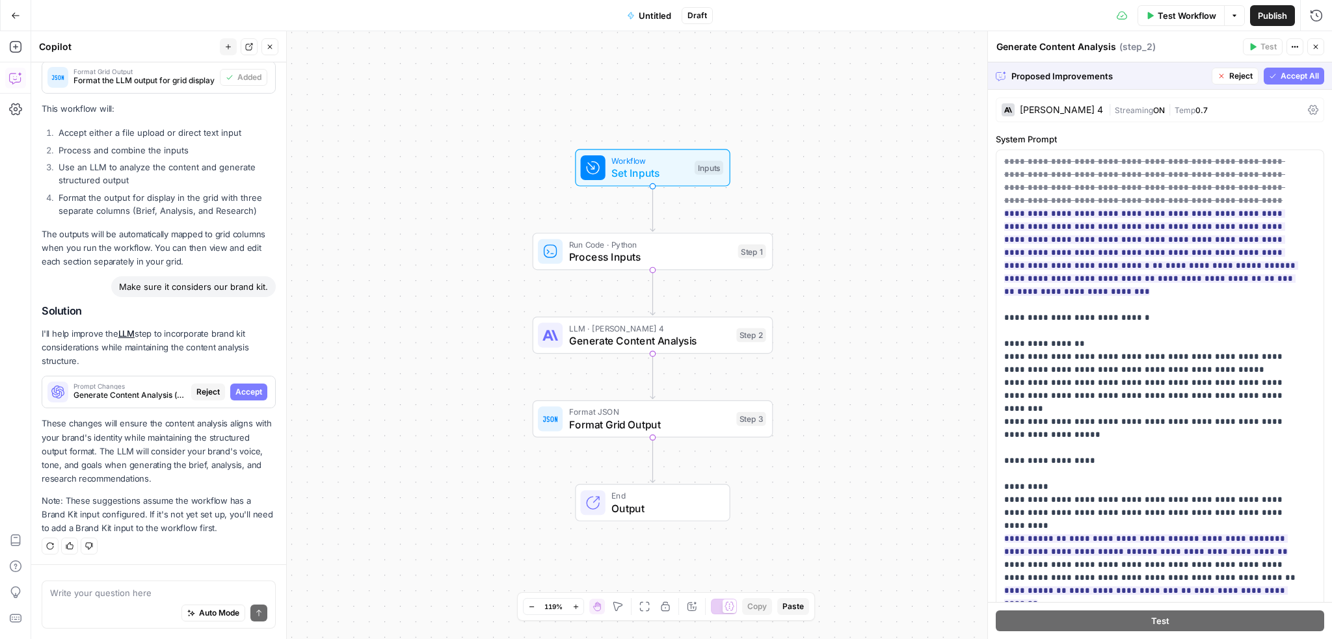
click at [1285, 78] on span "Accept All" at bounding box center [1300, 76] width 38 height 12
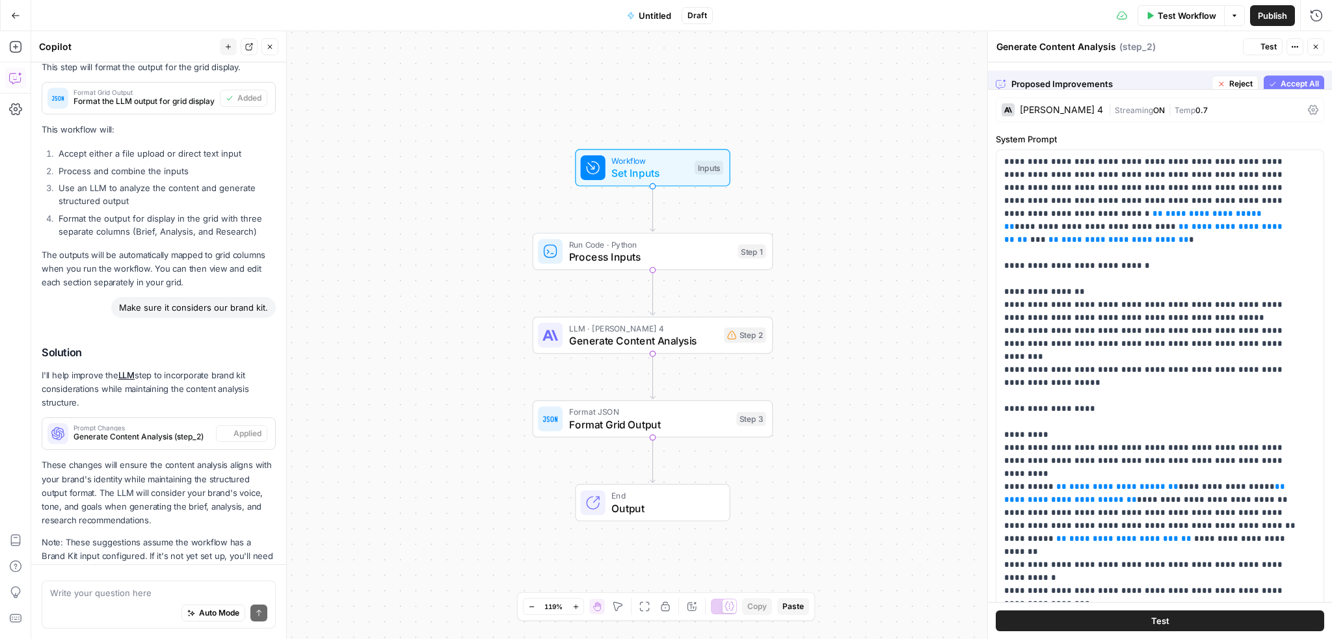
scroll to position [813, 0]
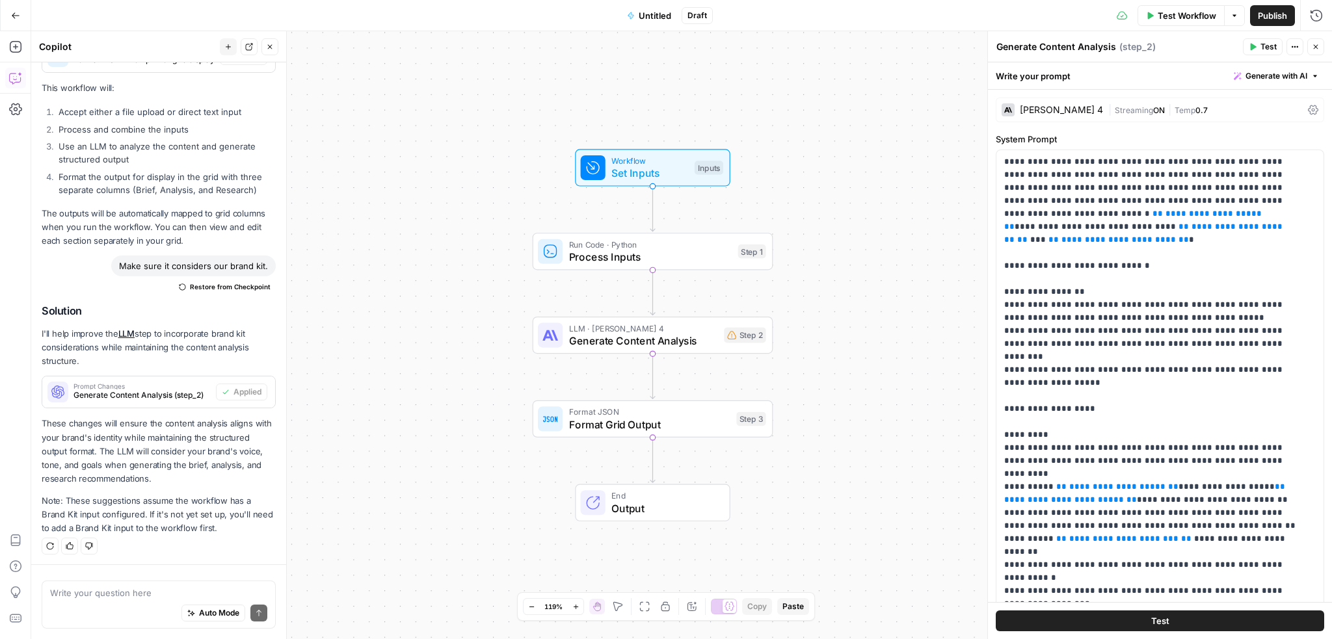
click at [641, 9] on span "Untitled" at bounding box center [655, 15] width 33 height 13
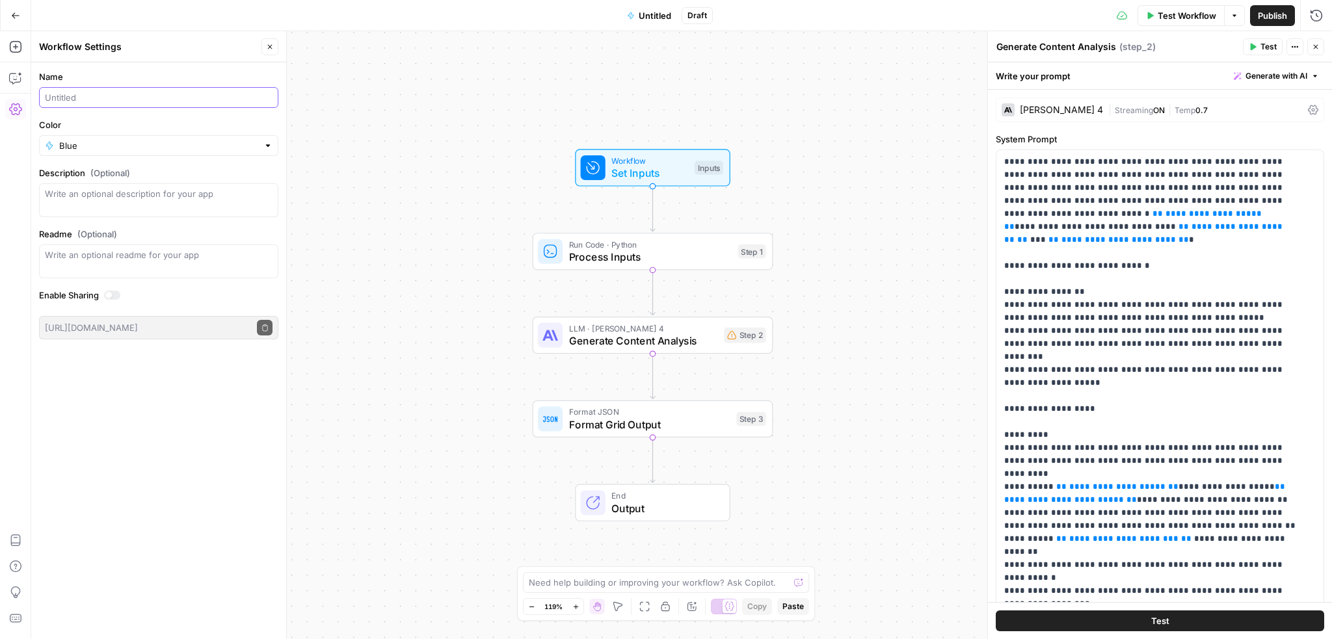
click at [96, 94] on input "Name" at bounding box center [159, 97] width 228 height 13
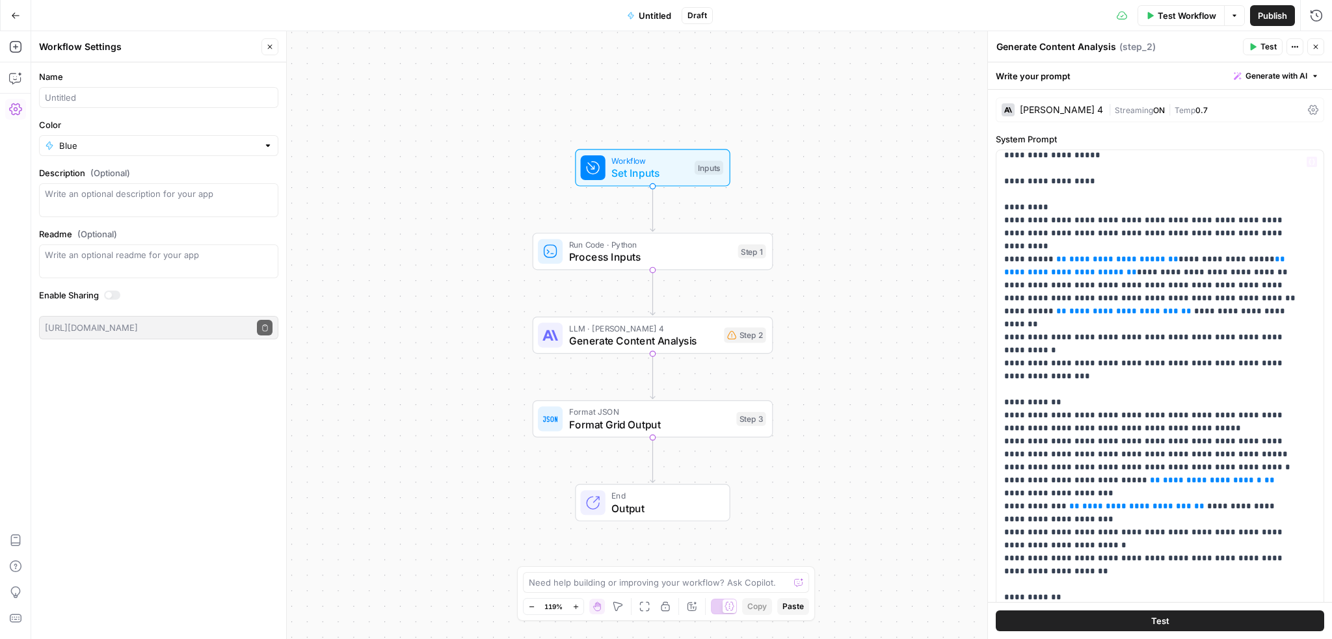
scroll to position [0, 0]
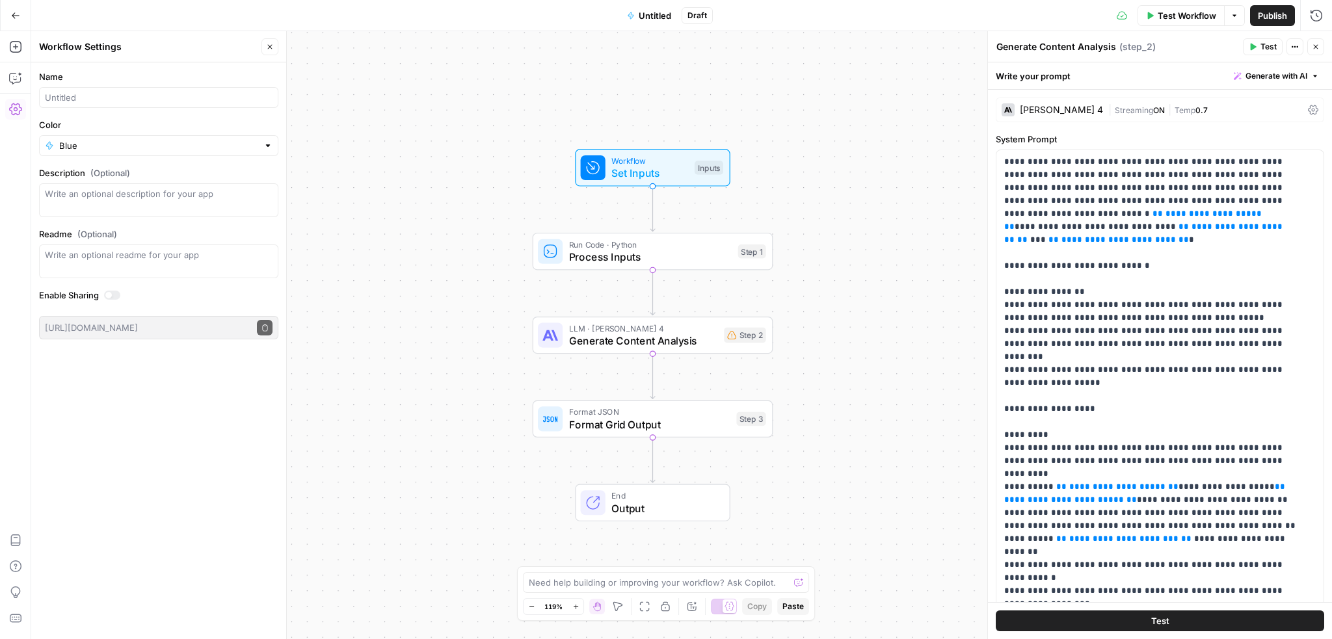
click at [1185, 18] on span "Test Workflow" at bounding box center [1187, 15] width 59 height 13
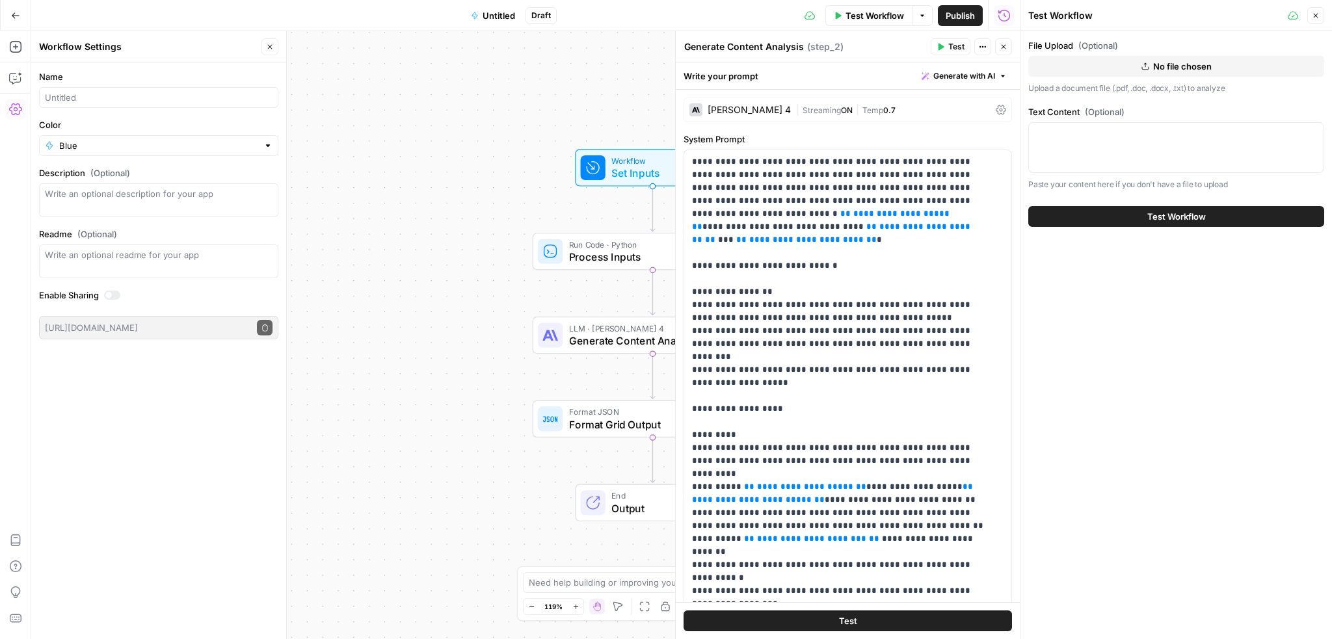
click at [1183, 70] on span "No file chosen" at bounding box center [1182, 66] width 59 height 13
click at [1191, 220] on span "Test Workflow" at bounding box center [1177, 216] width 59 height 13
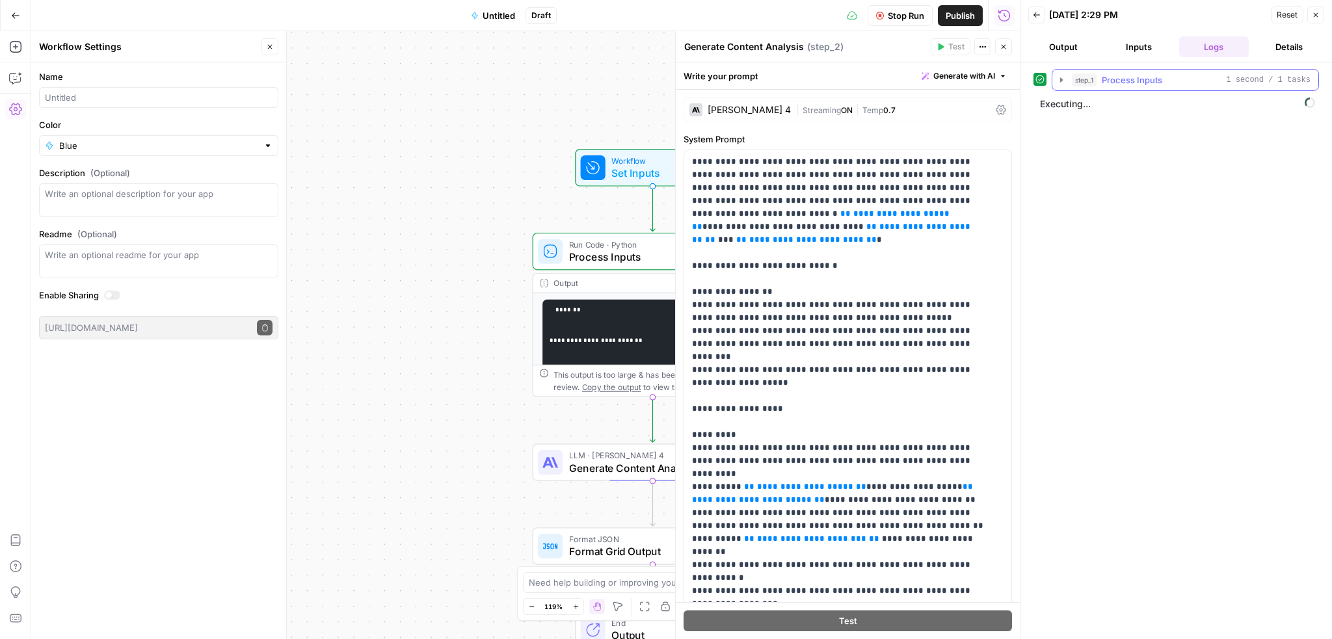
click at [1060, 77] on icon "button" at bounding box center [1061, 79] width 3 height 5
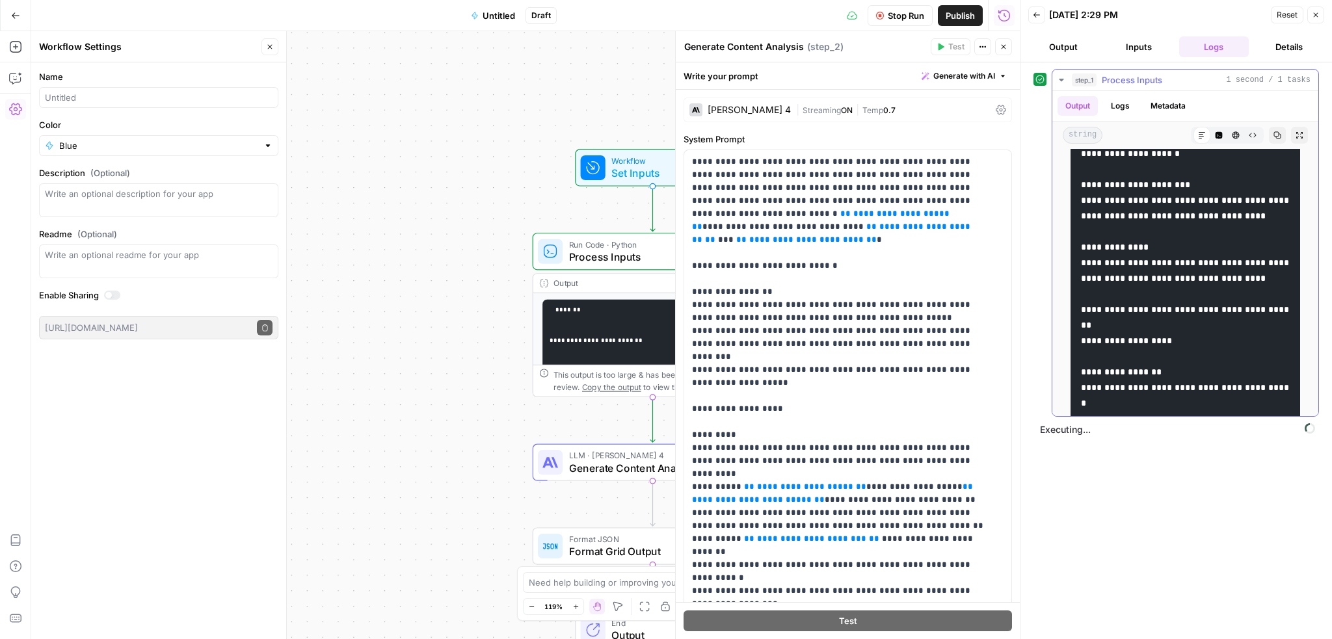
scroll to position [5074, 0]
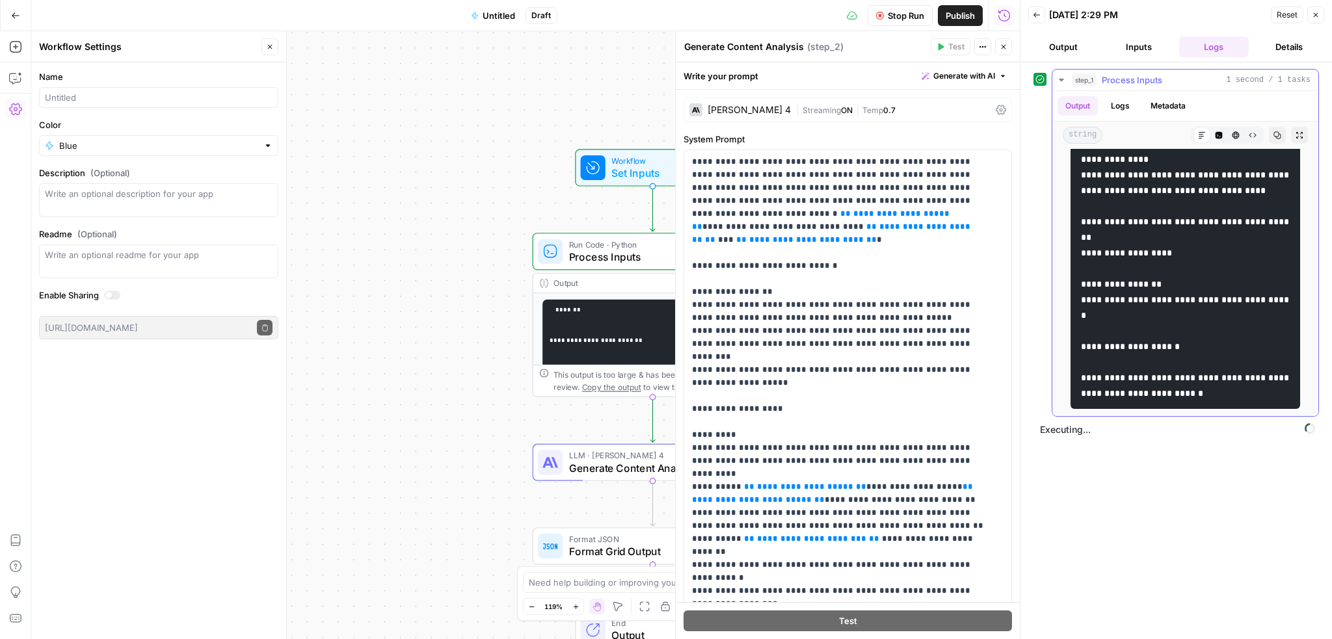
click at [1061, 77] on icon "button" at bounding box center [1062, 80] width 10 height 10
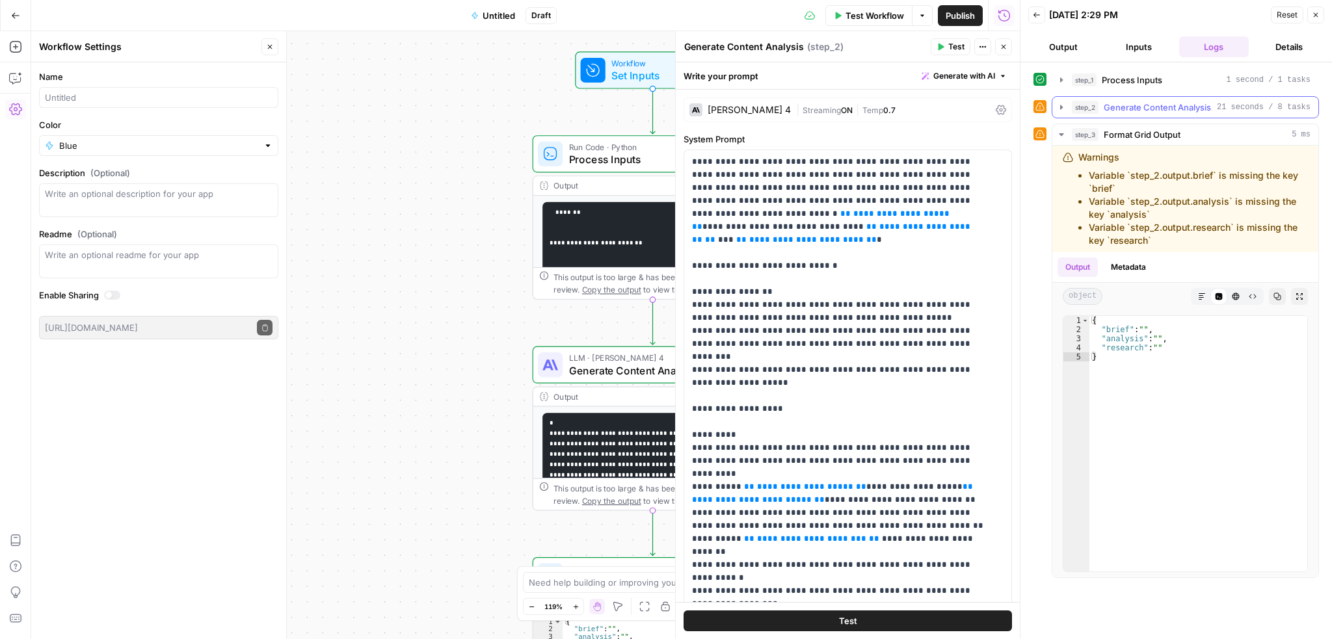
click at [1062, 103] on icon "button" at bounding box center [1062, 107] width 10 height 10
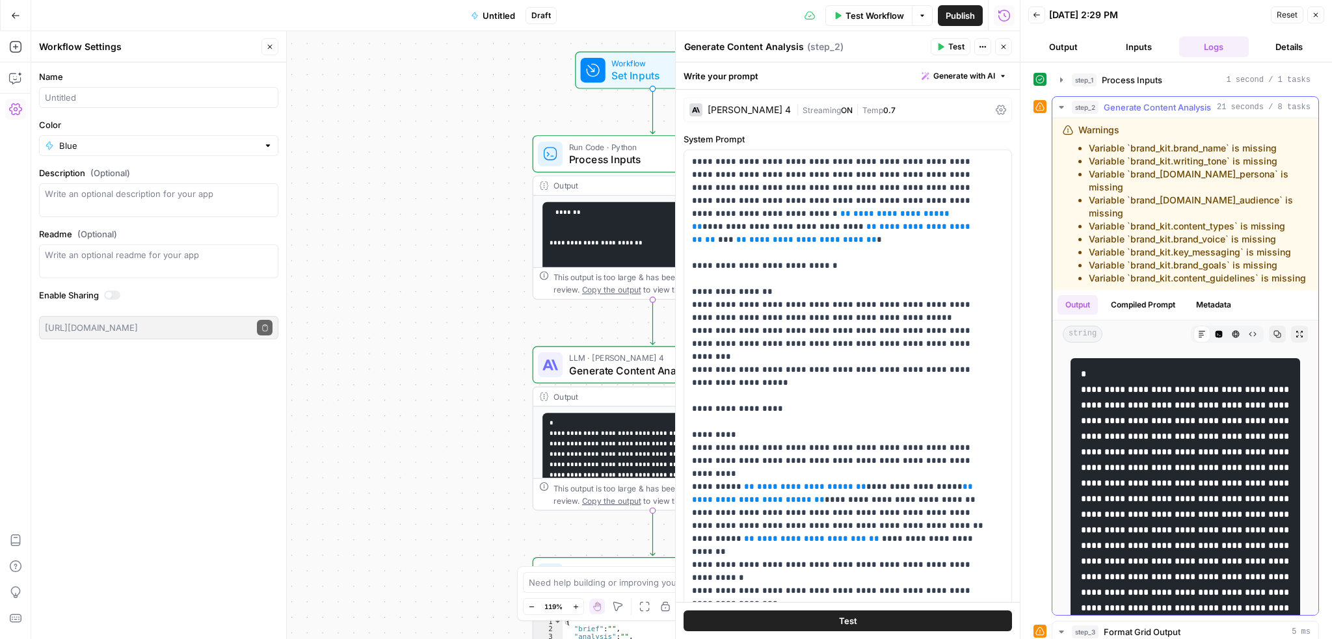
click at [1064, 102] on icon "button" at bounding box center [1062, 107] width 10 height 10
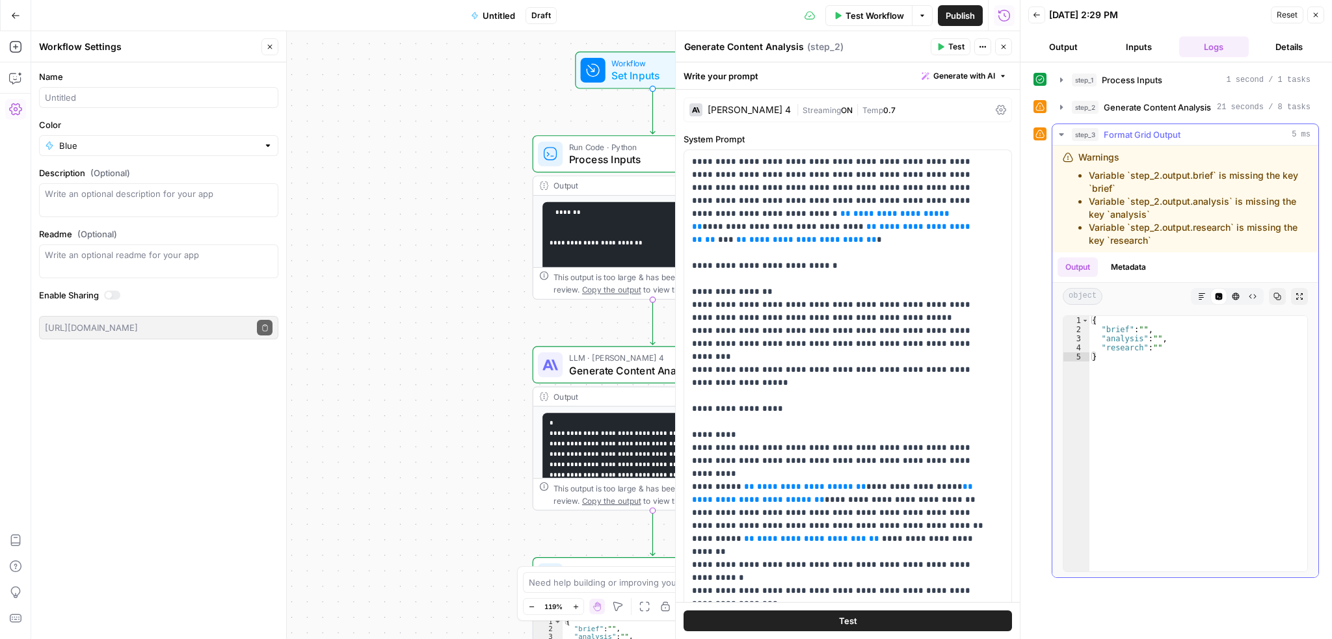
click at [1060, 129] on icon "button" at bounding box center [1062, 134] width 10 height 10
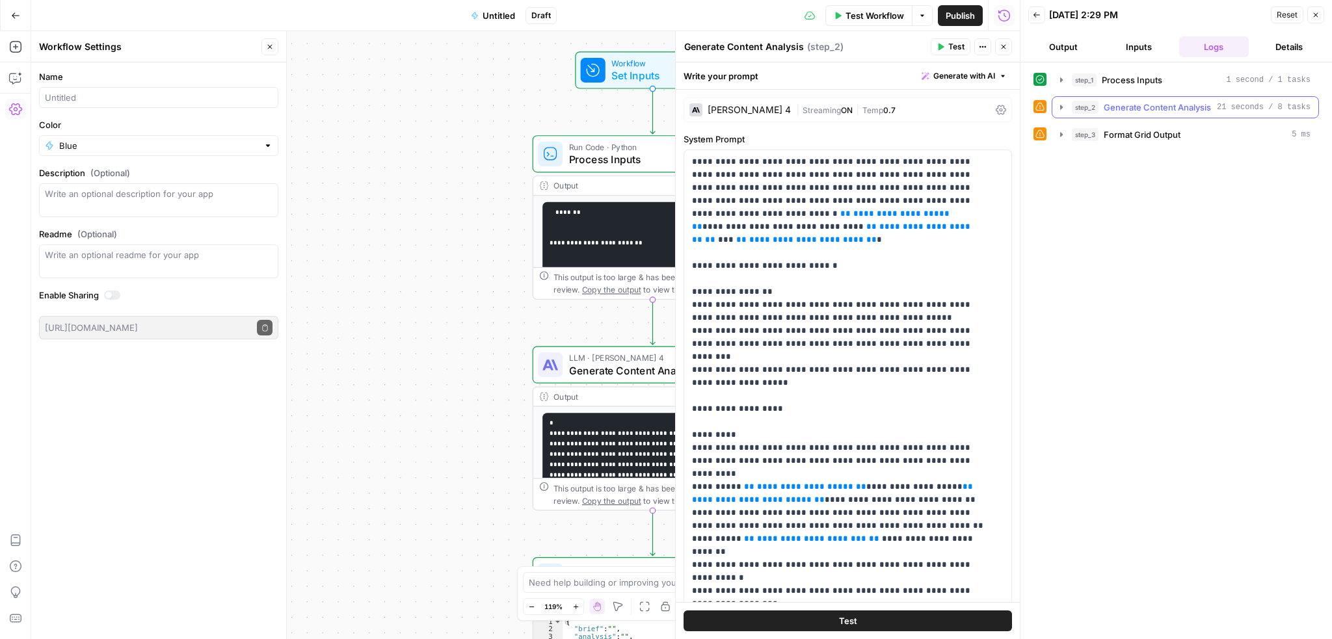
click at [1070, 109] on button "step_2 Generate Content Analysis 21 seconds / 8 tasks" at bounding box center [1186, 107] width 266 height 21
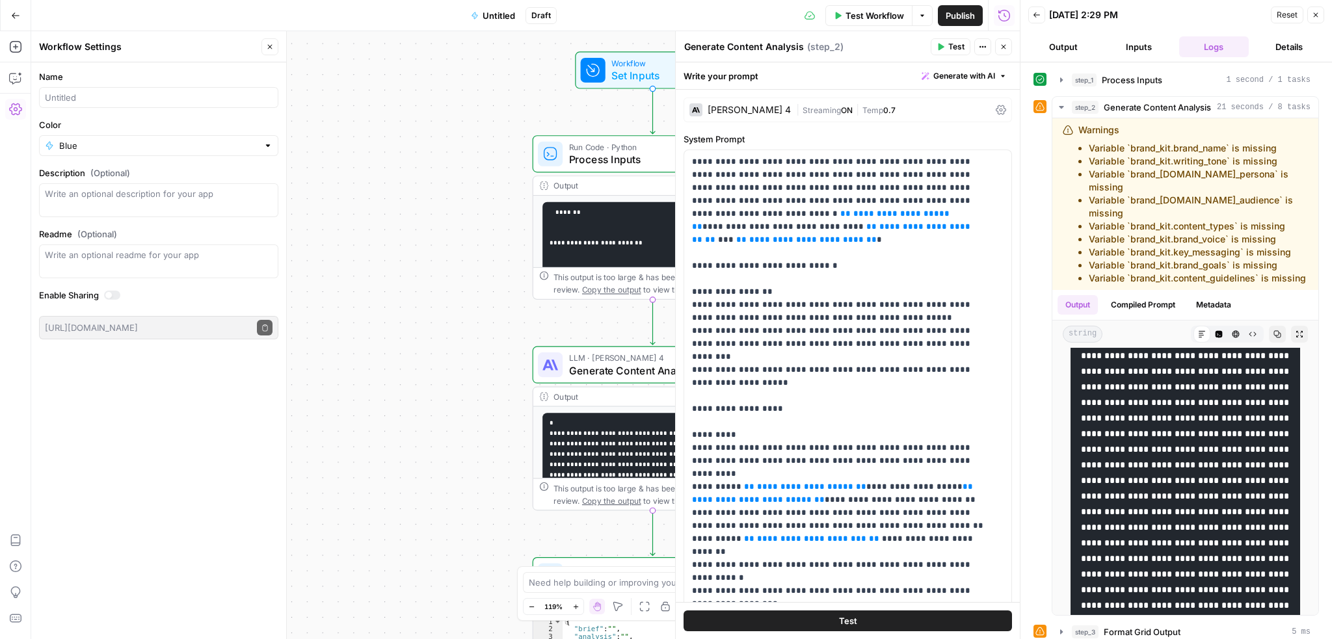
scroll to position [1236, 0]
click at [1218, 626] on div "step_3 Format Grid Output 5 ms" at bounding box center [1191, 632] width 239 height 13
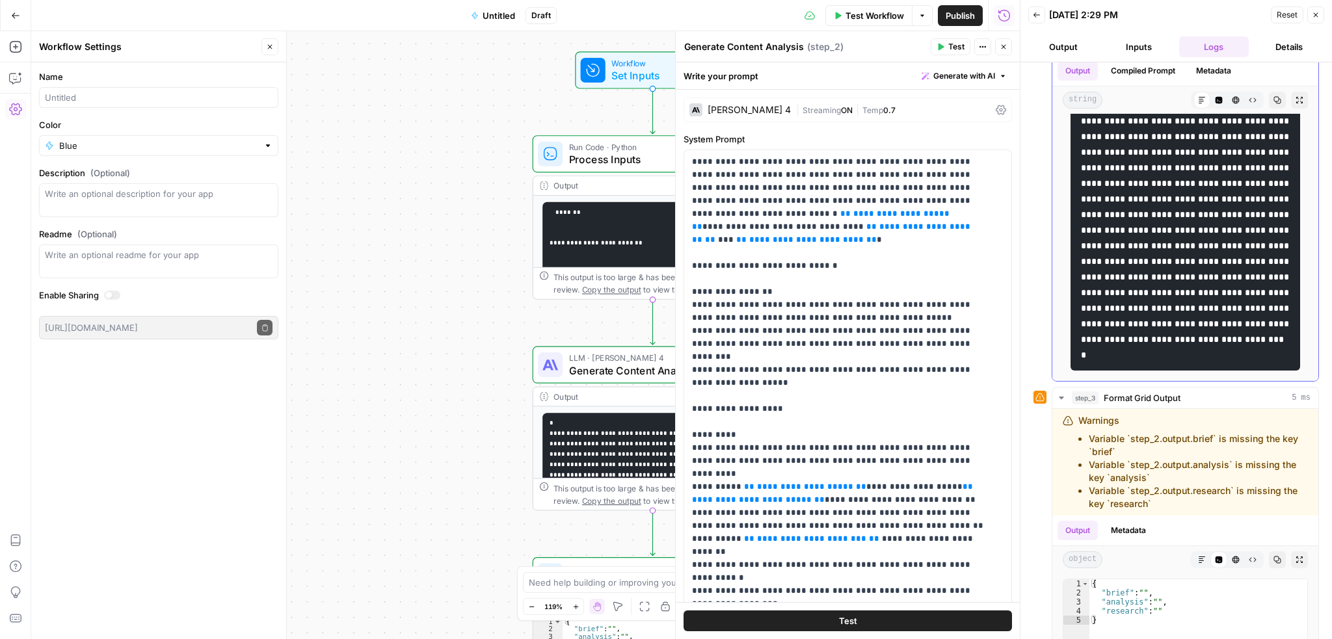
scroll to position [0, 0]
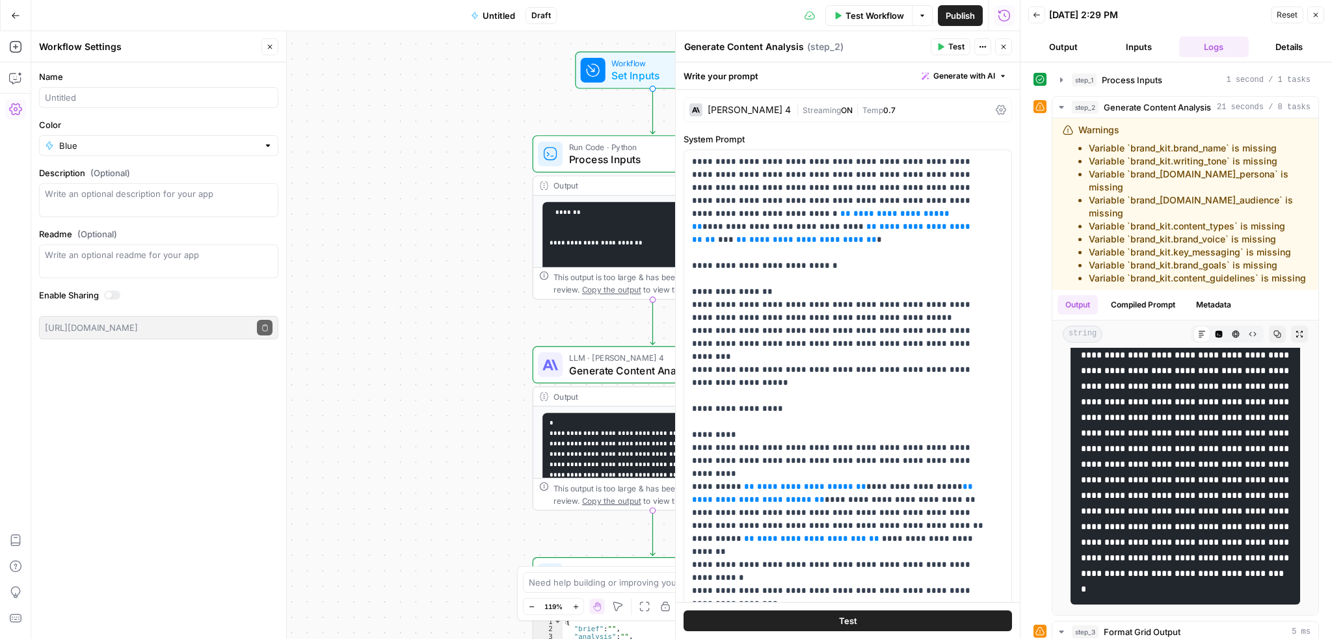
click at [1042, 109] on icon at bounding box center [1040, 106] width 9 height 9
click at [1072, 103] on span "step_2" at bounding box center [1085, 107] width 27 height 13
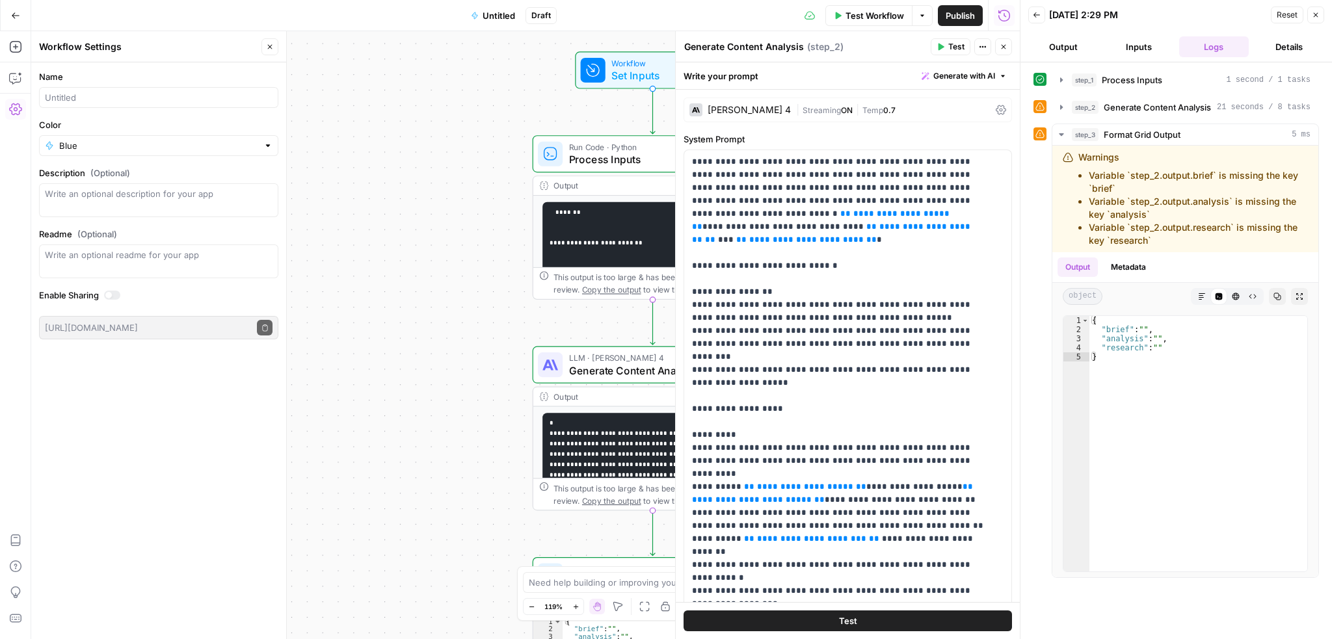
click at [1071, 57] on header "Back 08/18/25 at 2:29 PM Reset Close Output Inputs Logs Details" at bounding box center [1177, 31] width 312 height 62
click at [1070, 42] on button "Output" at bounding box center [1064, 46] width 70 height 21
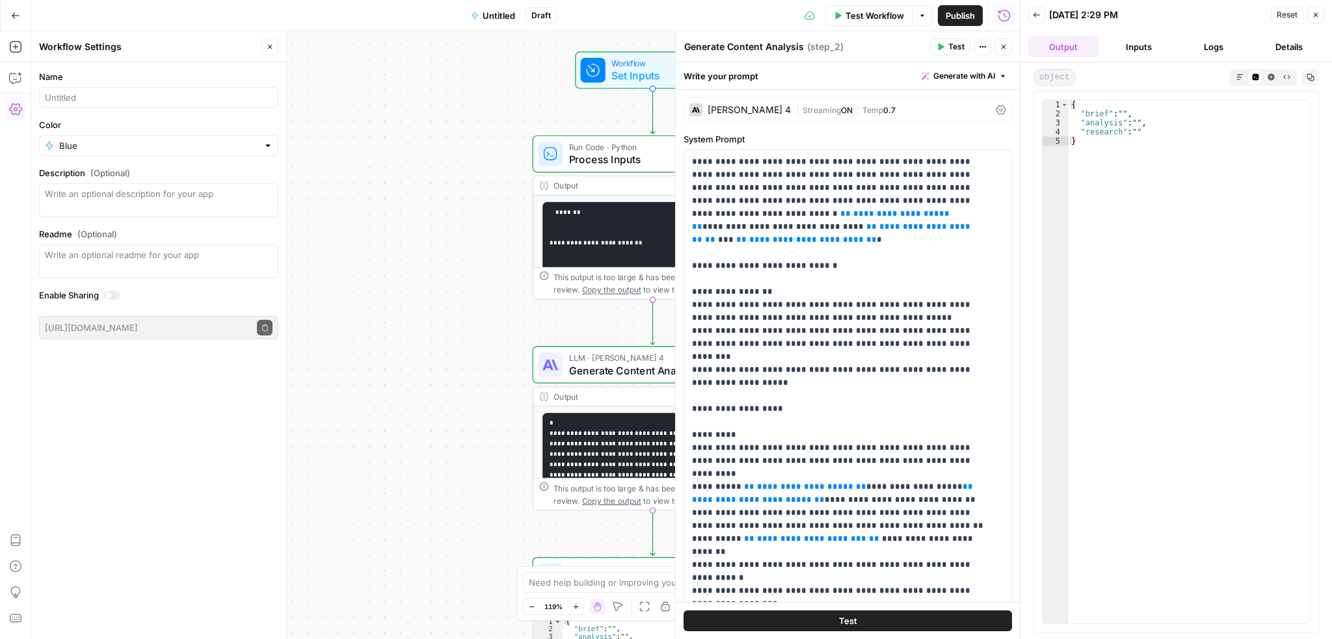
click at [1133, 38] on button "Inputs" at bounding box center [1139, 46] width 70 height 21
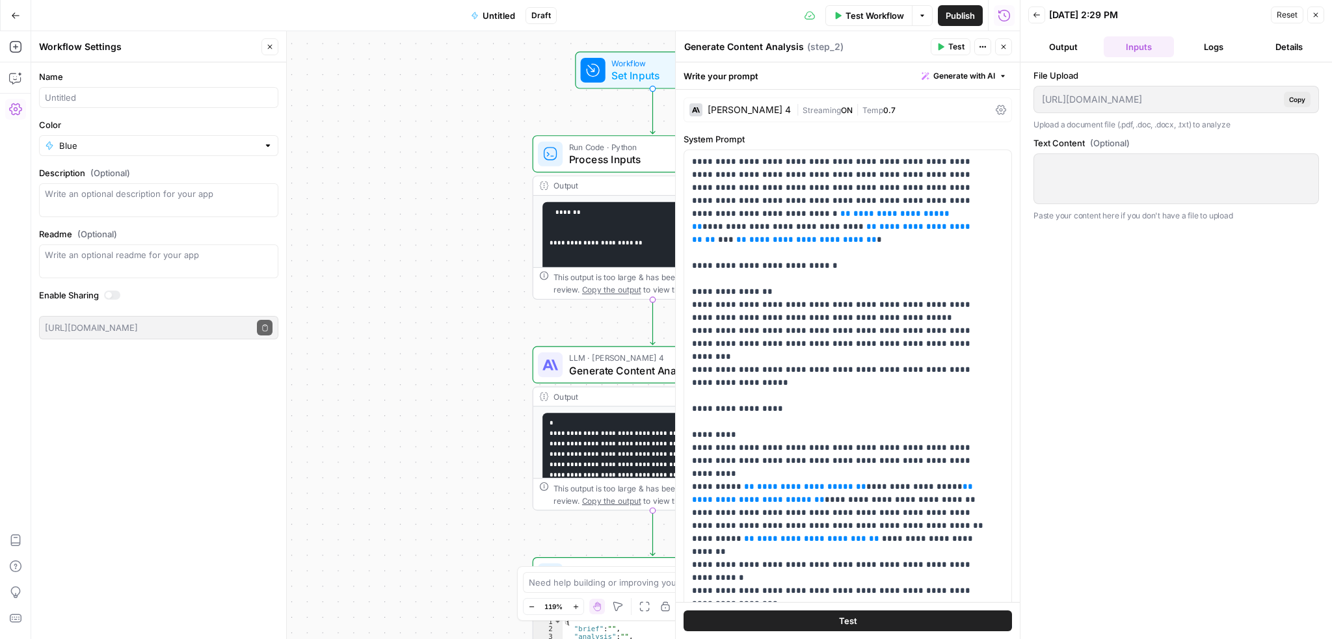
click at [1078, 37] on button "Output" at bounding box center [1064, 46] width 70 height 21
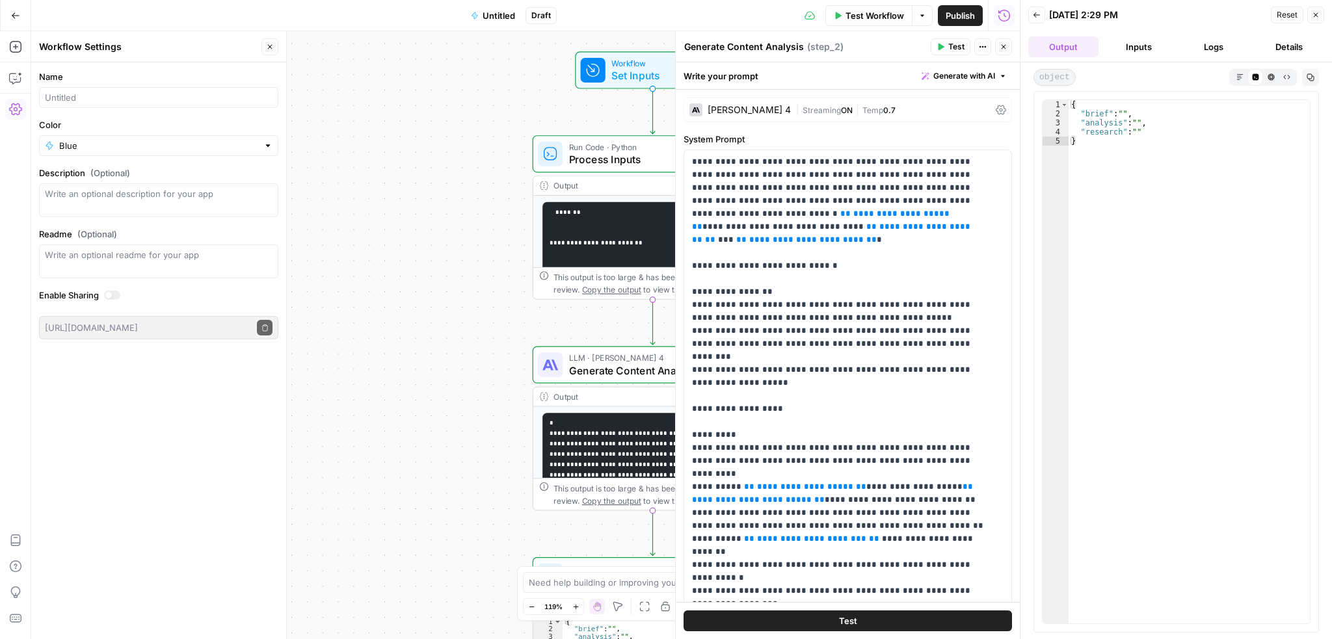
click at [1312, 15] on button "Close" at bounding box center [1316, 15] width 17 height 17
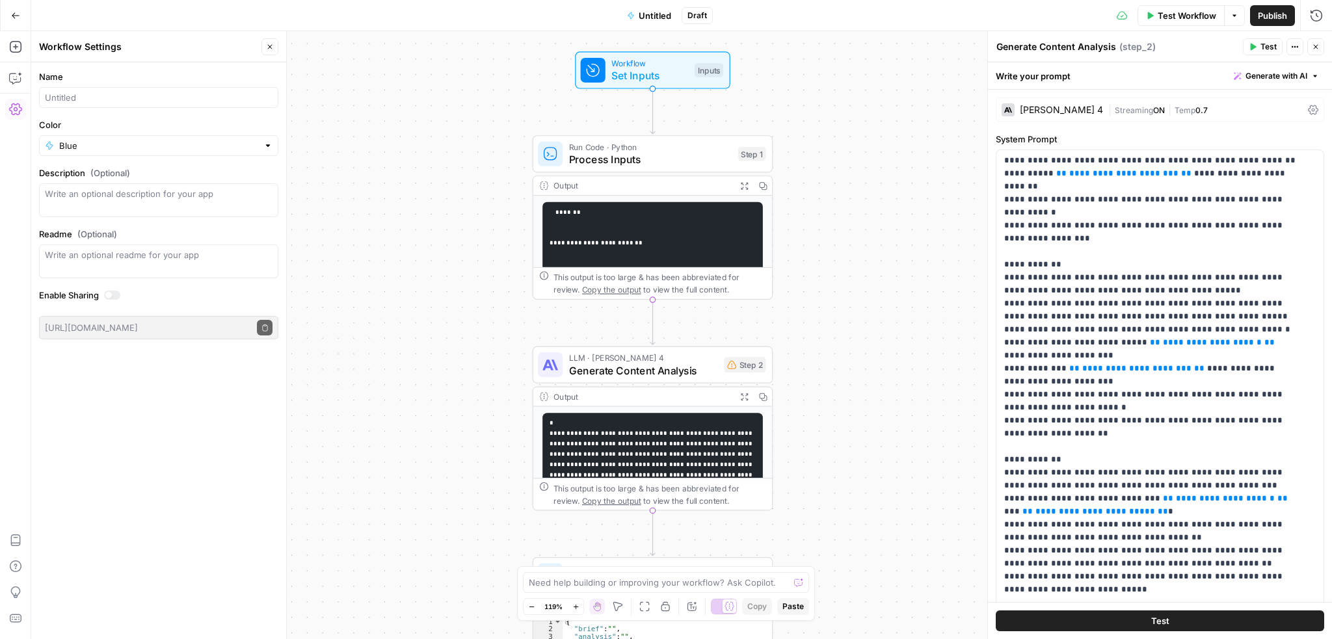
scroll to position [417, 0]
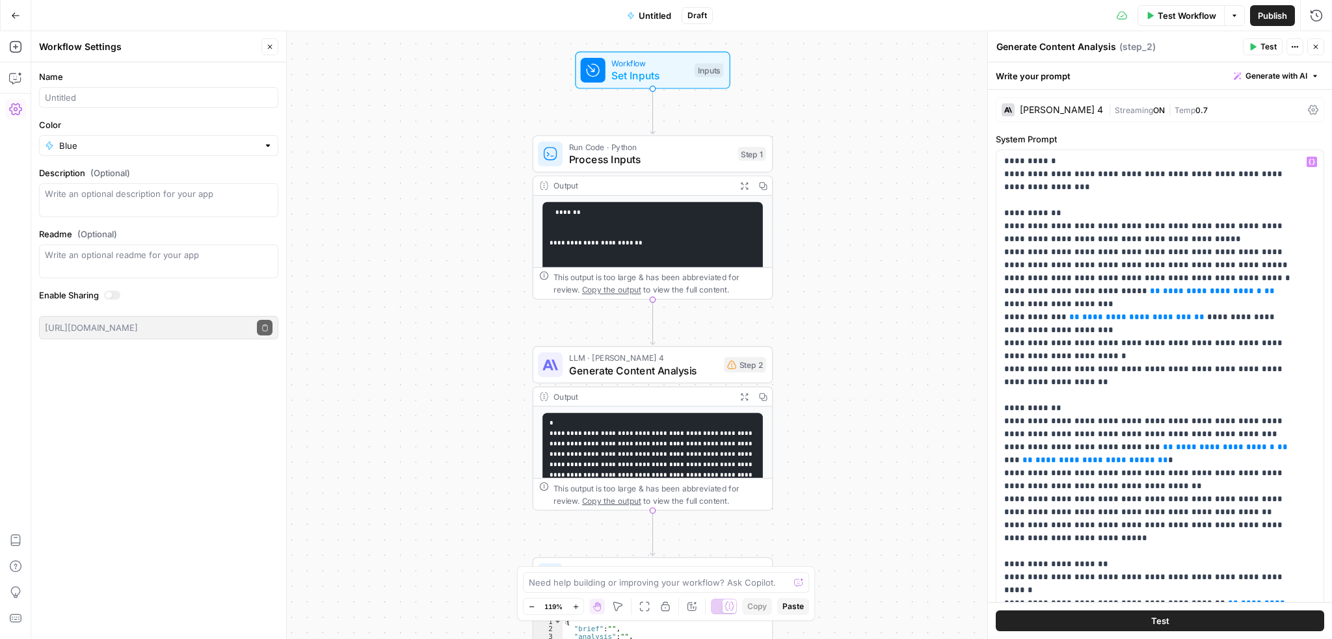
click at [902, 366] on div "Workflow Set Inputs Inputs Run Code · Python Process Inputs Step 1 Output Expan…" at bounding box center [681, 335] width 1301 height 608
click at [745, 366] on div "Step 2" at bounding box center [745, 365] width 42 height 16
click at [816, 364] on div "Variable brand_kit is missing" at bounding box center [836, 364] width 113 height 13
click at [1317, 44] on icon "button" at bounding box center [1316, 47] width 8 height 8
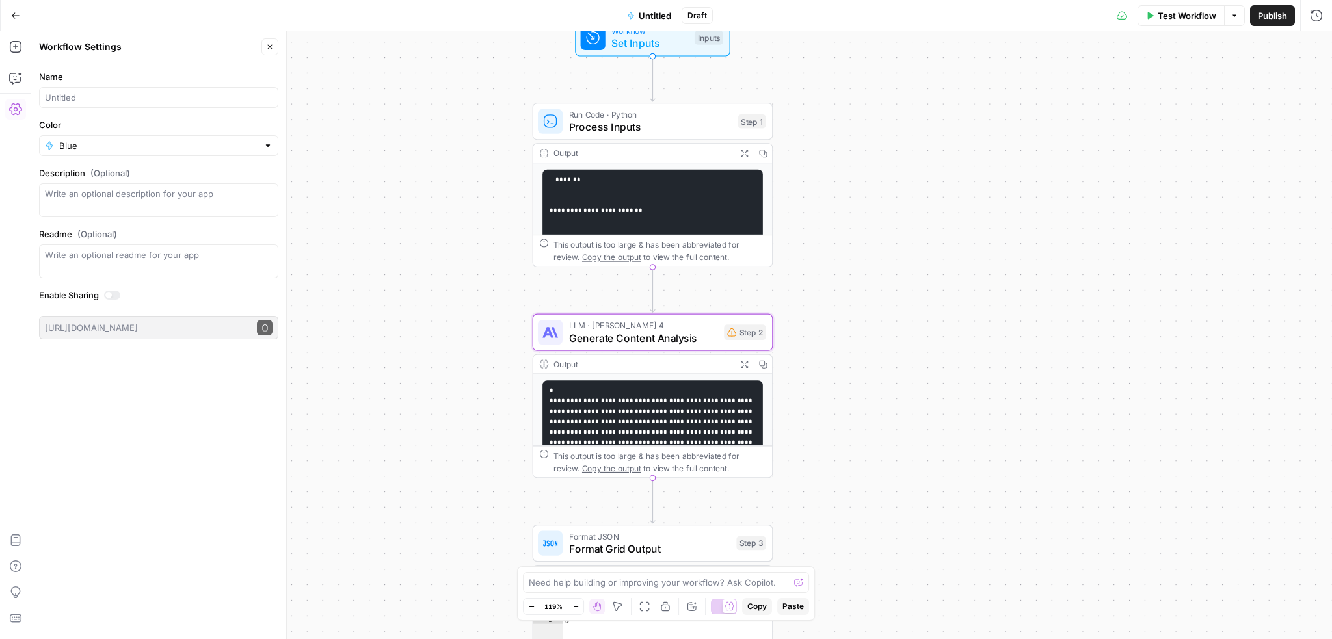
click at [672, 44] on span "Set Inputs" at bounding box center [650, 43] width 77 height 16
click at [16, 77] on icon "button" at bounding box center [15, 78] width 13 height 13
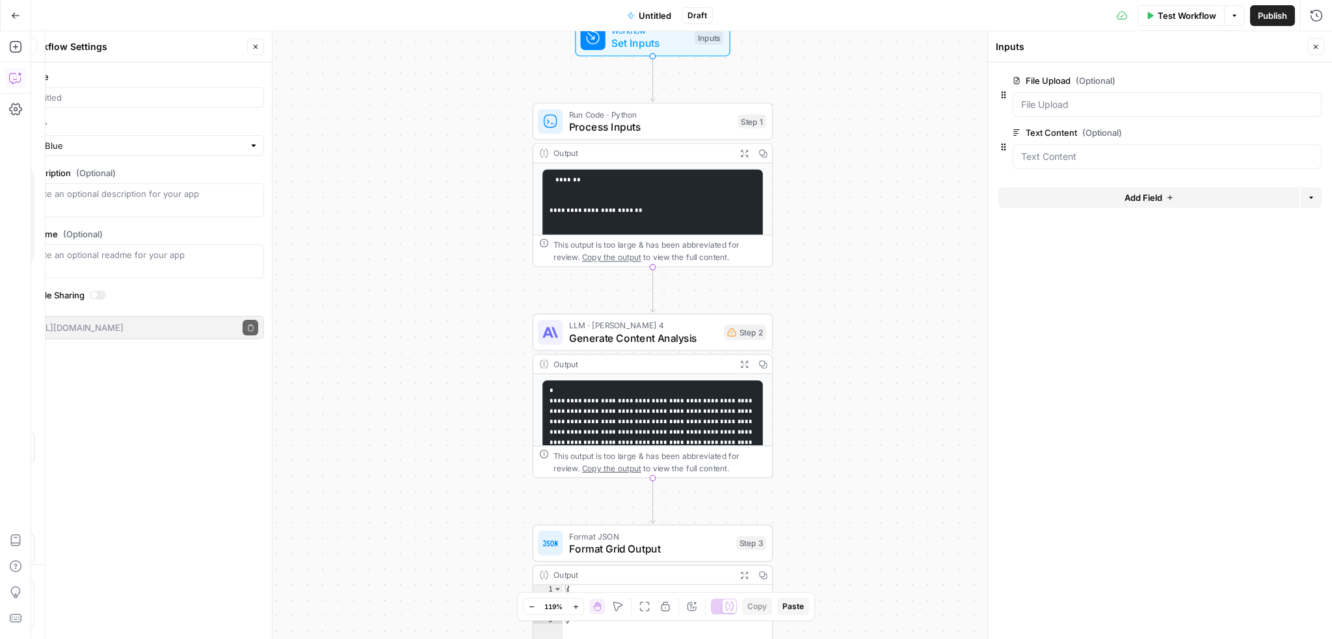
scroll to position [813, 0]
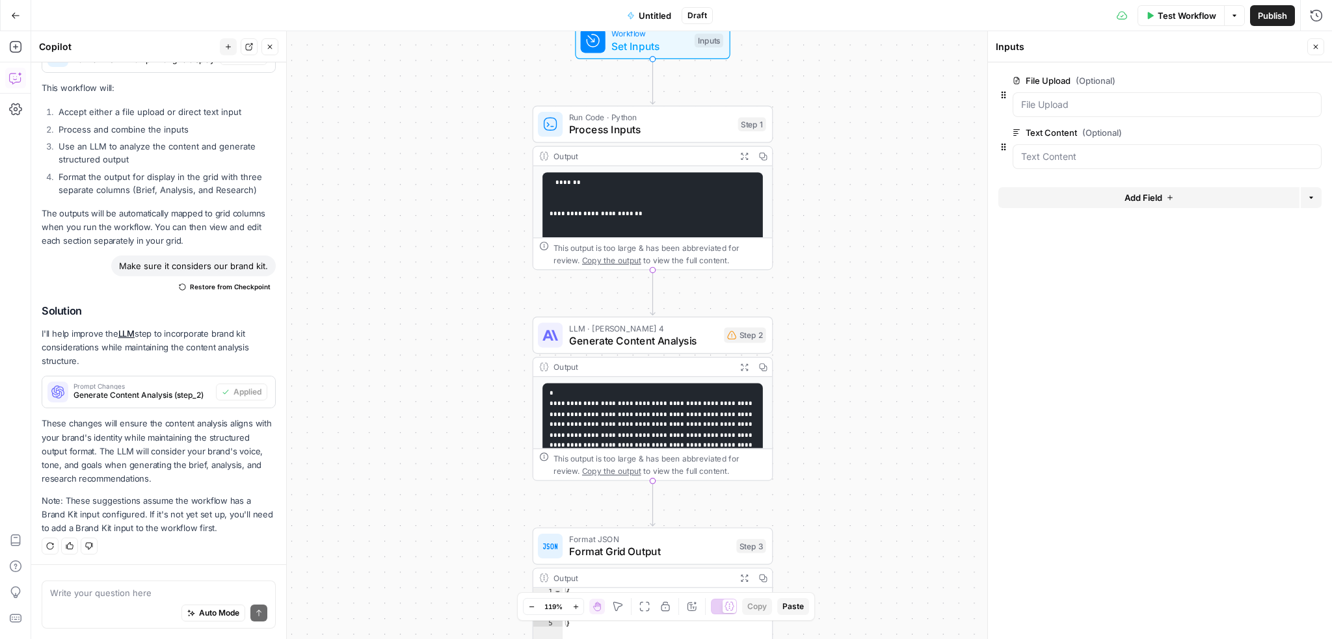
click at [148, 594] on textarea at bounding box center [158, 593] width 217 height 13
type textarea "It says brand kit is missing."
click at [253, 616] on button "Send" at bounding box center [258, 613] width 17 height 17
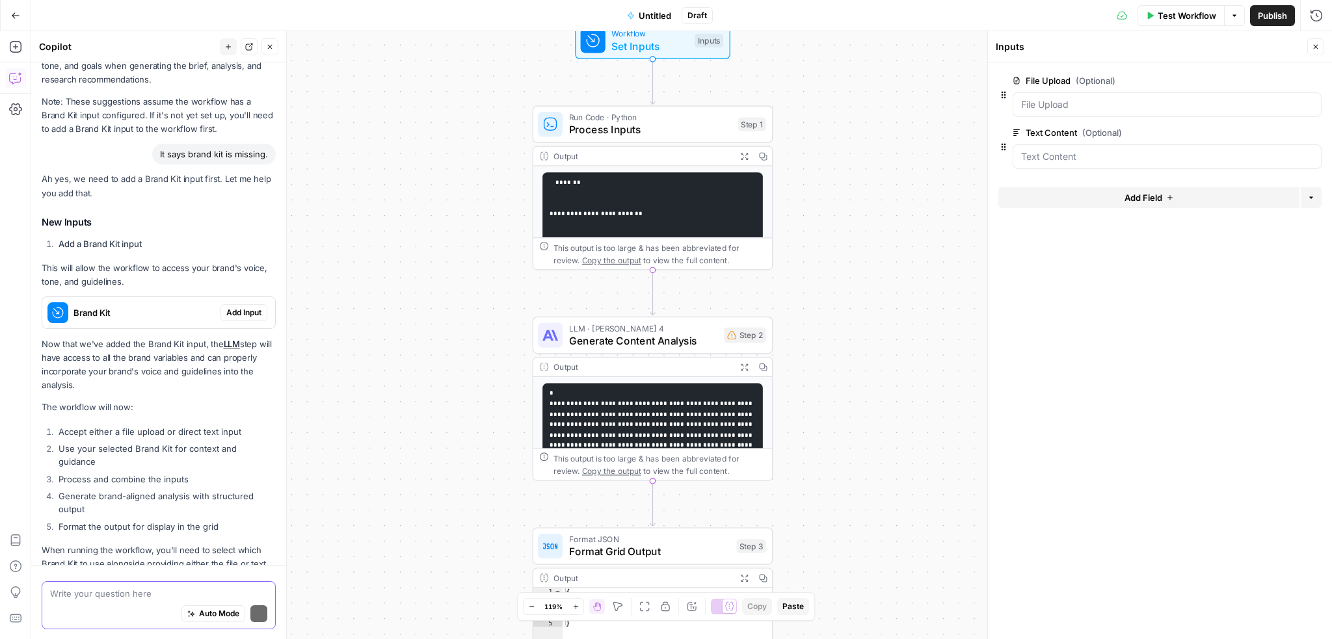
scroll to position [1288, 0]
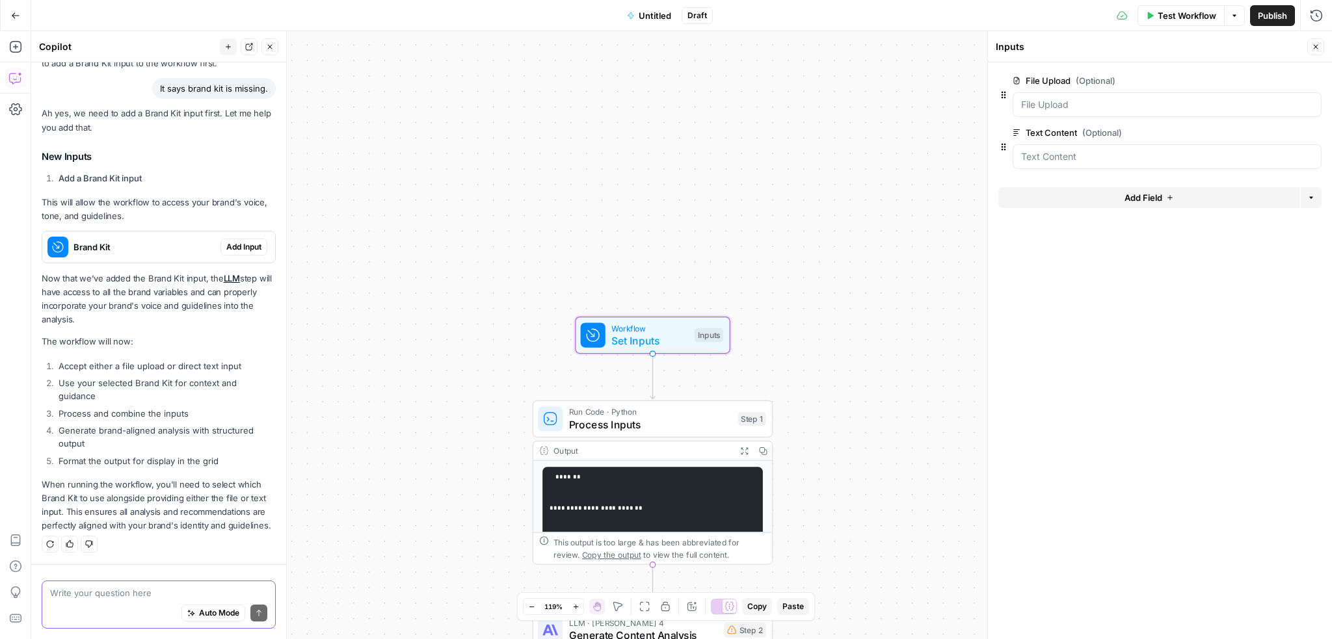
click at [245, 241] on span "Add Input" at bounding box center [243, 247] width 35 height 12
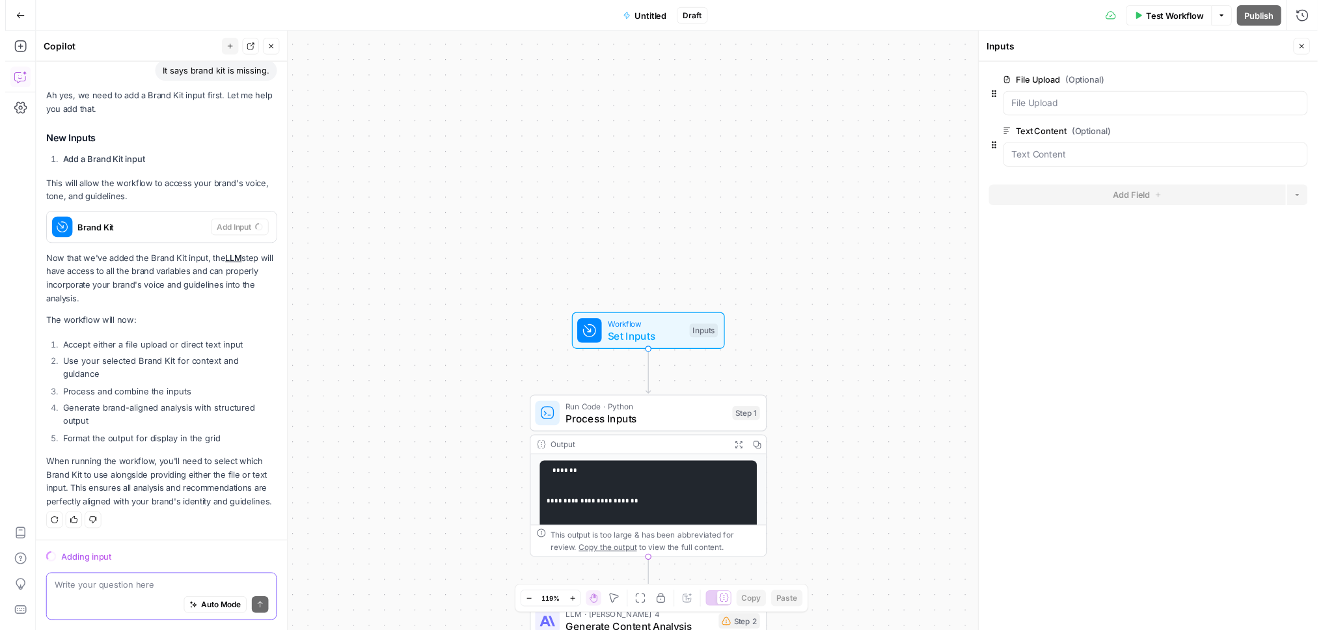
scroll to position [1309, 0]
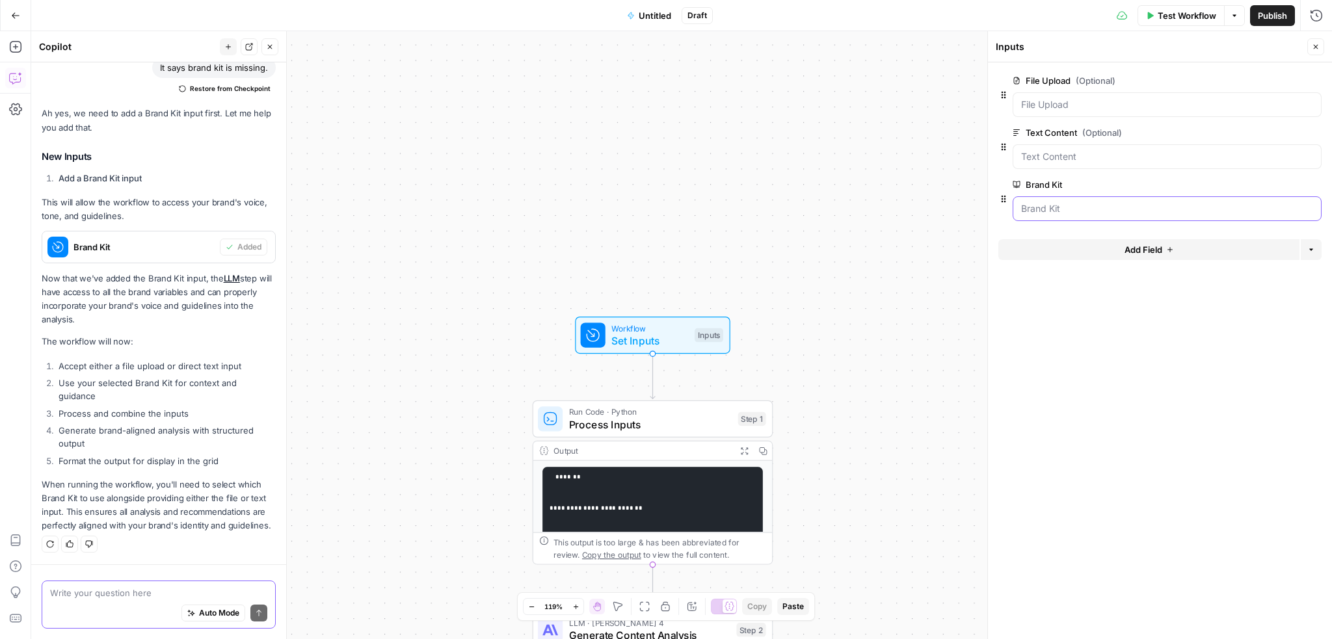
click at [1089, 212] on Kit "Brand Kit" at bounding box center [1167, 208] width 292 height 13
click at [1166, 213] on Kit "Brand Kit" at bounding box center [1167, 208] width 292 height 13
click at [1241, 208] on Kit "Brand Kit" at bounding box center [1167, 208] width 292 height 13
click at [1051, 215] on div at bounding box center [1167, 208] width 309 height 25
click at [1170, 15] on span "Test Workflow" at bounding box center [1187, 15] width 59 height 13
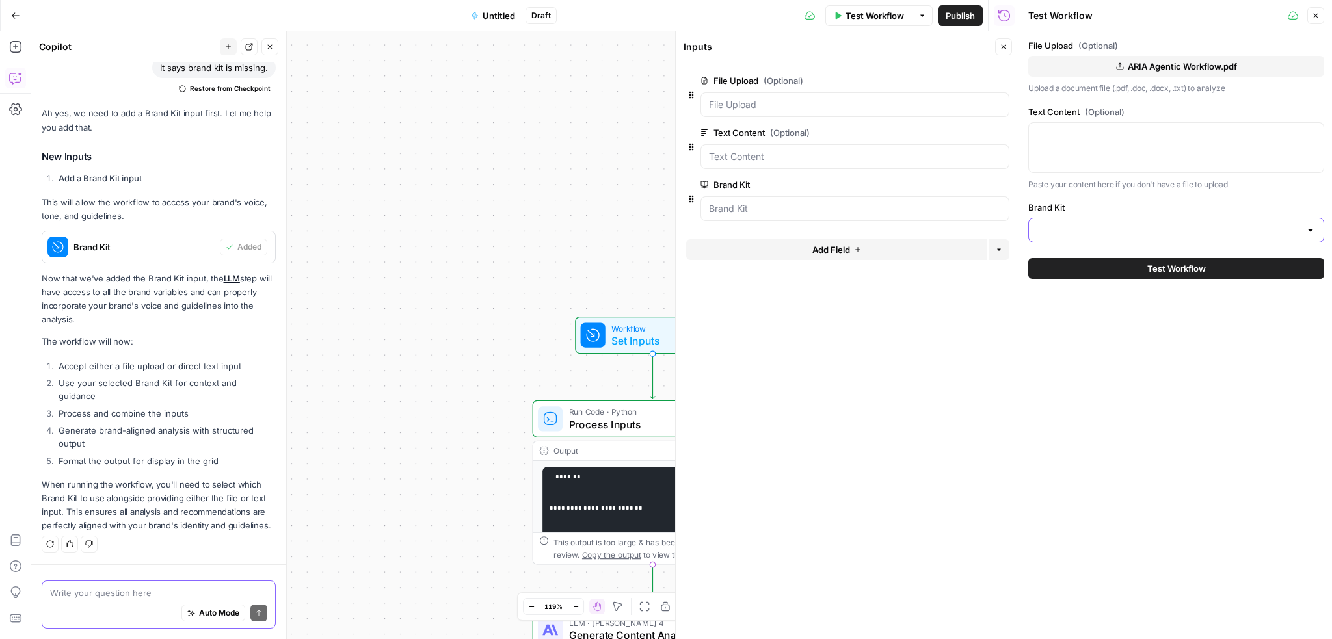
click at [1077, 227] on input "Brand Kit" at bounding box center [1168, 230] width 263 height 13
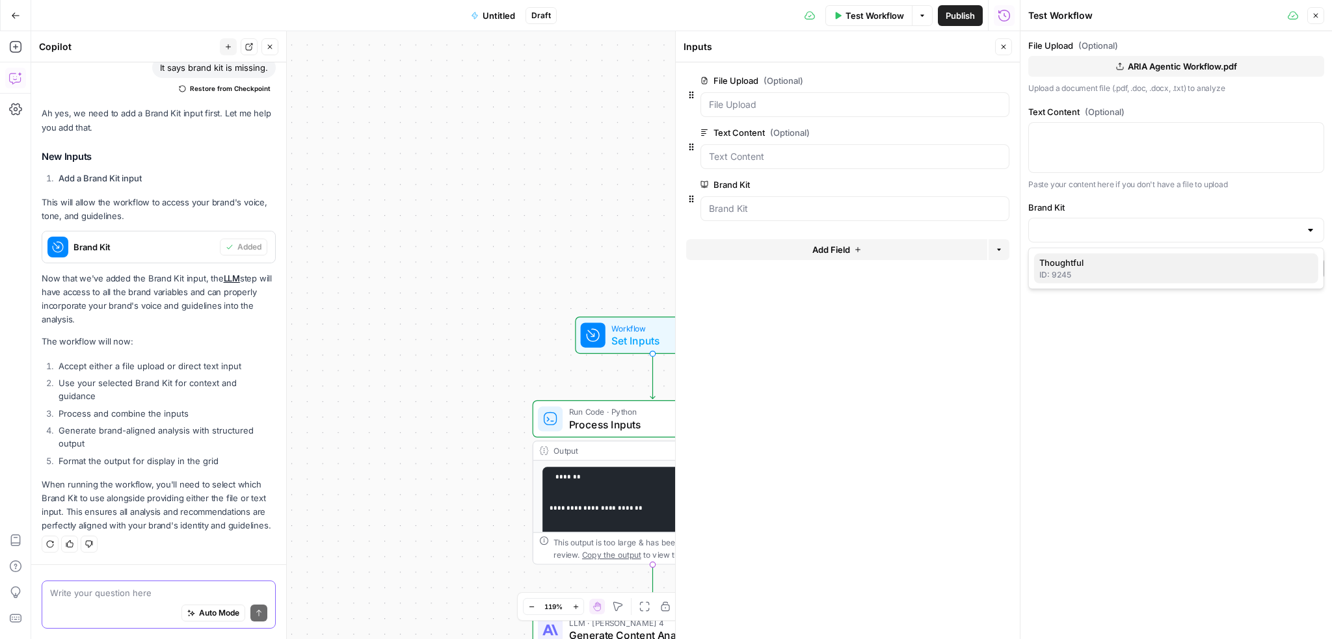
click at [1062, 265] on span "Thoughtful" at bounding box center [1174, 262] width 269 height 13
type input "Thoughtful"
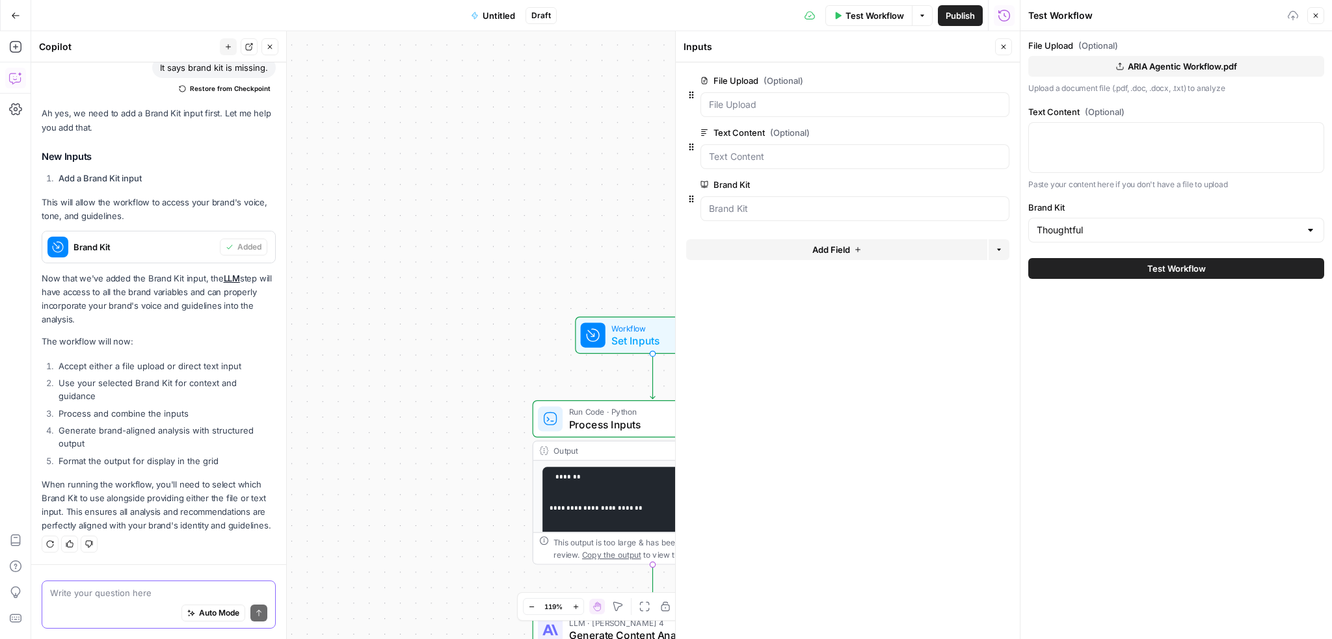
click at [1123, 68] on button "ARIA Agentic Workflow.pdf" at bounding box center [1177, 66] width 296 height 21
click at [1192, 265] on span "Test Workflow" at bounding box center [1177, 268] width 59 height 13
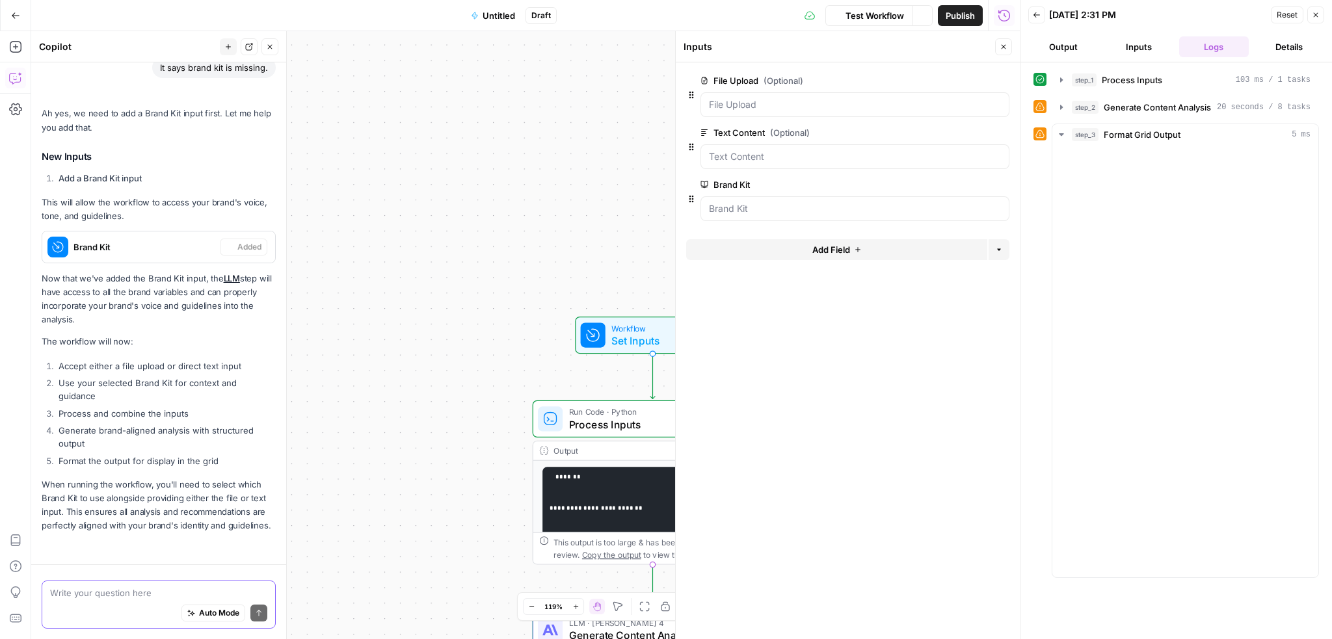
scroll to position [1309, 0]
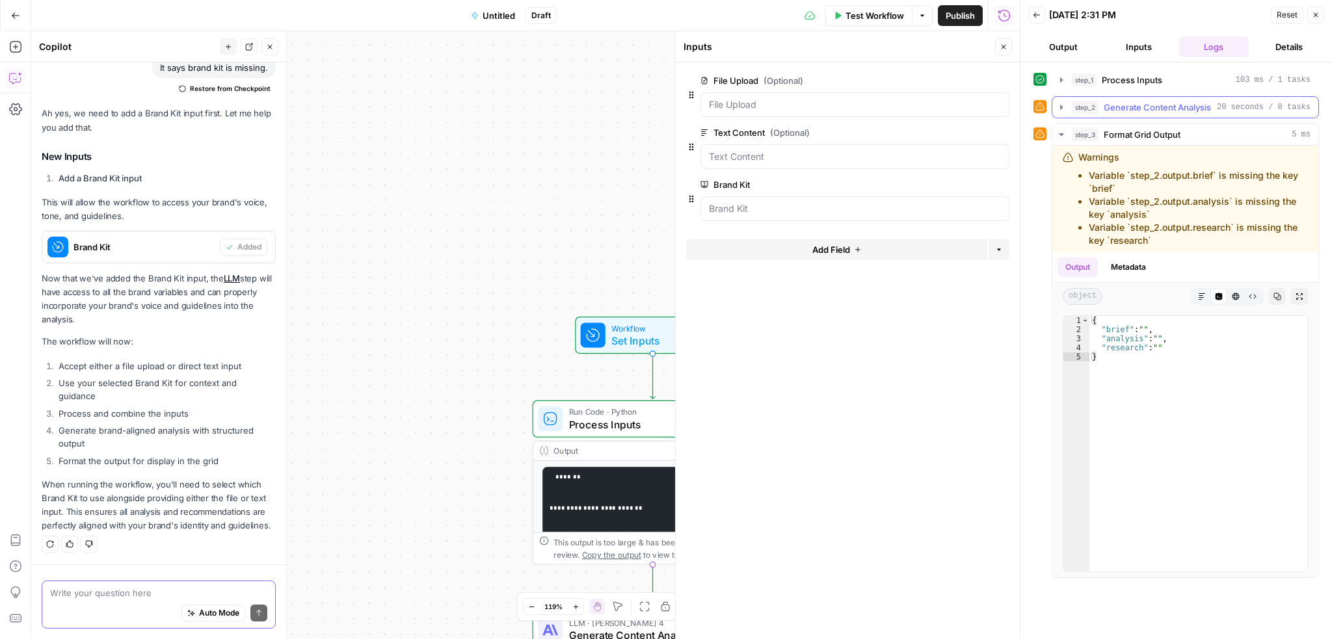
click at [1126, 106] on span "Generate Content Analysis" at bounding box center [1157, 107] width 107 height 13
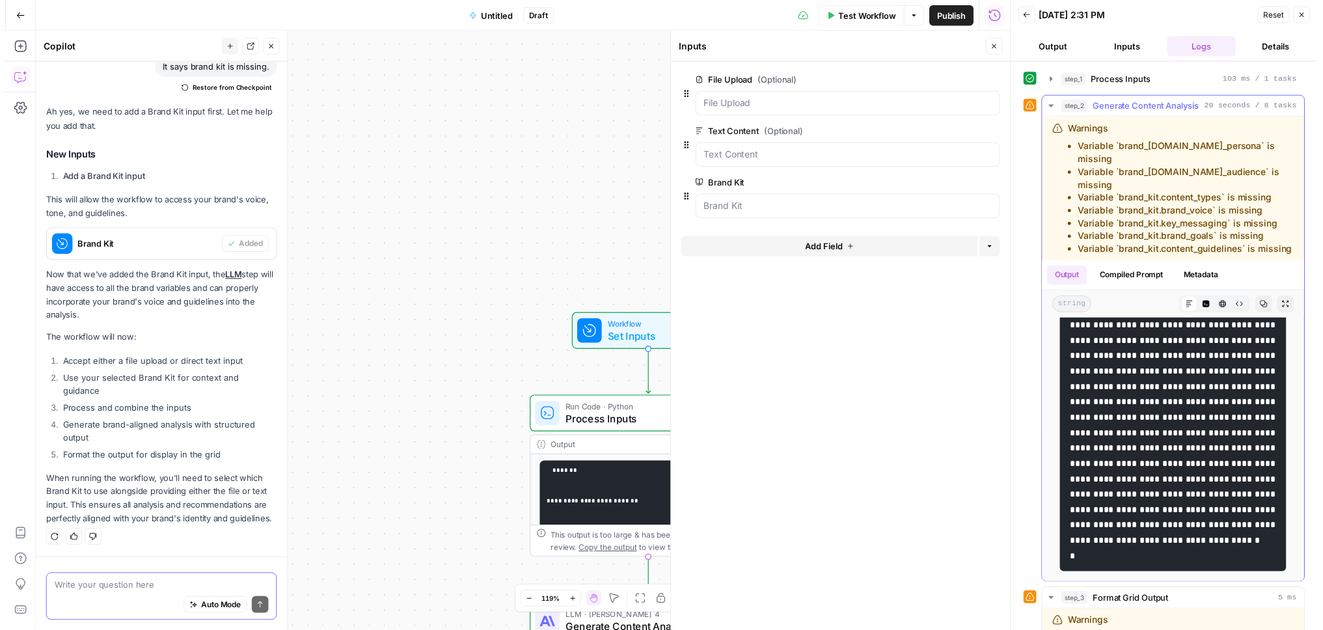
scroll to position [1642, 0]
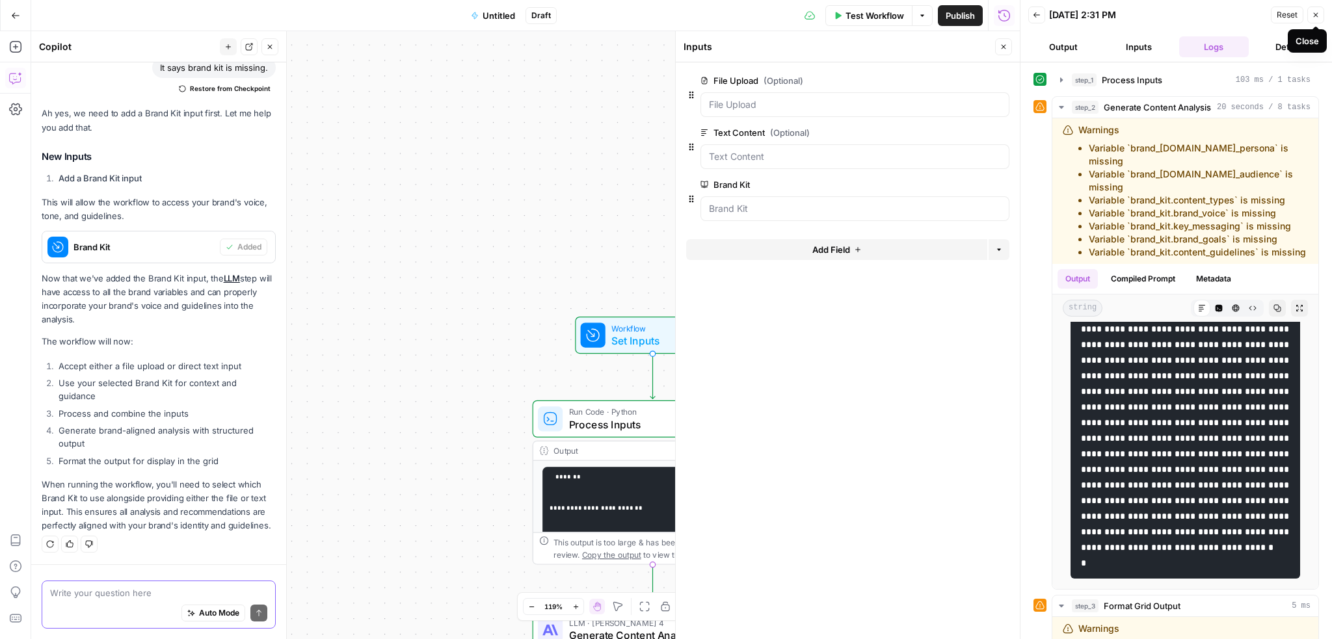
click at [1150, 42] on button "Inputs" at bounding box center [1139, 46] width 70 height 21
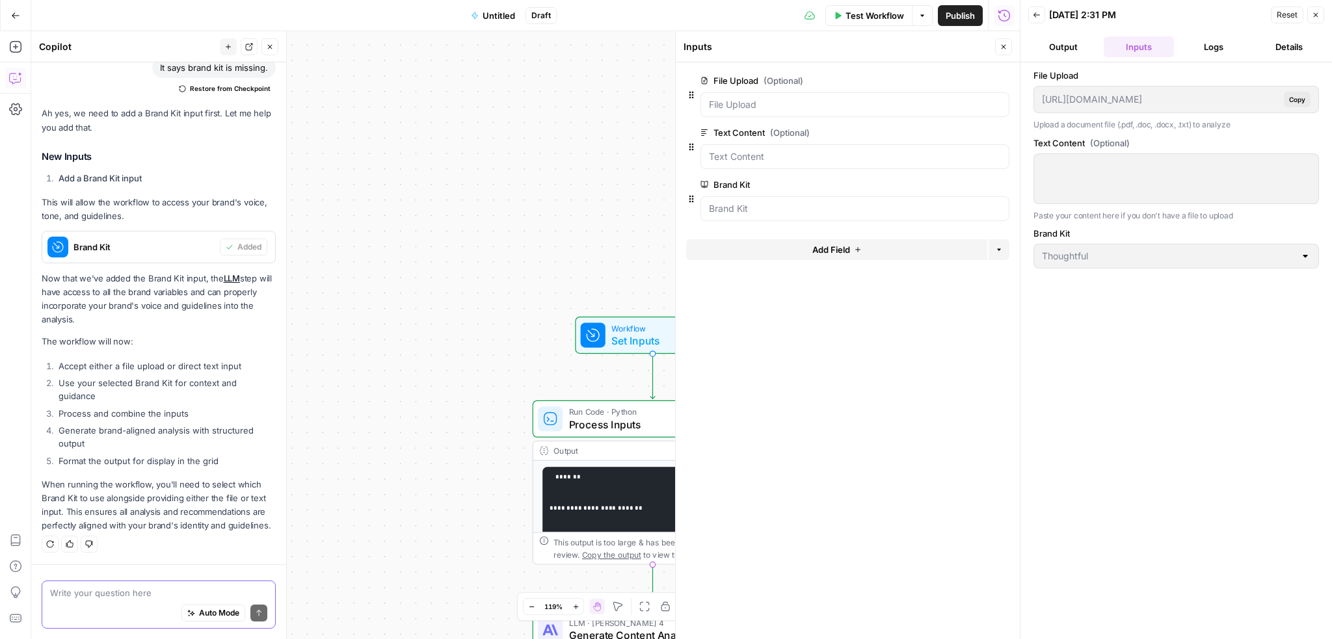
click at [1322, 18] on button "Close" at bounding box center [1316, 15] width 17 height 17
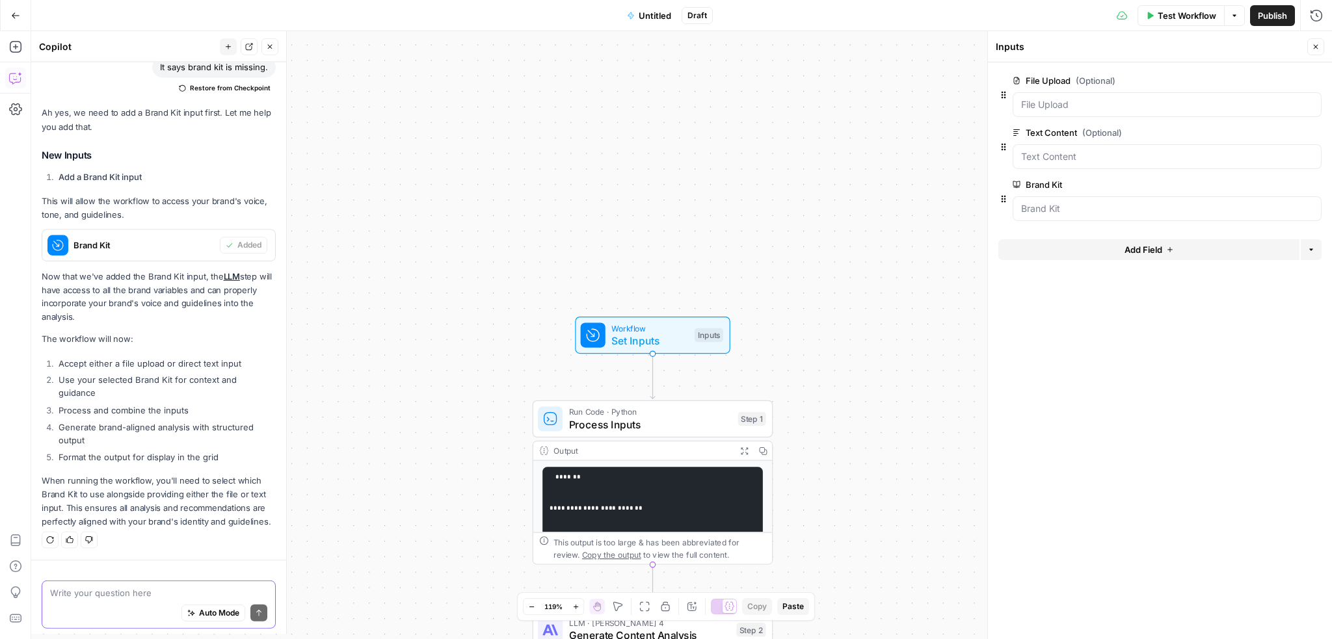
scroll to position [1309, 0]
click at [112, 597] on textarea at bounding box center [158, 593] width 217 height 13
paste textarea "Identify issues and fix them."
type textarea "Identify issues and fix them."
click at [255, 610] on icon "submit" at bounding box center [259, 614] width 8 height 8
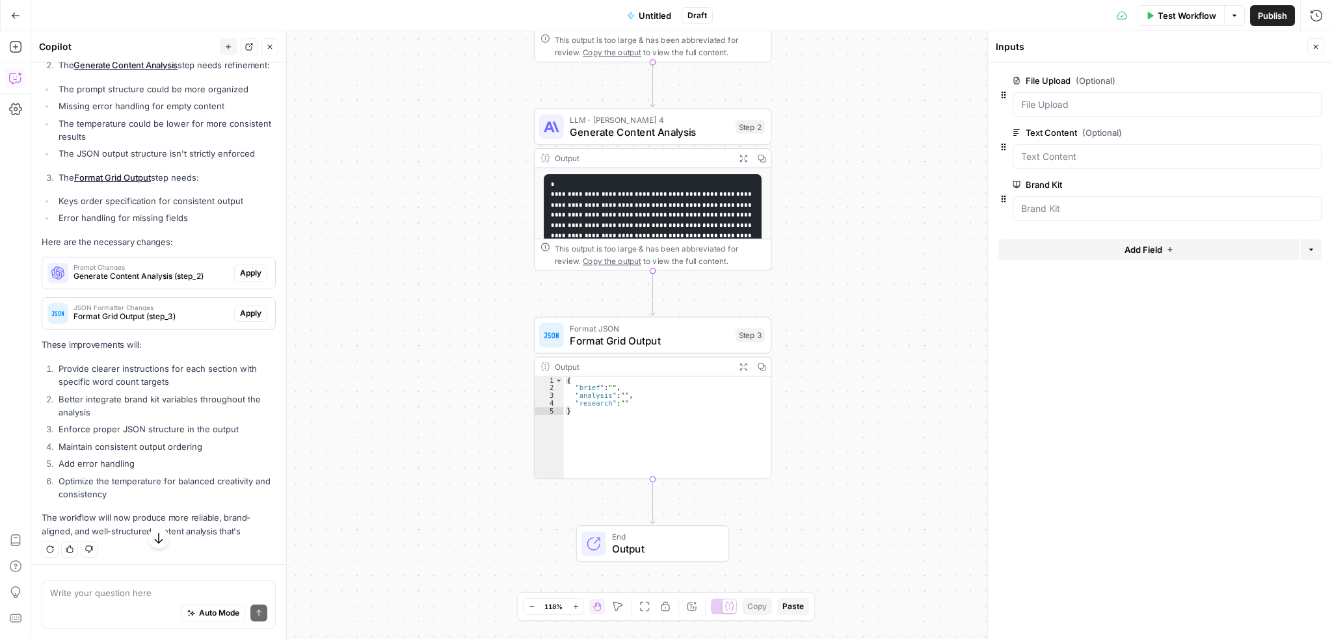
scroll to position [2541, 0]
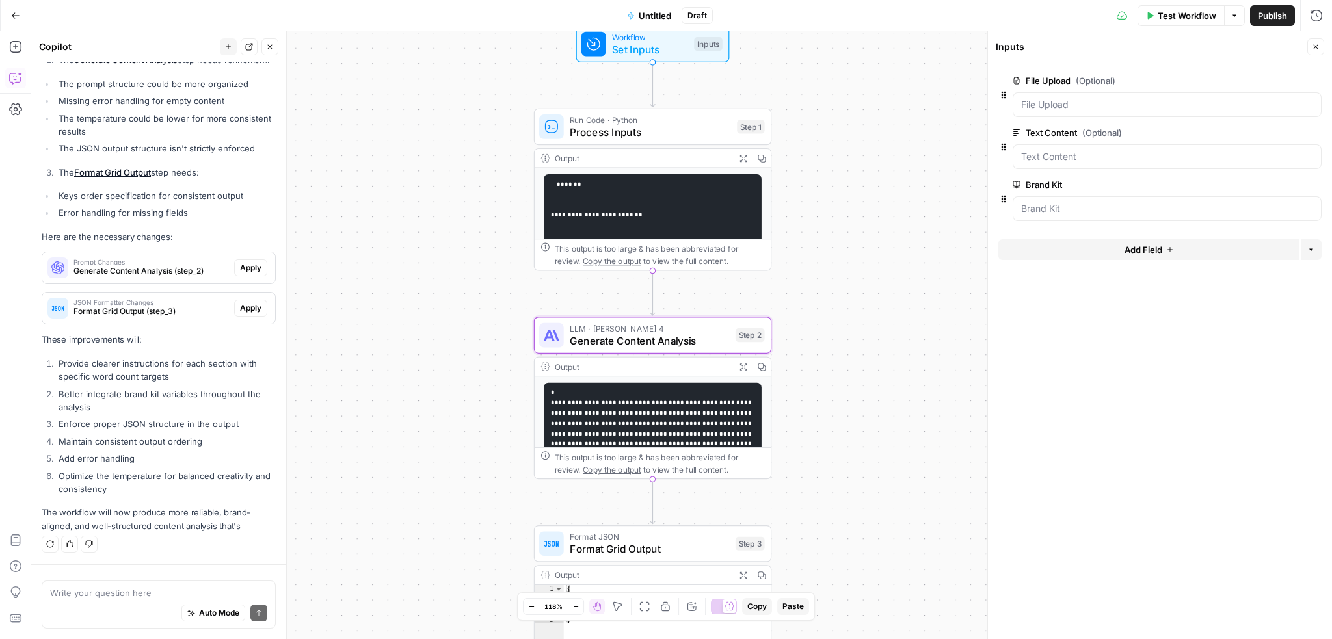
click at [240, 267] on span "Apply" at bounding box center [250, 268] width 21 height 12
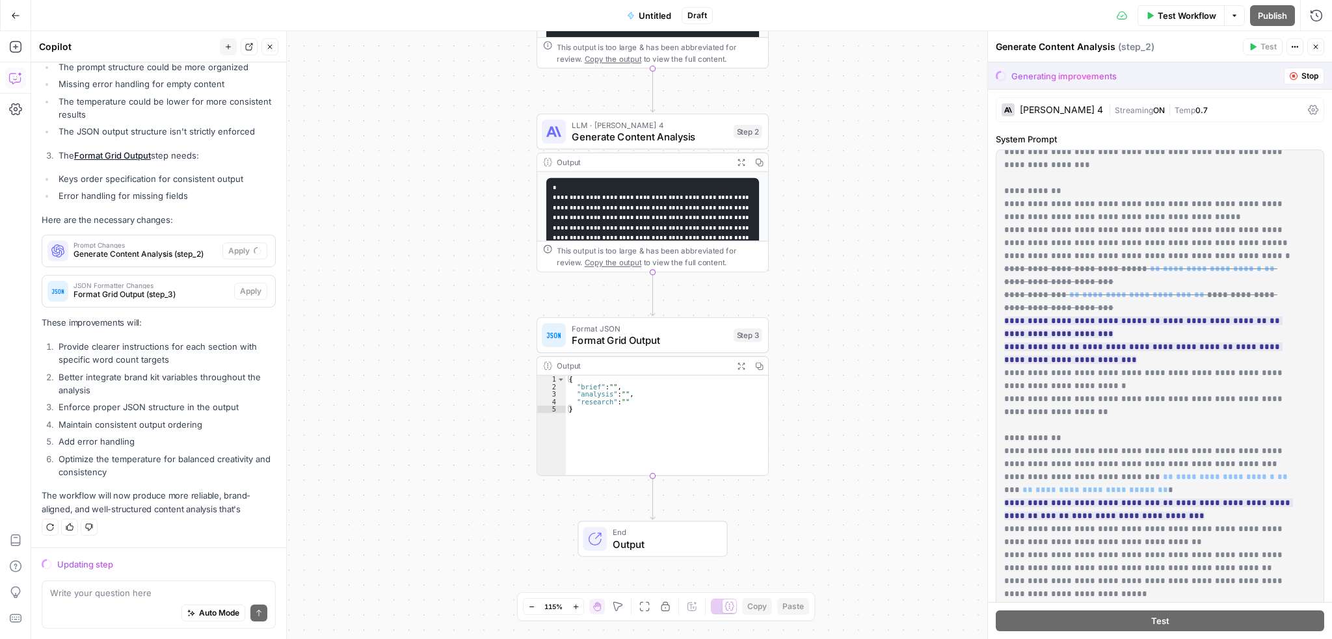
scroll to position [625, 0]
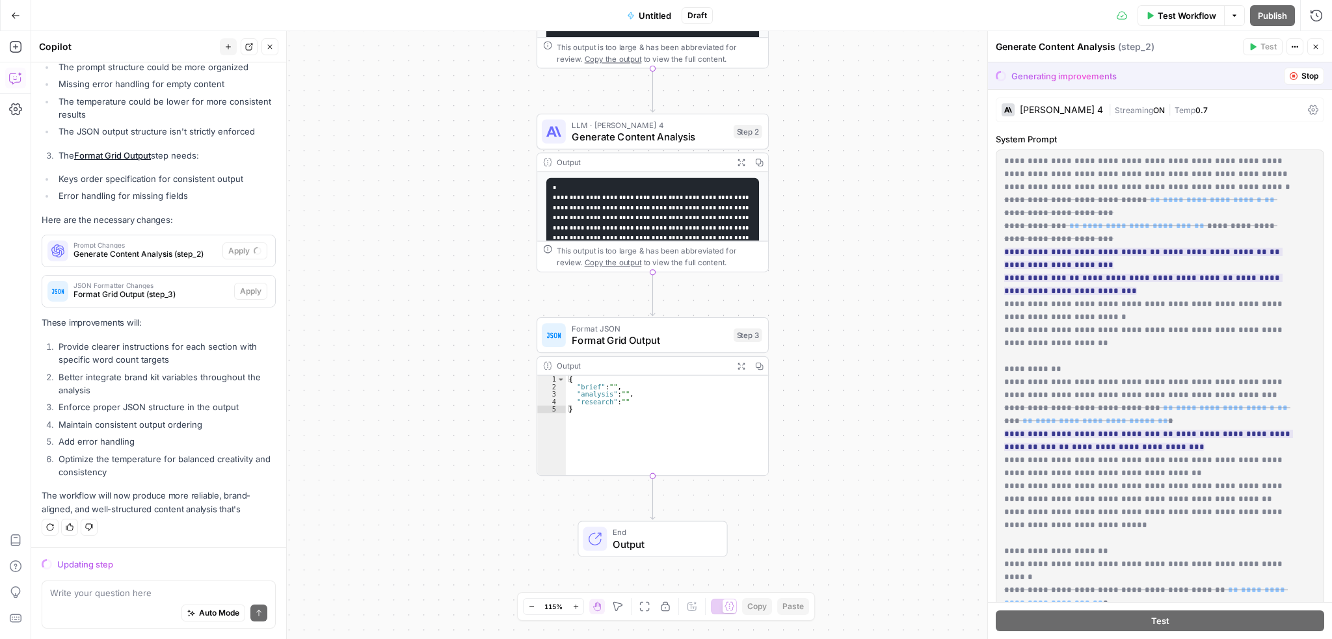
click at [864, 228] on div "Workflow Set Inputs Inputs Run Code · Python Process Inputs Step 1 Output Expan…" at bounding box center [681, 335] width 1301 height 608
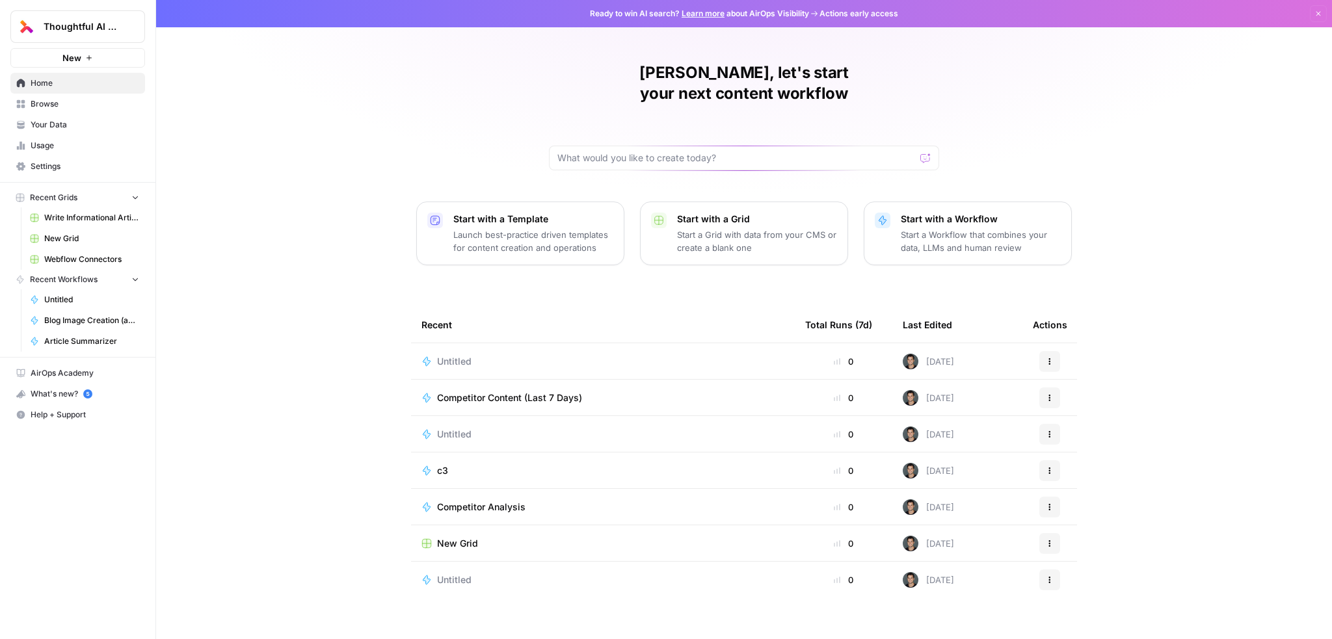
click at [67, 218] on span "Write Informational Article" at bounding box center [91, 218] width 95 height 12
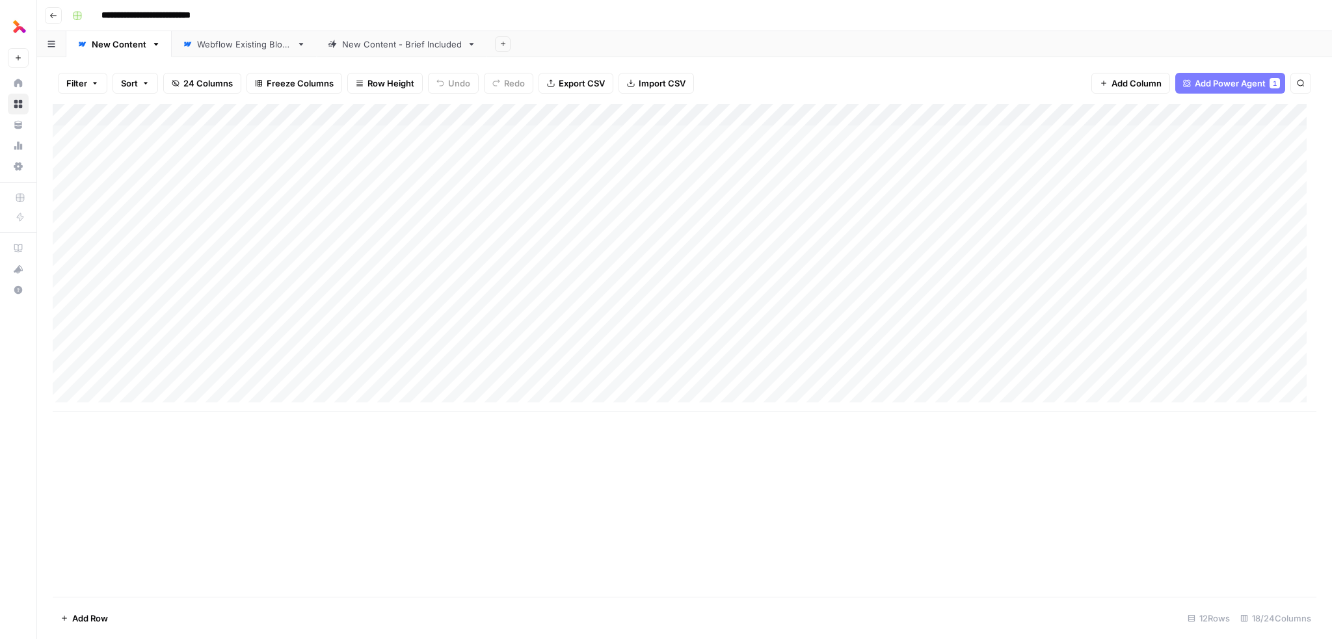
click at [985, 111] on div "Add Column" at bounding box center [685, 258] width 1264 height 308
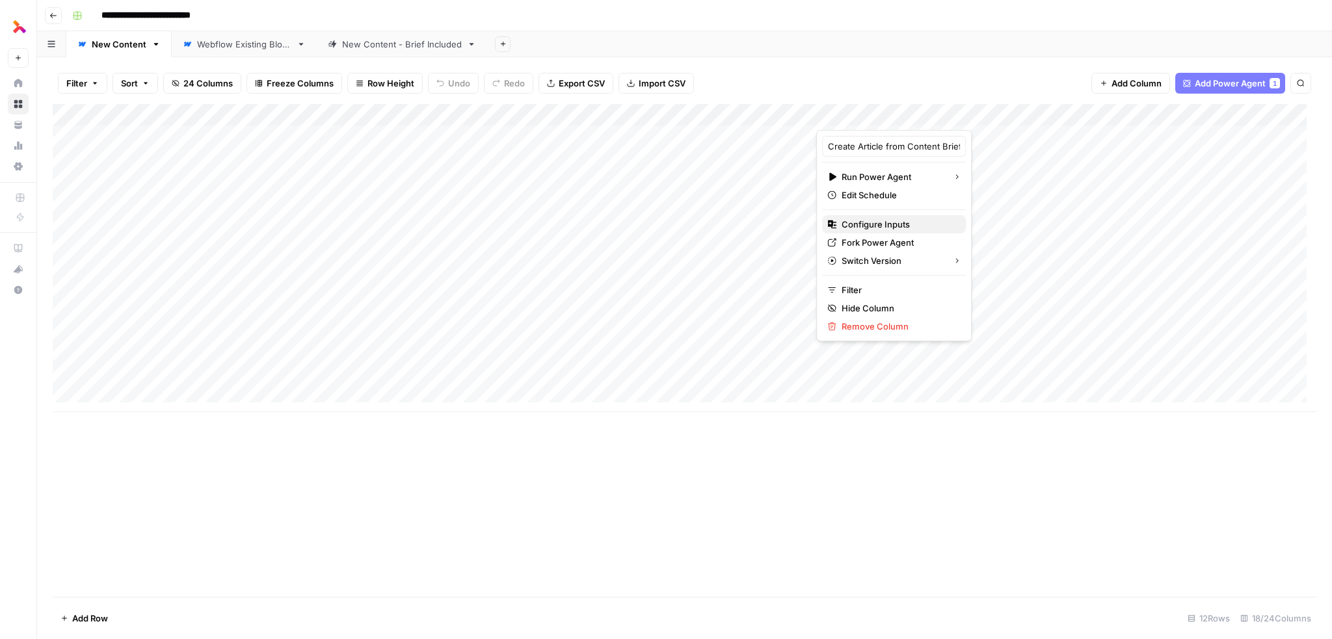
click at [875, 221] on span "Configure Inputs" at bounding box center [899, 224] width 114 height 13
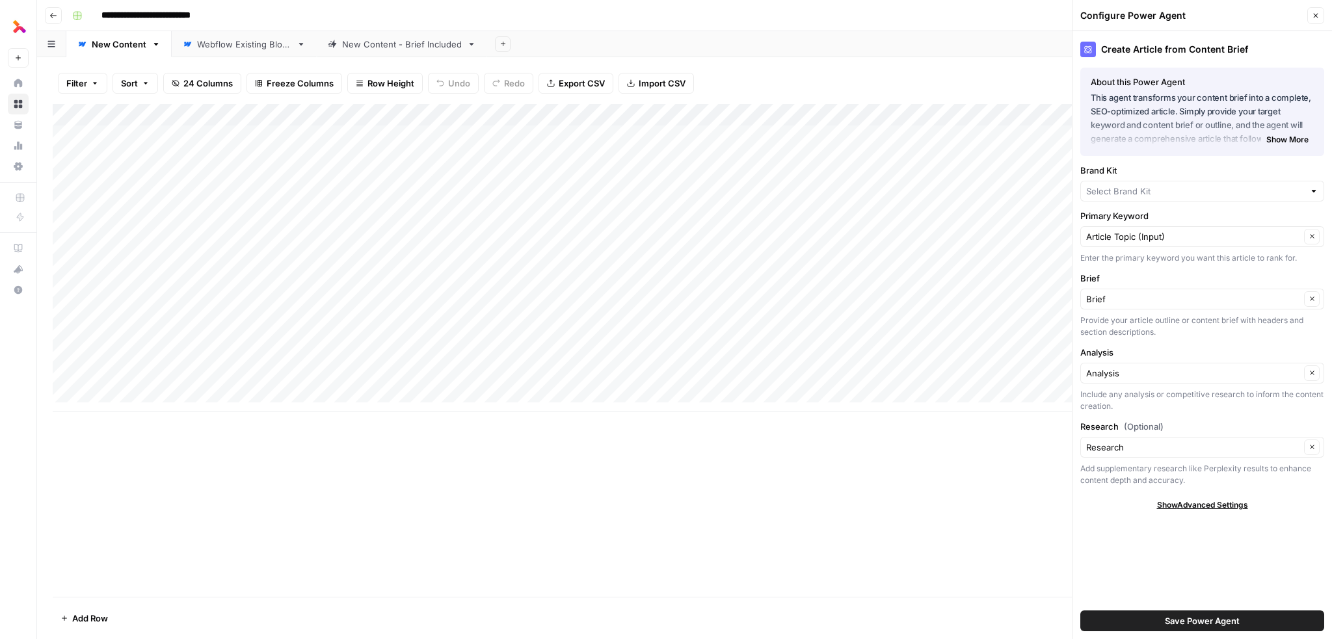
type input "Thoughtful"
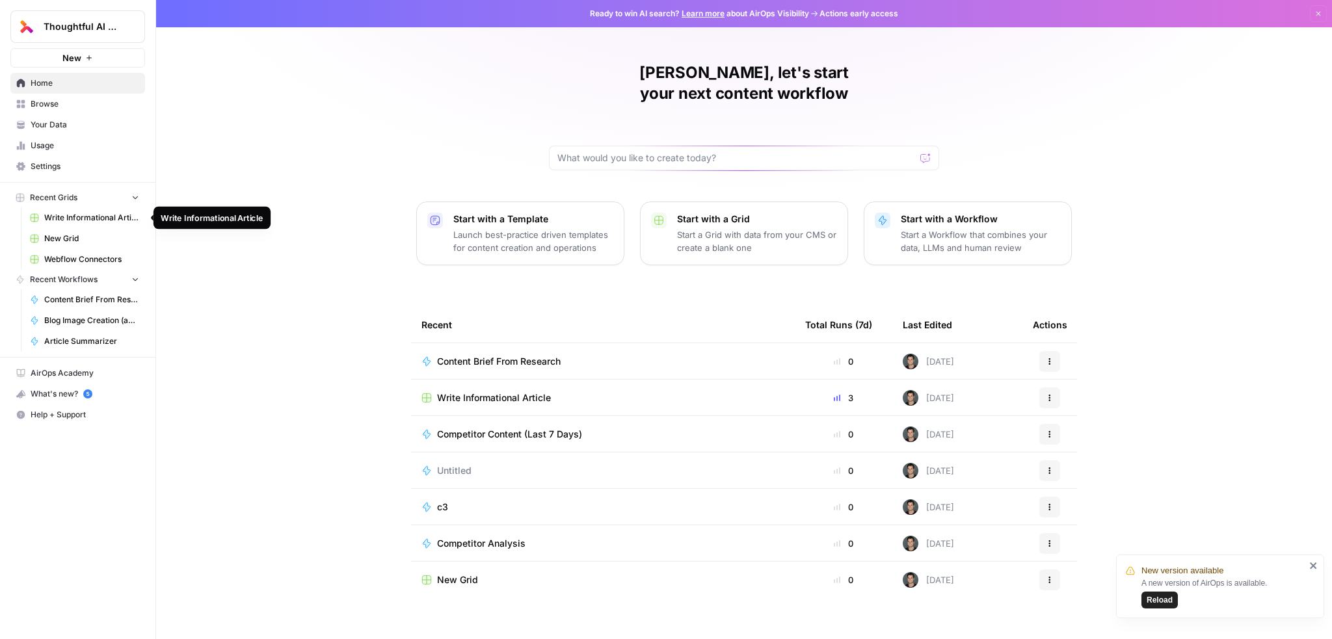
click at [59, 212] on span "Write Informational Article" at bounding box center [91, 218] width 95 height 12
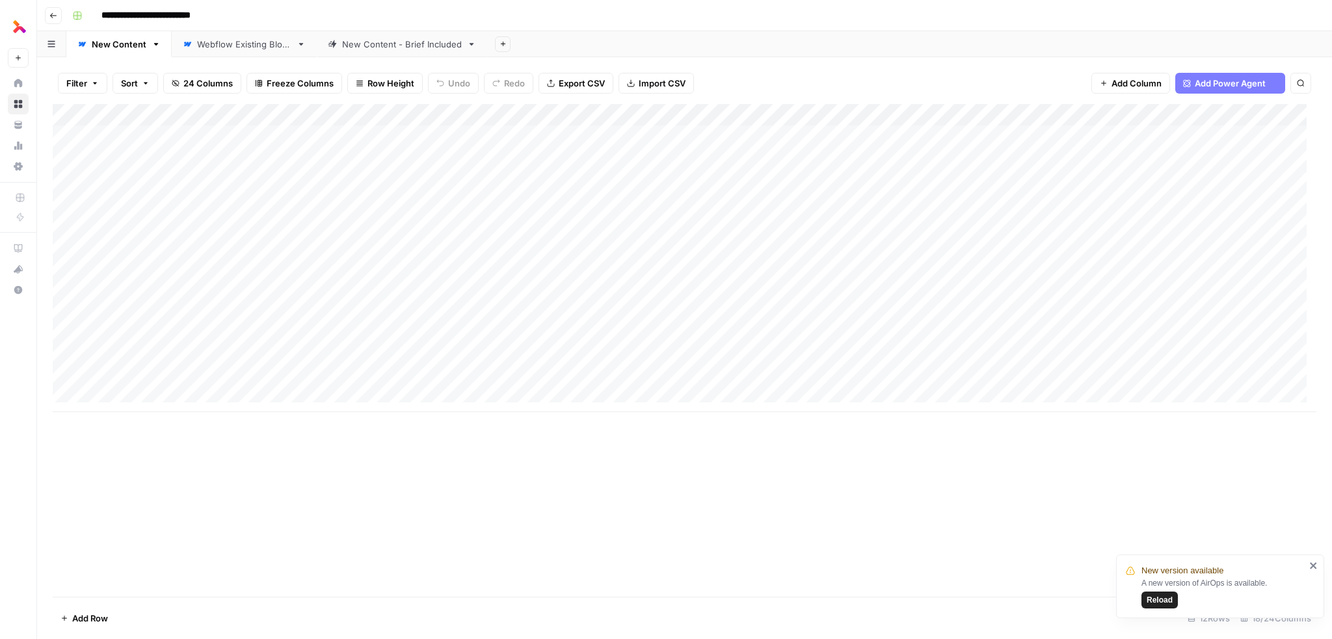
click at [414, 41] on div "New Content - Brief Included" at bounding box center [402, 44] width 120 height 13
click at [602, 139] on div "Add Column" at bounding box center [685, 136] width 1264 height 65
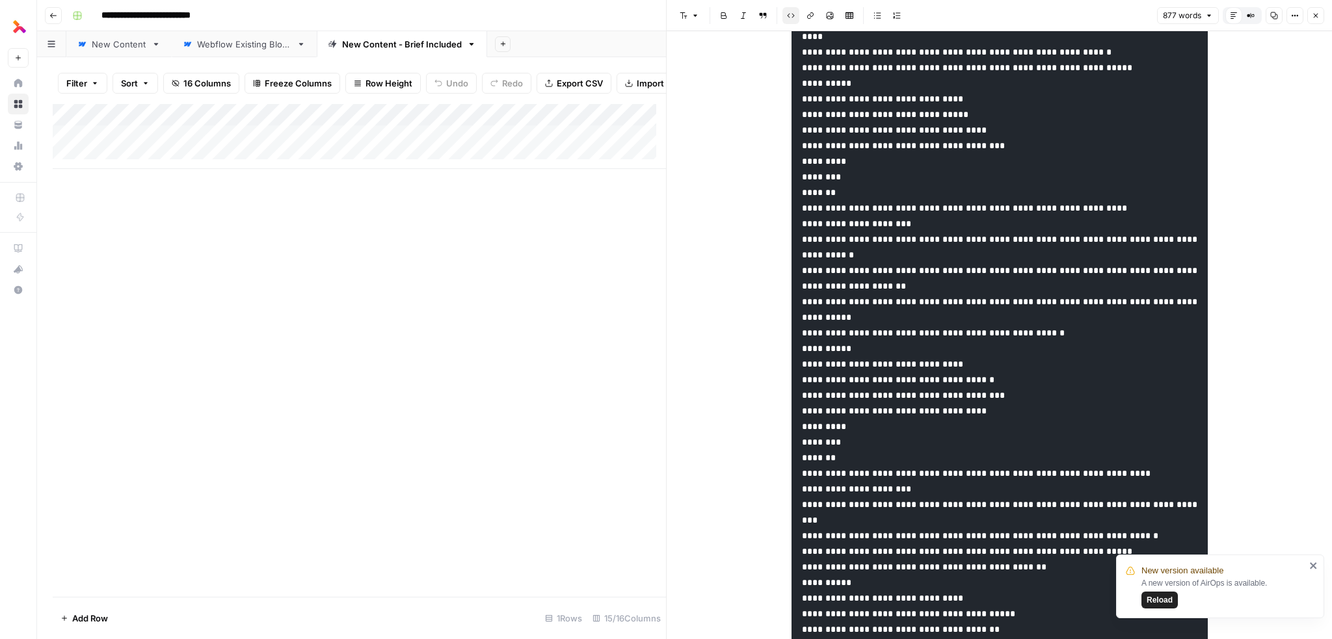
scroll to position [692, 0]
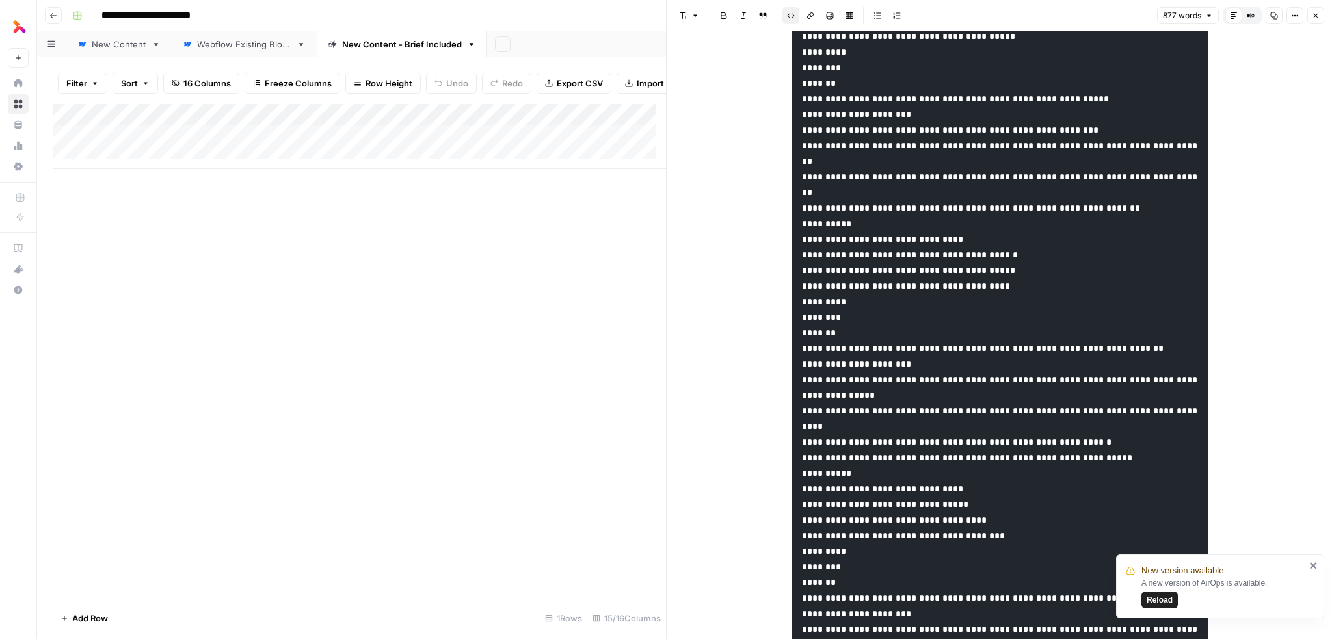
click at [473, 145] on div "Add Column" at bounding box center [359, 136] width 613 height 65
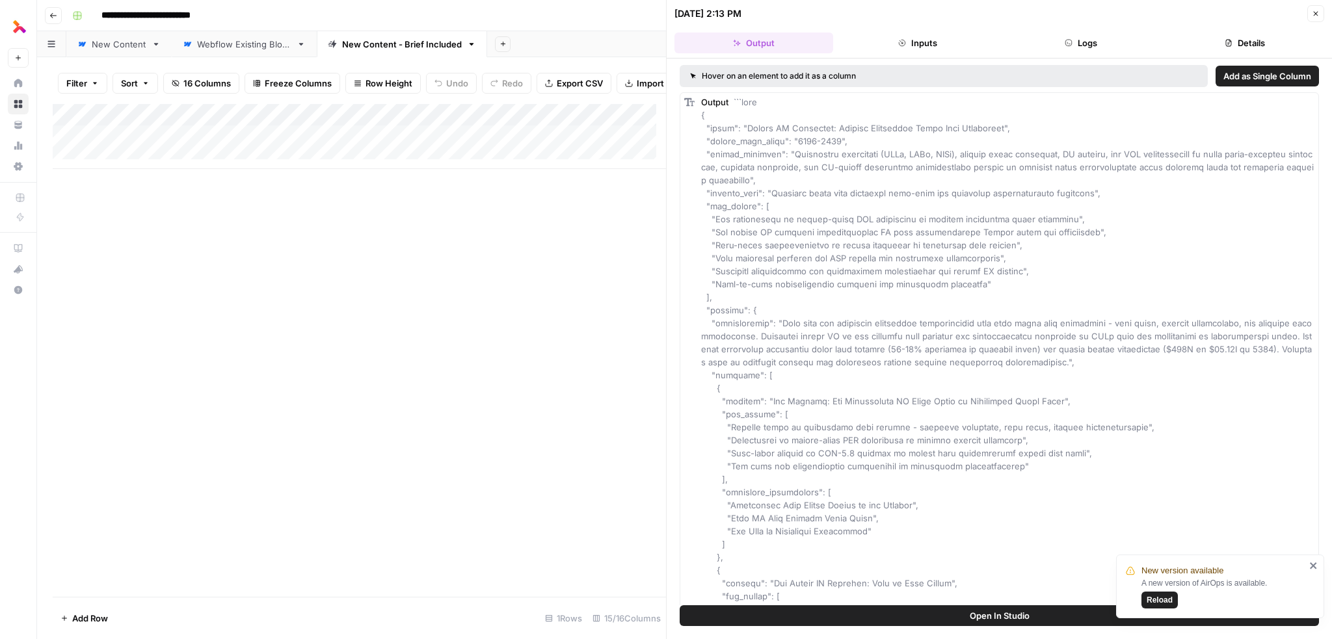
click at [1059, 33] on button "Logs" at bounding box center [1082, 43] width 159 height 21
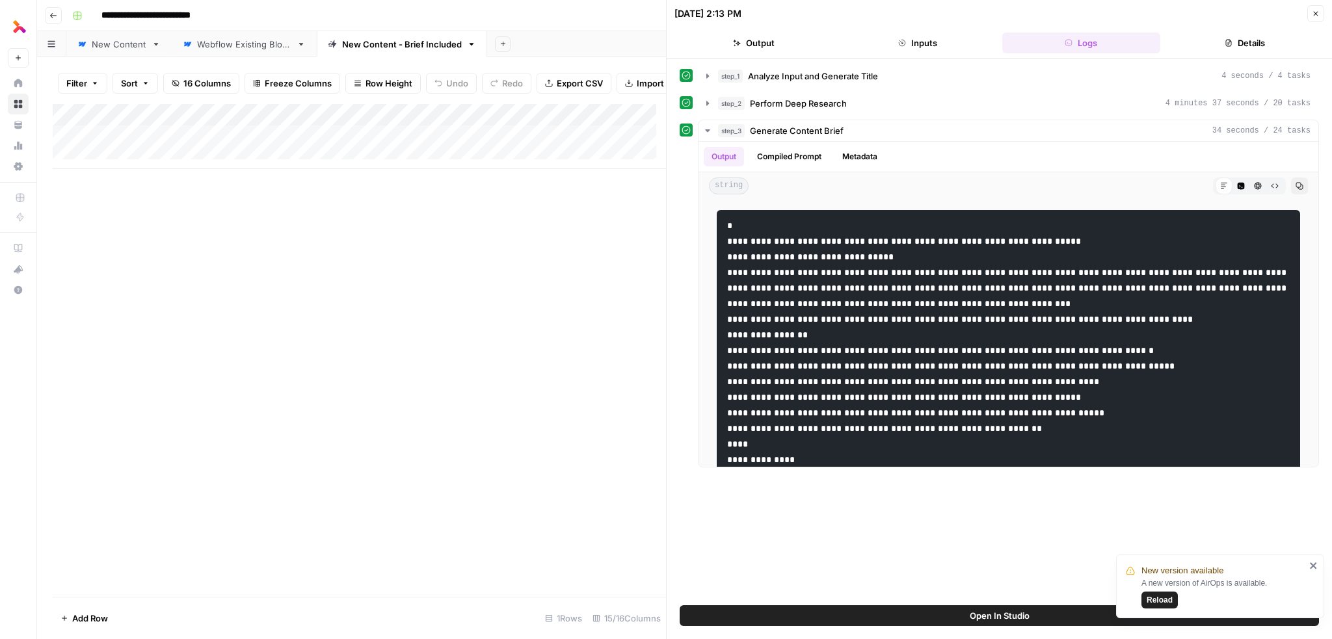
click at [914, 37] on button "Inputs" at bounding box center [918, 43] width 159 height 21
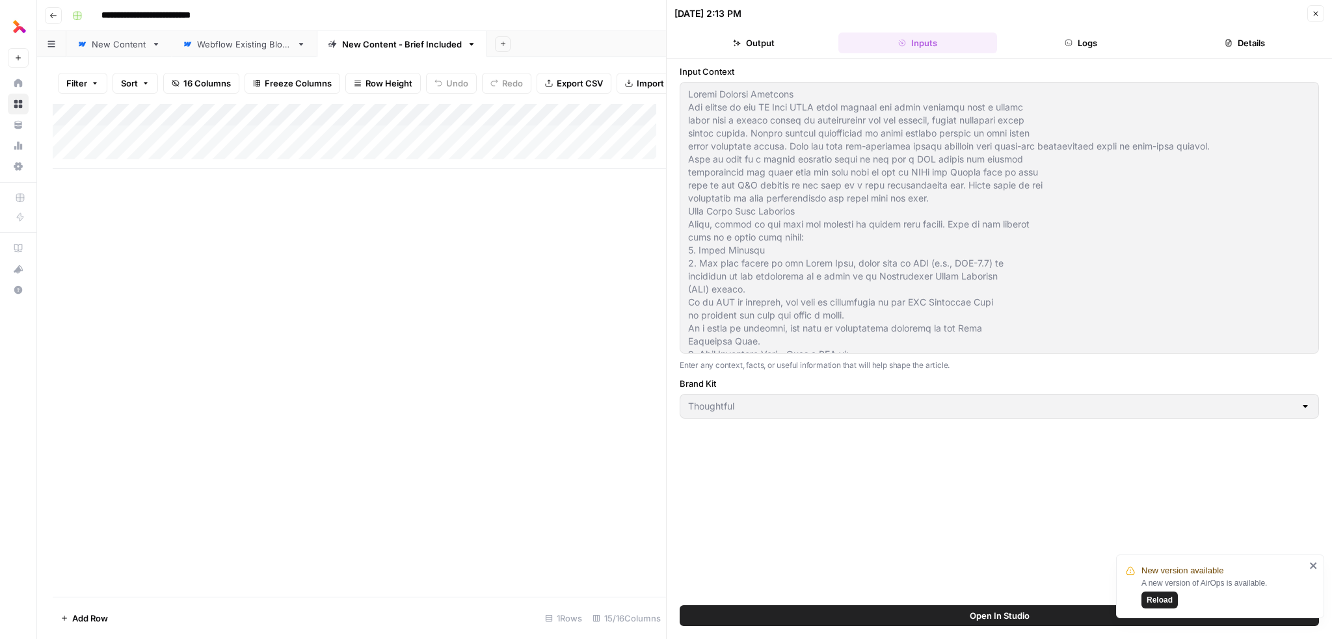
click at [1072, 36] on button "Logs" at bounding box center [1082, 43] width 159 height 21
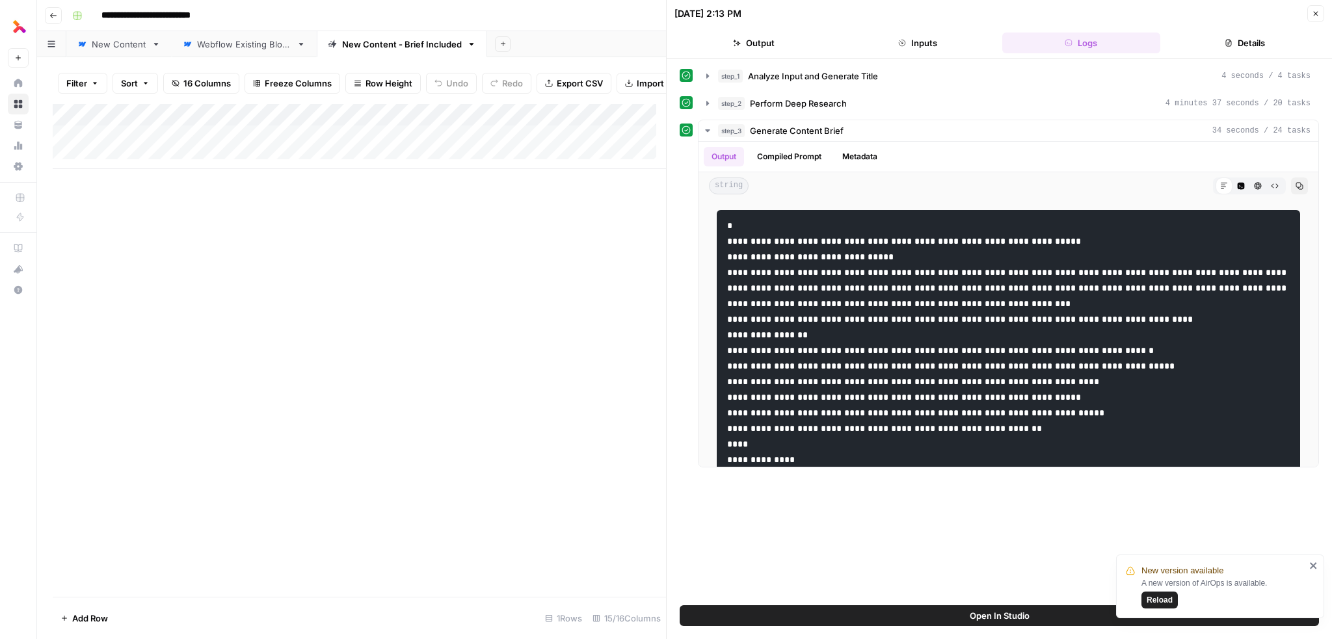
click at [1223, 40] on button "Details" at bounding box center [1245, 43] width 159 height 21
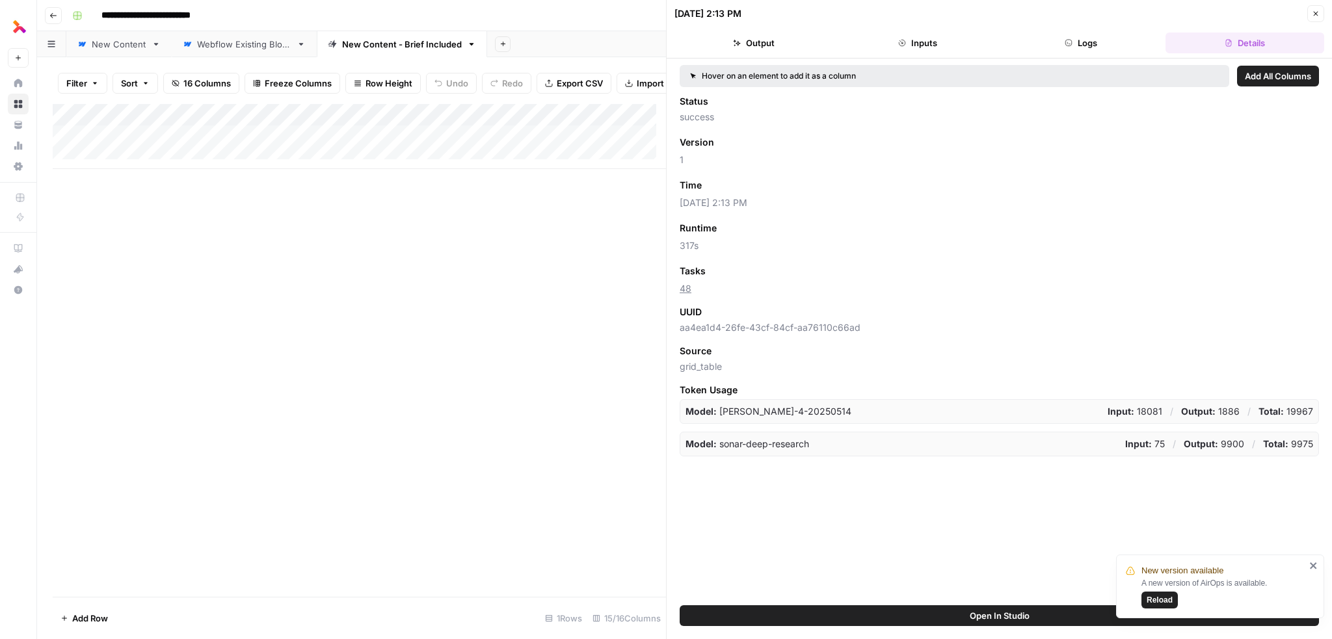
click at [1103, 44] on button "Logs" at bounding box center [1082, 43] width 159 height 21
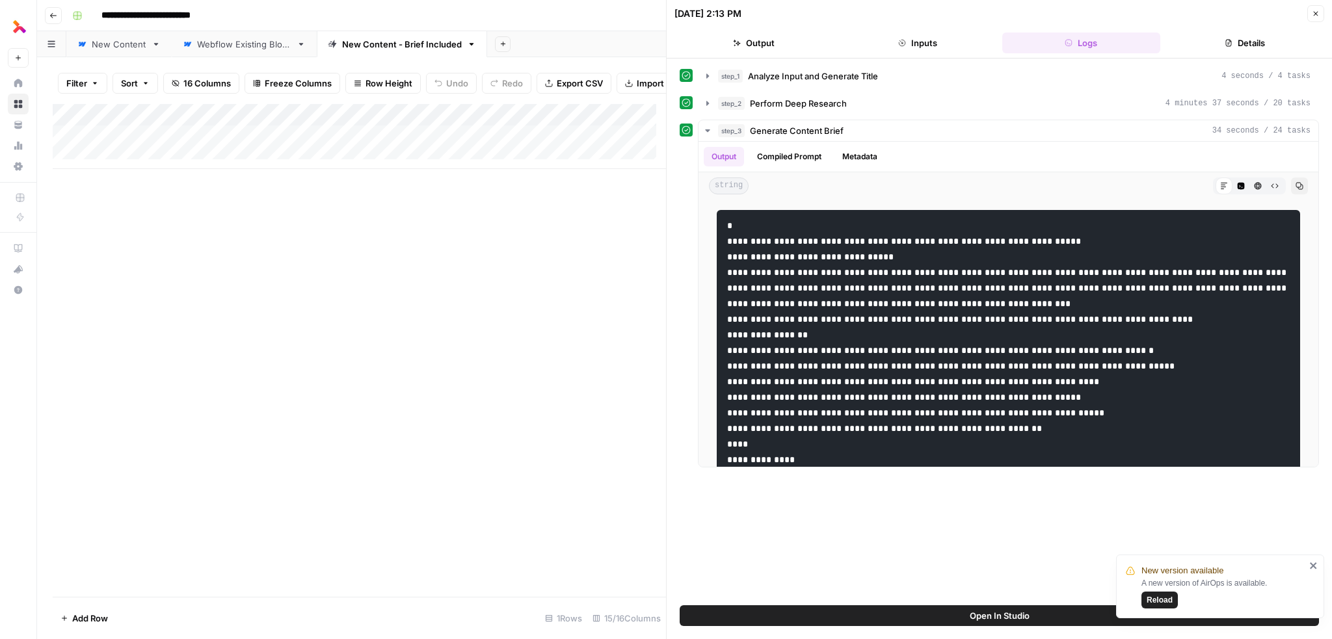
click at [930, 29] on header "08/18/25 at 2:13 PM Close Output Inputs Logs Details" at bounding box center [1000, 29] width 666 height 59
click at [911, 36] on button "Inputs" at bounding box center [918, 43] width 159 height 21
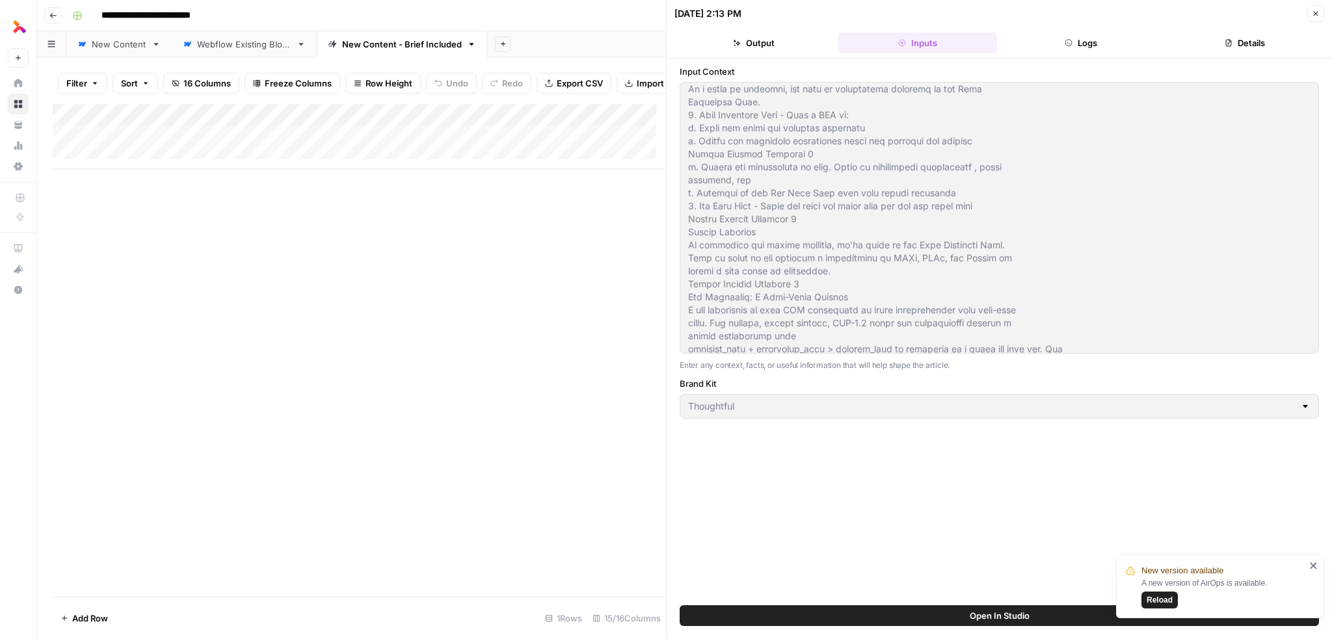
scroll to position [520, 0]
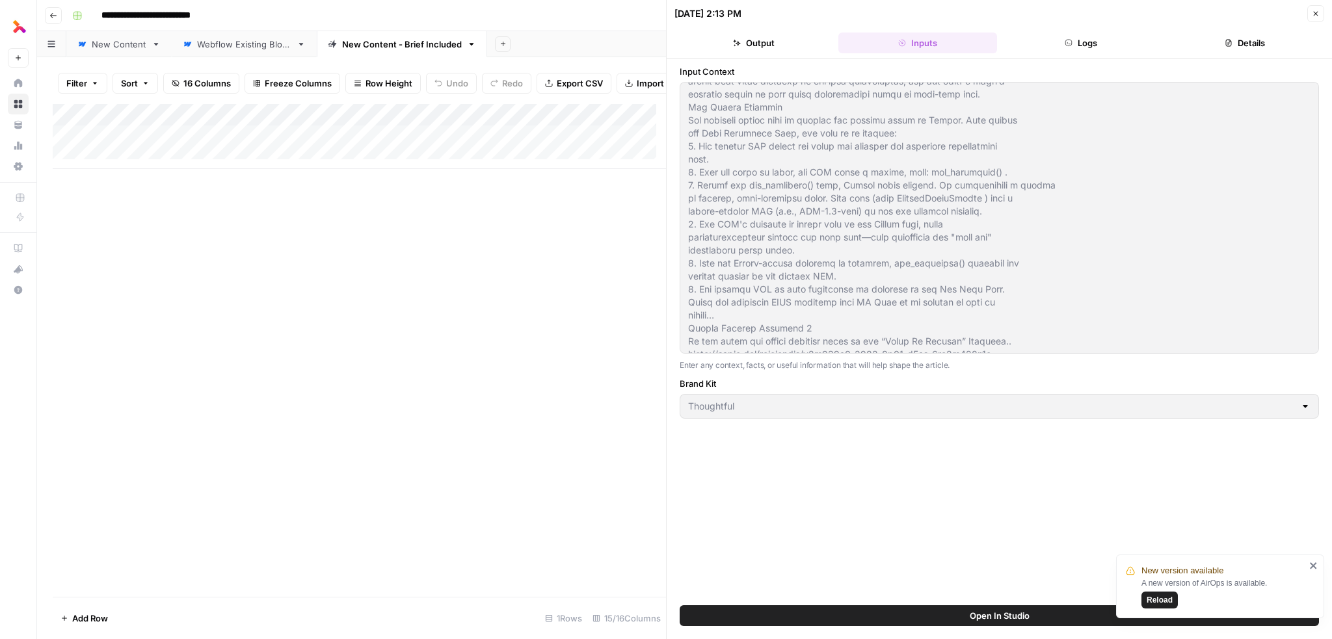
click at [1057, 47] on button "Logs" at bounding box center [1082, 43] width 159 height 21
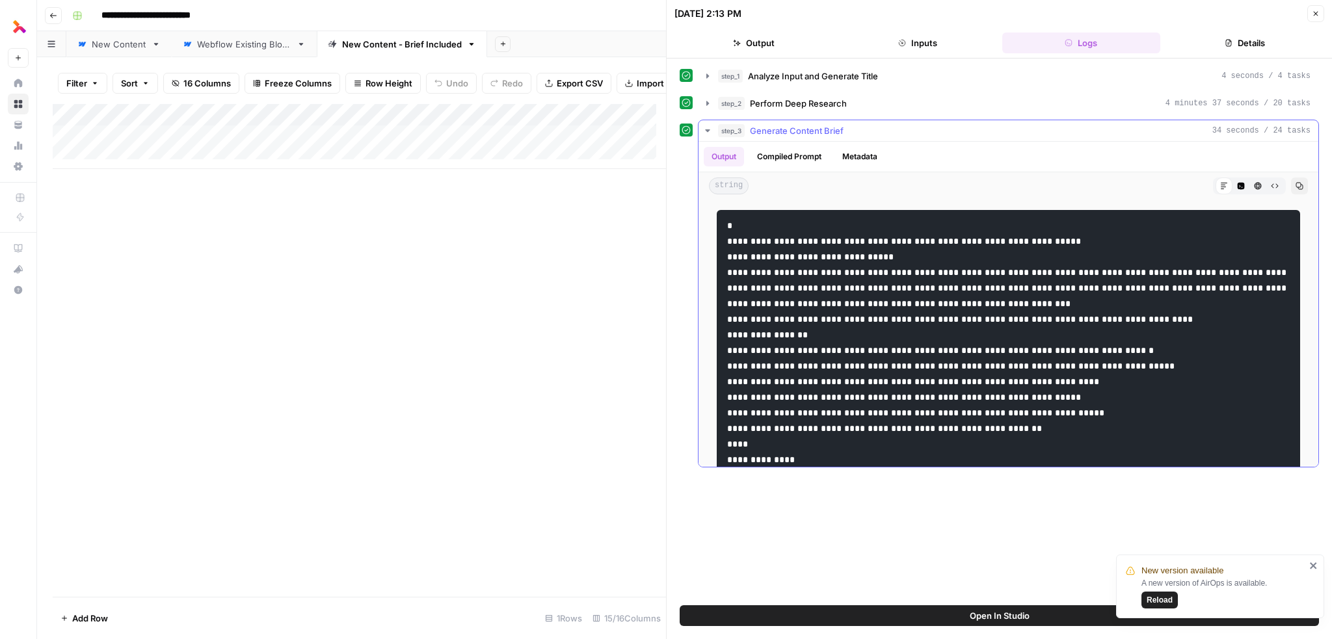
click at [706, 126] on icon "button" at bounding box center [708, 131] width 10 height 10
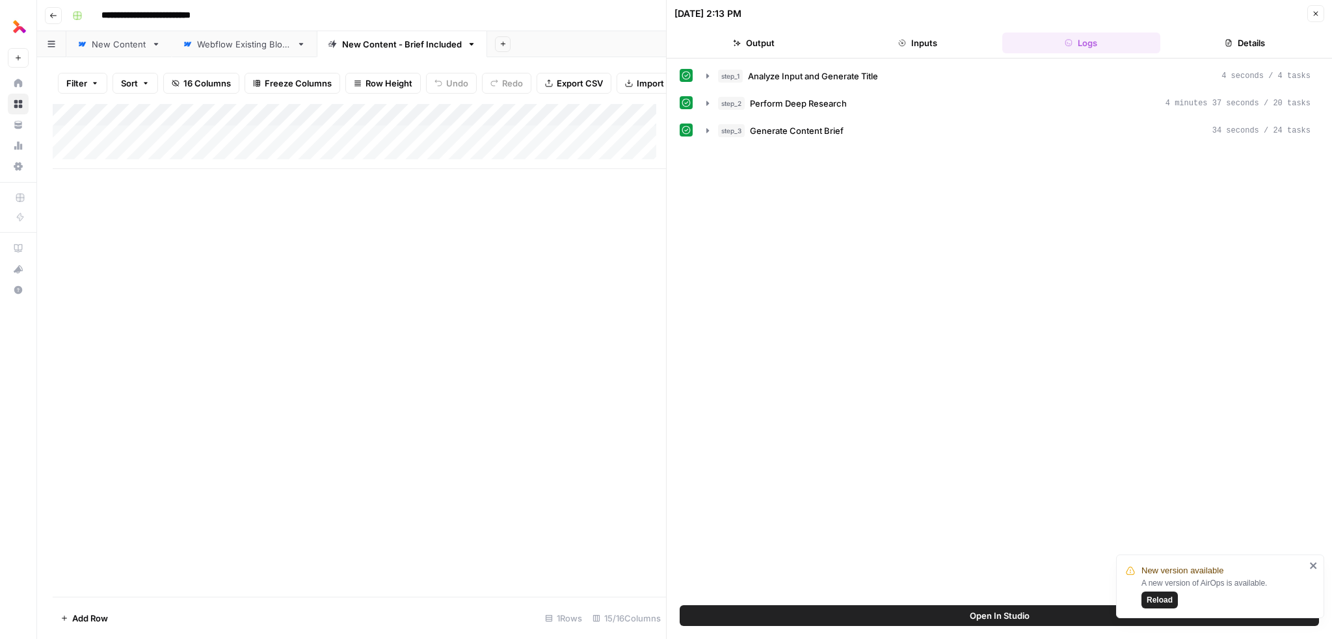
click at [772, 37] on button "Output" at bounding box center [754, 43] width 159 height 21
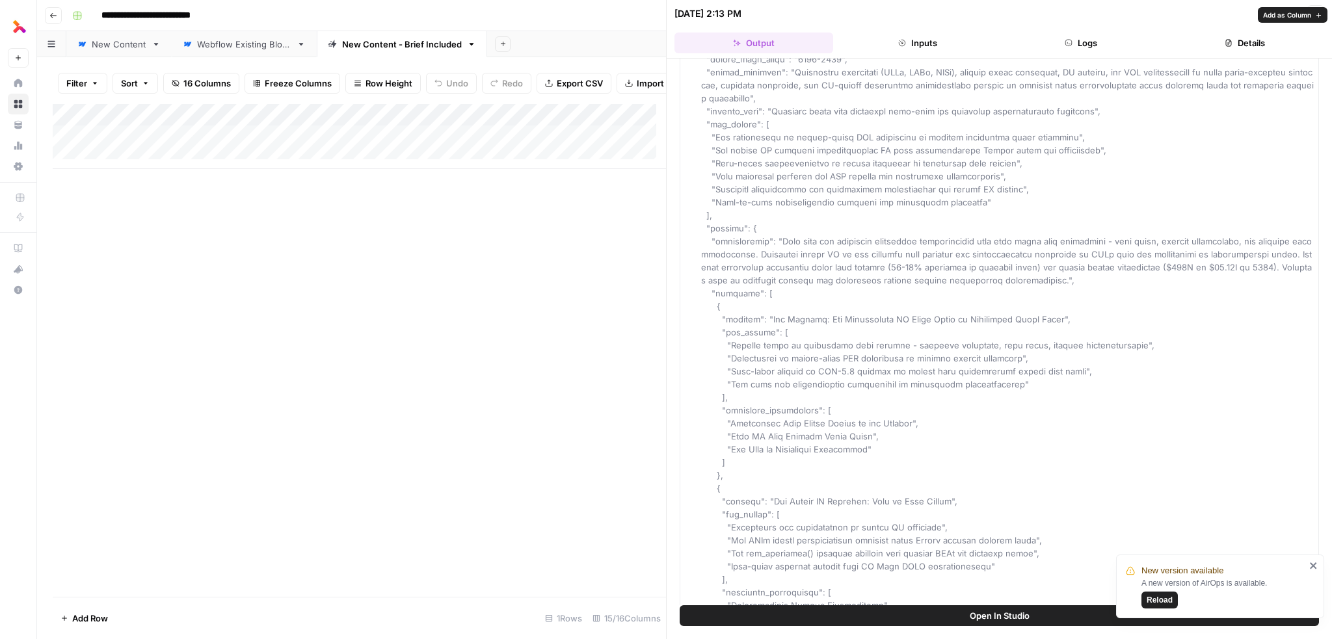
scroll to position [0, 0]
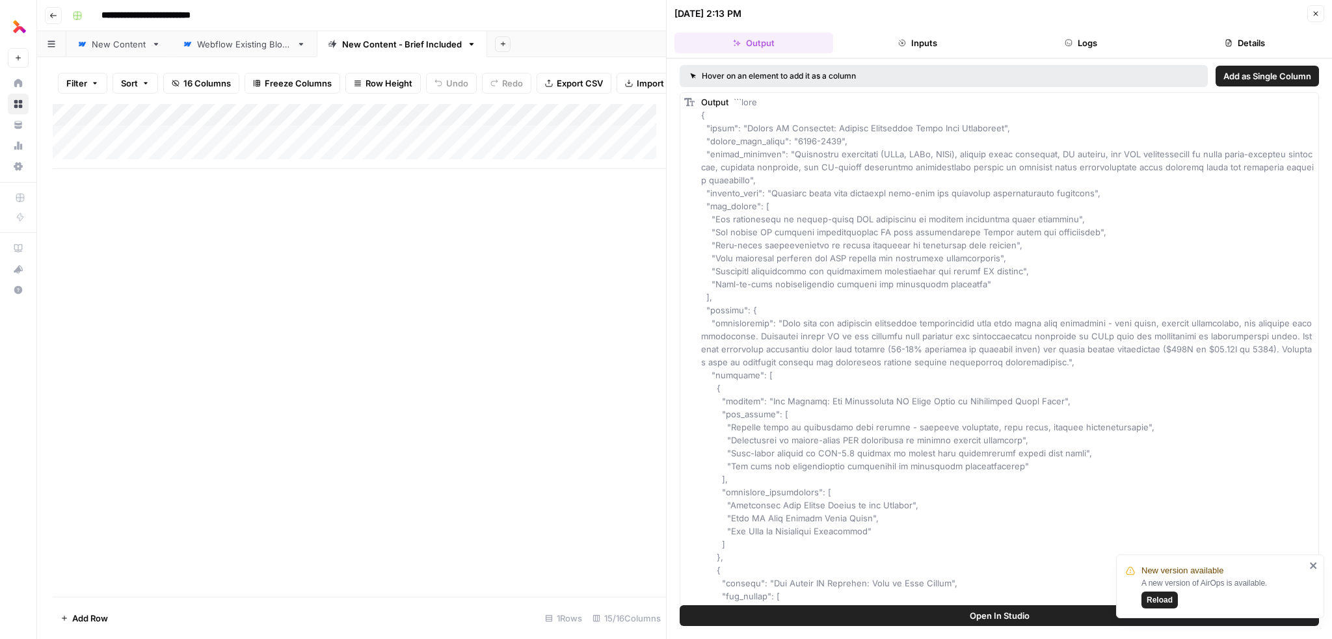
click at [1317, 17] on icon "button" at bounding box center [1316, 14] width 8 height 8
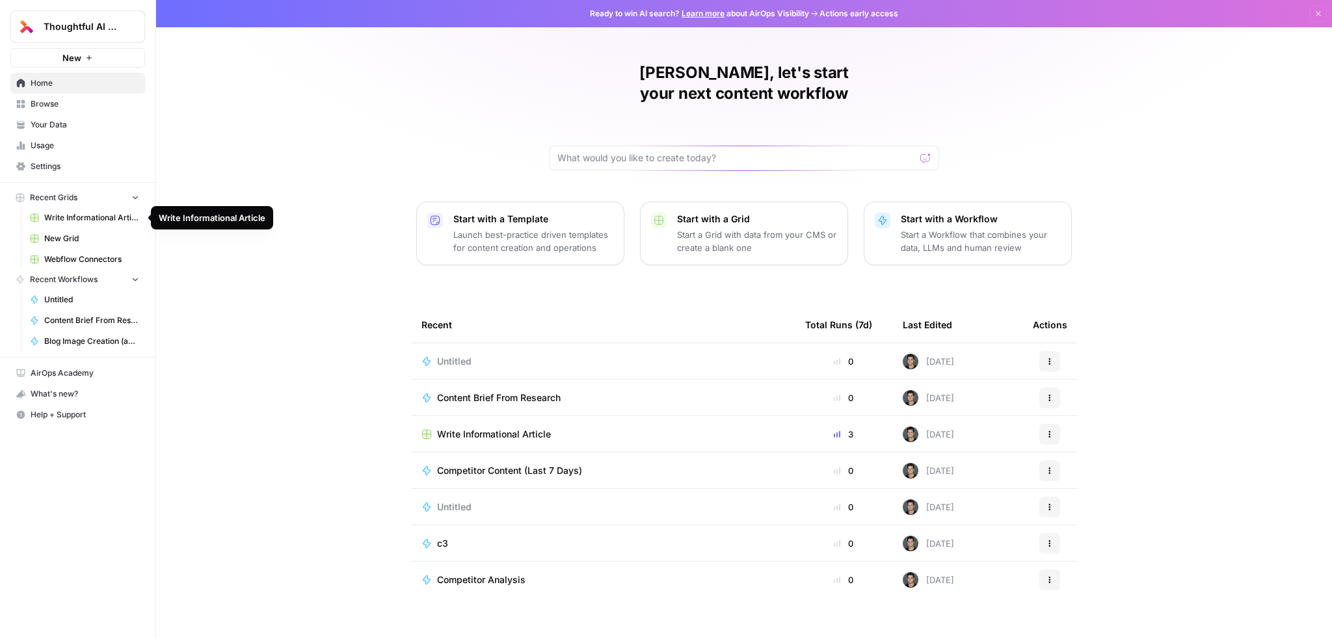
click at [102, 215] on span "Write Informational Article" at bounding box center [91, 218] width 95 height 12
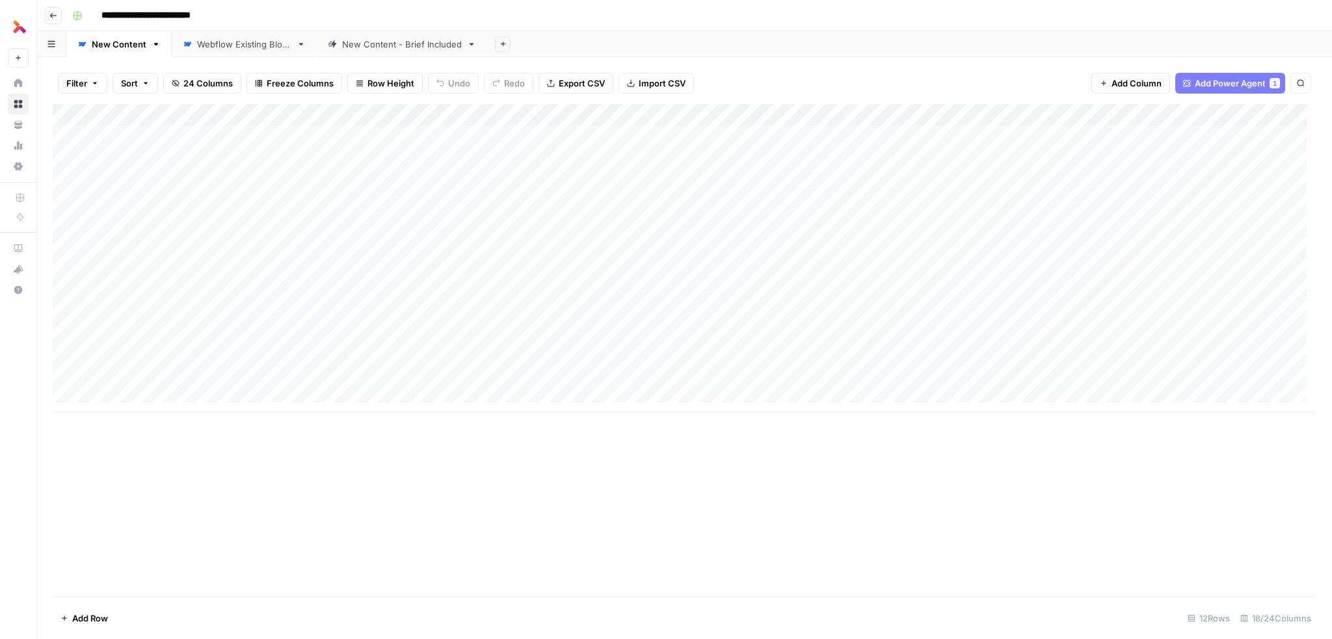
click at [372, 49] on div "New Content - Brief Included" at bounding box center [402, 44] width 120 height 13
type input "**********"
click at [133, 40] on div "New Content" at bounding box center [119, 44] width 55 height 13
click at [986, 111] on div "Add Column" at bounding box center [685, 258] width 1264 height 308
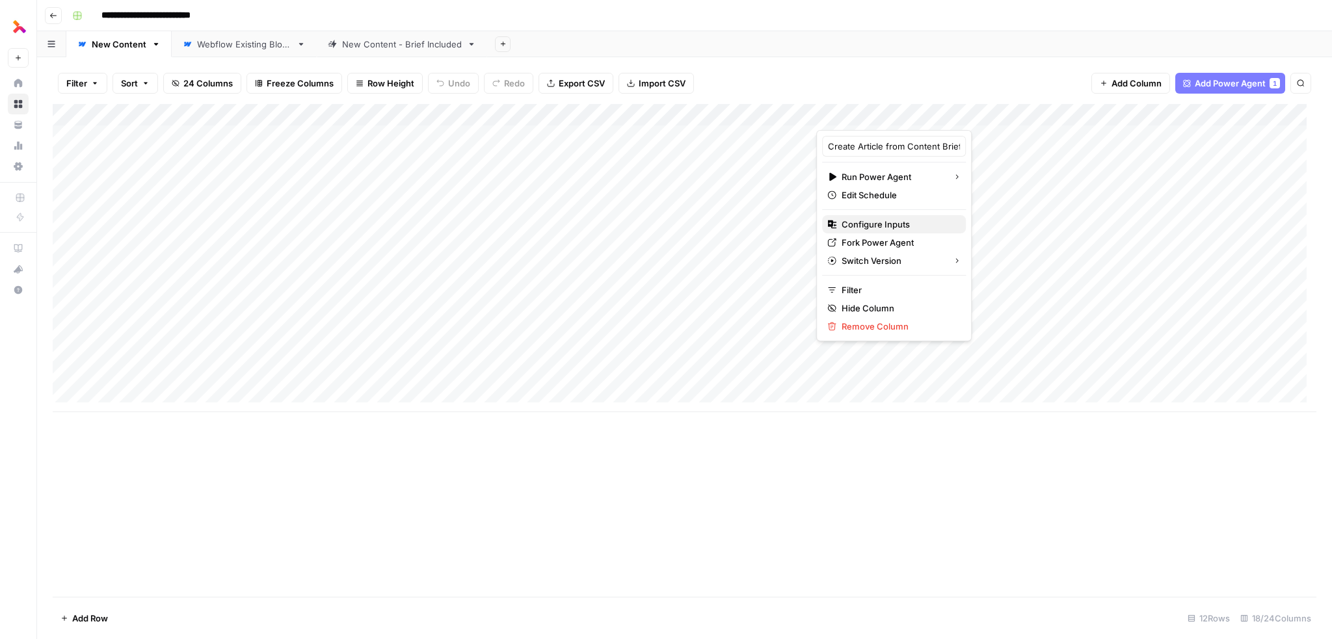
click at [873, 228] on span "Configure Inputs" at bounding box center [899, 224] width 114 height 13
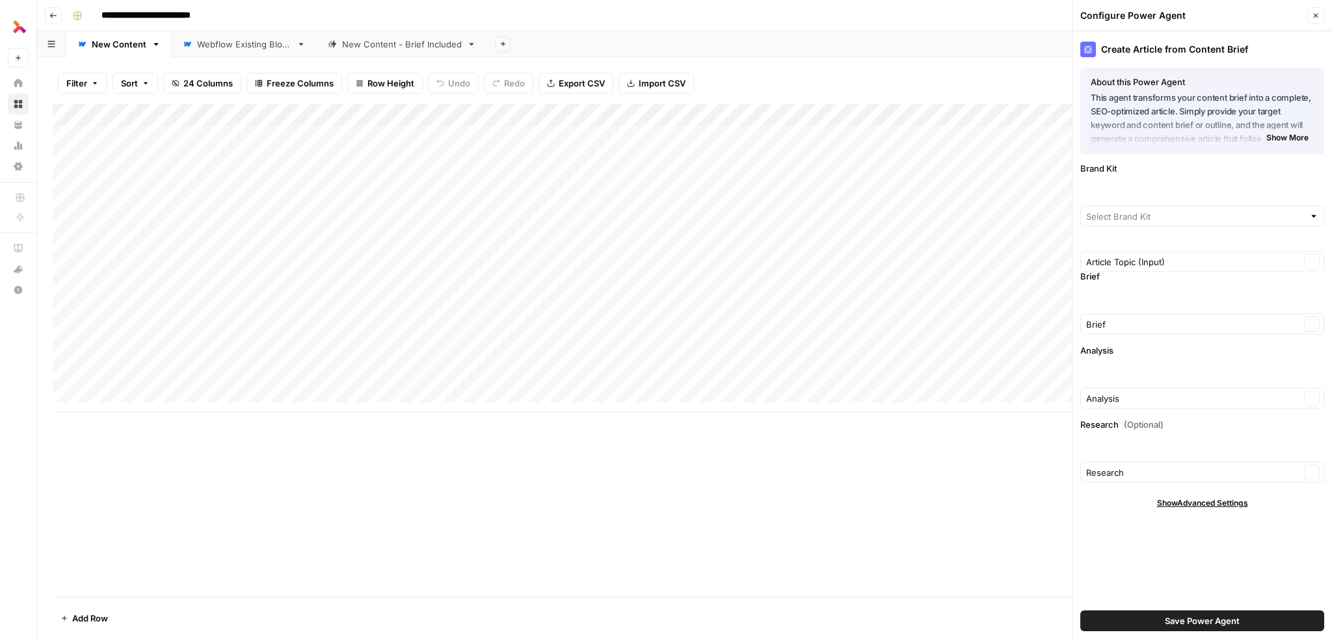
type input "Thoughtful"
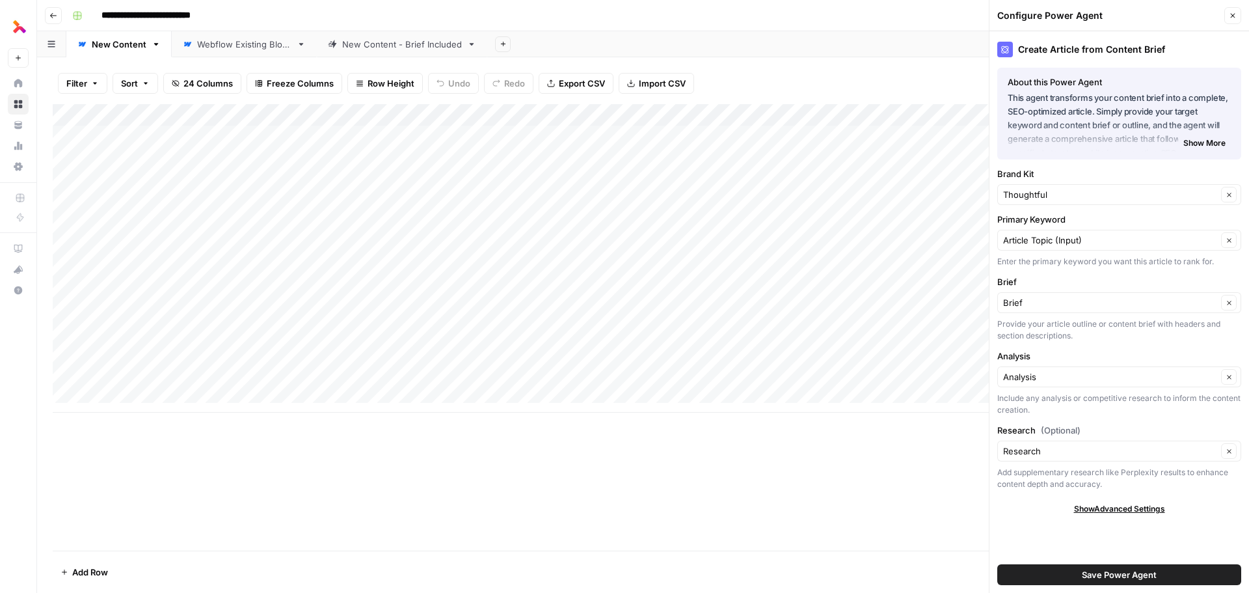
click at [438, 115] on div "Add Column" at bounding box center [643, 258] width 1181 height 308
